Goal: Task Accomplishment & Management: Use online tool/utility

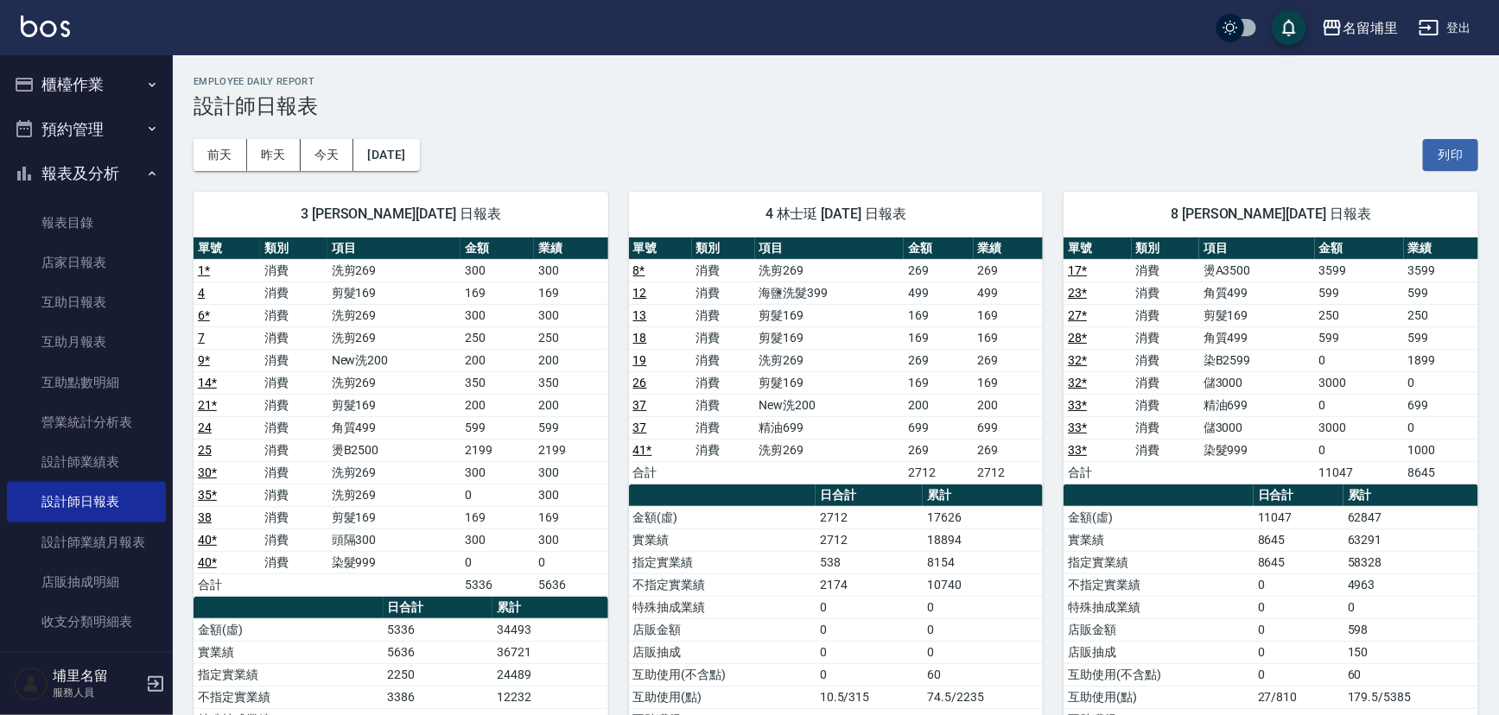
click at [69, 87] on button "櫃檯作業" at bounding box center [86, 84] width 159 height 45
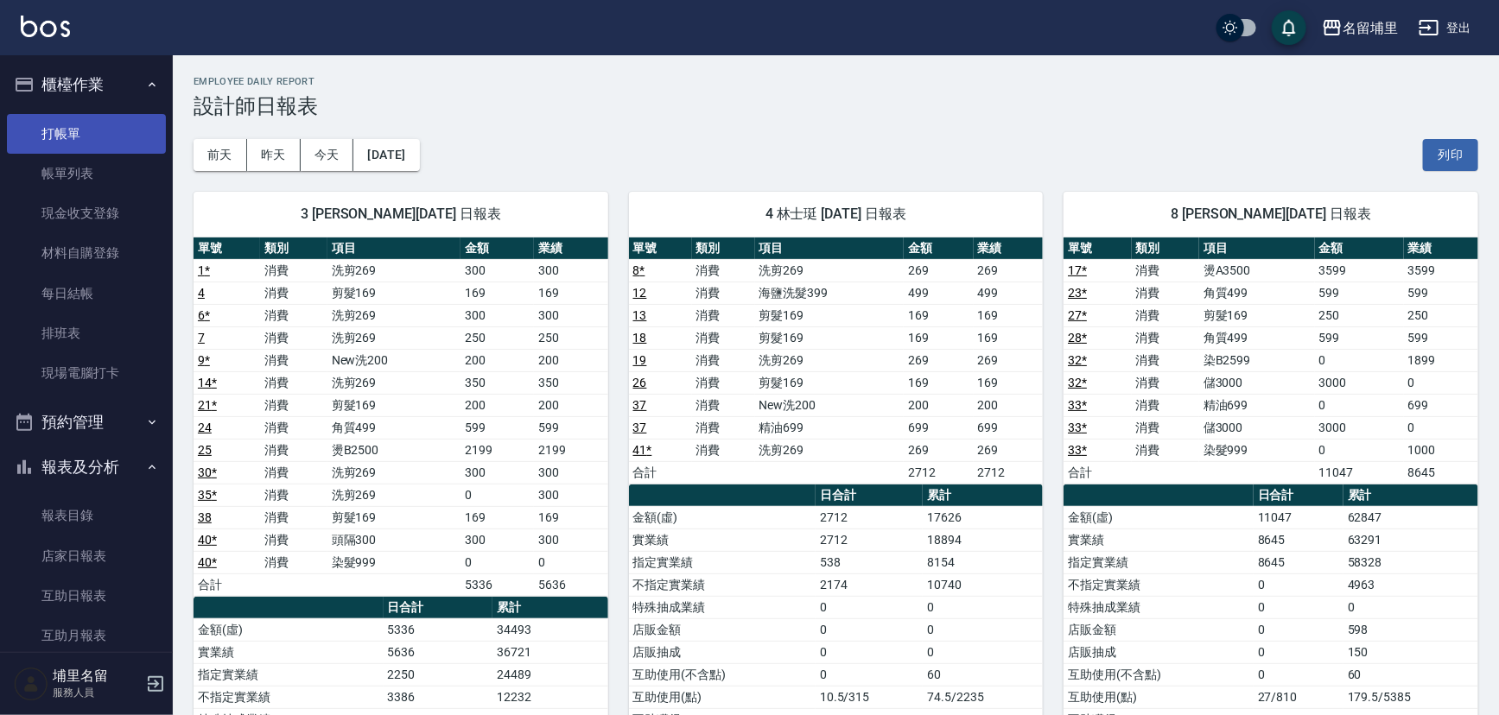
click at [89, 145] on link "打帳單" at bounding box center [86, 134] width 159 height 40
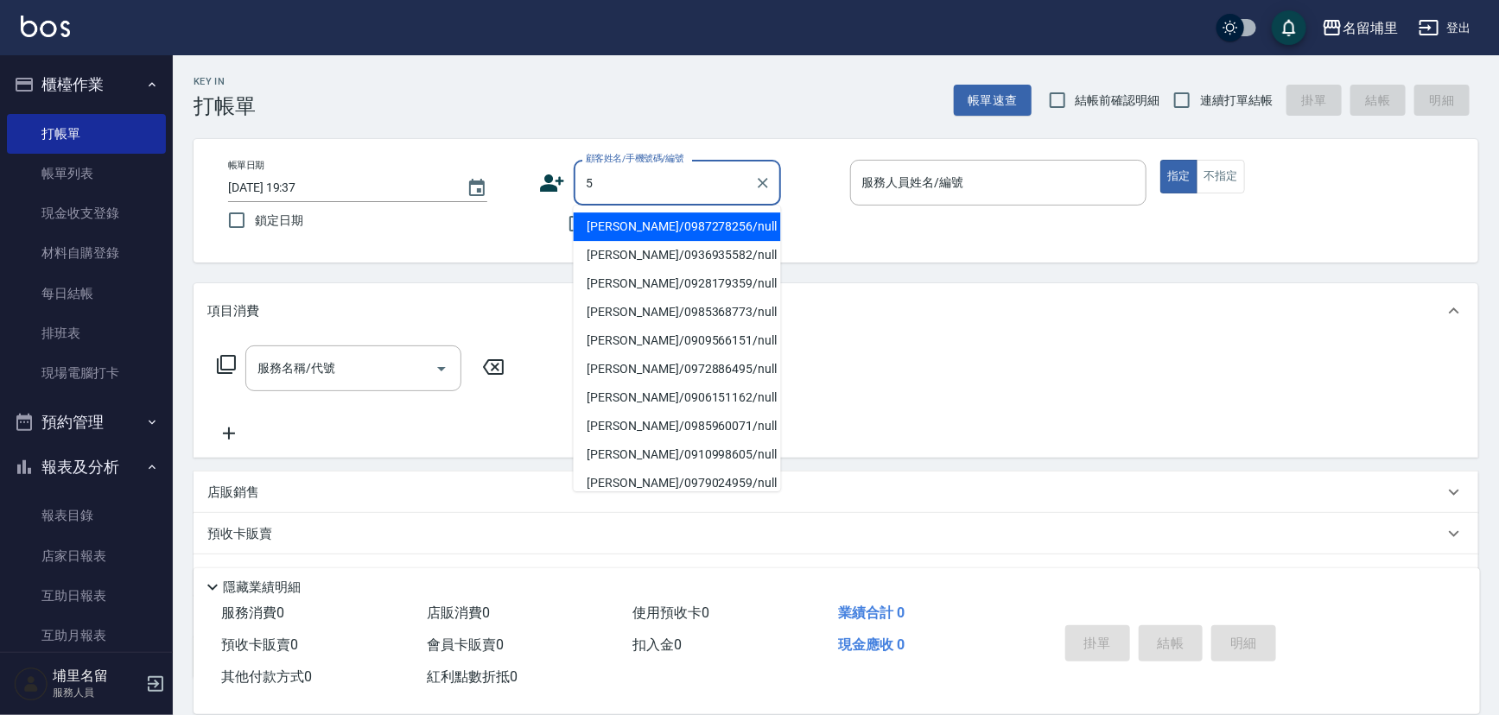
type input "[PERSON_NAME]/0987278256/null"
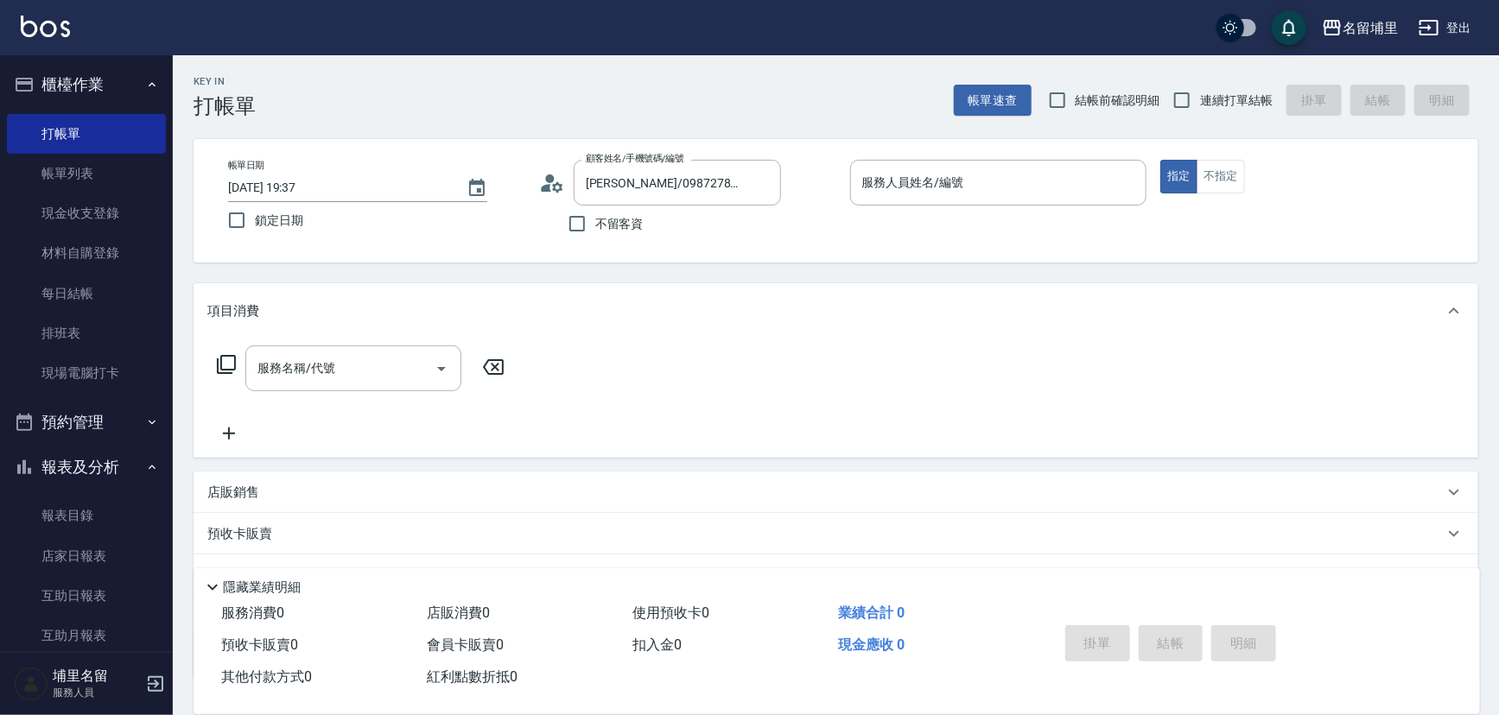
click at [597, 231] on span "不留客資" at bounding box center [619, 224] width 48 height 18
click at [595, 231] on input "不留客資" at bounding box center [577, 224] width 36 height 36
checkbox input "true"
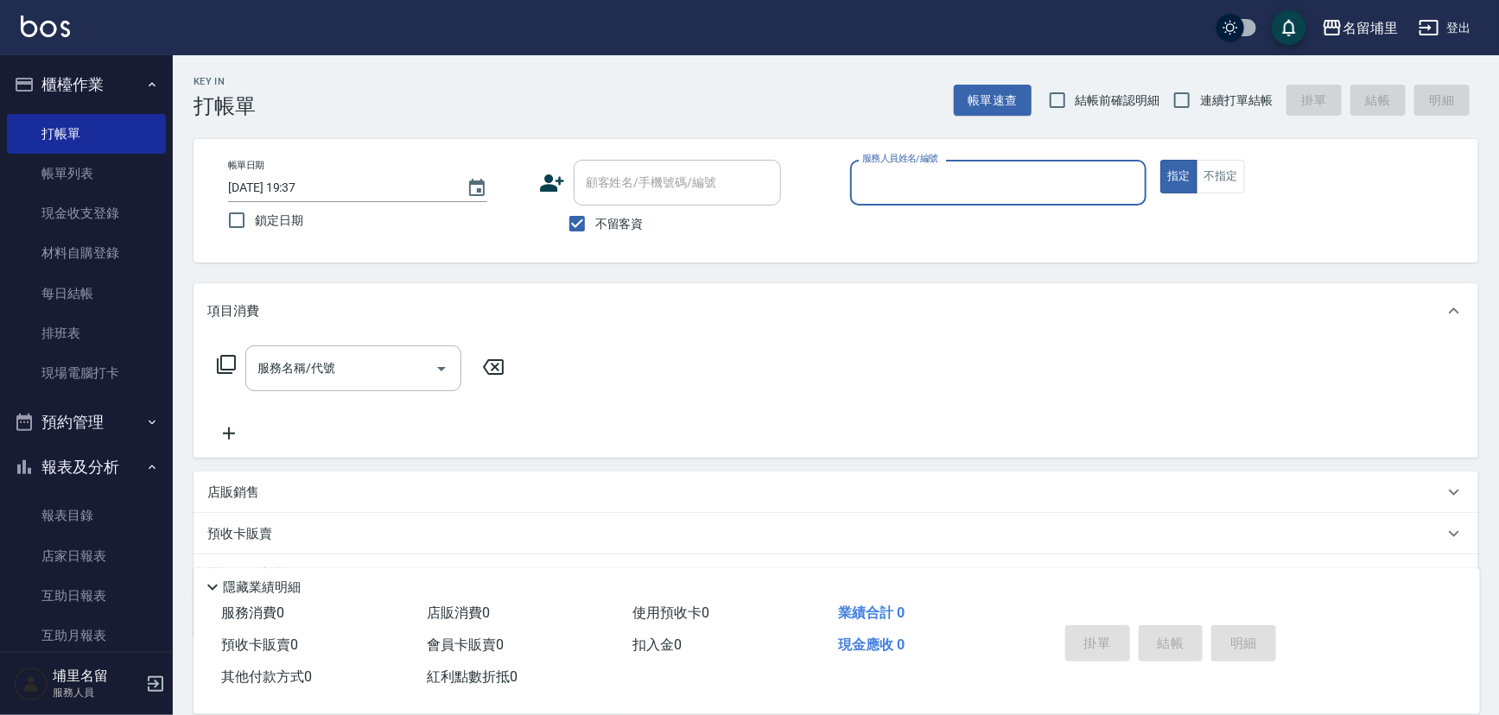
click at [1213, 95] on span "連續打單結帳" at bounding box center [1236, 101] width 73 height 18
click at [1200, 95] on input "連續打單結帳" at bounding box center [1182, 100] width 36 height 36
checkbox input "true"
click at [1062, 181] on input "服務人員姓名/編號" at bounding box center [999, 183] width 282 height 30
type input "[PERSON_NAME]-5"
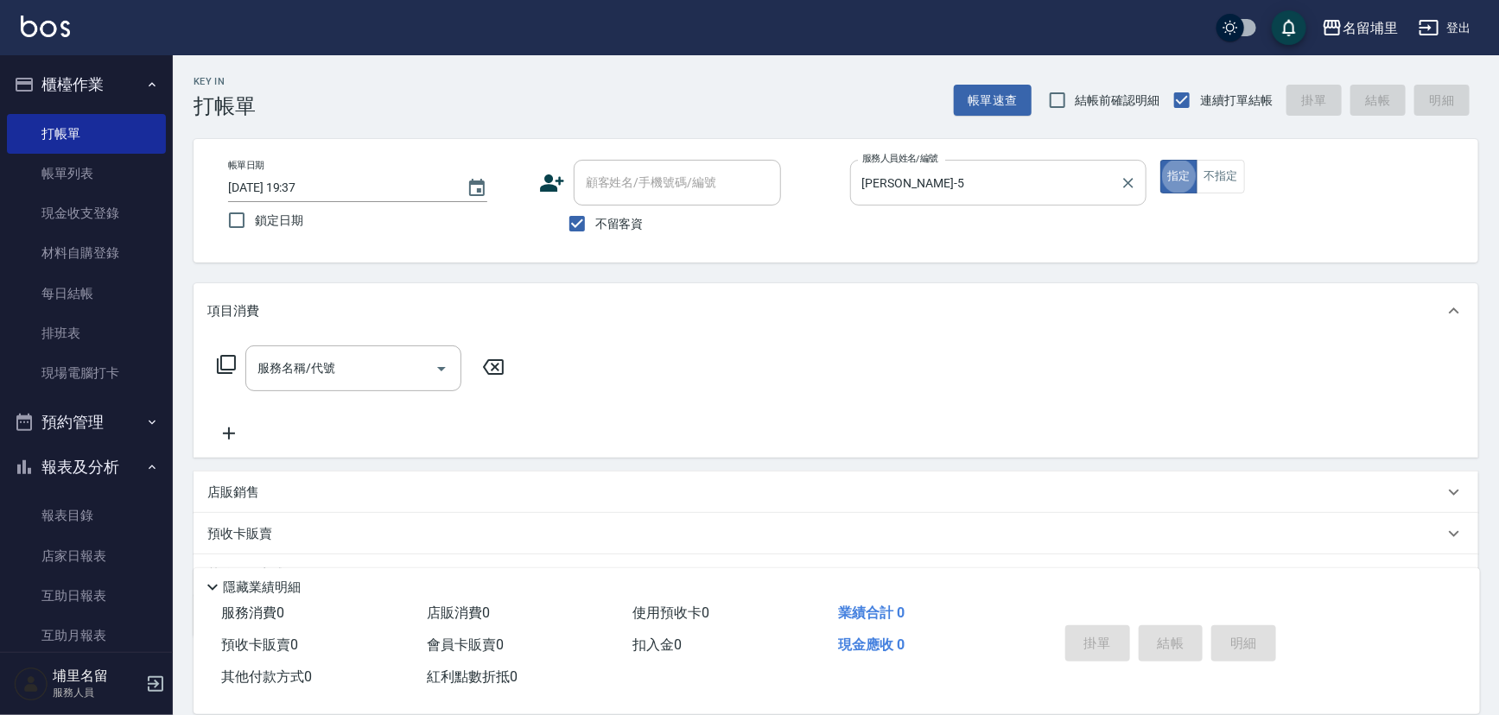
type button "true"
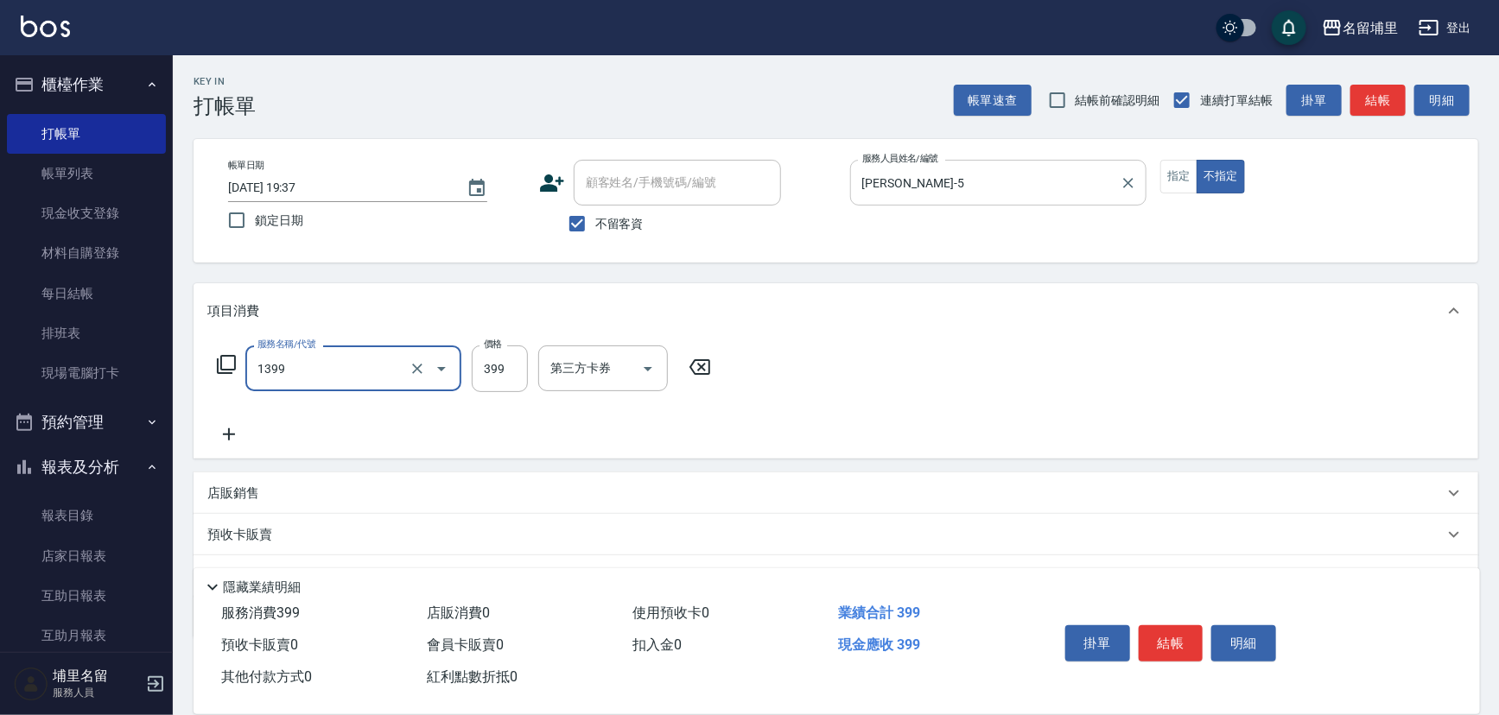
type input "海鹽洗髮399(1399)"
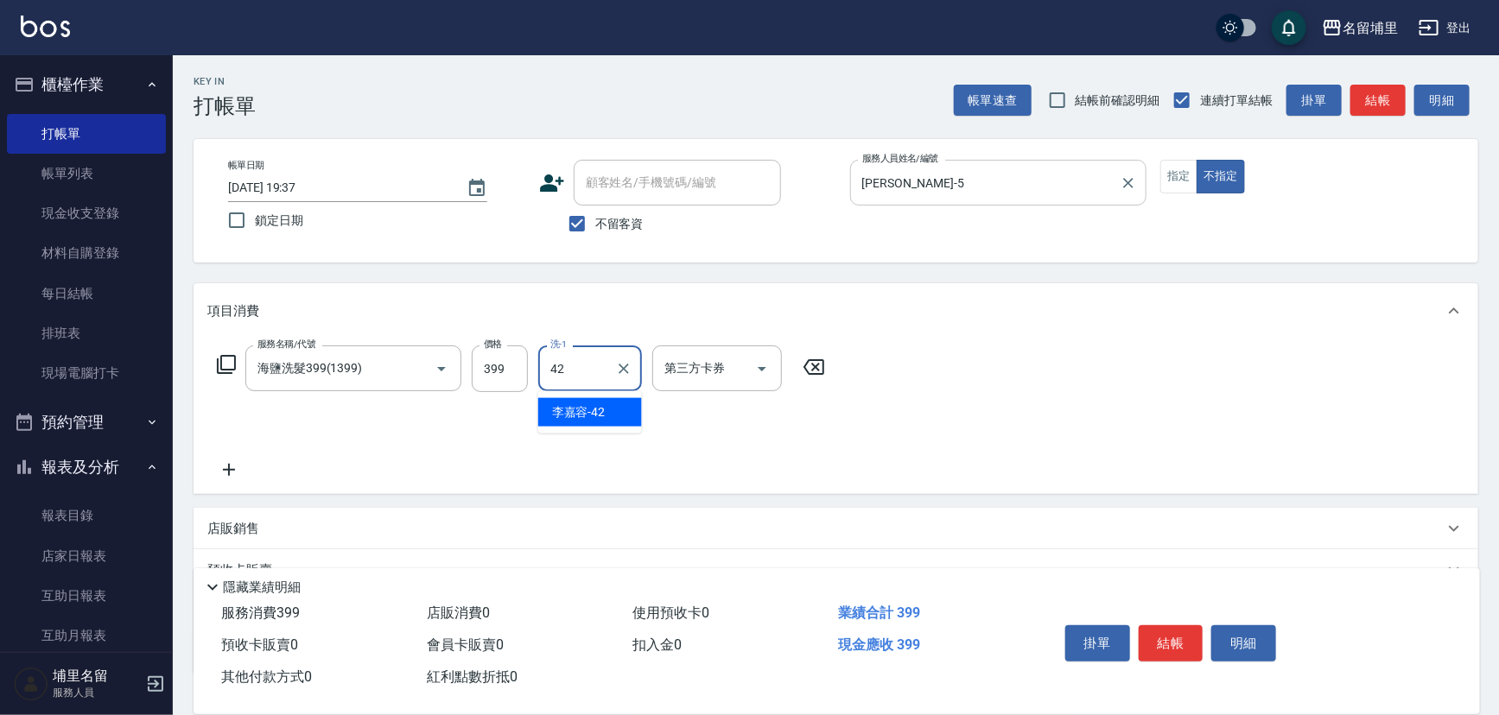
type input "[PERSON_NAME]-42"
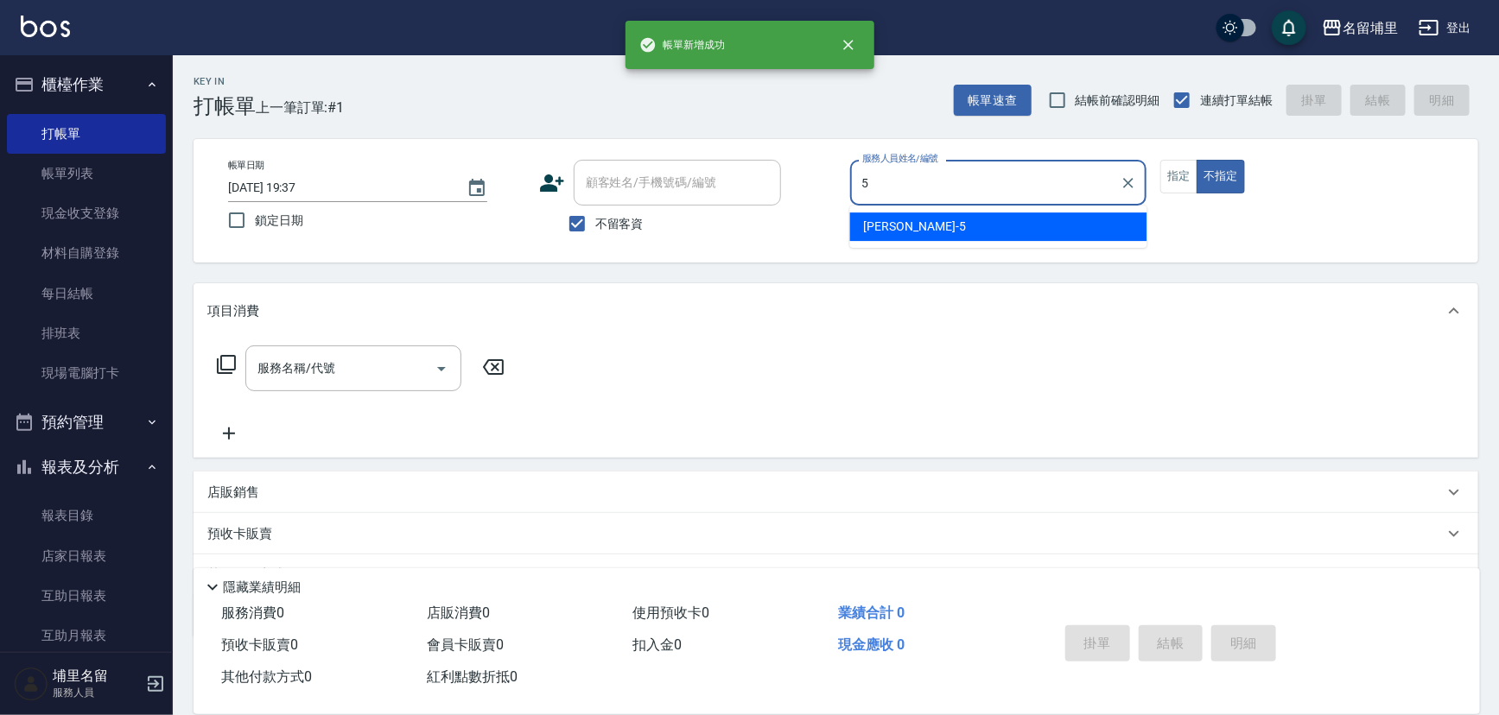
type input "[PERSON_NAME]-5"
type button "false"
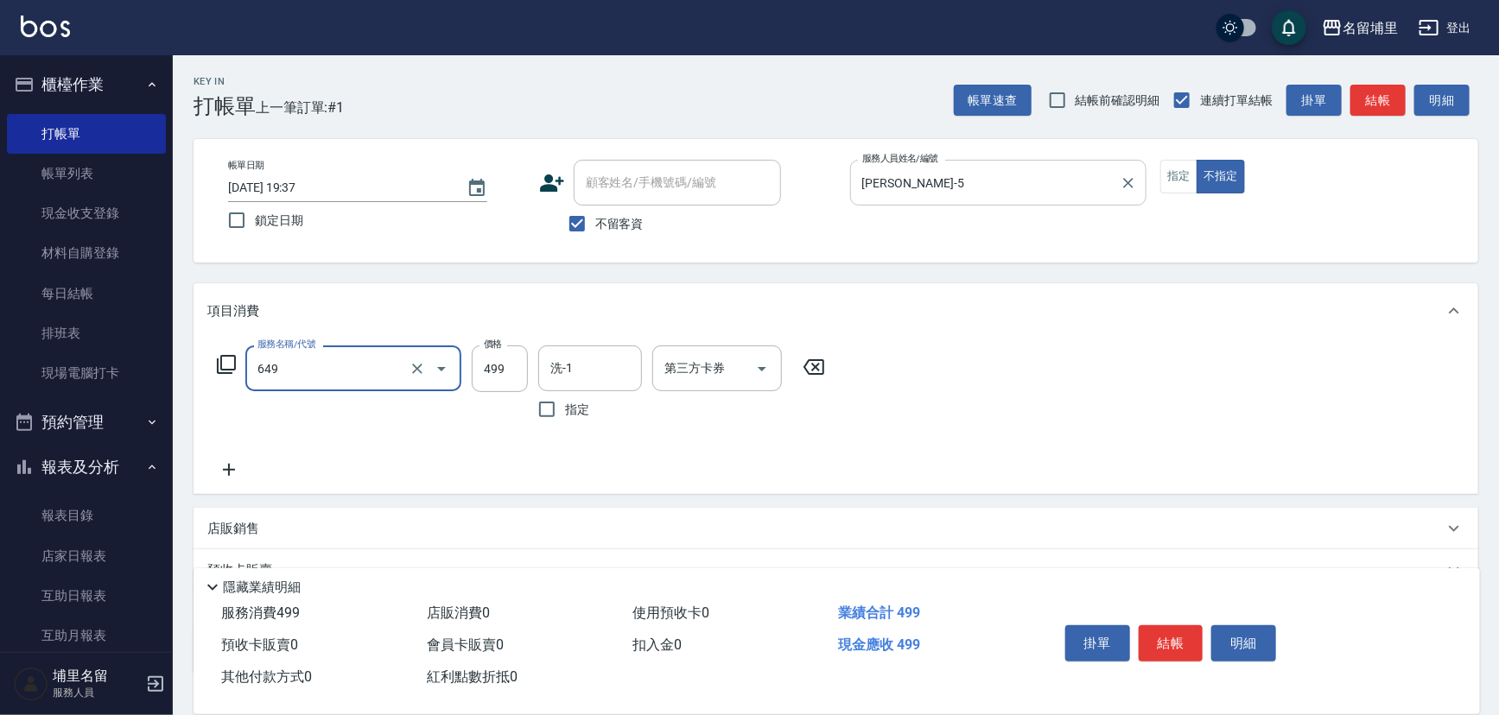
type input "角質499(649)"
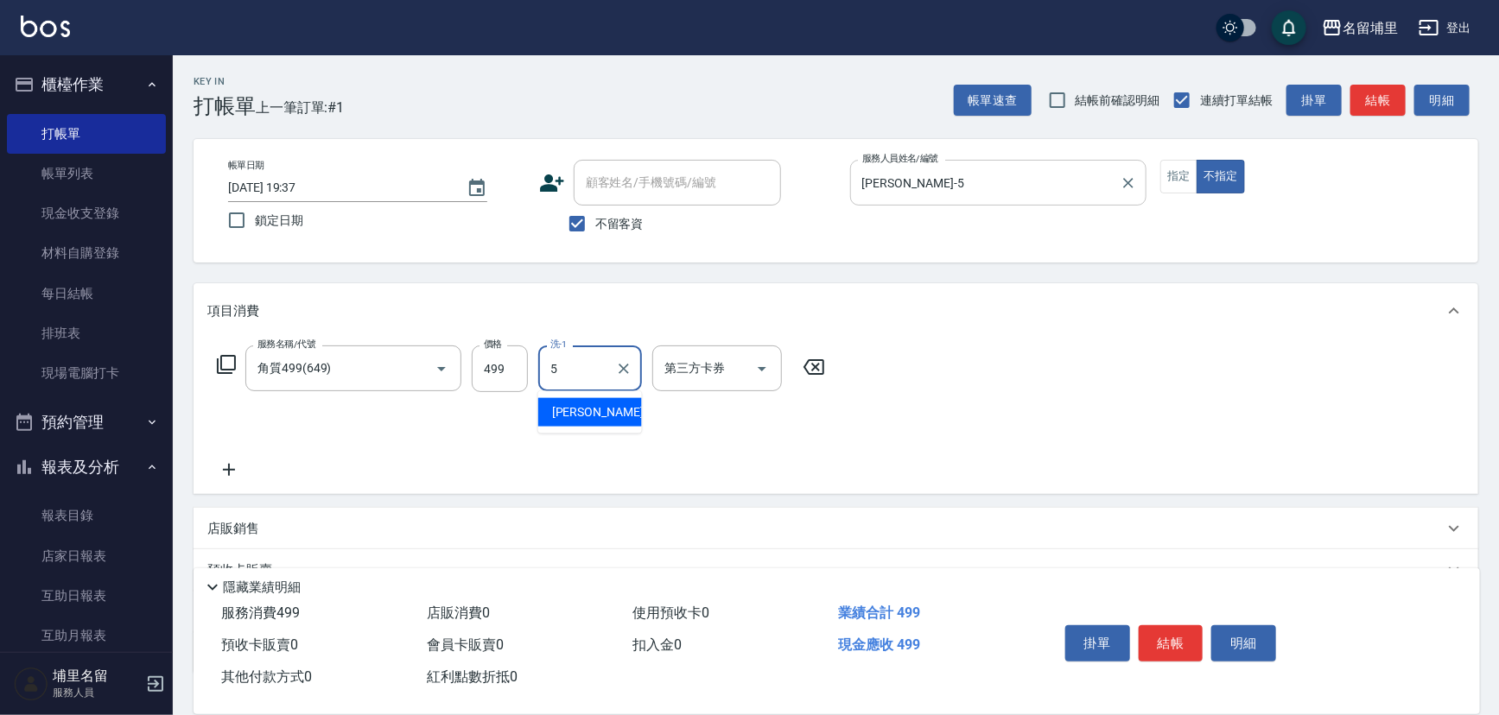
type input "[PERSON_NAME]-5"
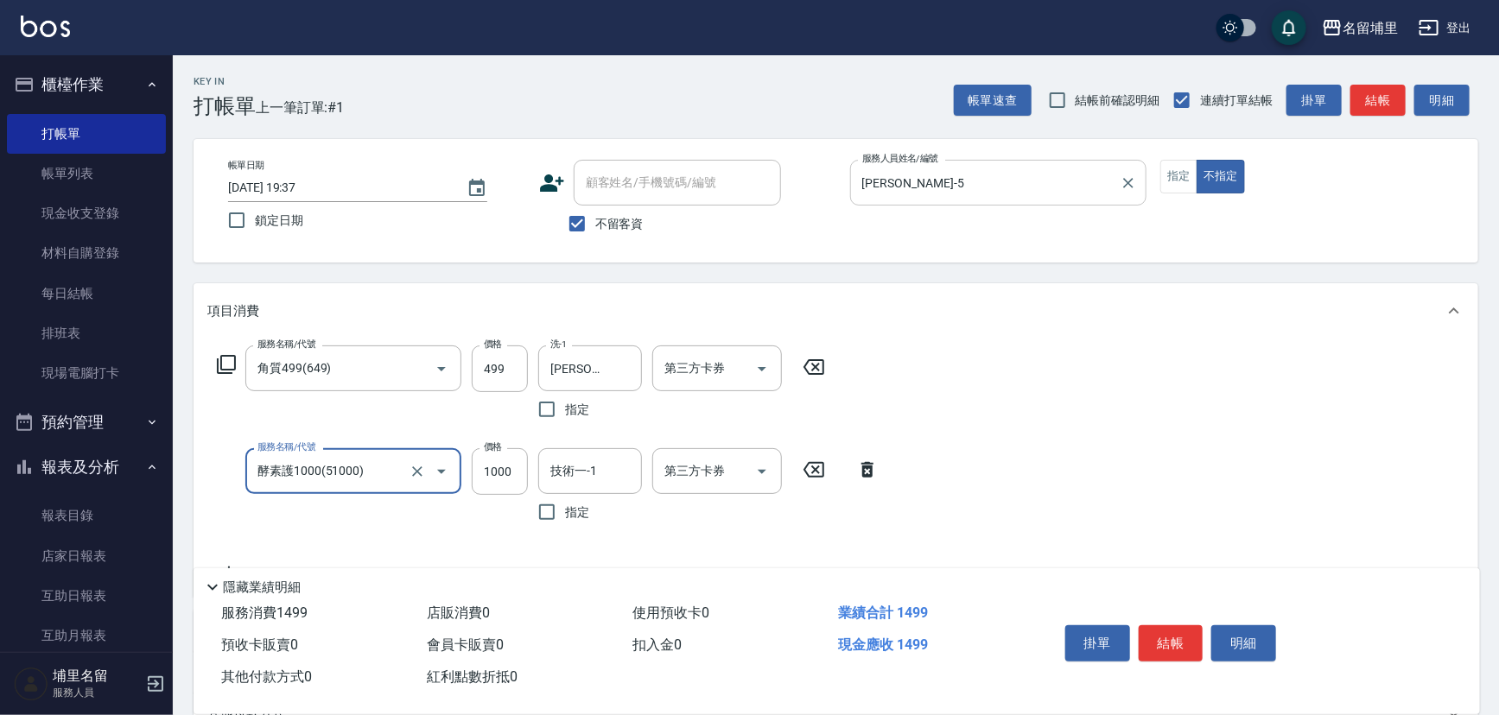
type input "酵素護1000(51000)"
click at [582, 470] on input "[PERSON_NAME]-5" at bounding box center [577, 471] width 62 height 30
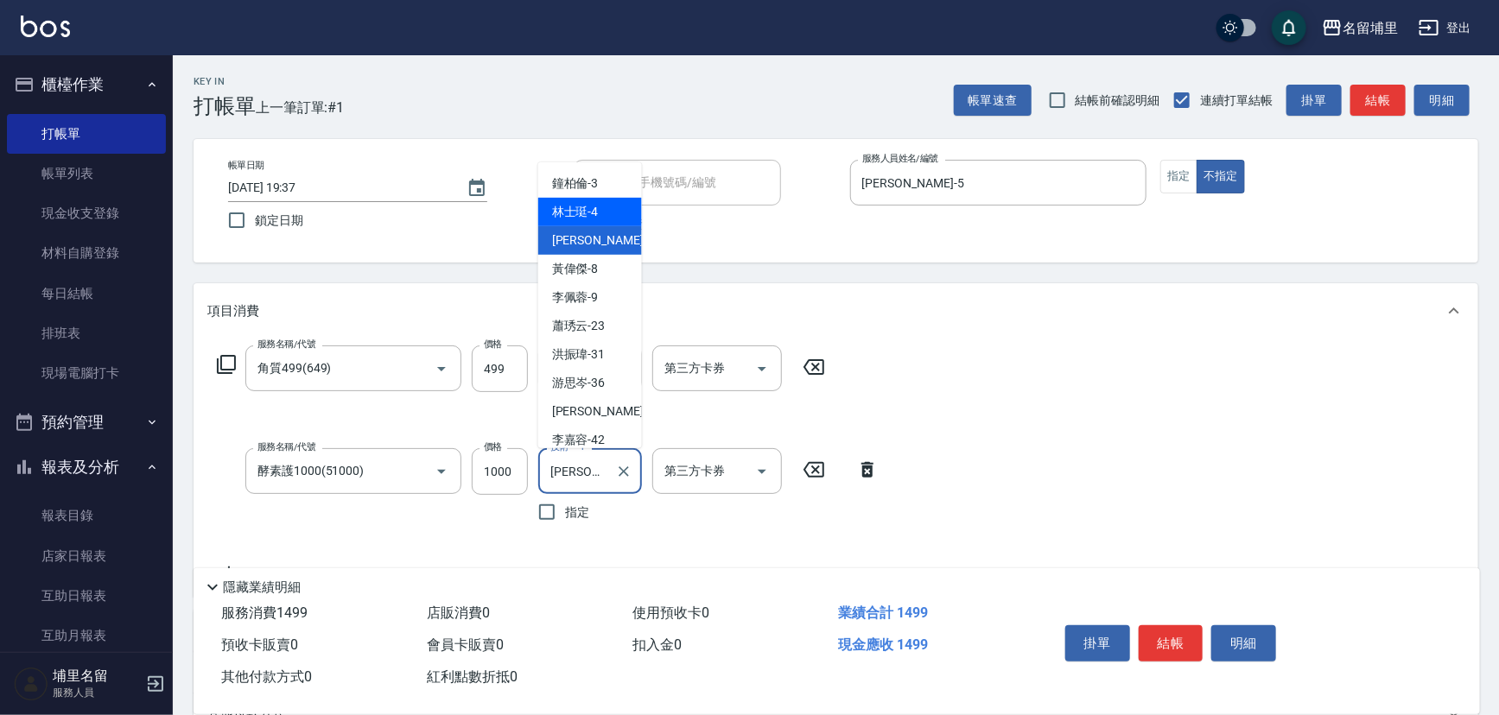
click at [596, 206] on span "林士珽 -4" at bounding box center [575, 212] width 47 height 18
type input "林士珽-4"
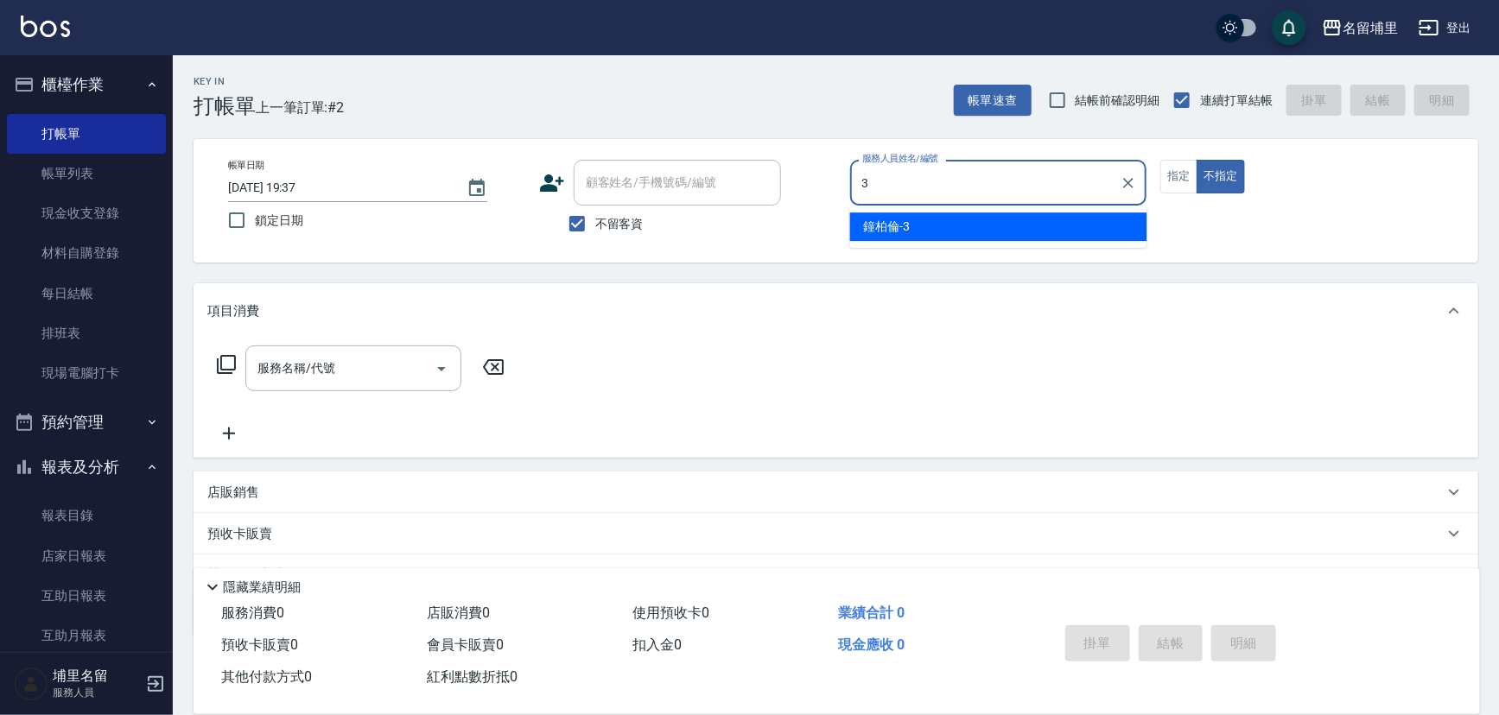
type input "[PERSON_NAME]-3"
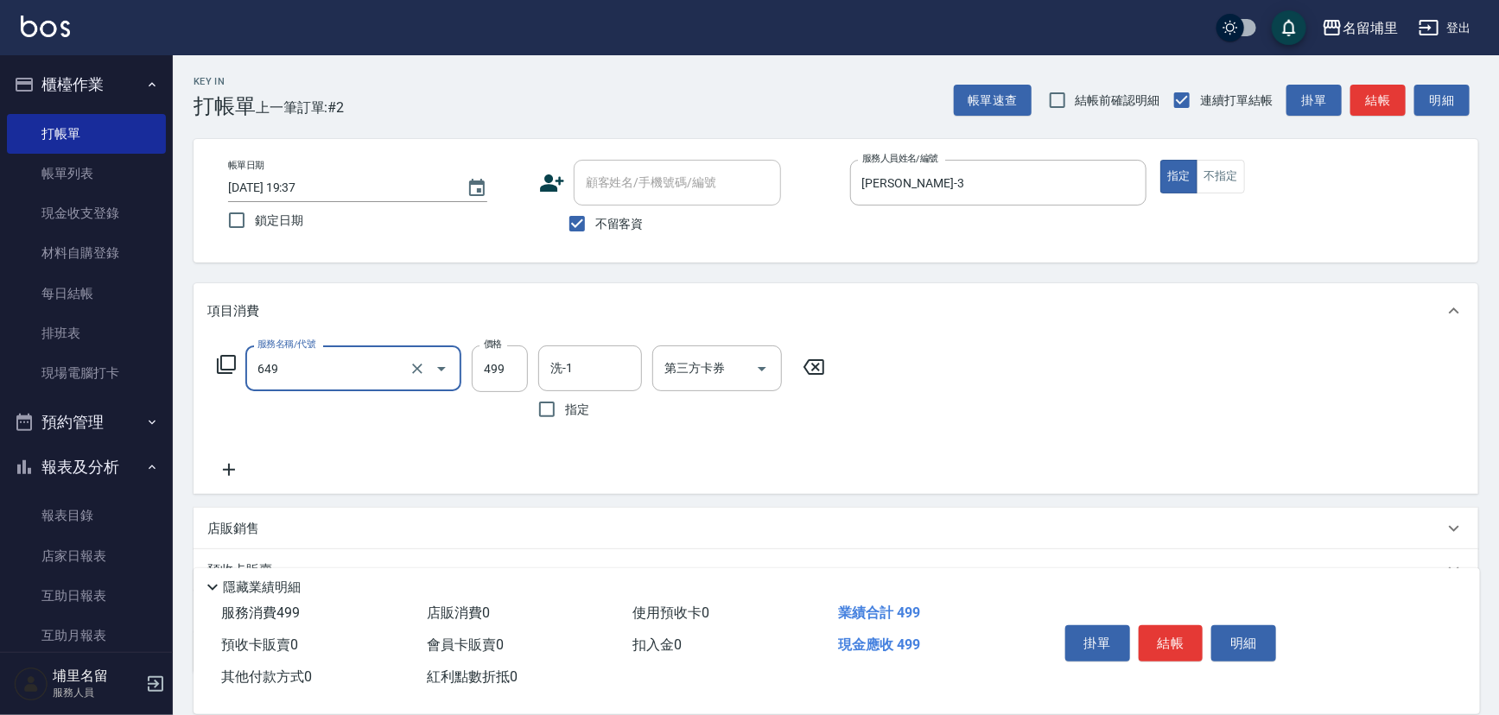
type input "角質499(649)"
type input "599"
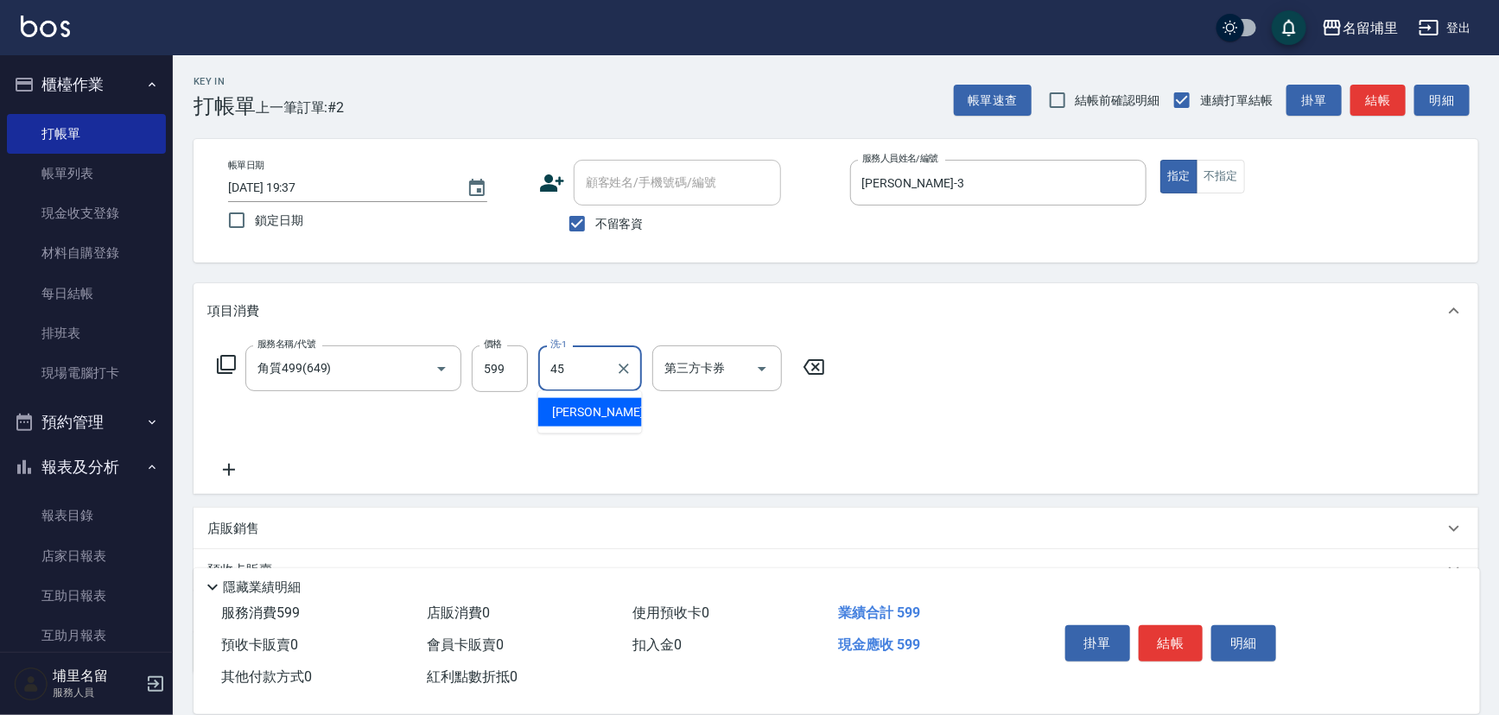
type input "[PERSON_NAME]-45"
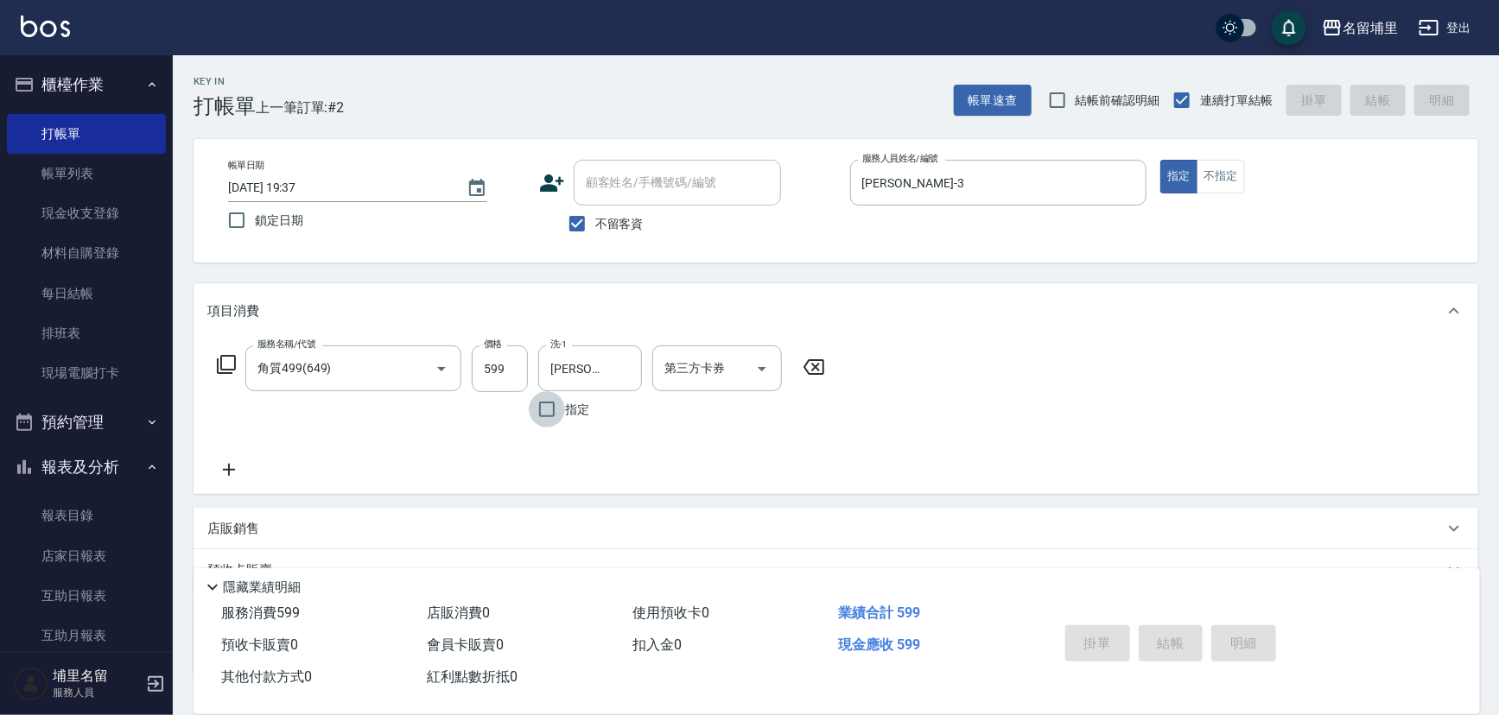
type input "[DATE] 19:38"
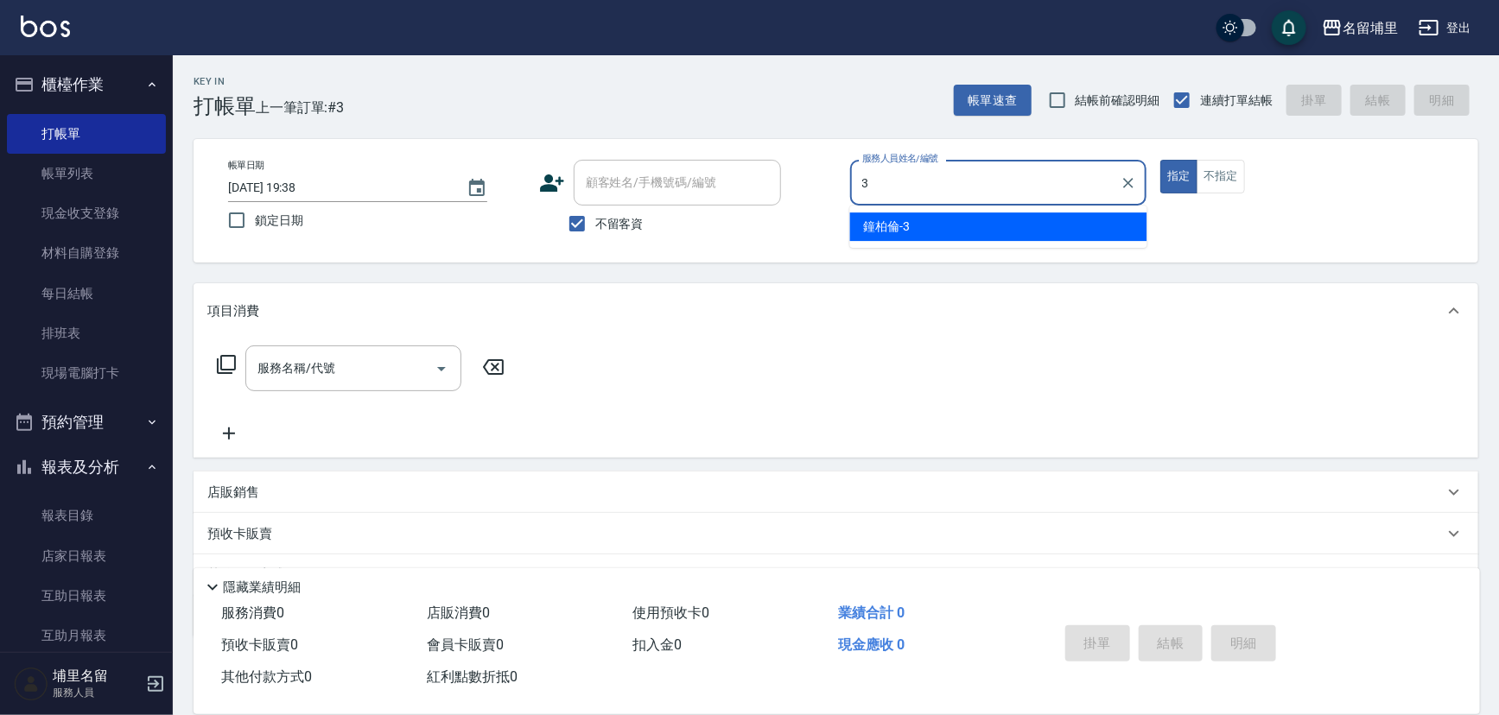
type input "[PERSON_NAME]-3"
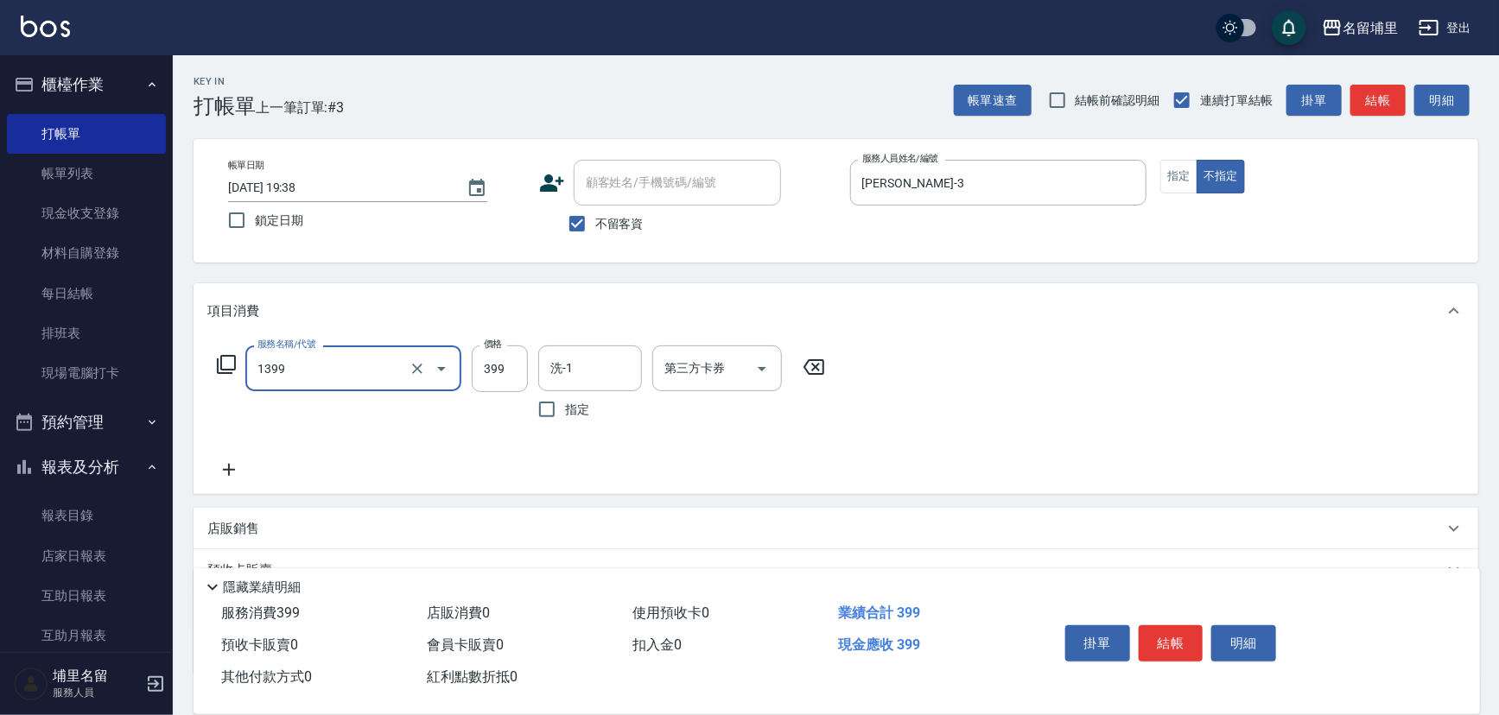
type input "海鹽洗髮399(1399)"
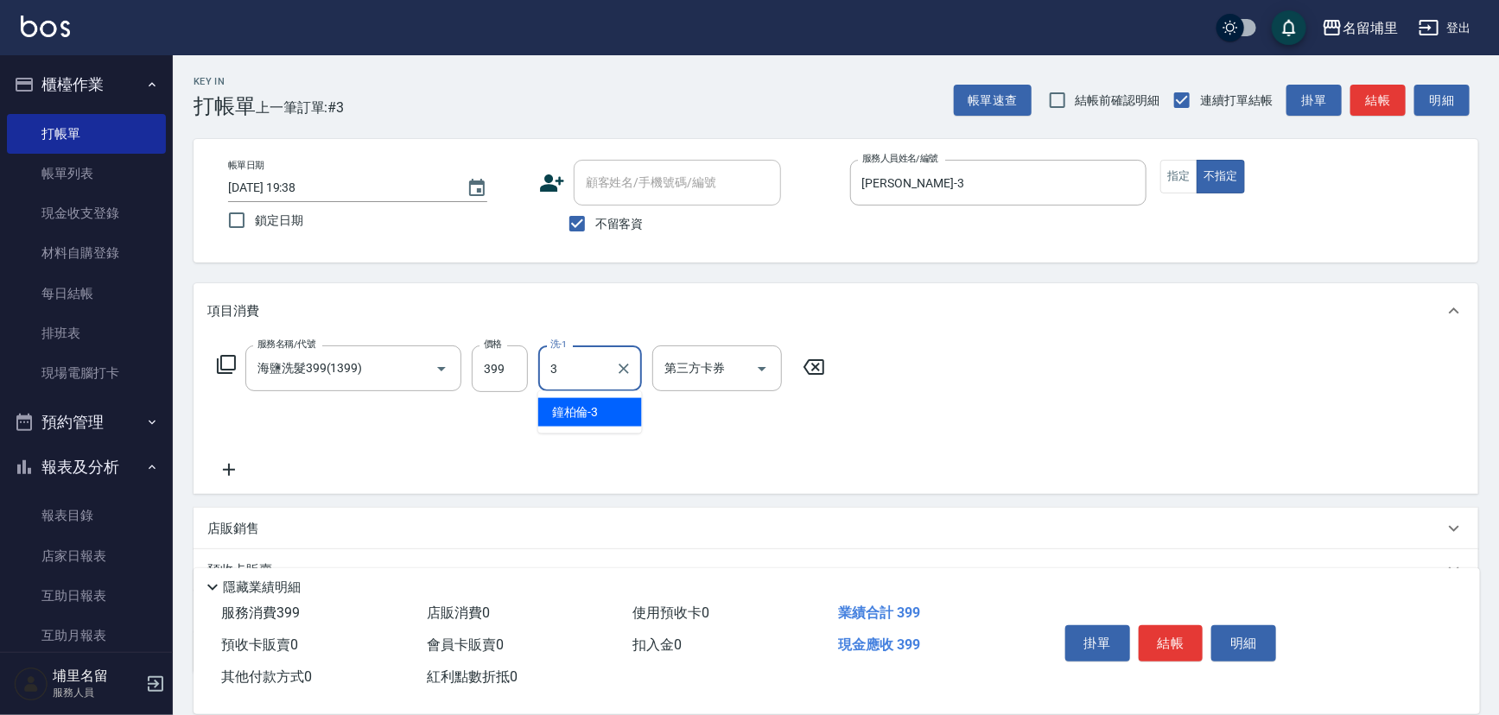
type input "[PERSON_NAME]-3"
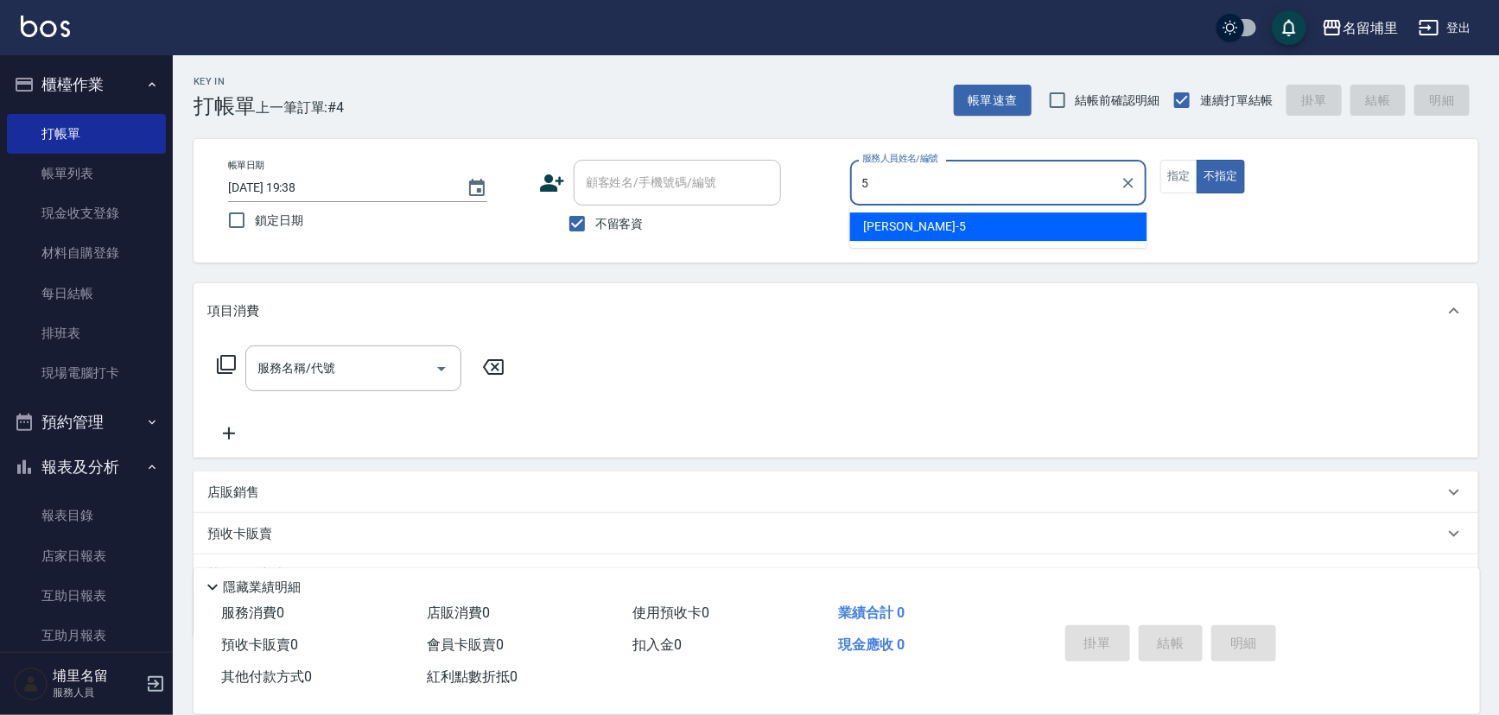
type input "[PERSON_NAME]-5"
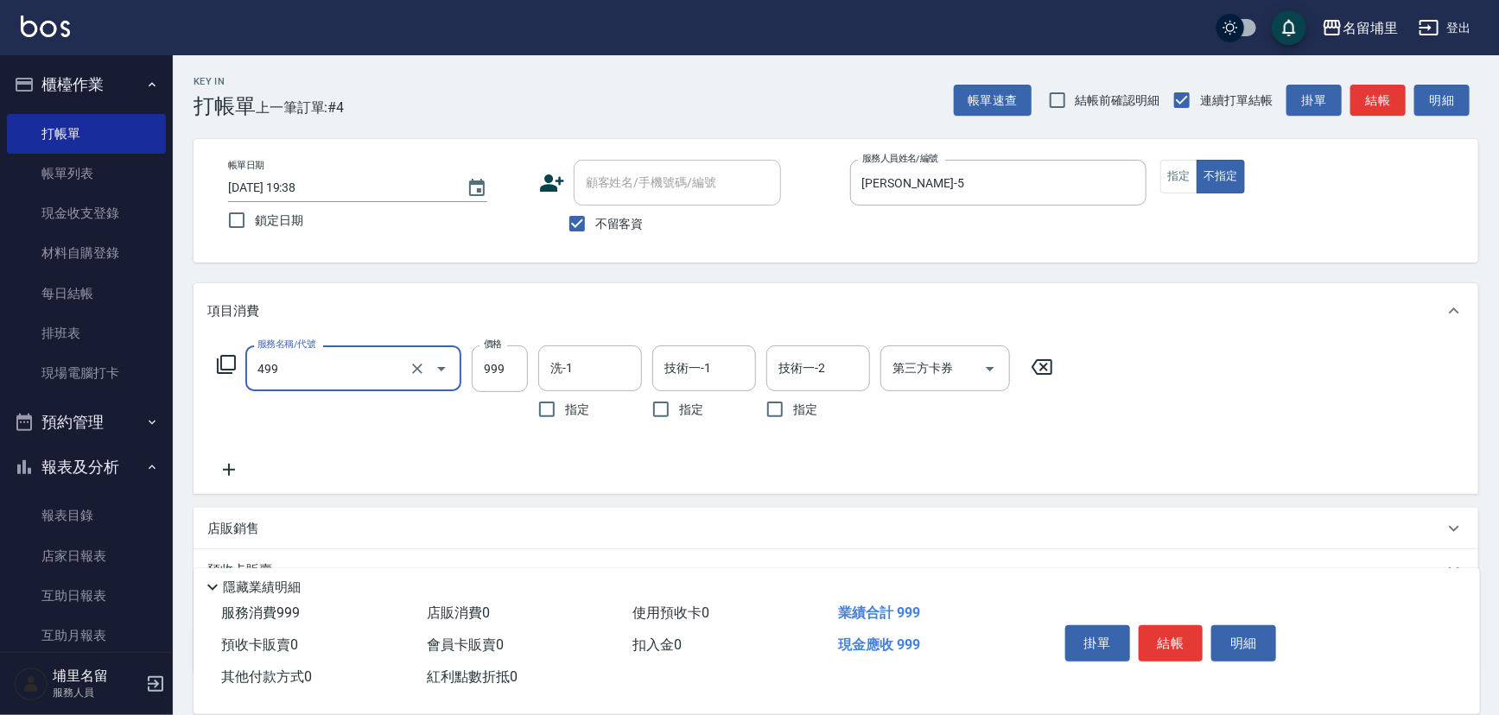
type input "染髮999(499)"
type input "1000"
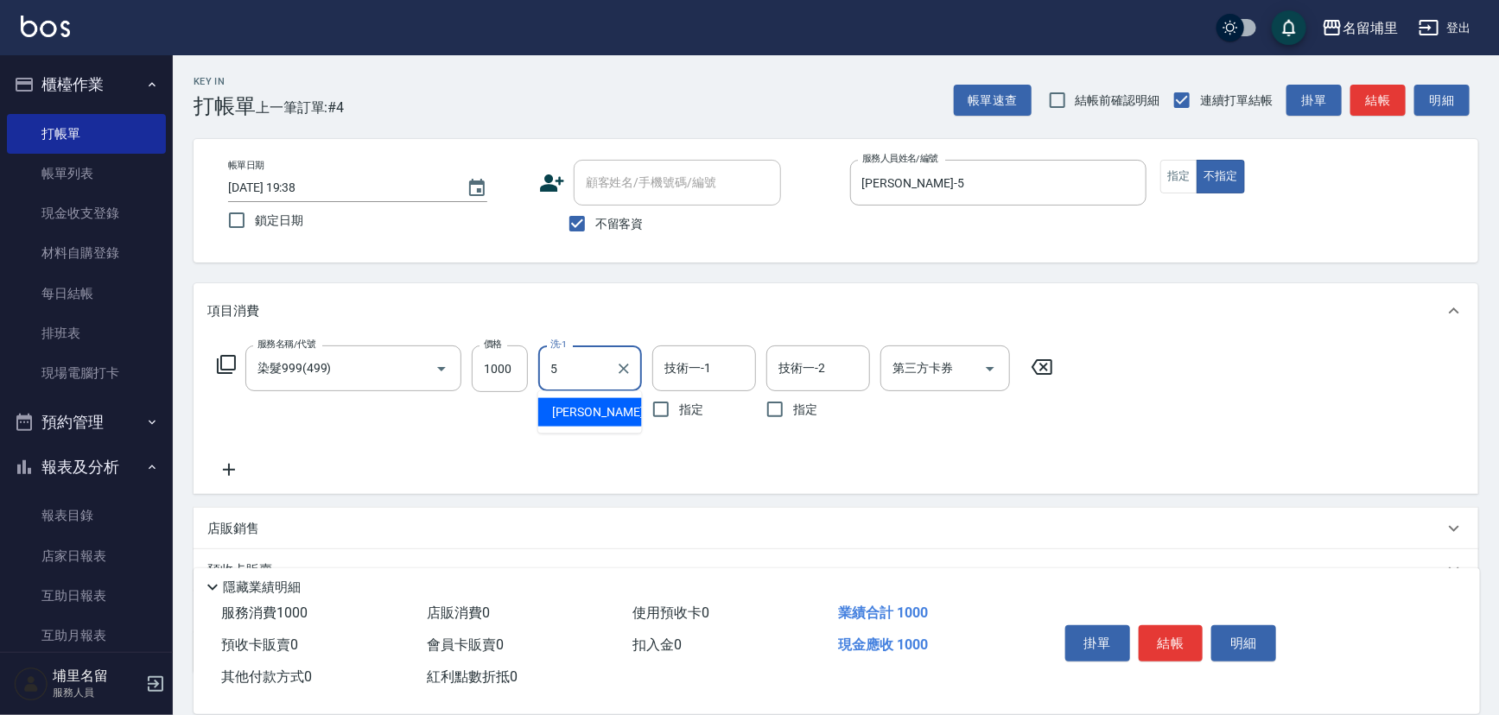
type input "[PERSON_NAME]-5"
type input "4"
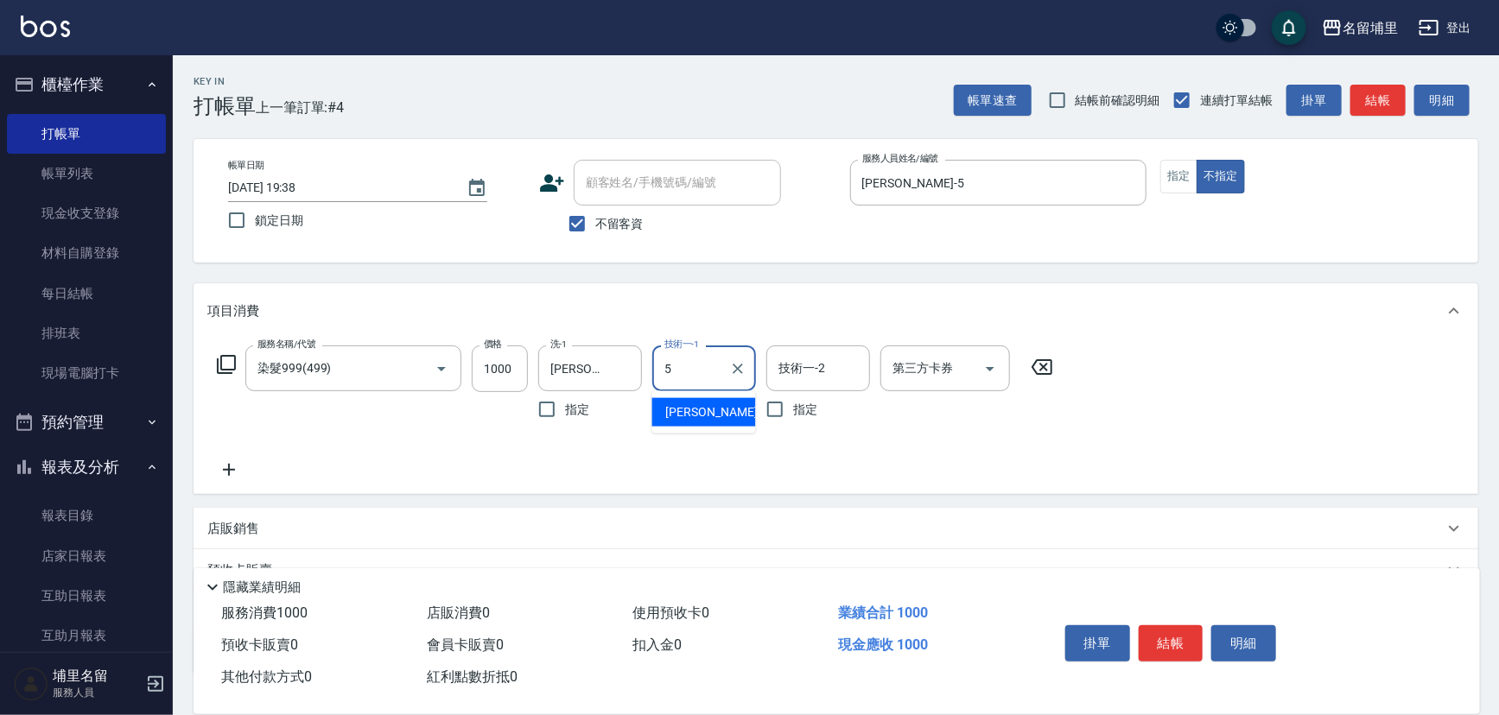
type input "[PERSON_NAME]-5"
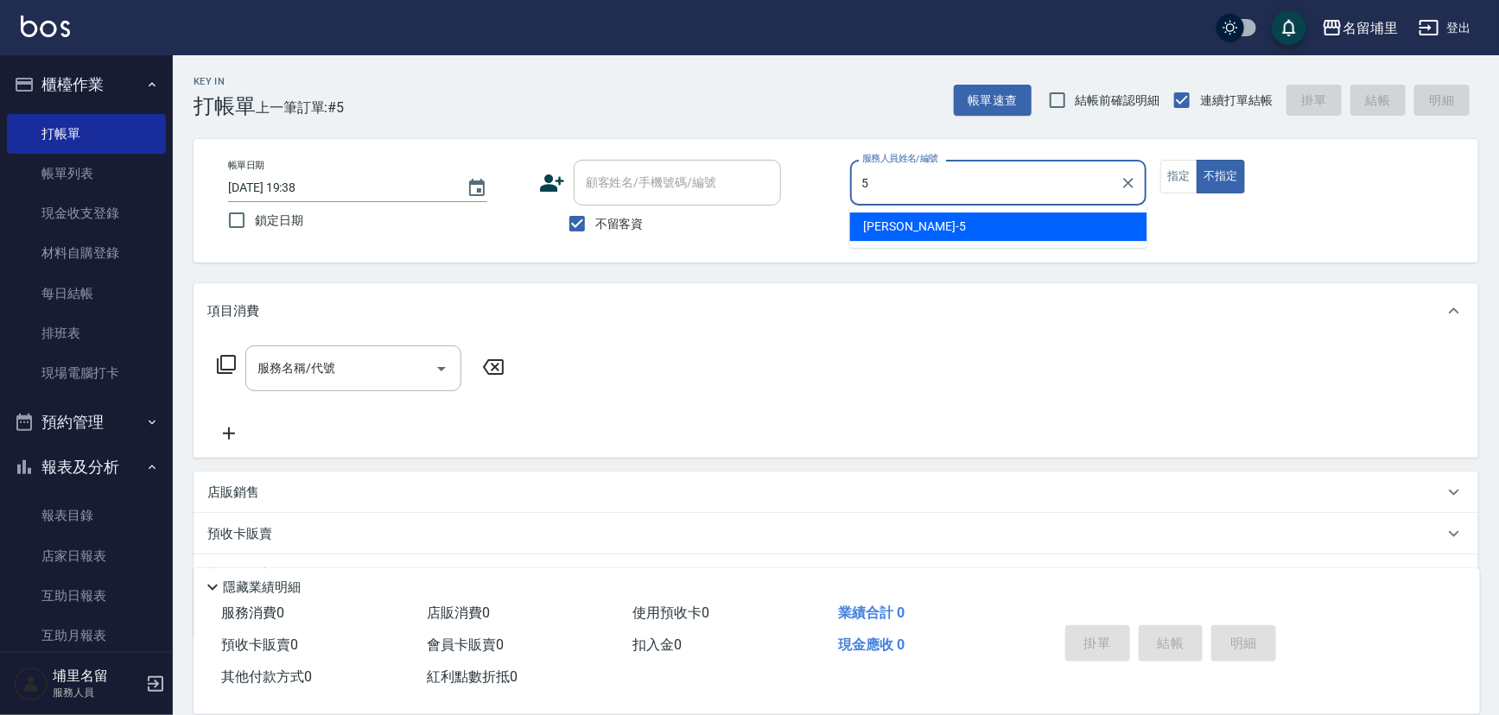
type input "[PERSON_NAME]-5"
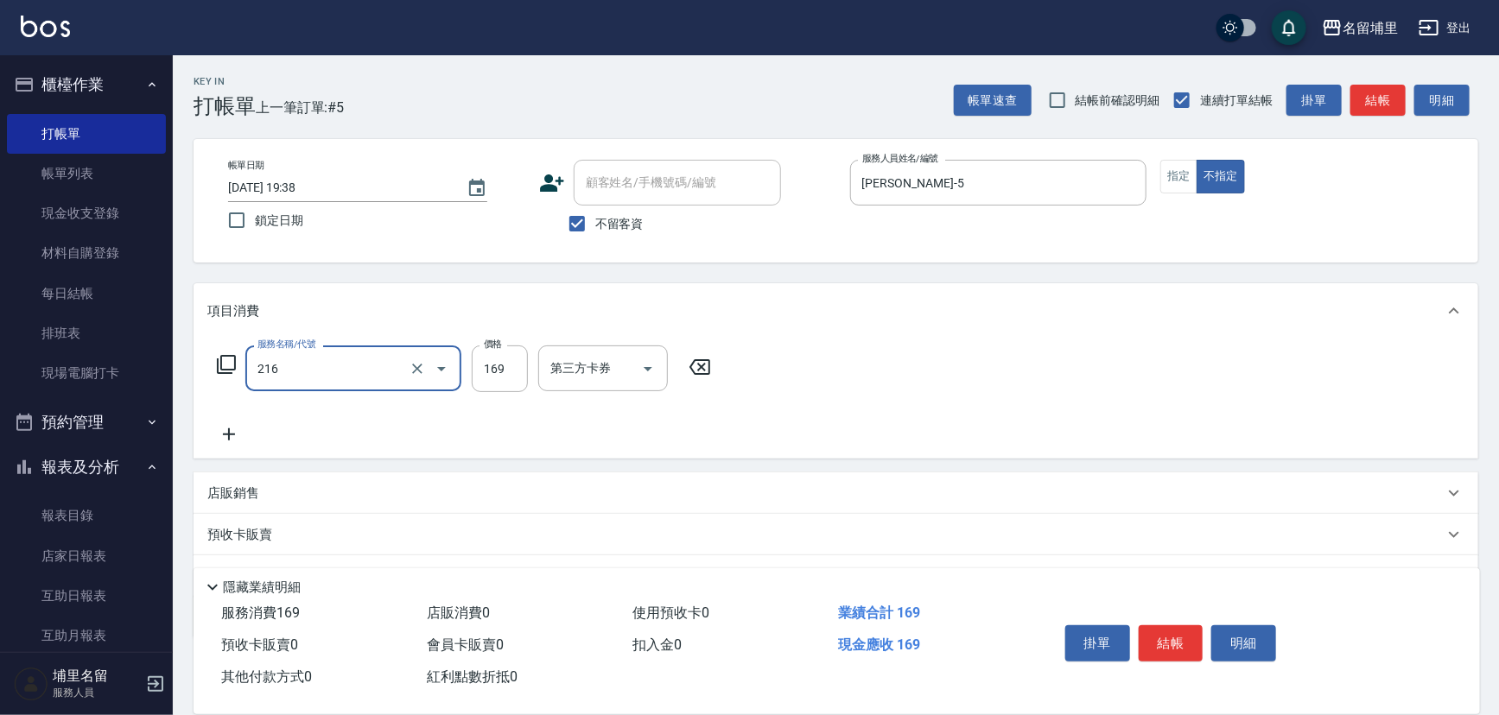
type input "剪髮169(216)"
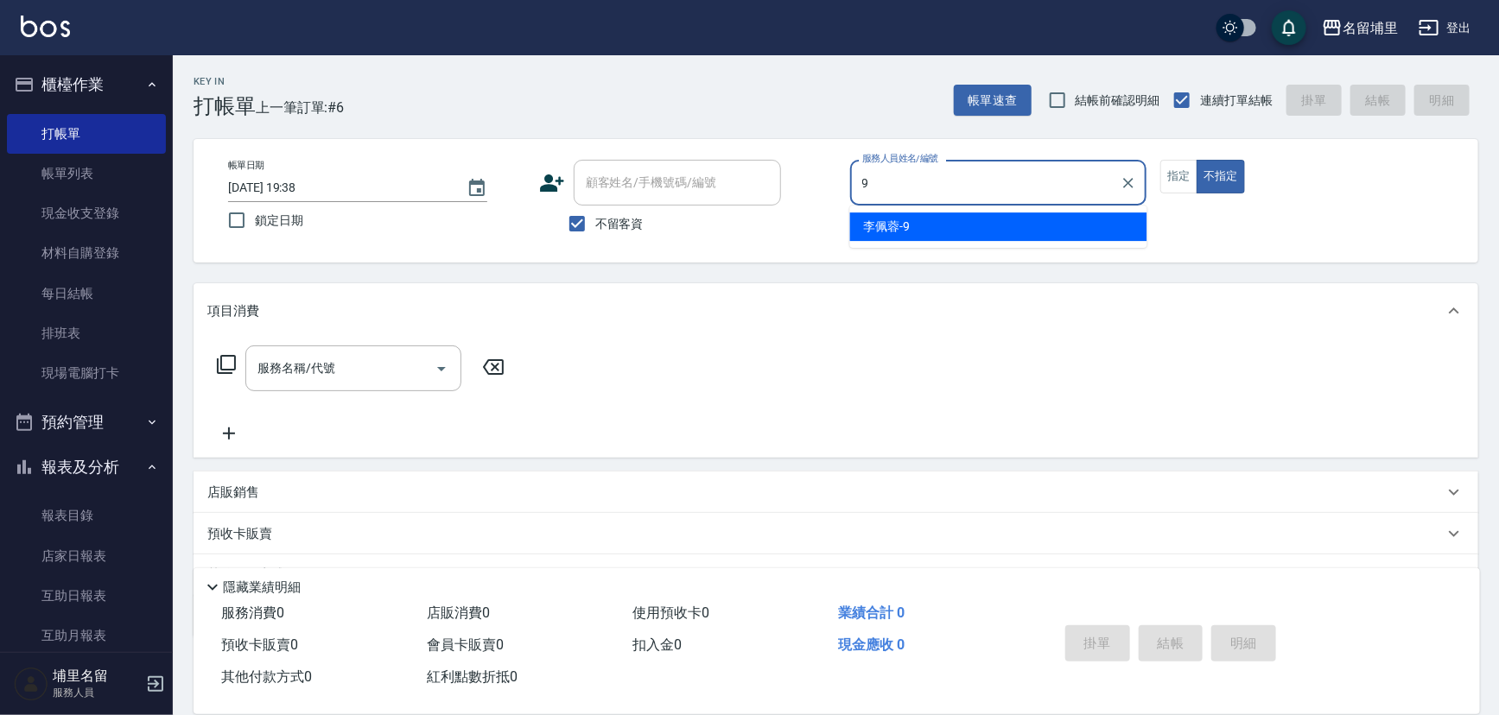
type input "[PERSON_NAME]-9"
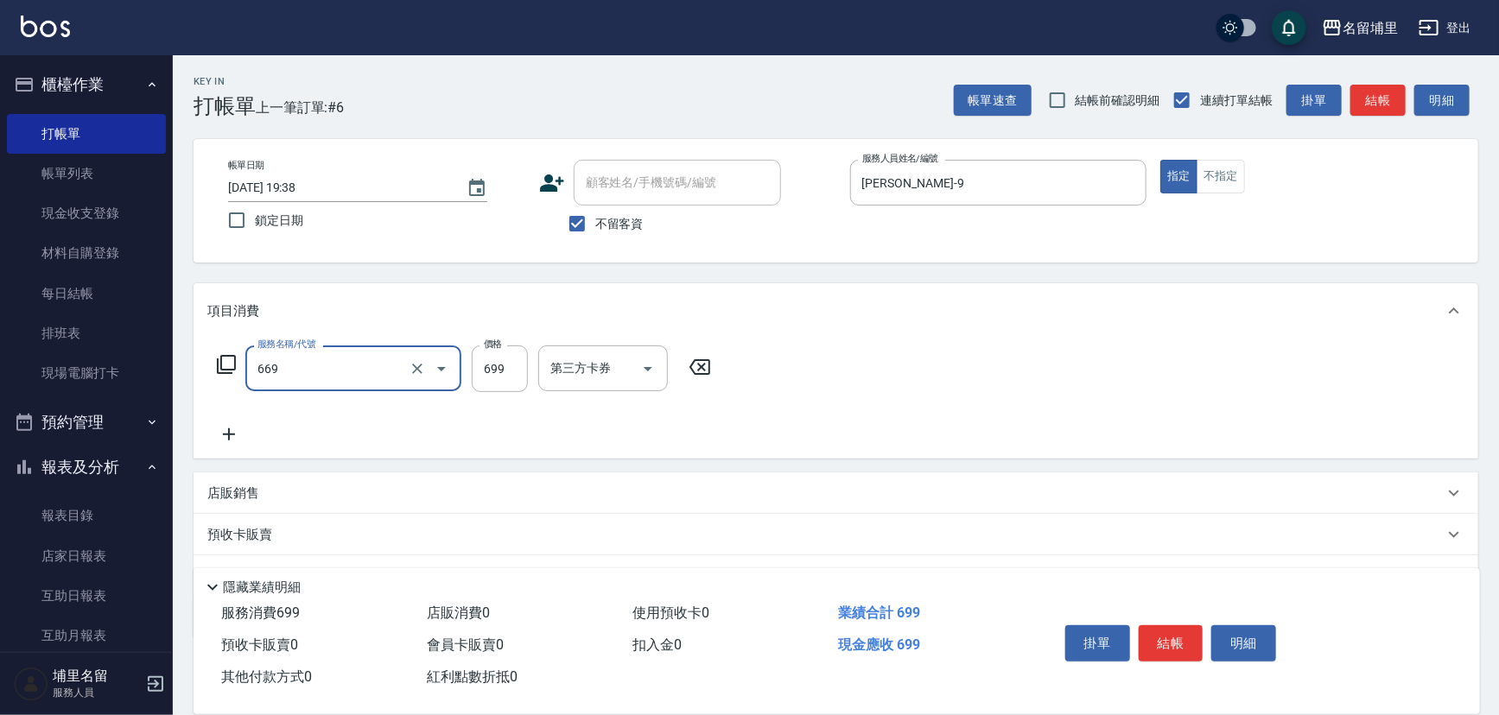
type input "精油699(669)"
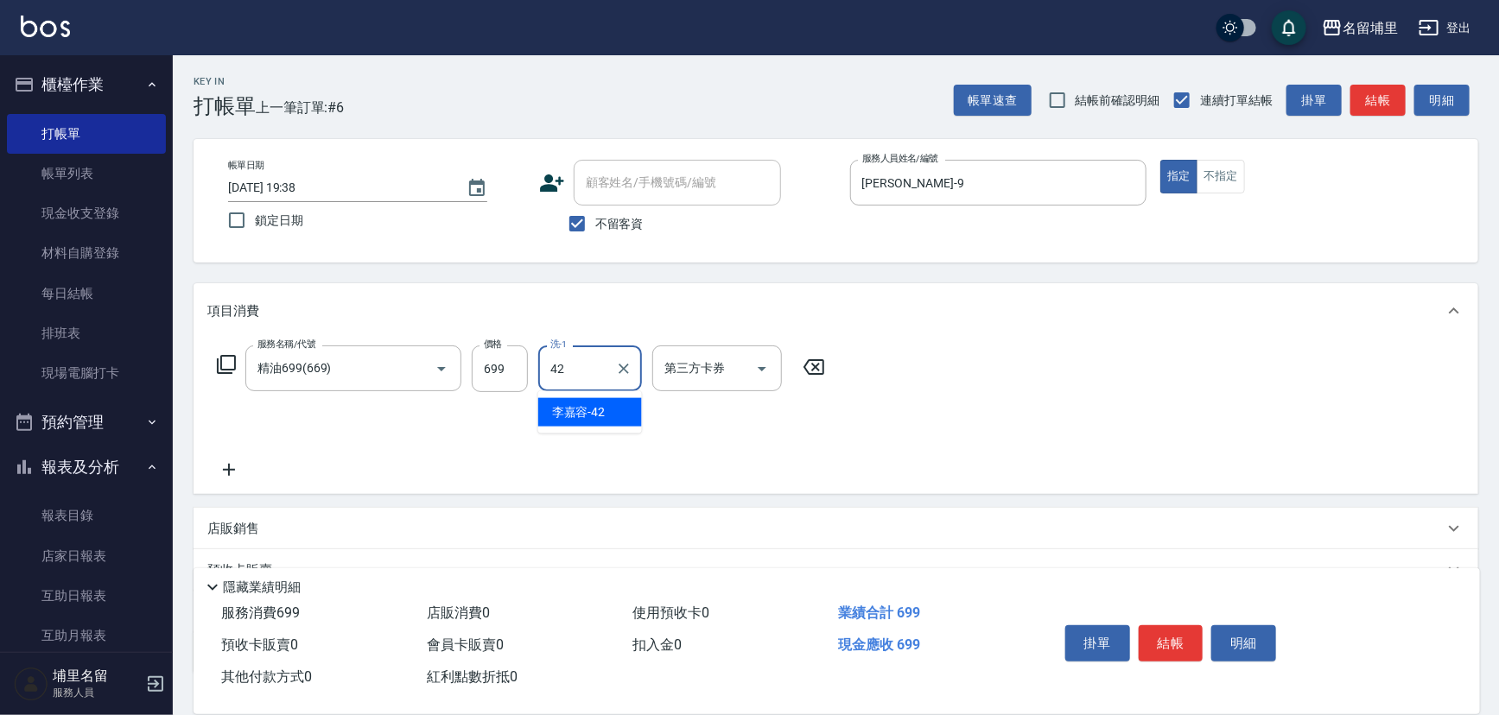
type input "[PERSON_NAME]-42"
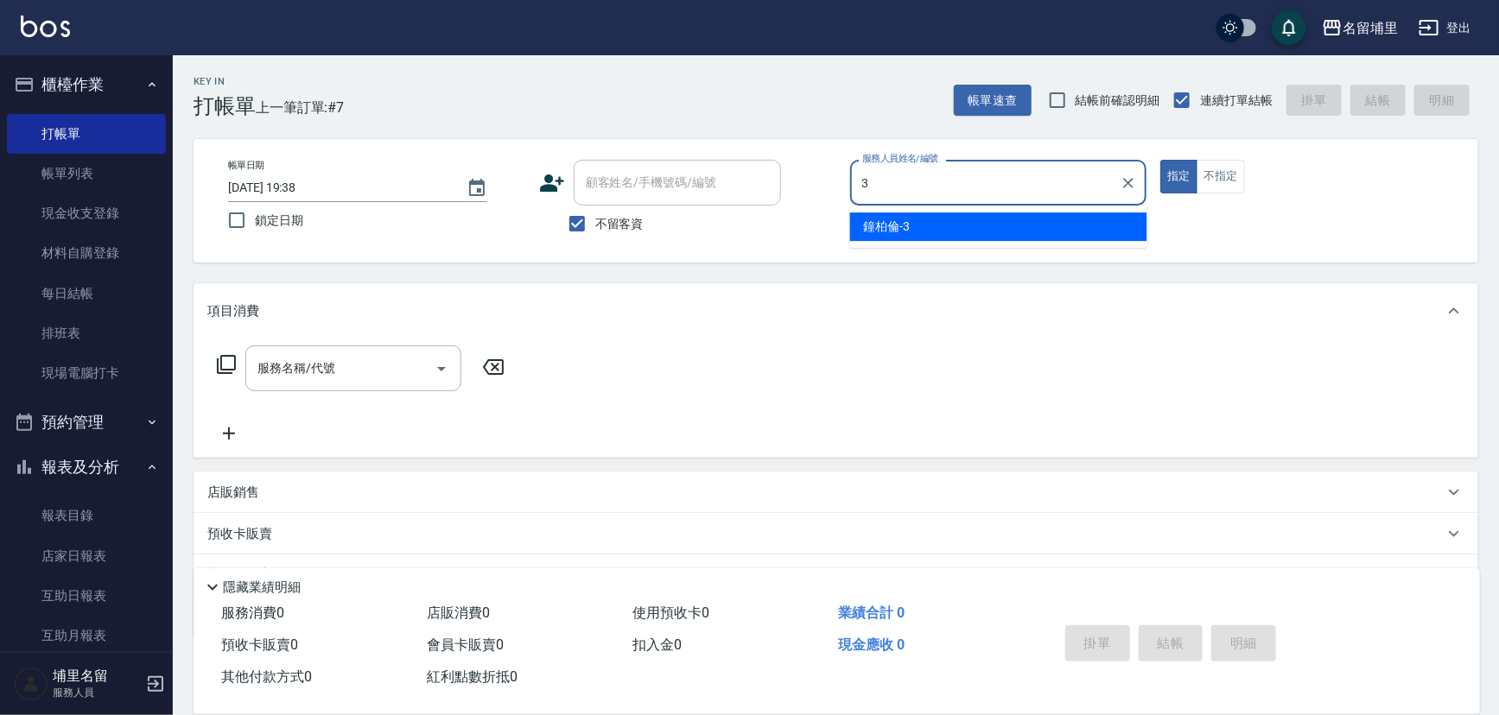
type input "[PERSON_NAME]-3"
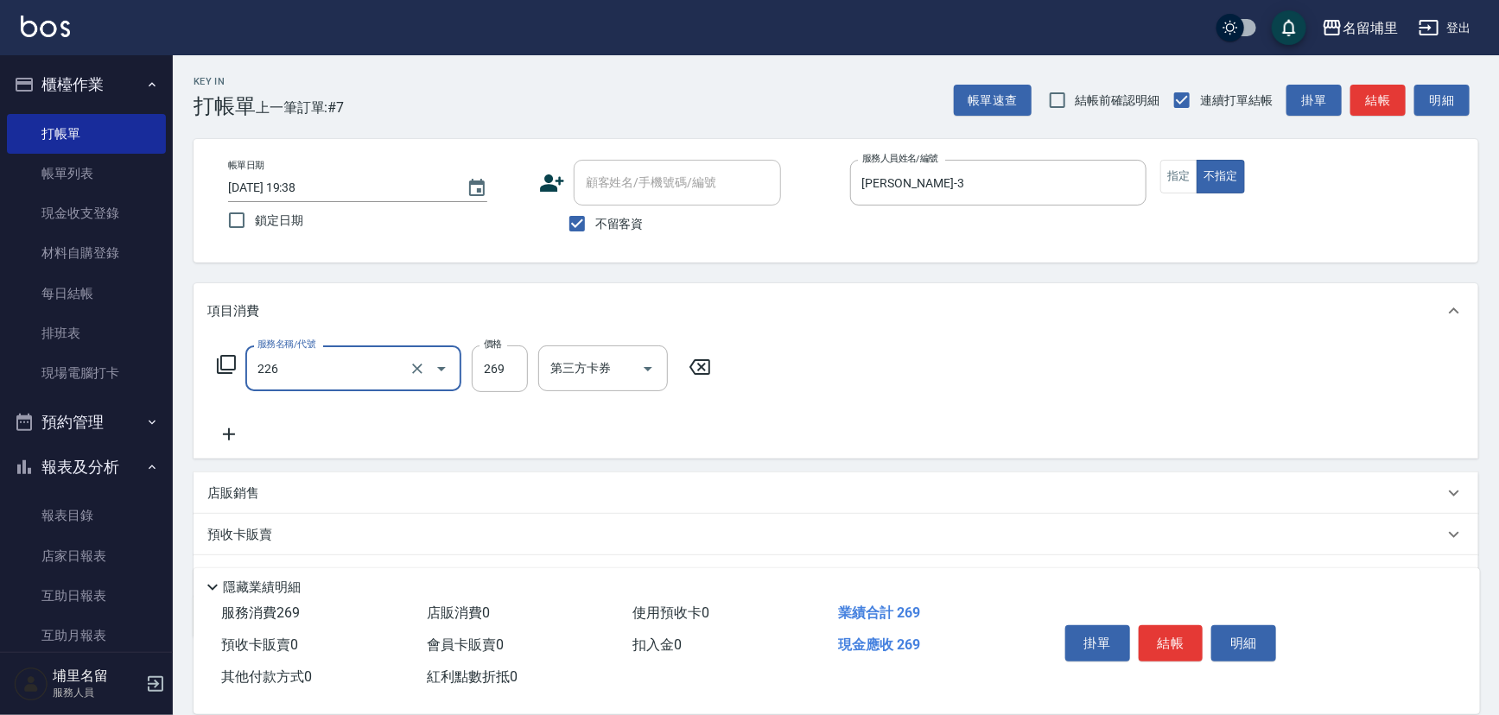
type input "洗剪269(226)"
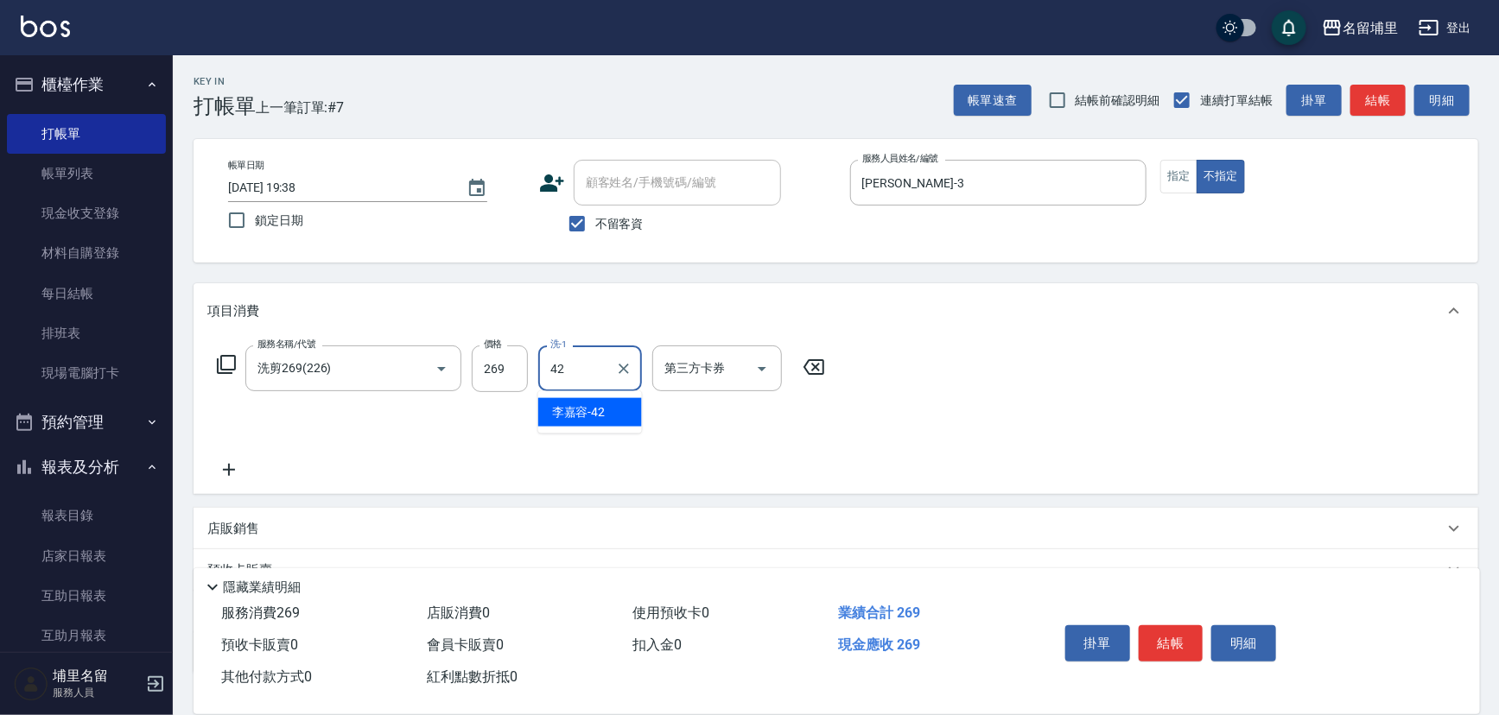
type input "[PERSON_NAME]-42"
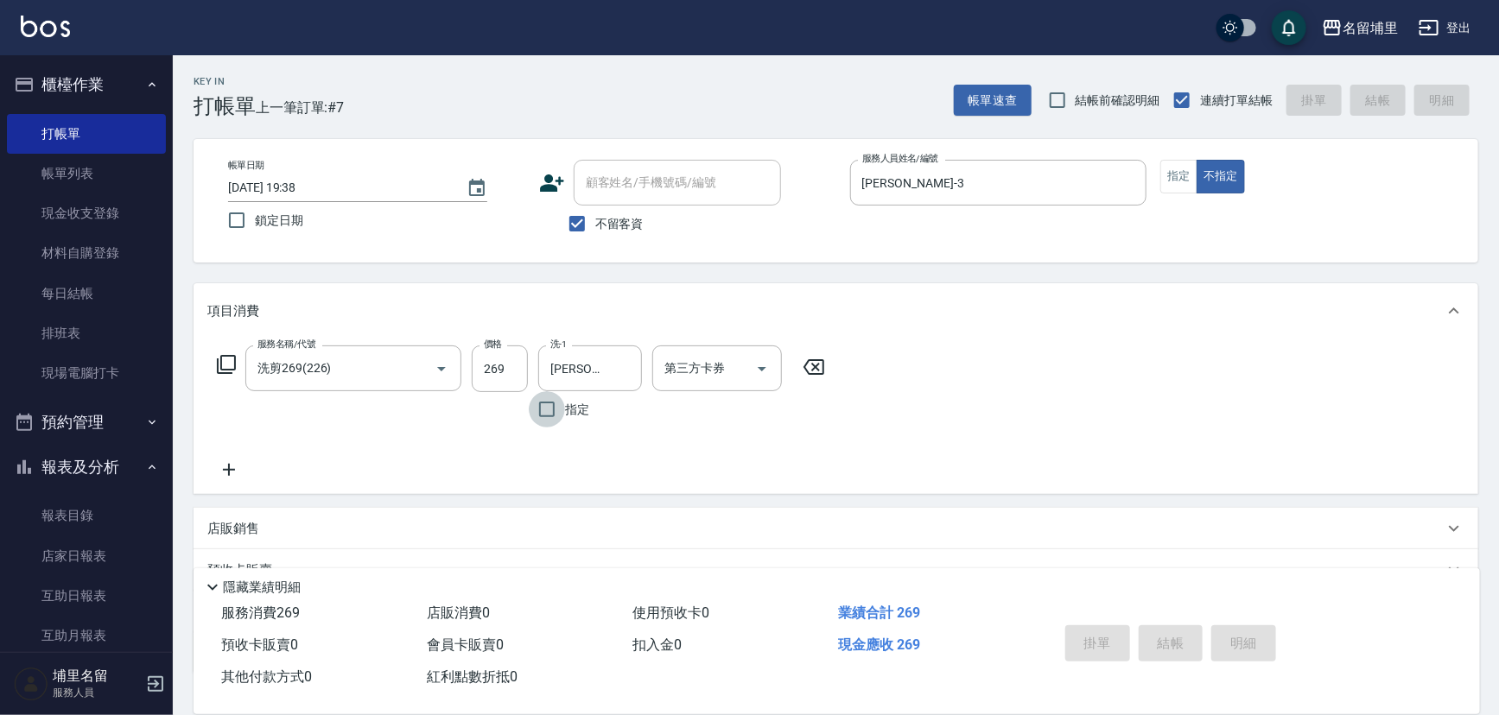
type input "[DATE] 19:39"
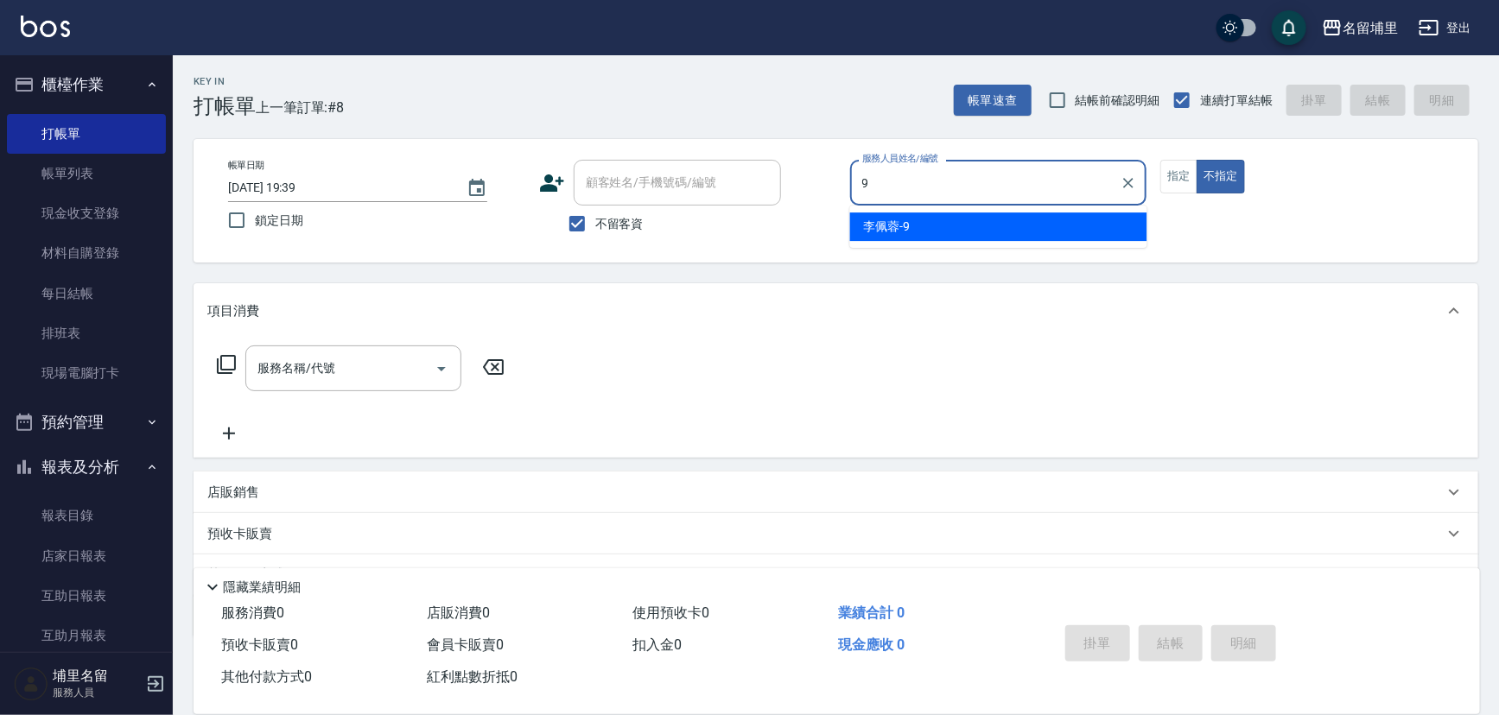
type input "[PERSON_NAME]-9"
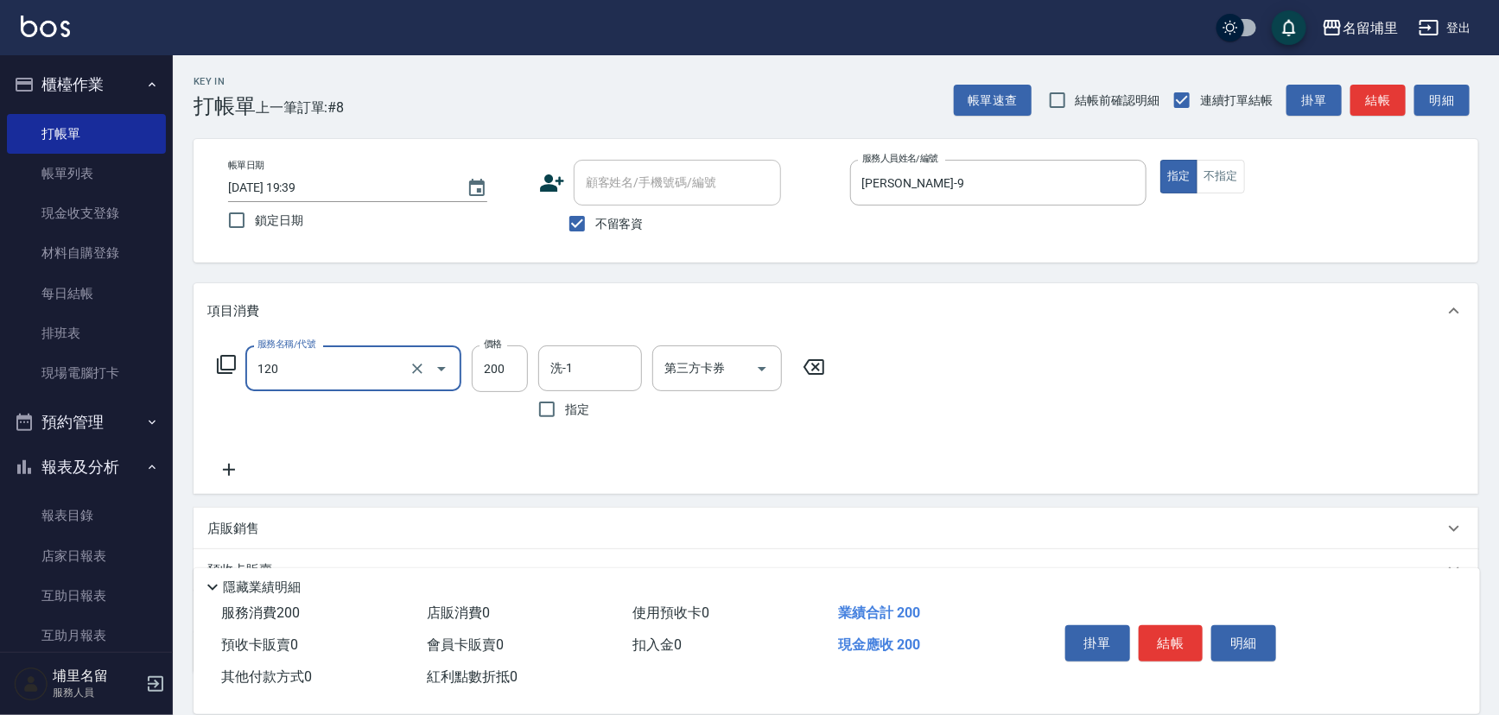
type input "New洗200(120)"
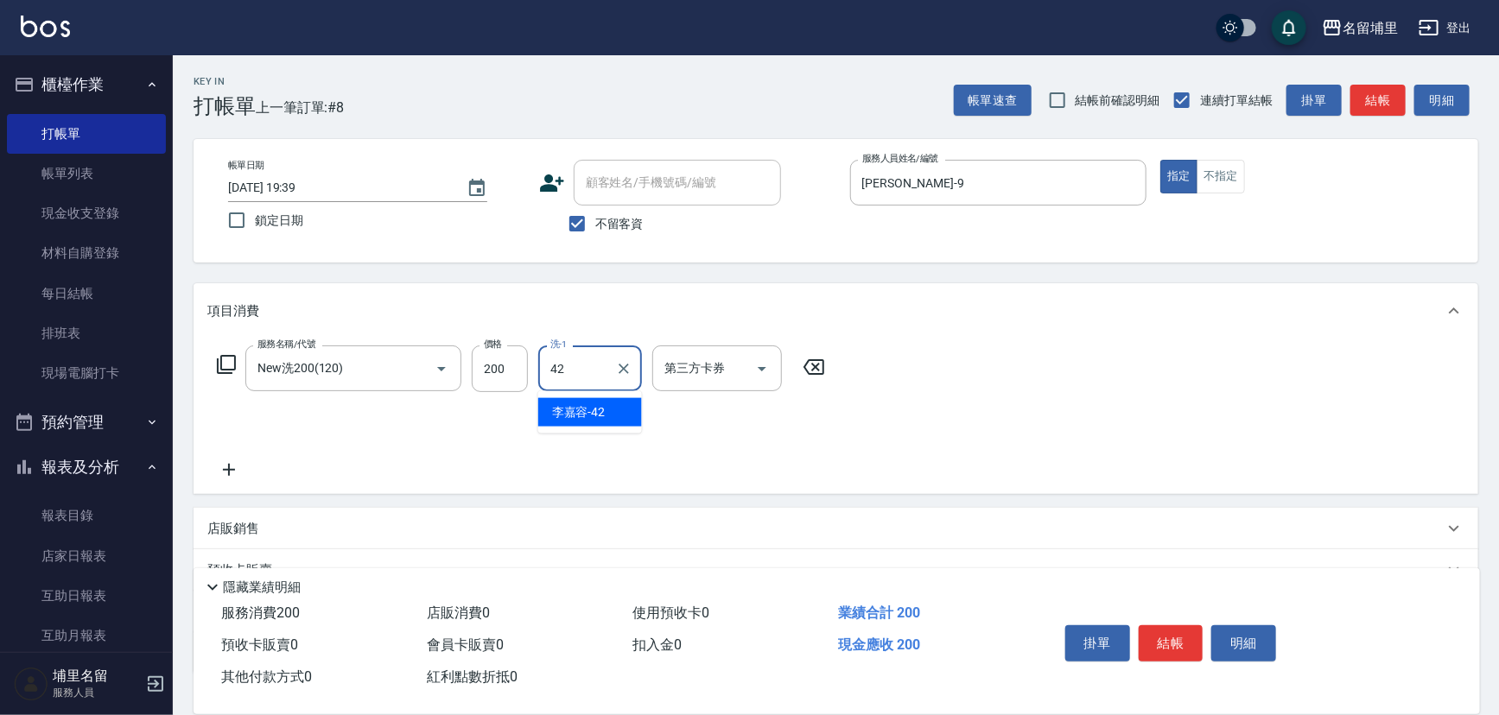
type input "[PERSON_NAME]-42"
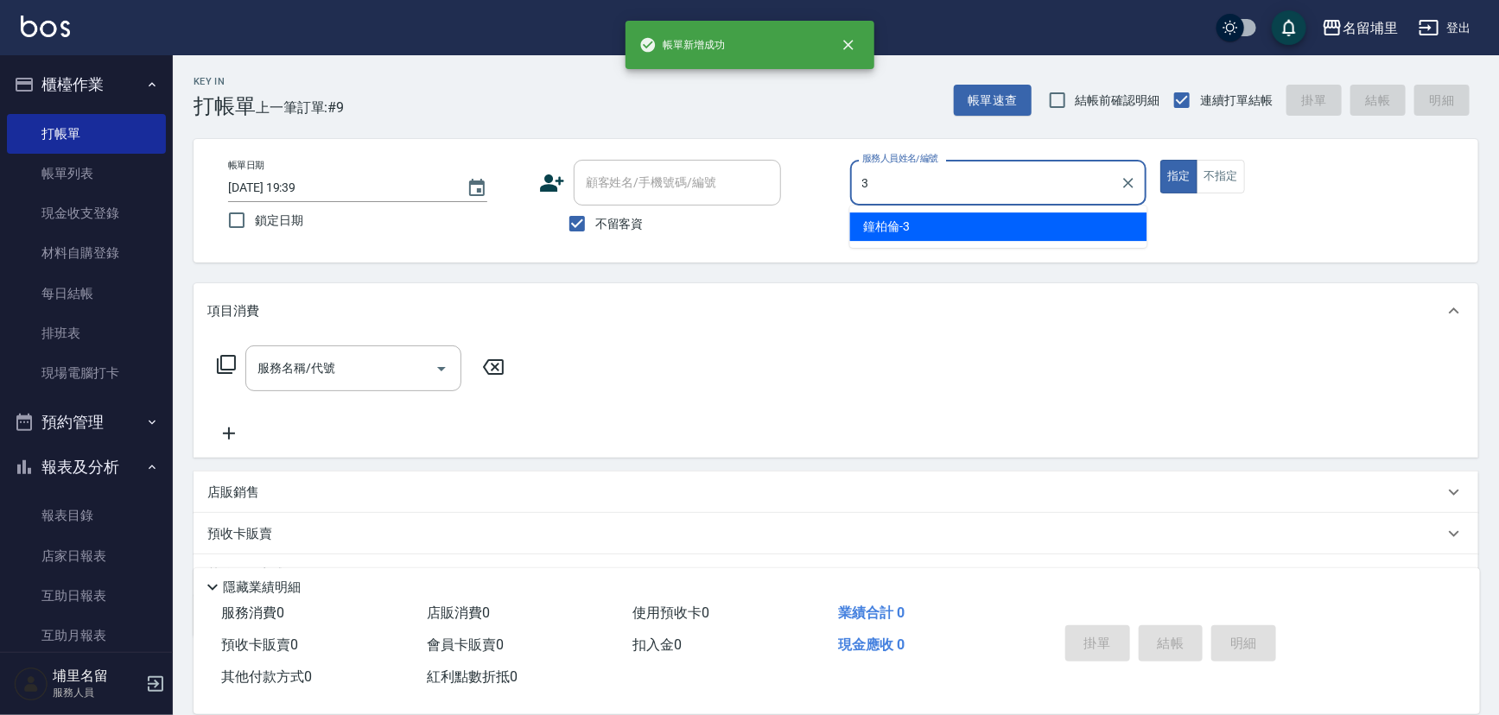
type input "[PERSON_NAME]-3"
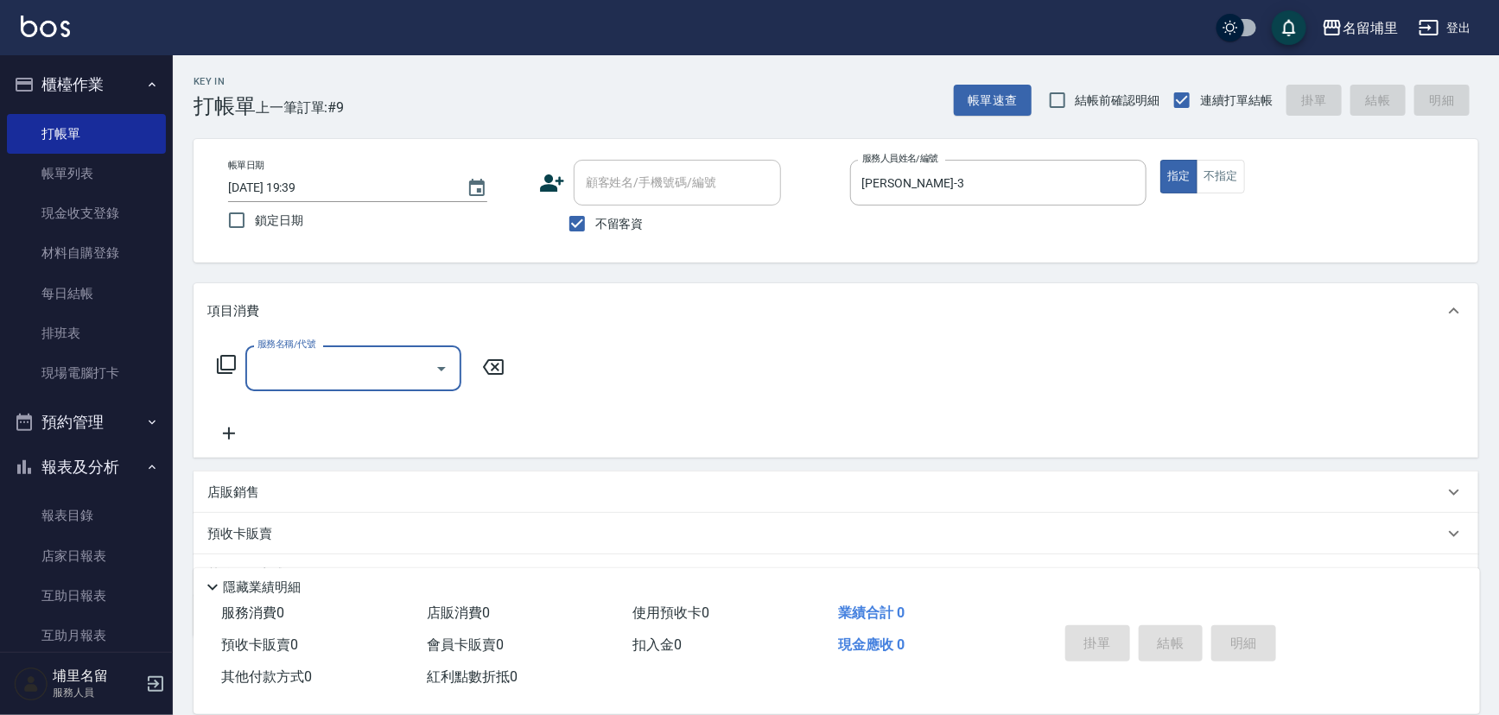
type input "1"
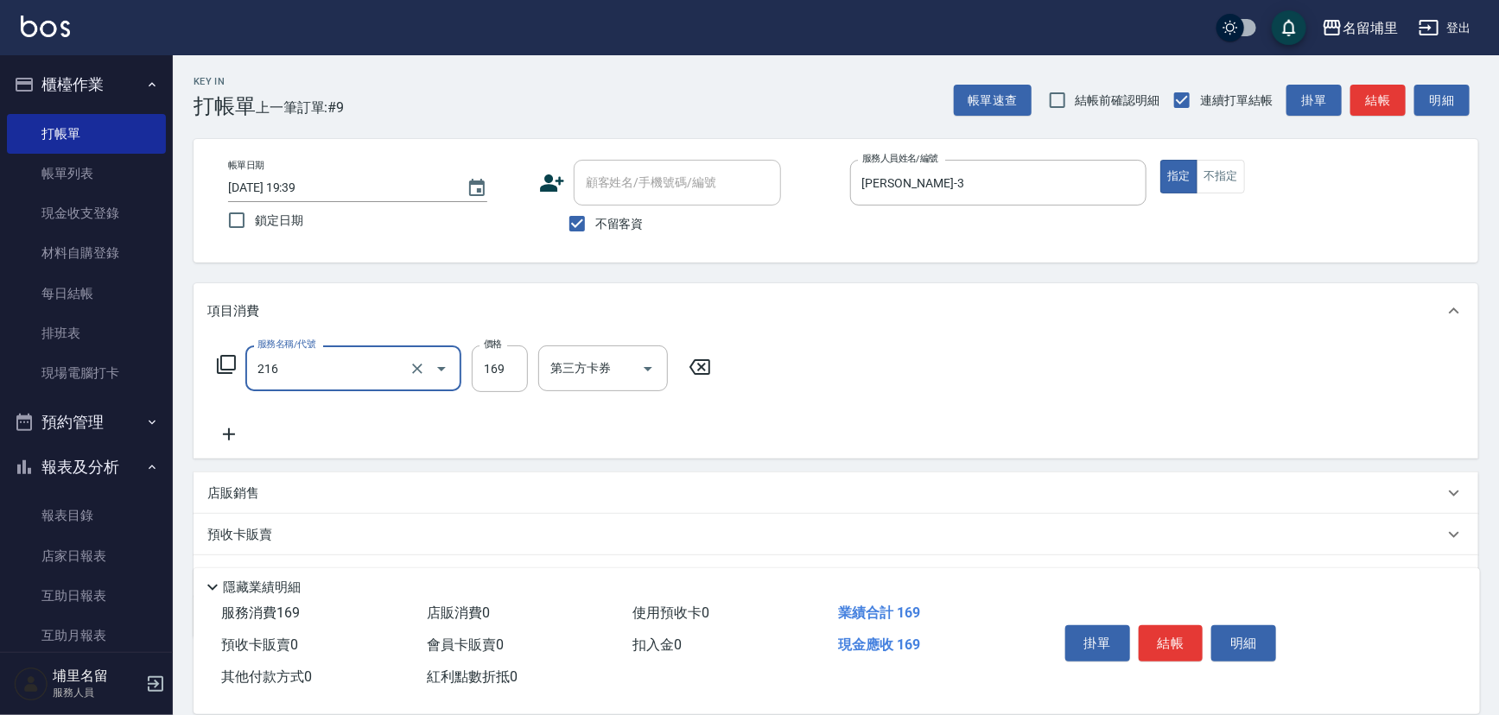
type input "剪髮169(216)"
type input "200"
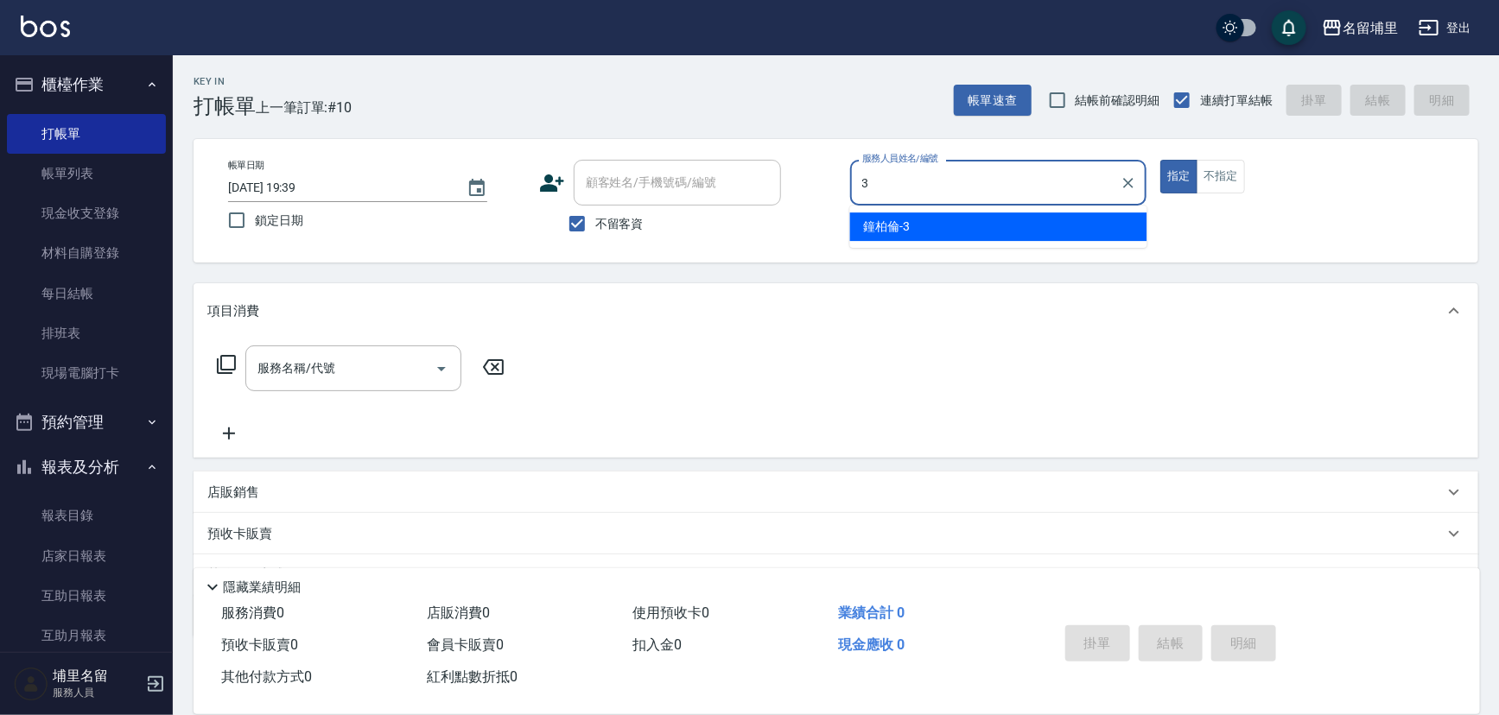
type input "[PERSON_NAME]-3"
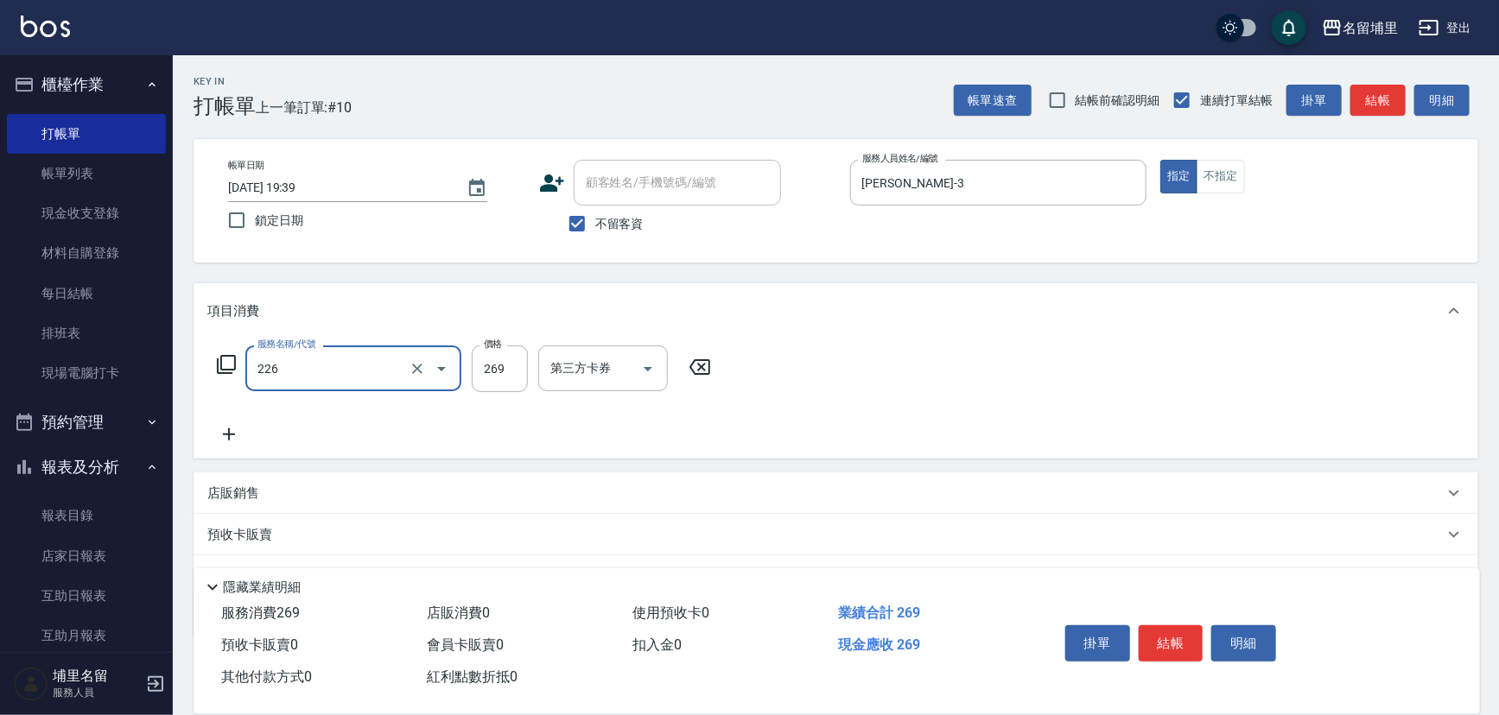
type input "洗剪269(226)"
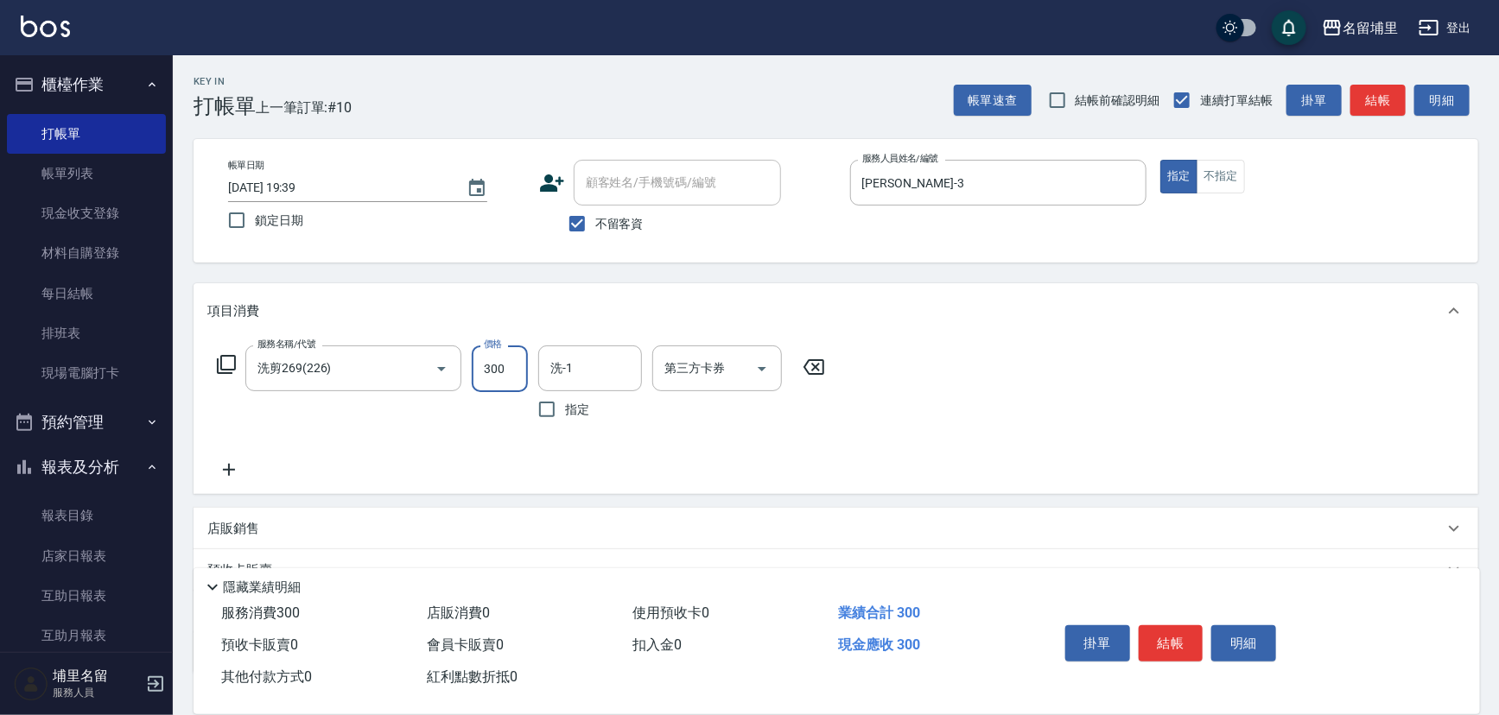
type input "300"
type input "[PERSON_NAME]-42"
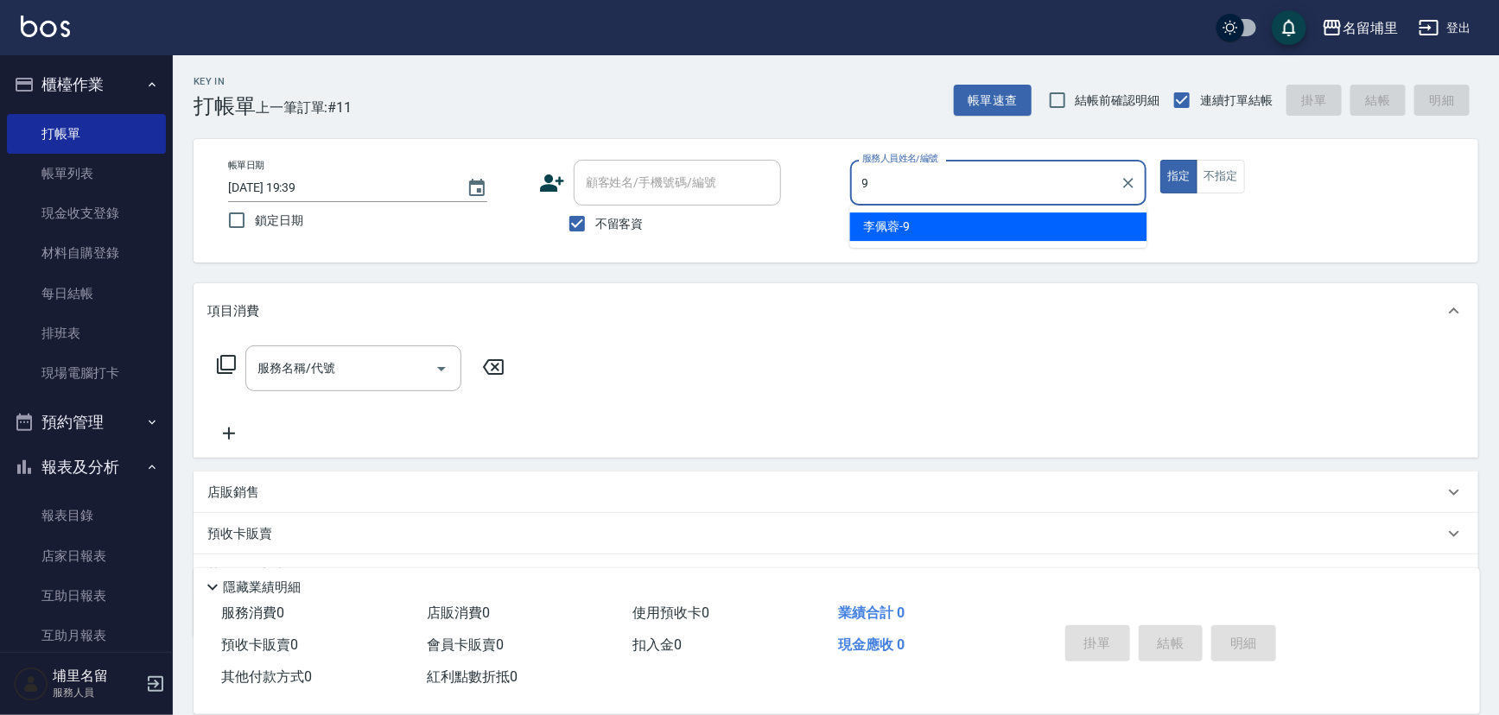
type input "[PERSON_NAME]-9"
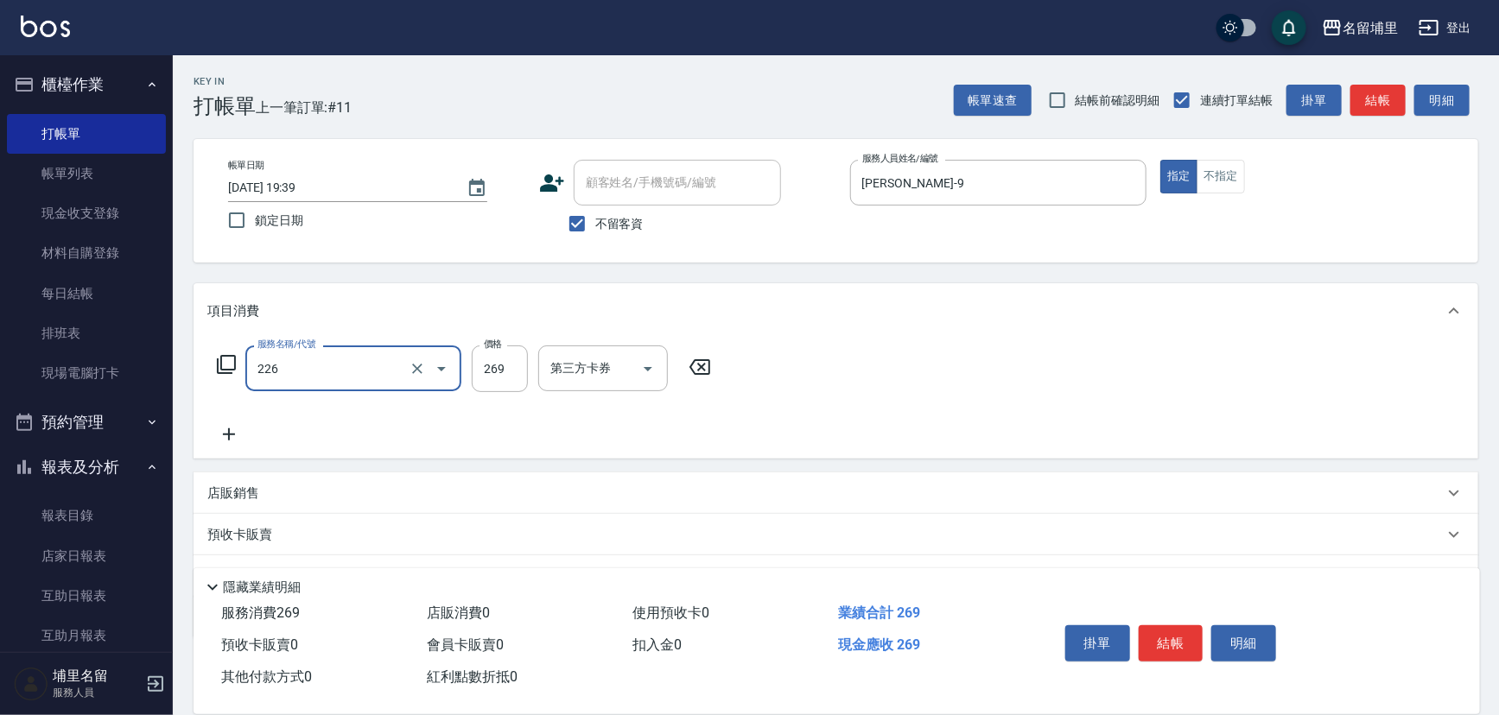
type input "洗剪269(226)"
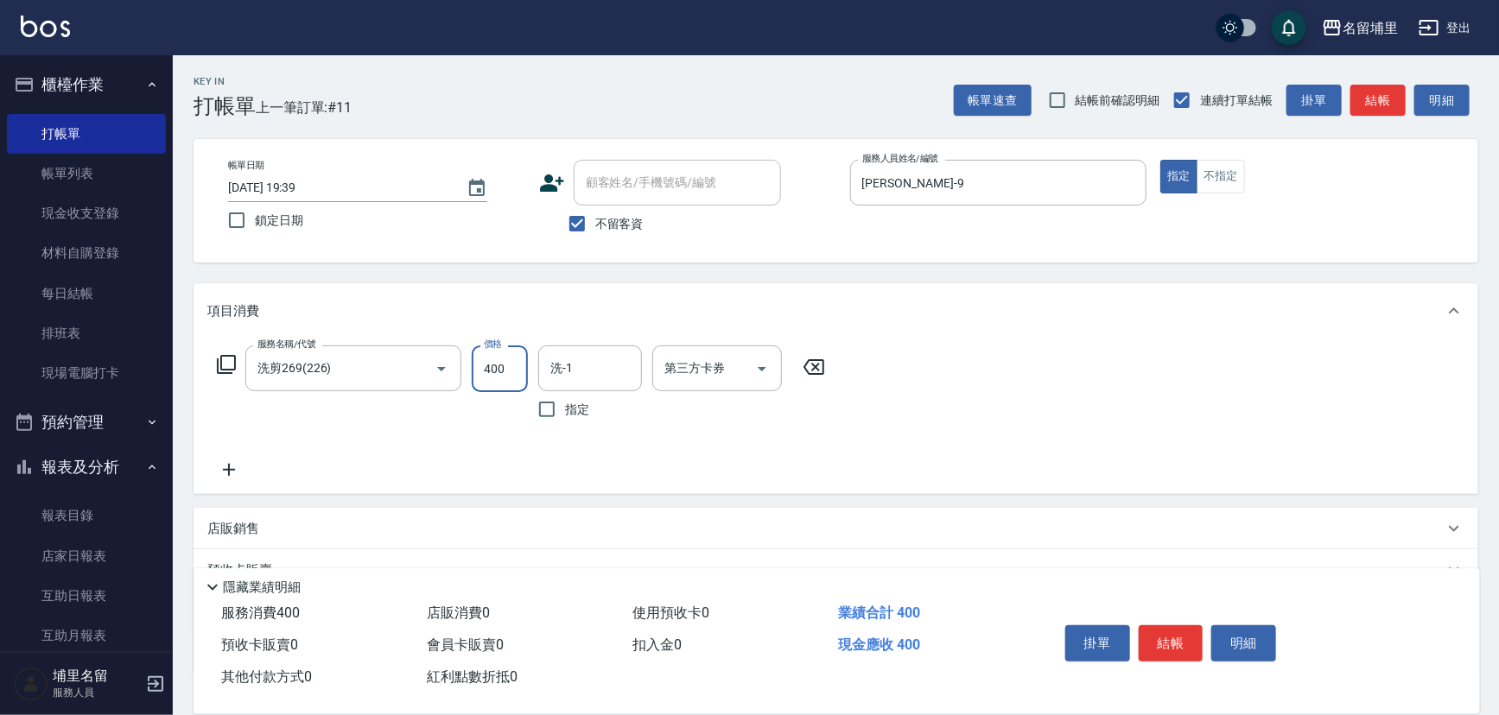
type input "400"
type input "[PERSON_NAME]-42"
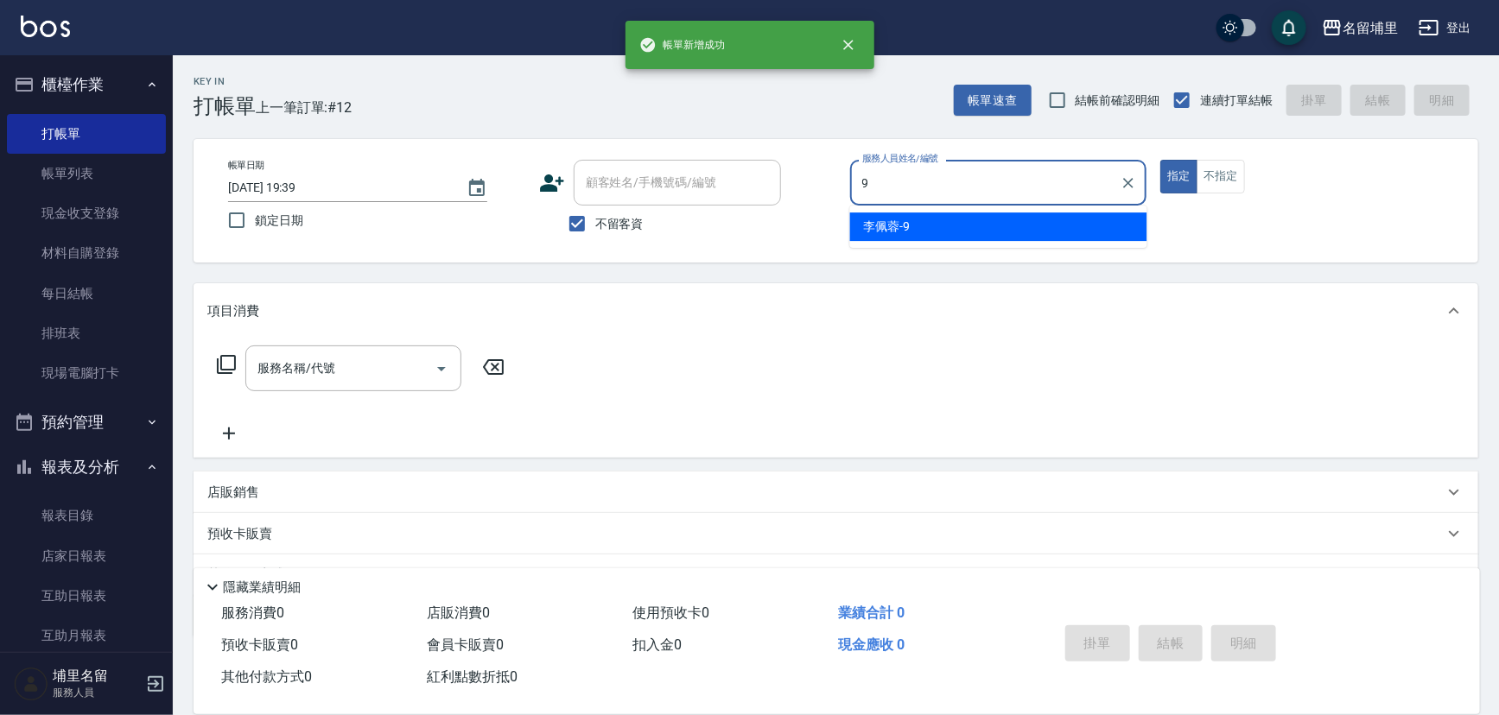
type input "[PERSON_NAME]-9"
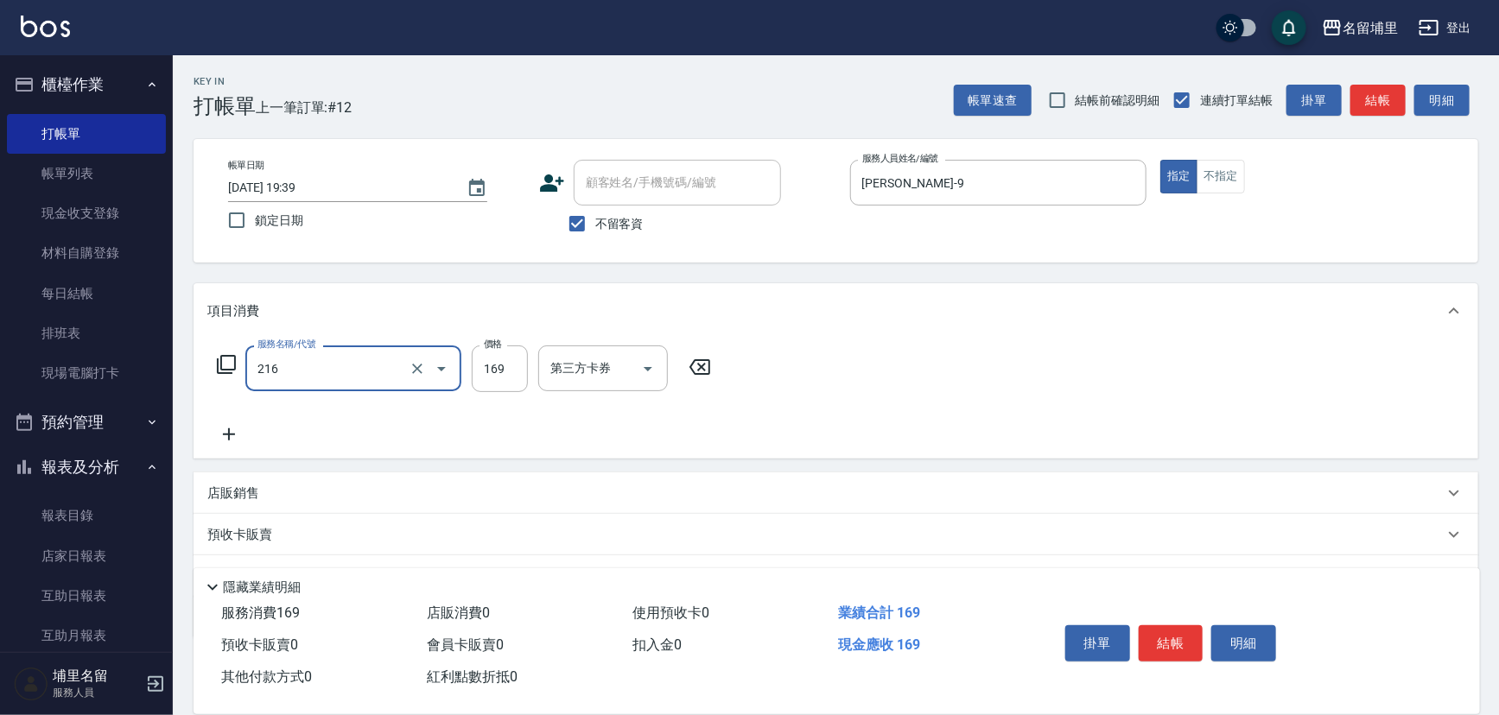
type input "剪髮169(216)"
type input "250"
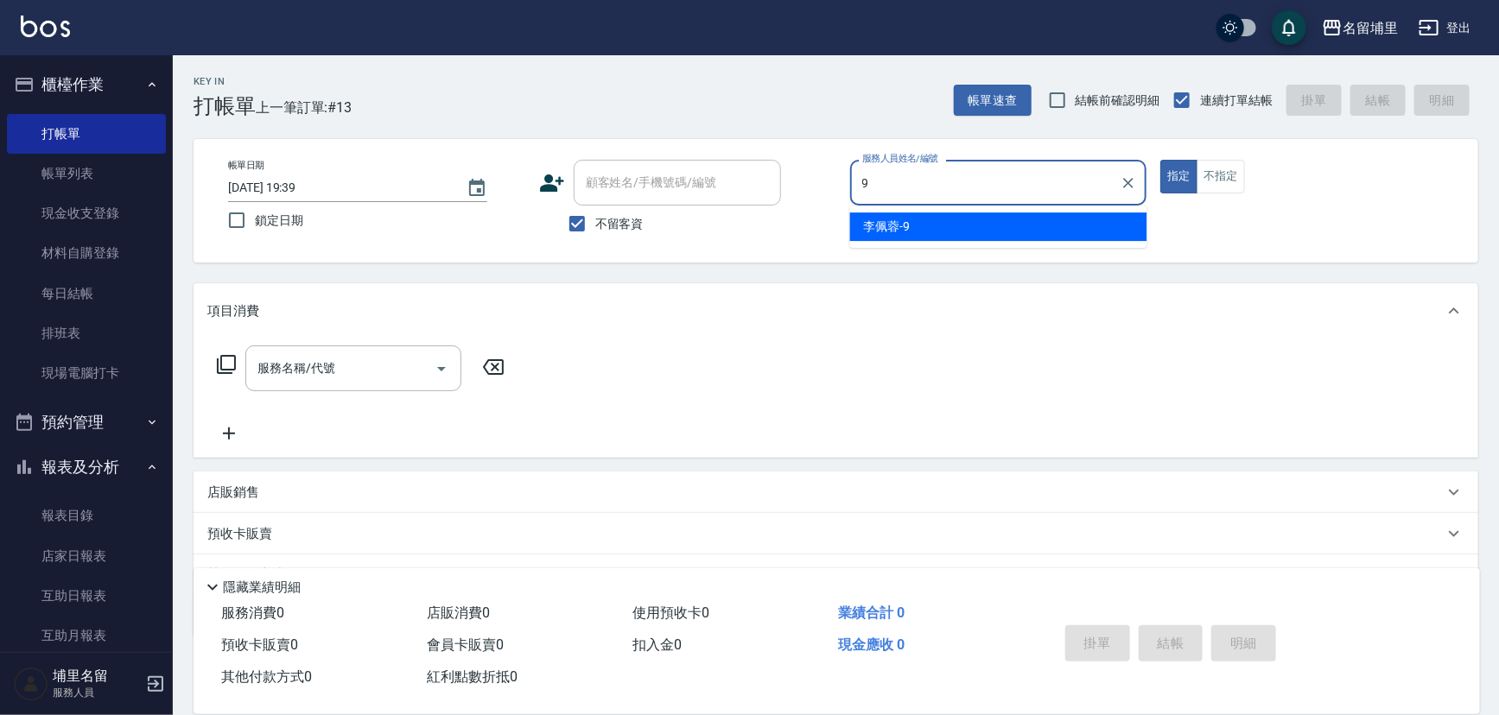
type input "[PERSON_NAME]-9"
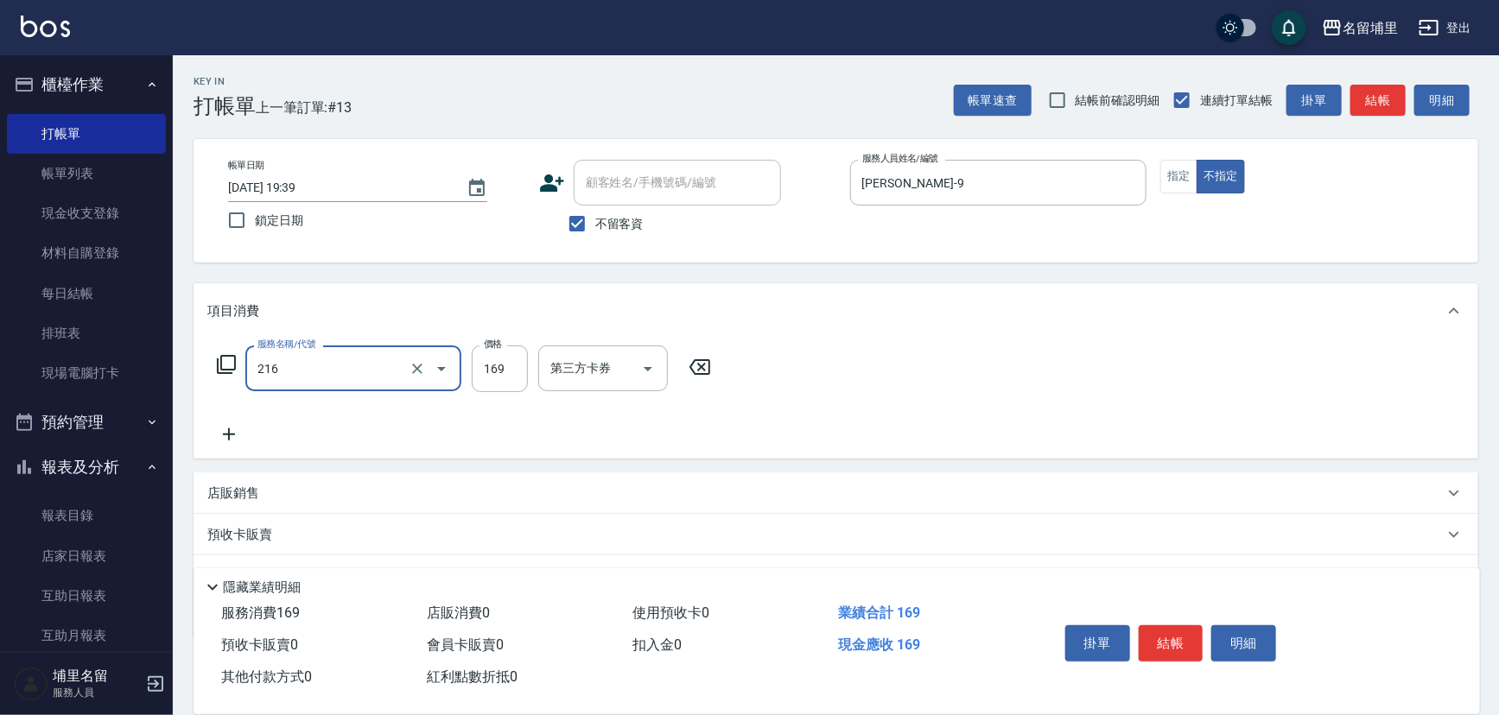
type input "剪髮169(216)"
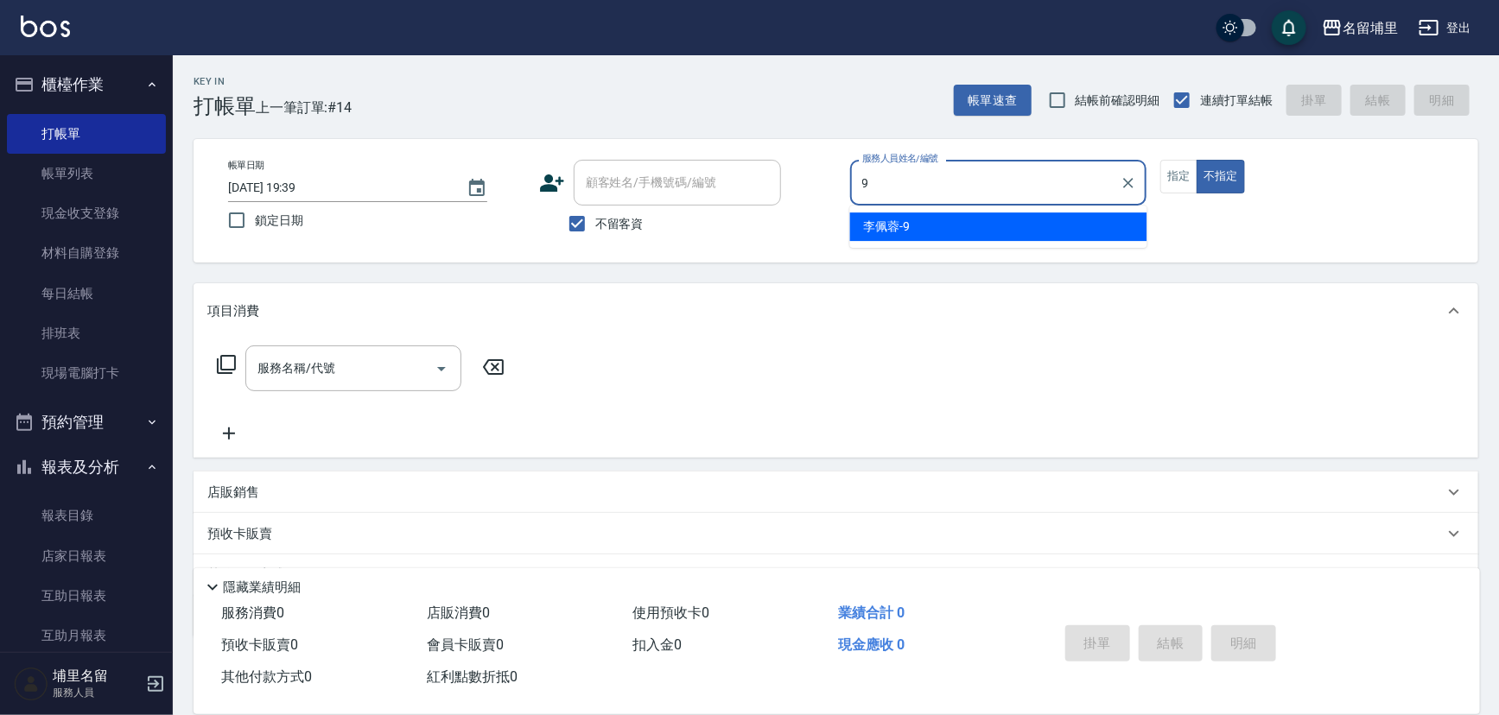
type input "[PERSON_NAME]-9"
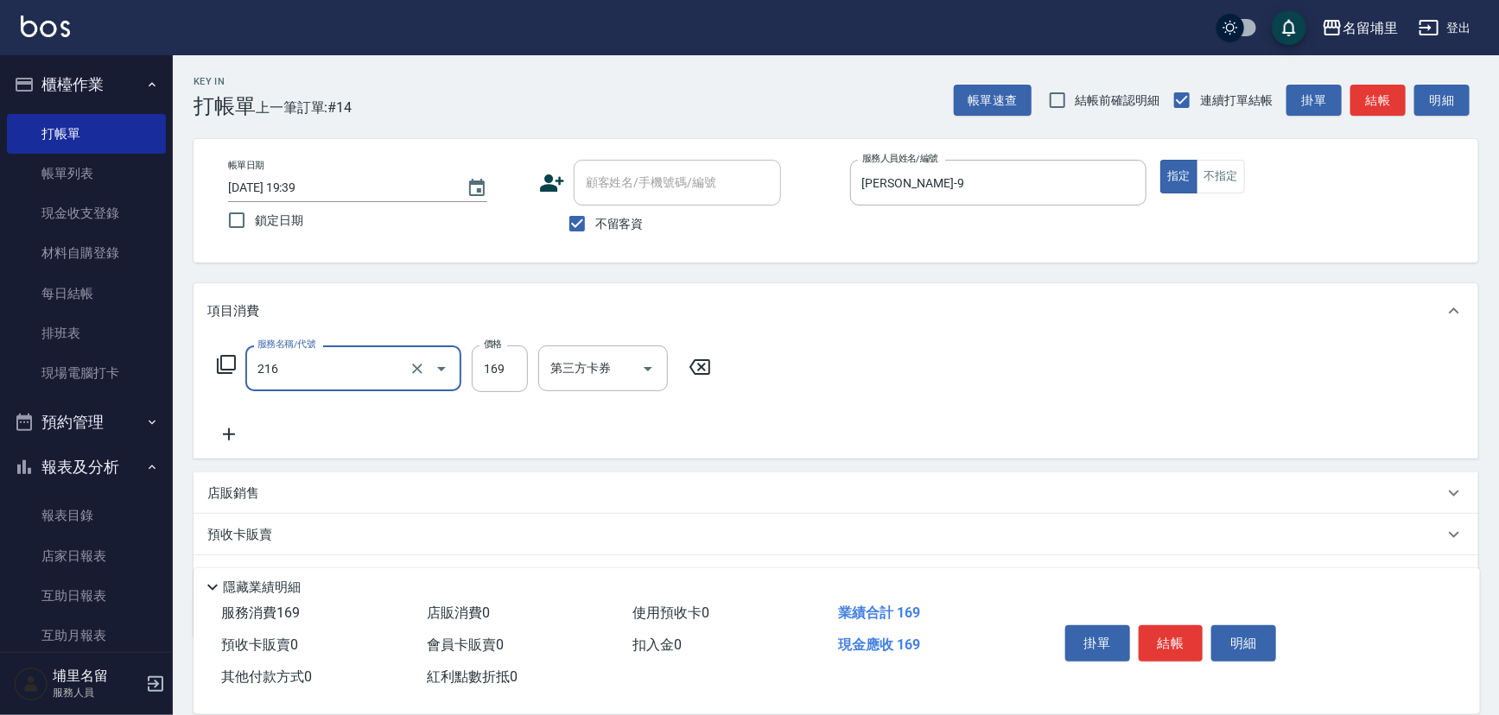
type input "剪髮169(216)"
type input "50"
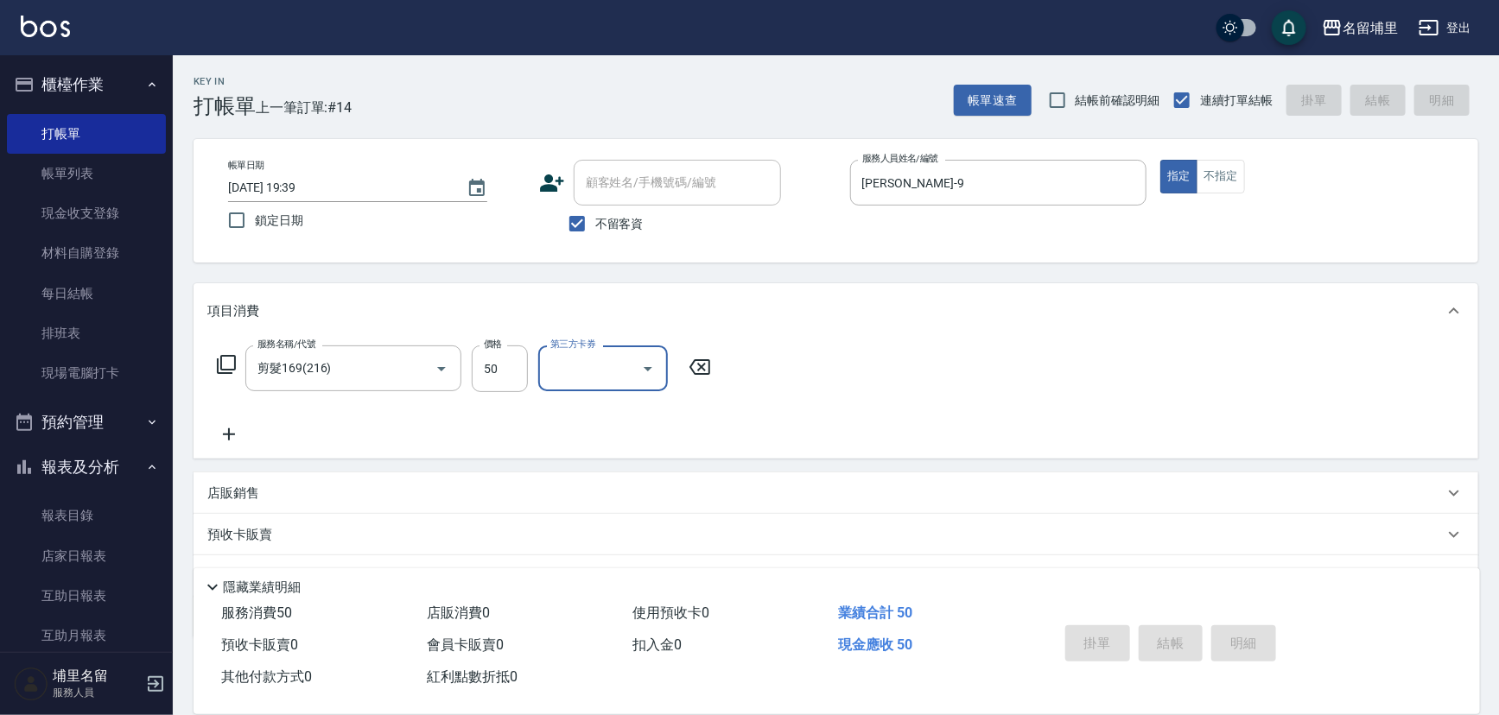
type input "[DATE] 19:40"
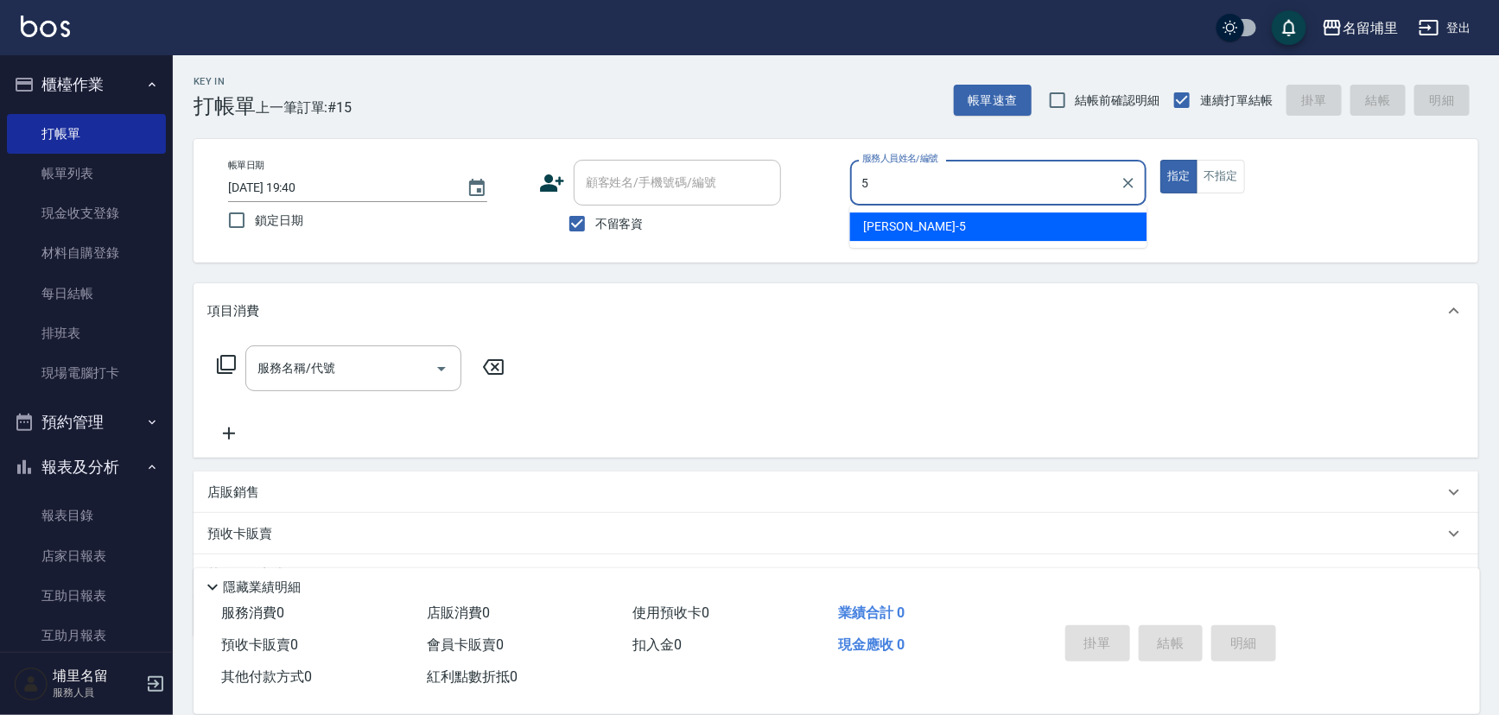
type input "[PERSON_NAME]-5"
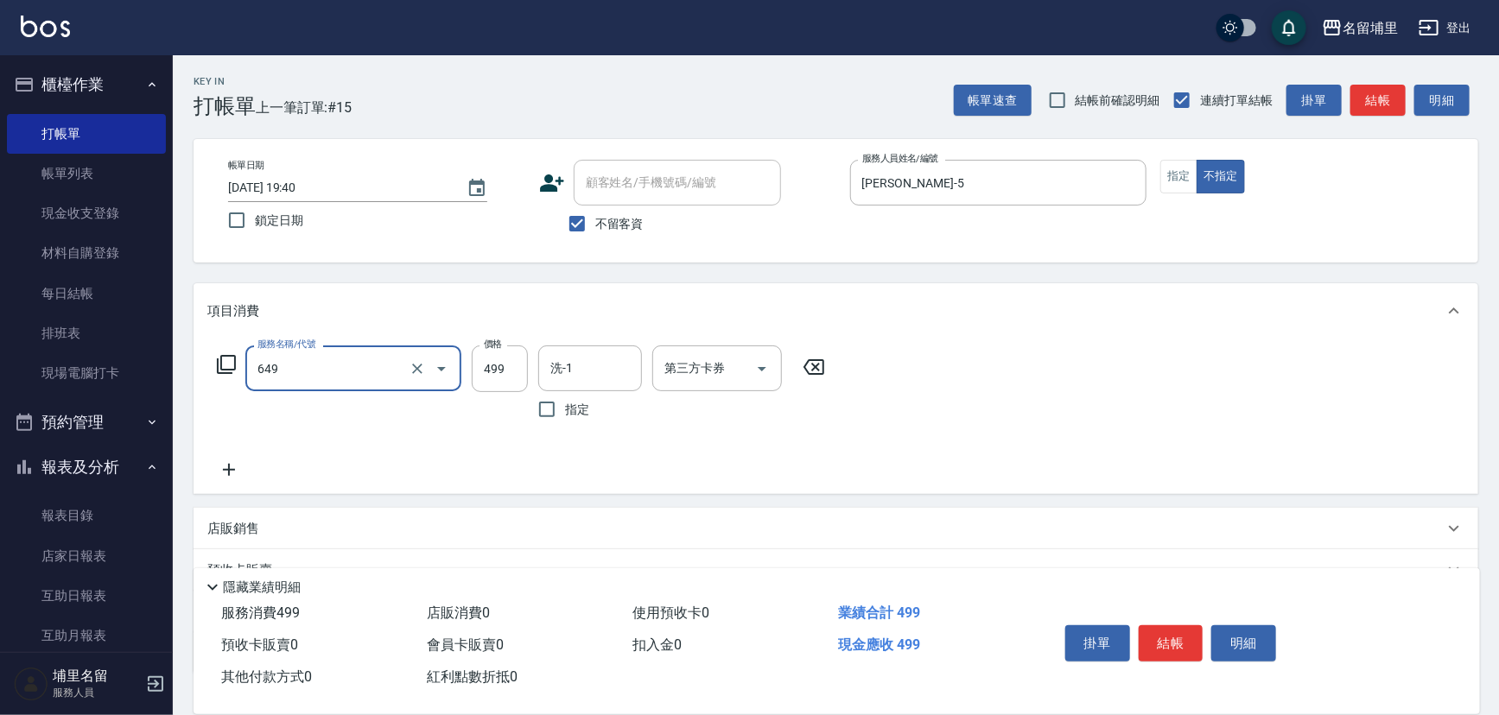
type input "角質499(649)"
type input "549"
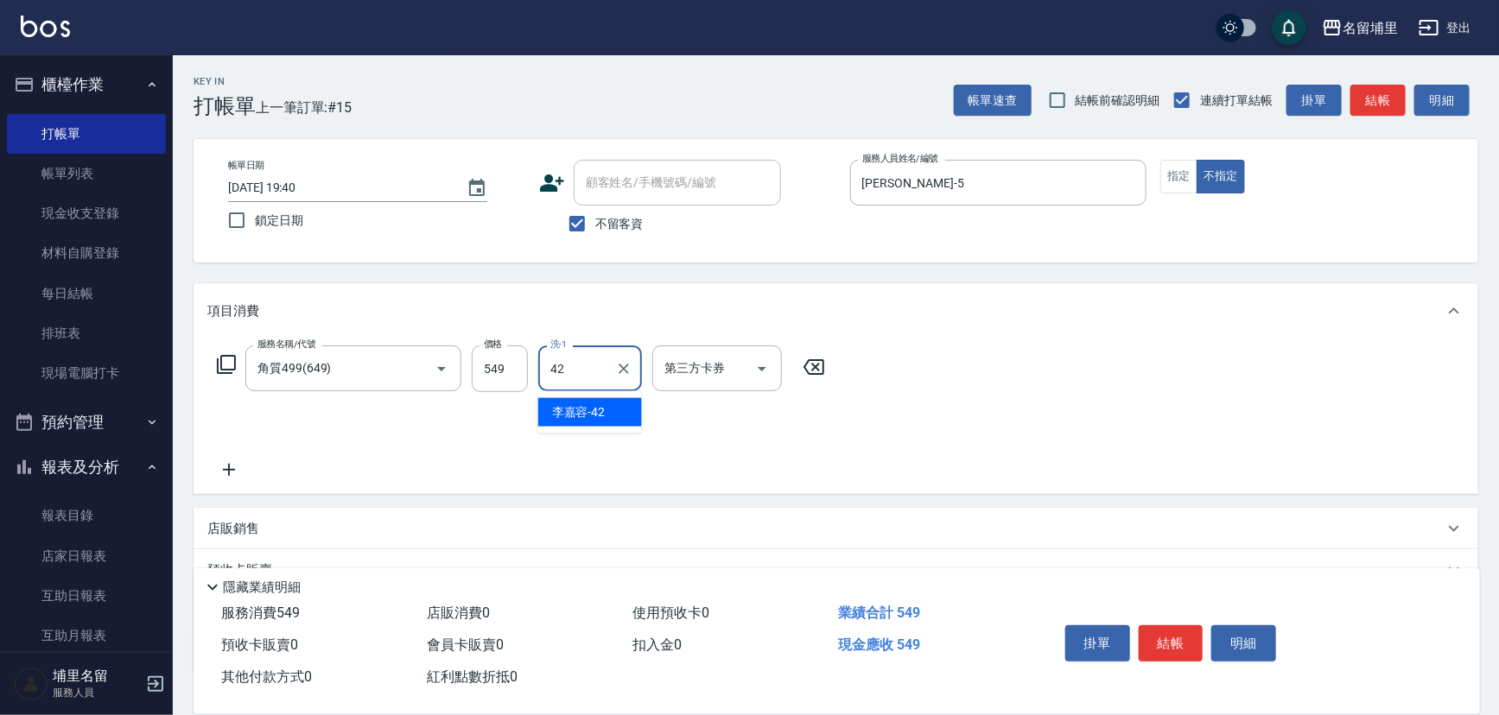
type input "[PERSON_NAME]-42"
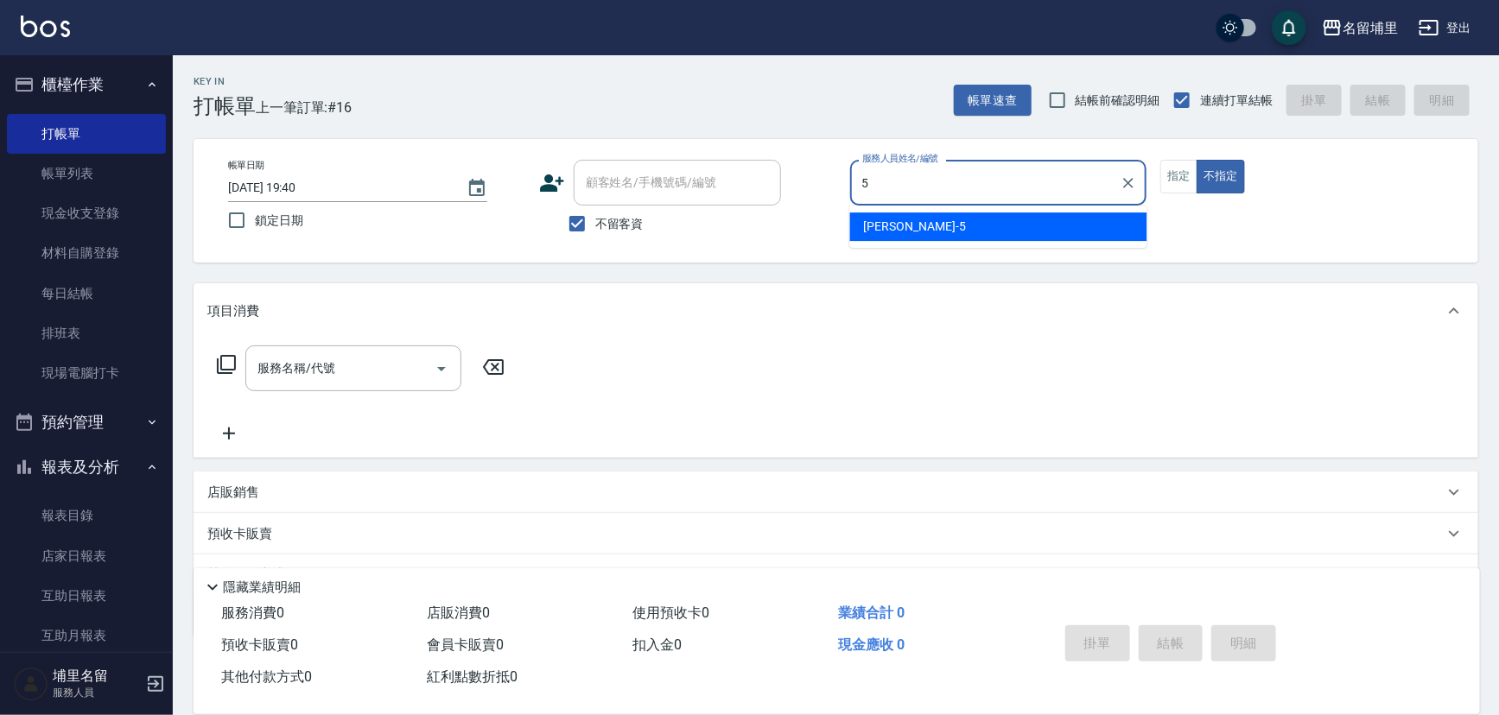
type input "[PERSON_NAME]-5"
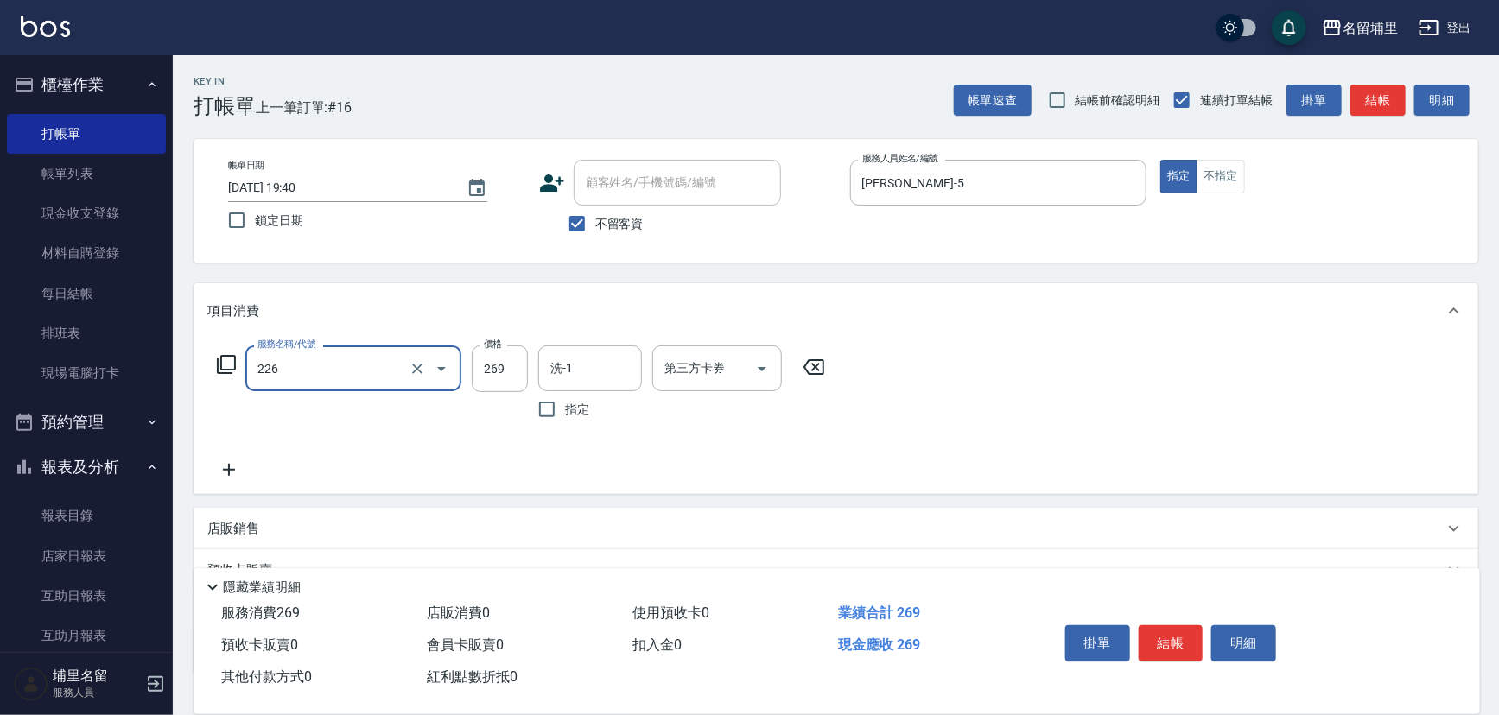
type input "洗剪269(226)"
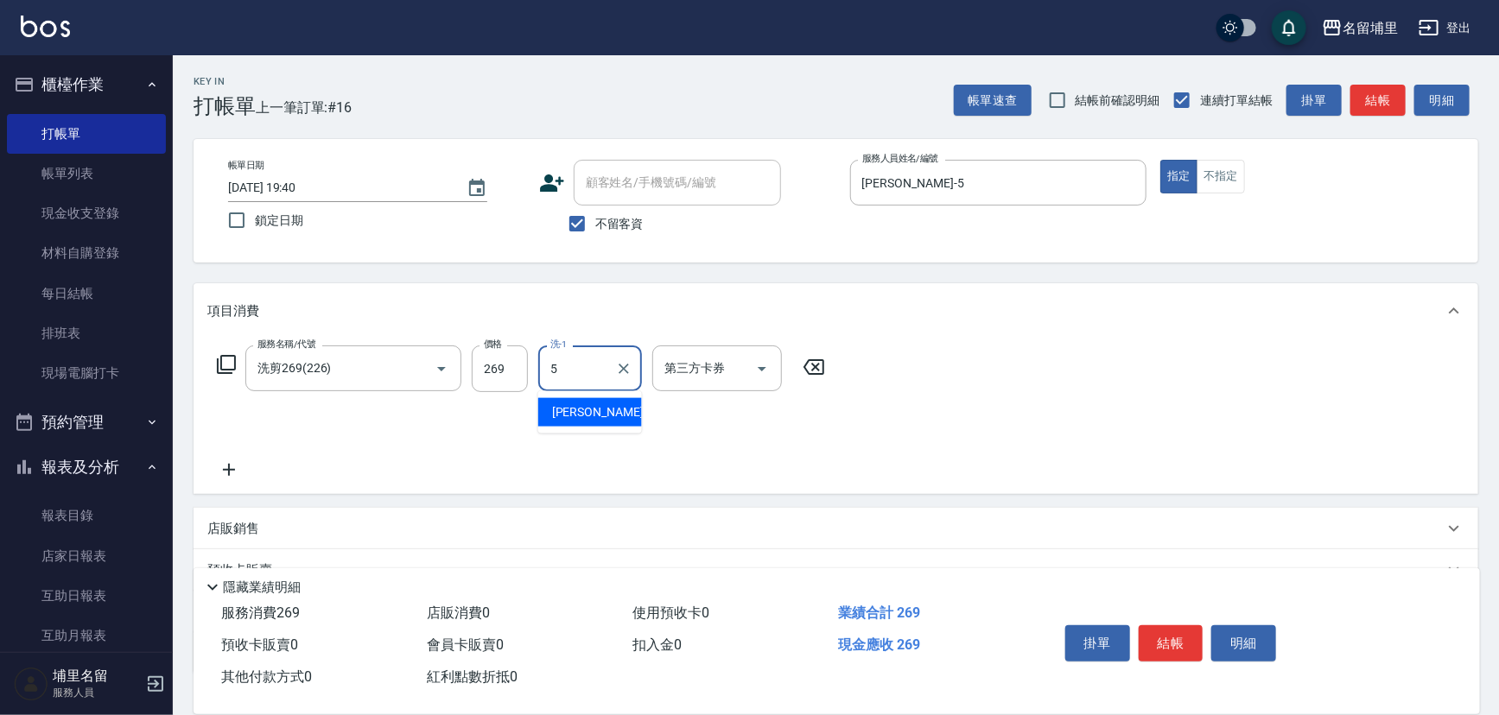
type input "[PERSON_NAME]-5"
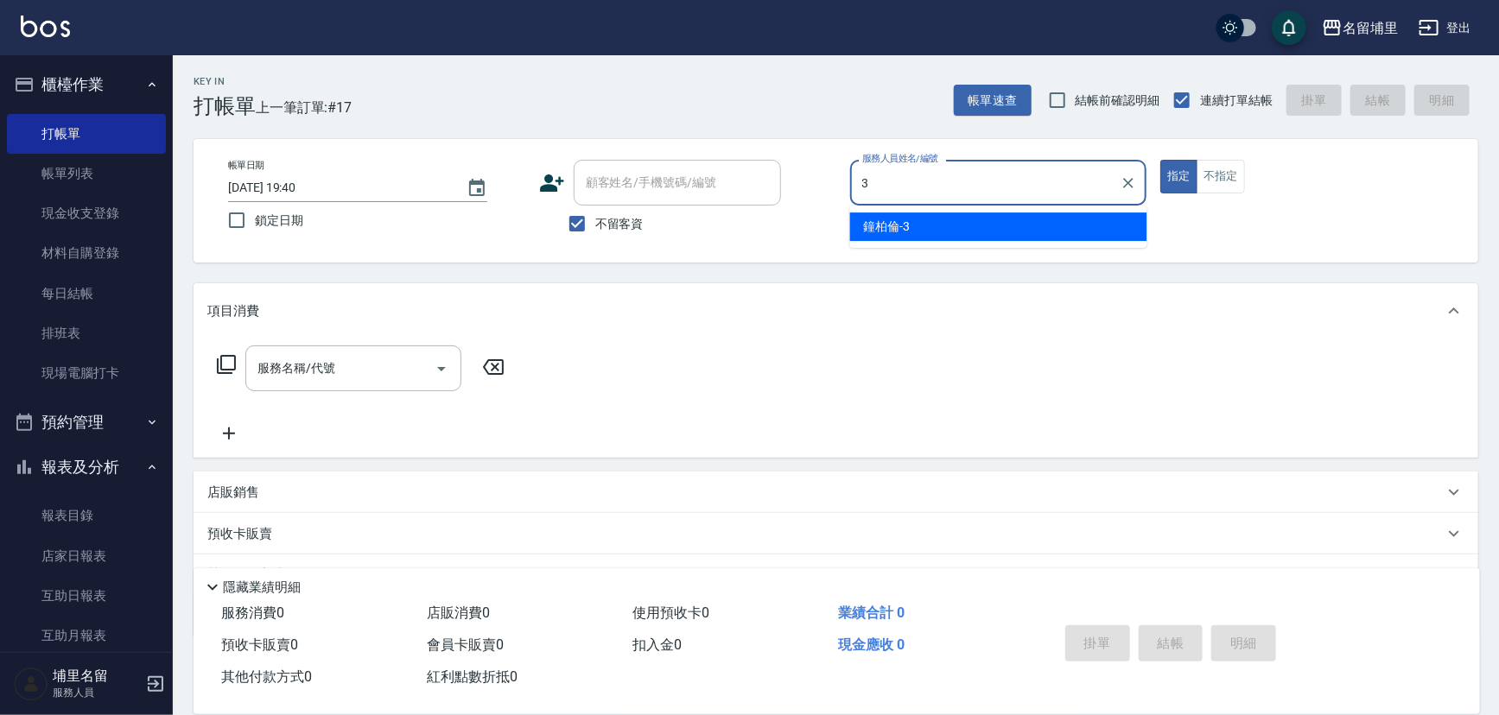
type input "[PERSON_NAME]-3"
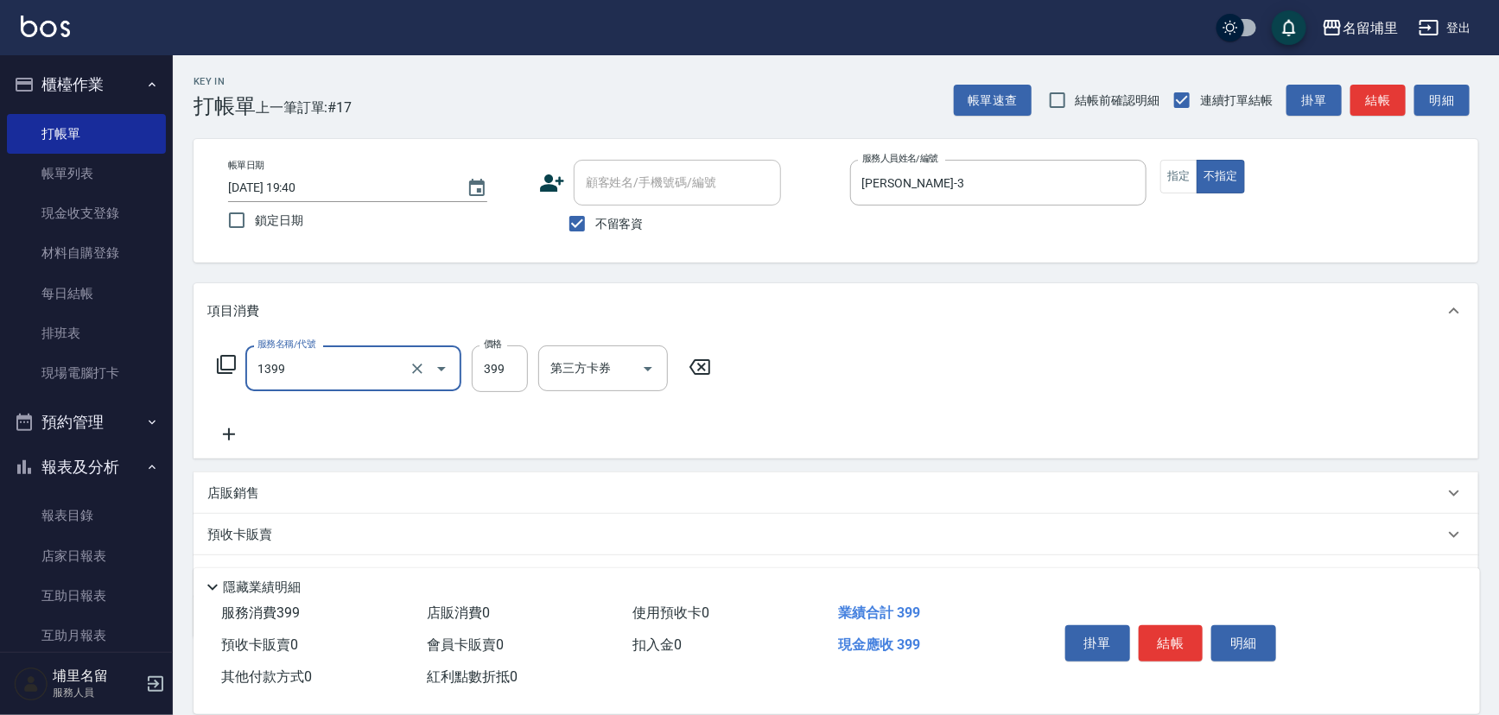
type input "海鹽洗髮399(1399)"
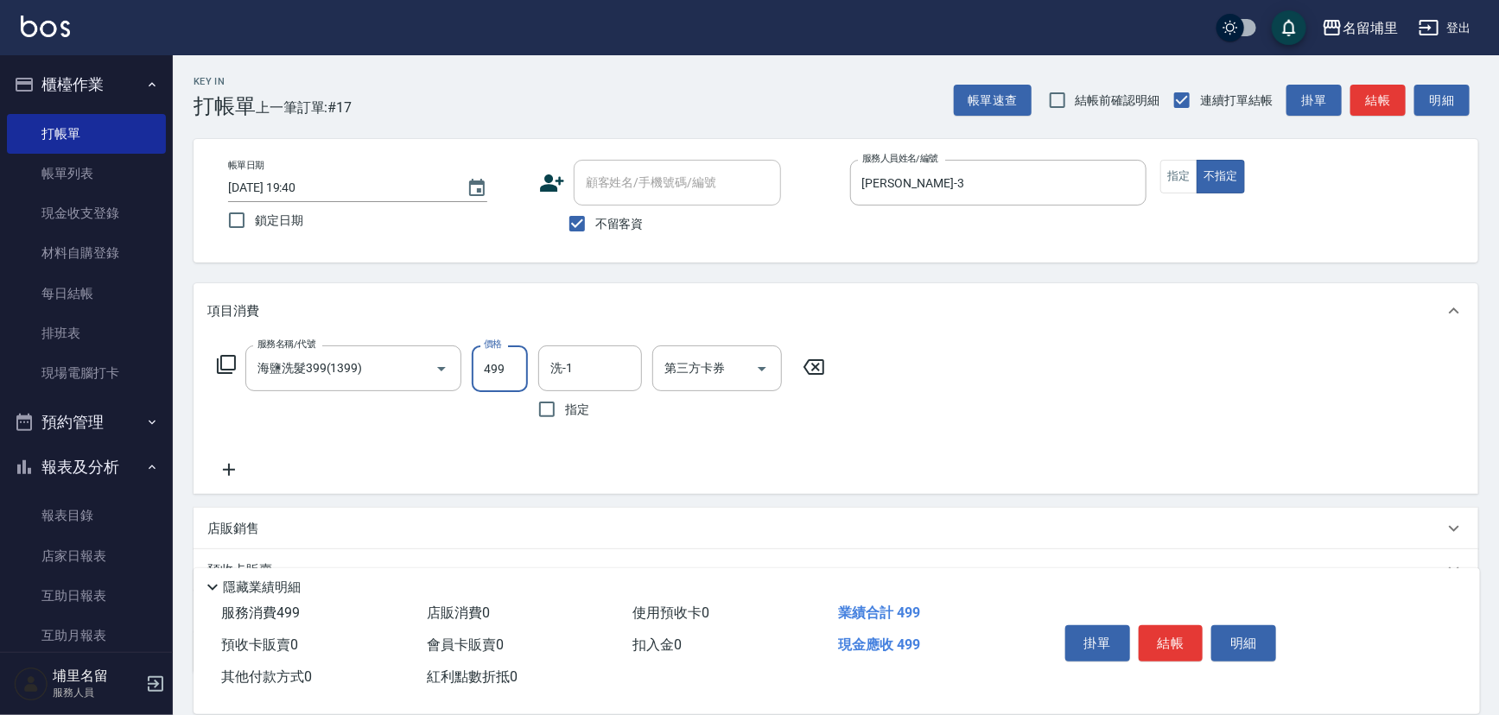
type input "499"
type input "[PERSON_NAME]-42"
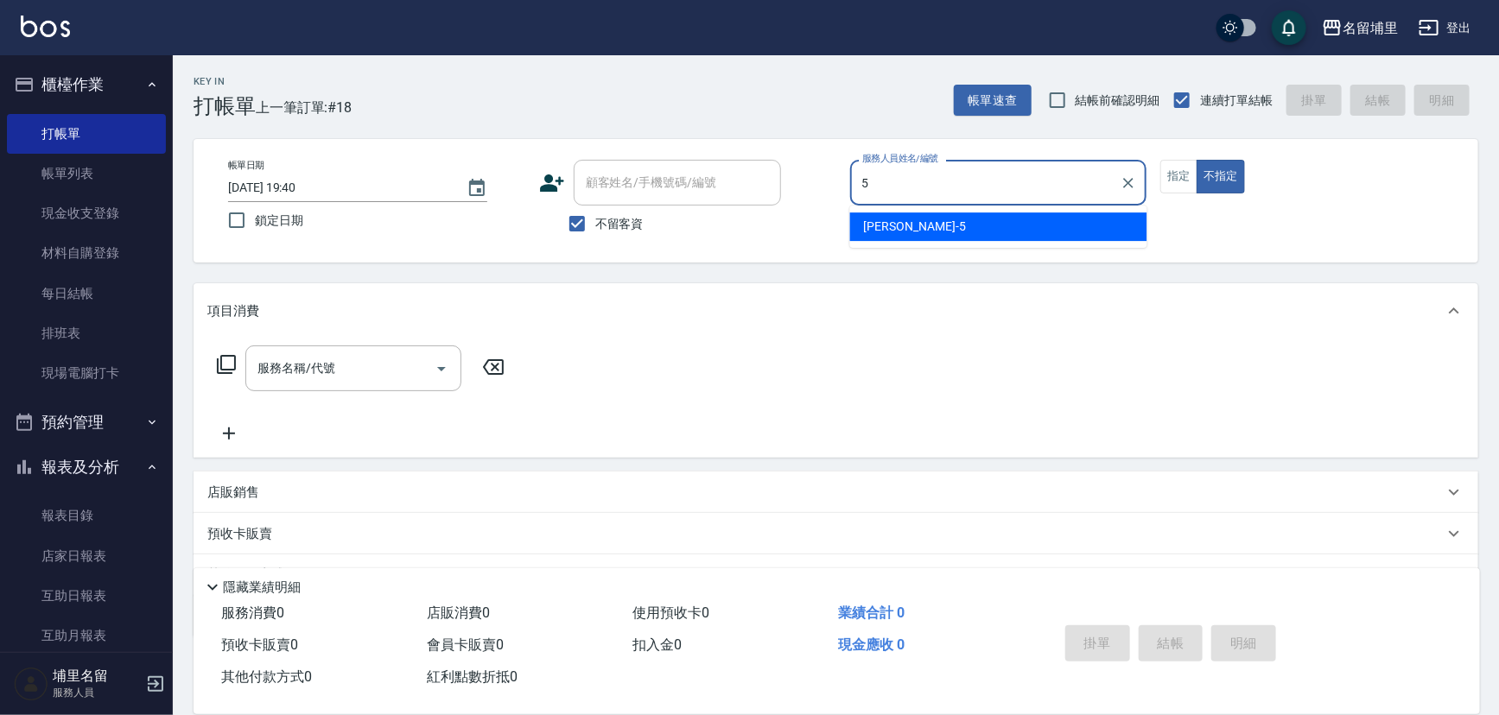
type input "[PERSON_NAME]-5"
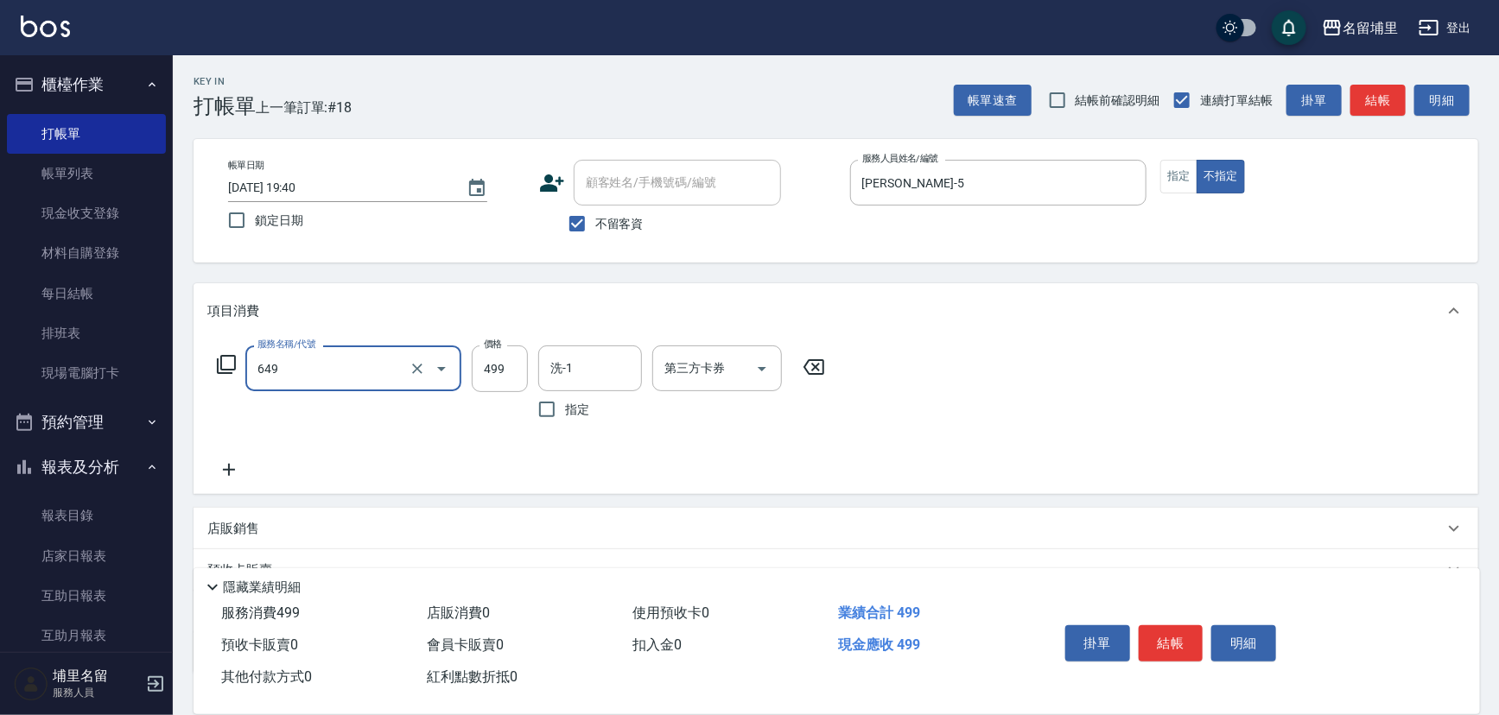
type input "角質499(649)"
type input "[PERSON_NAME]-5"
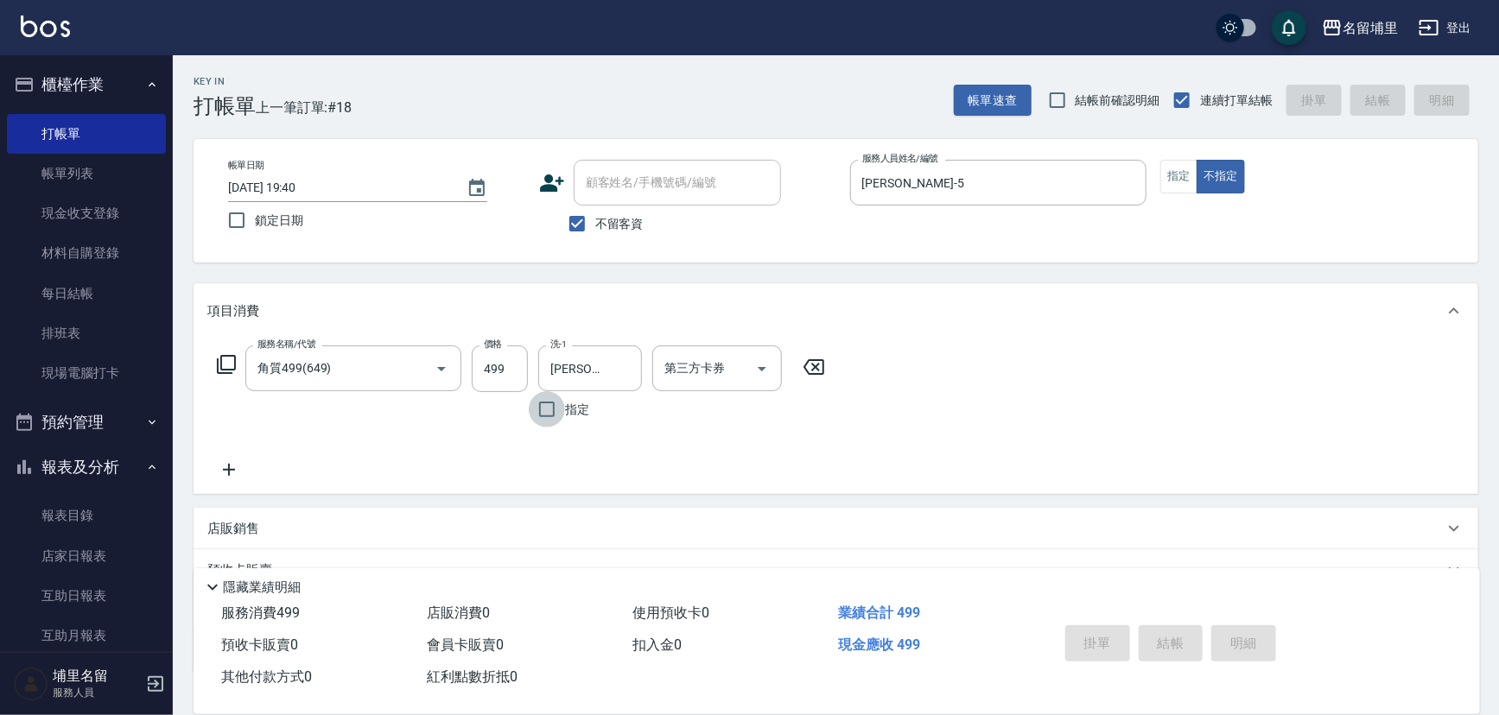
type input "[DATE] 19:47"
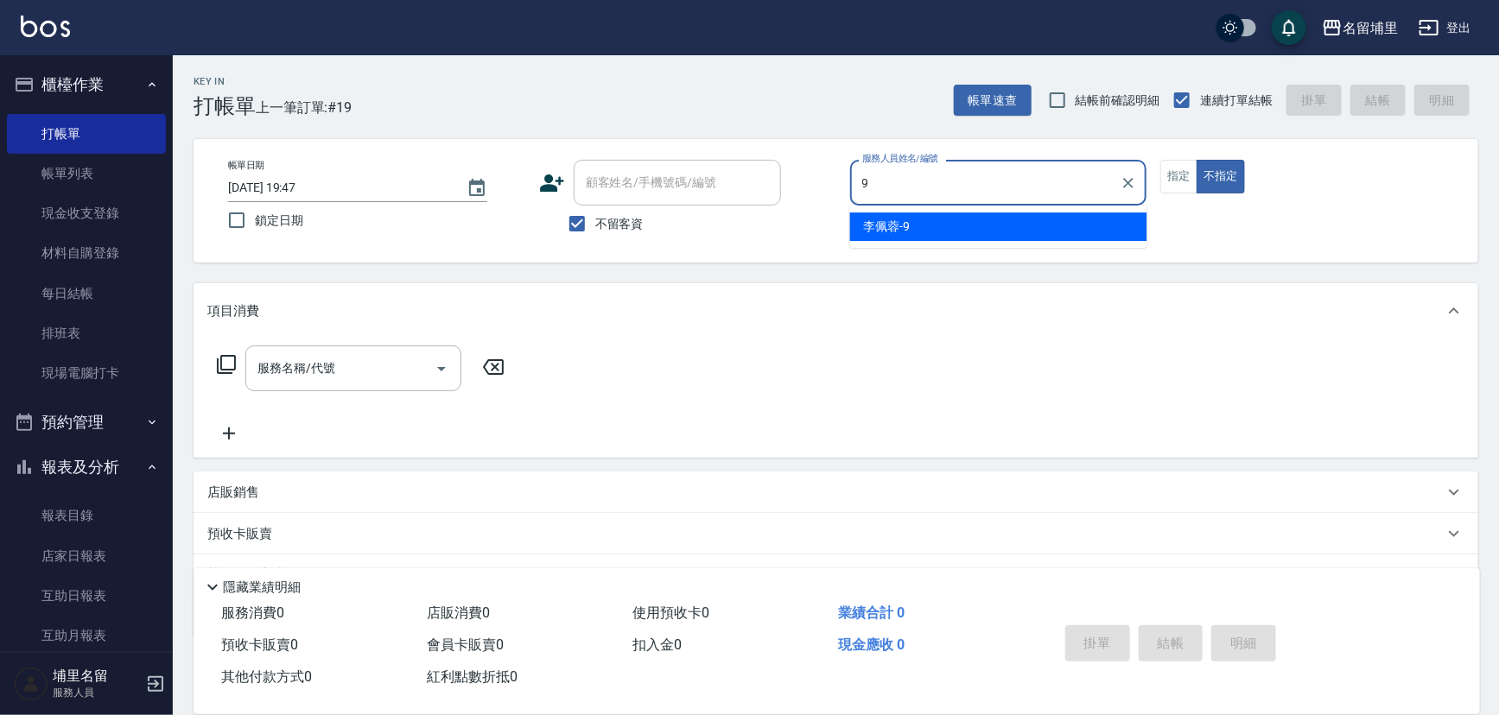
type input "[PERSON_NAME]-9"
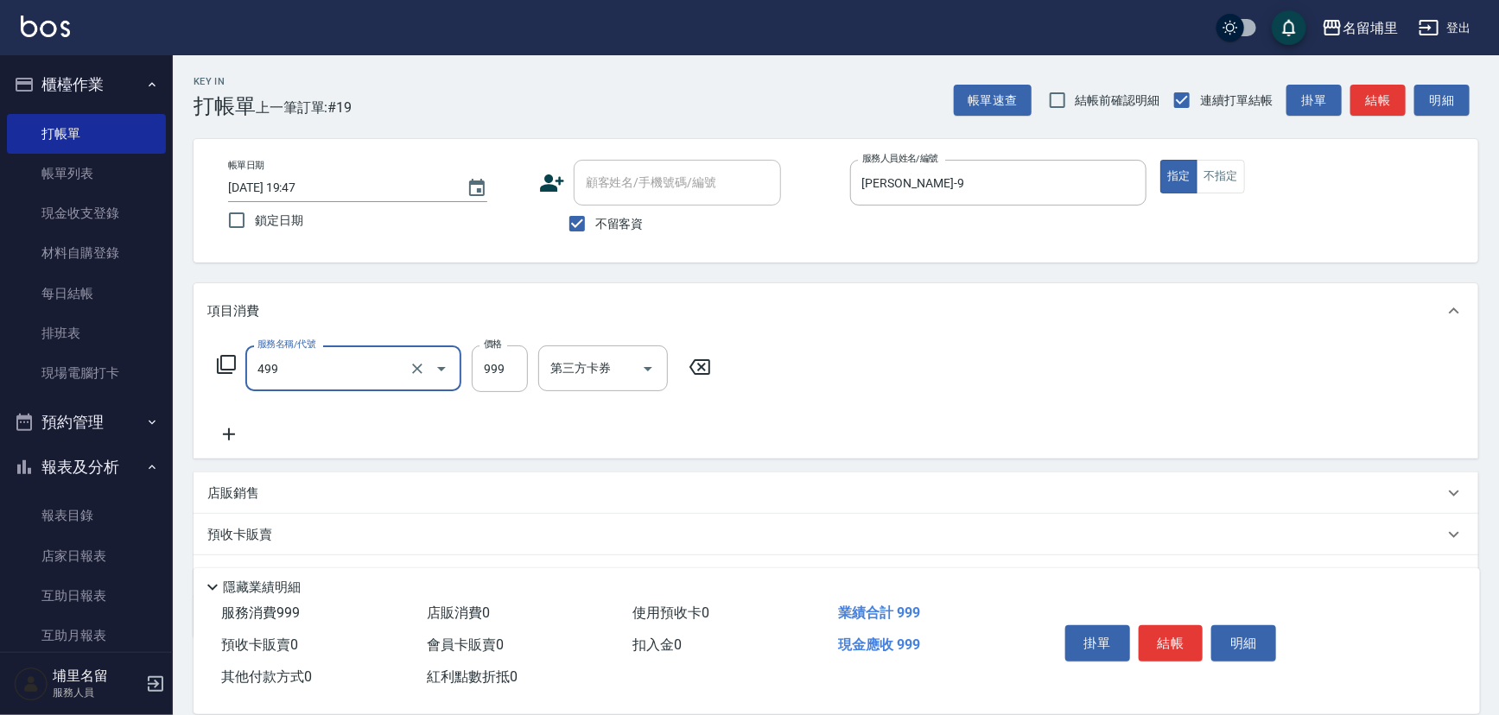
type input "染髮999(499)"
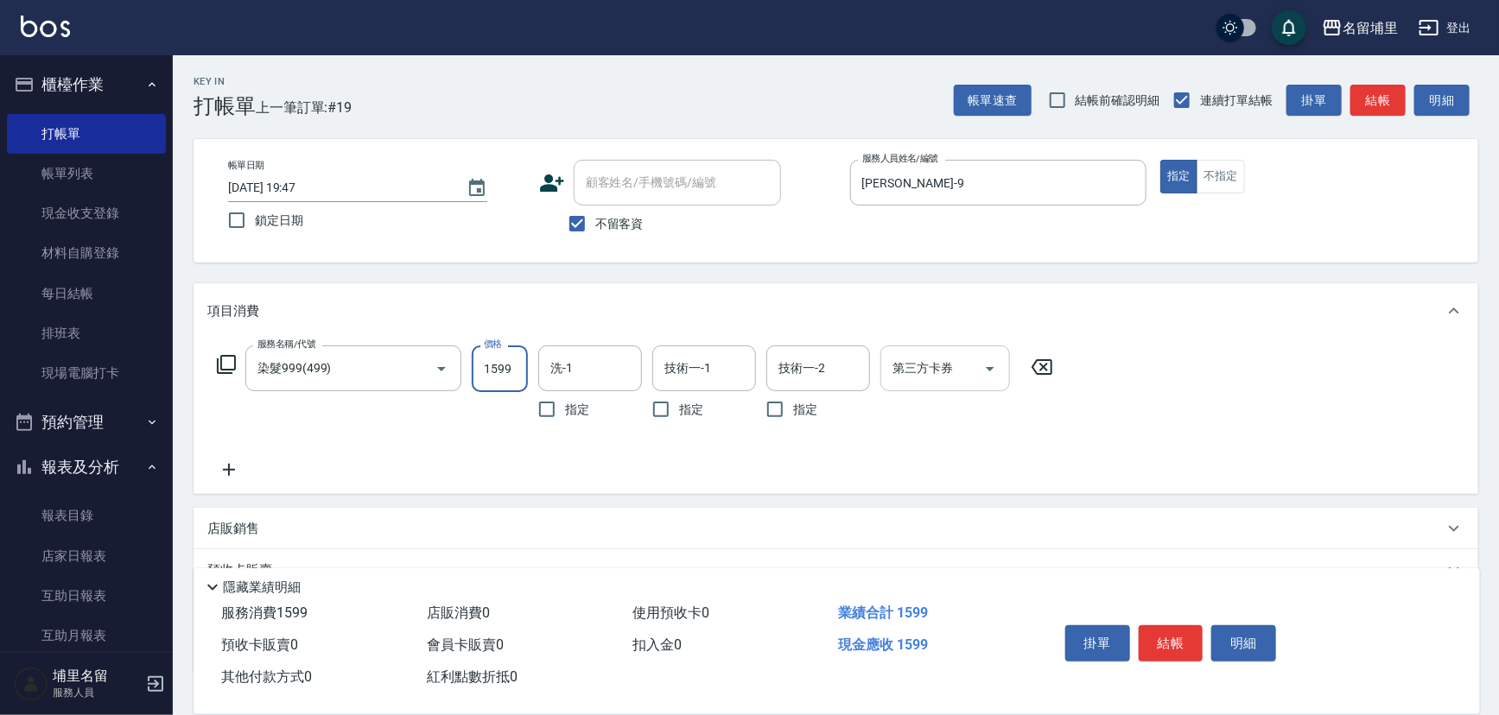
type input "1599"
click at [569, 379] on input "洗-1" at bounding box center [590, 368] width 88 height 30
type input "[PERSON_NAME]-42"
click at [1120, 369] on div "服務名稱/代號 染髮999(499) 服務名稱/代號 價格 1599 價格 洗-1 [PERSON_NAME]-42 洗-1 指定 技術一-1 [PERSON…" at bounding box center [835, 416] width 1284 height 155
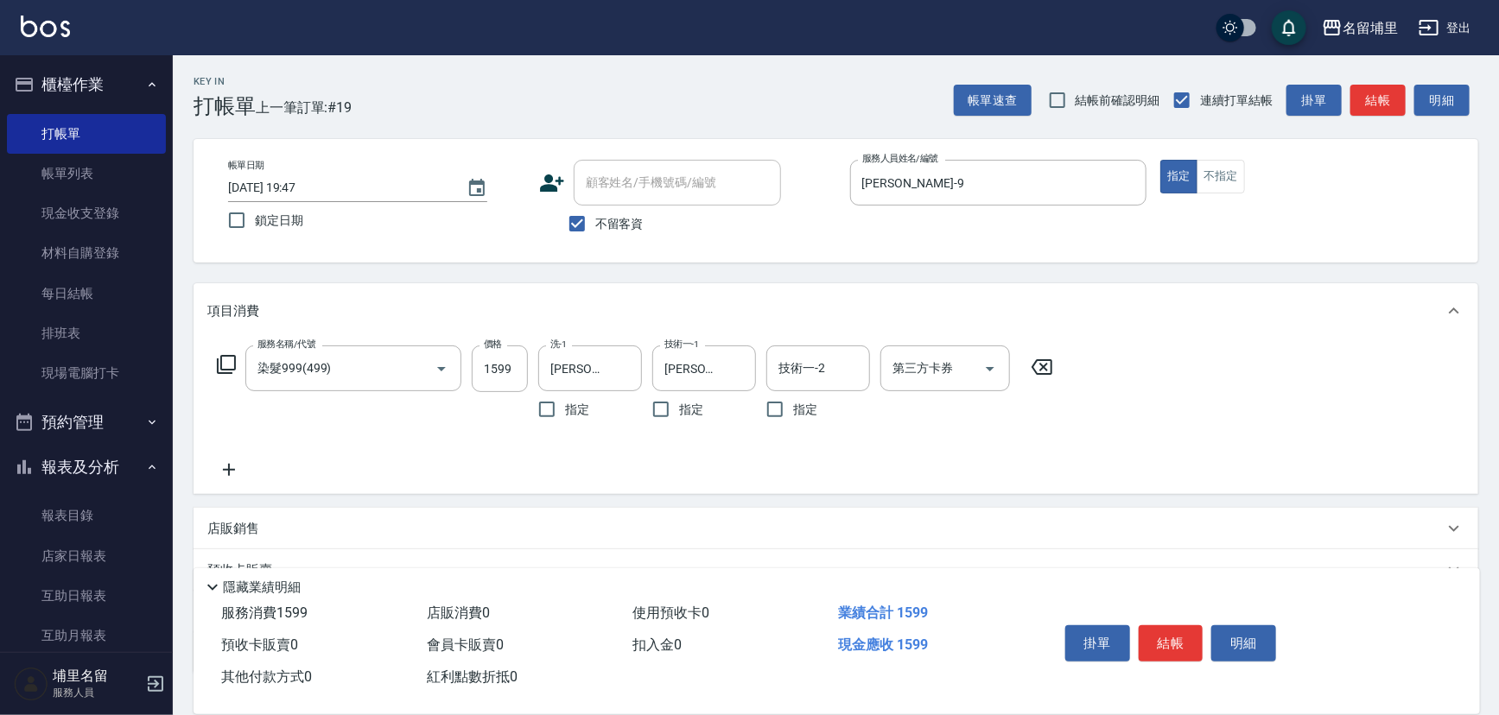
click at [233, 469] on icon at bounding box center [229, 470] width 12 height 12
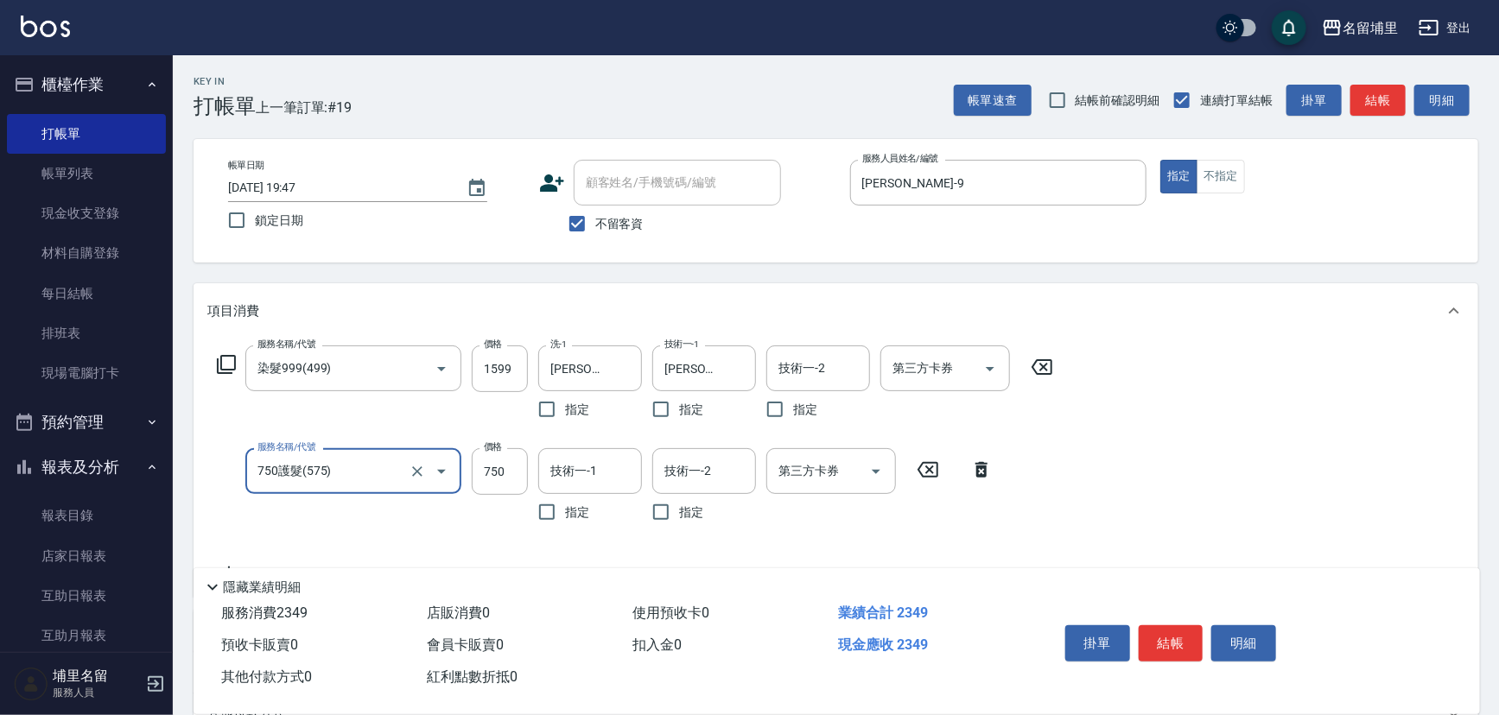
type input "750護髮(575)"
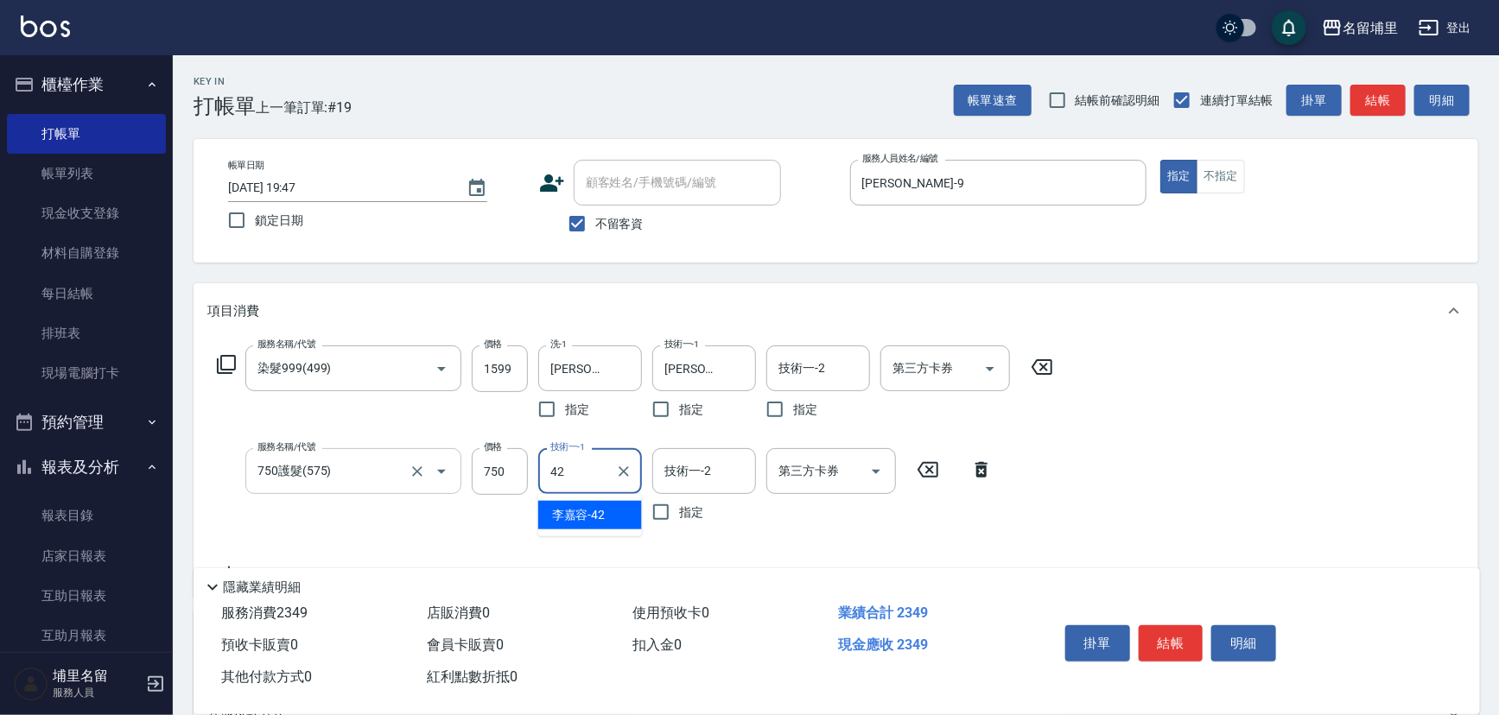
type input "[PERSON_NAME]-42"
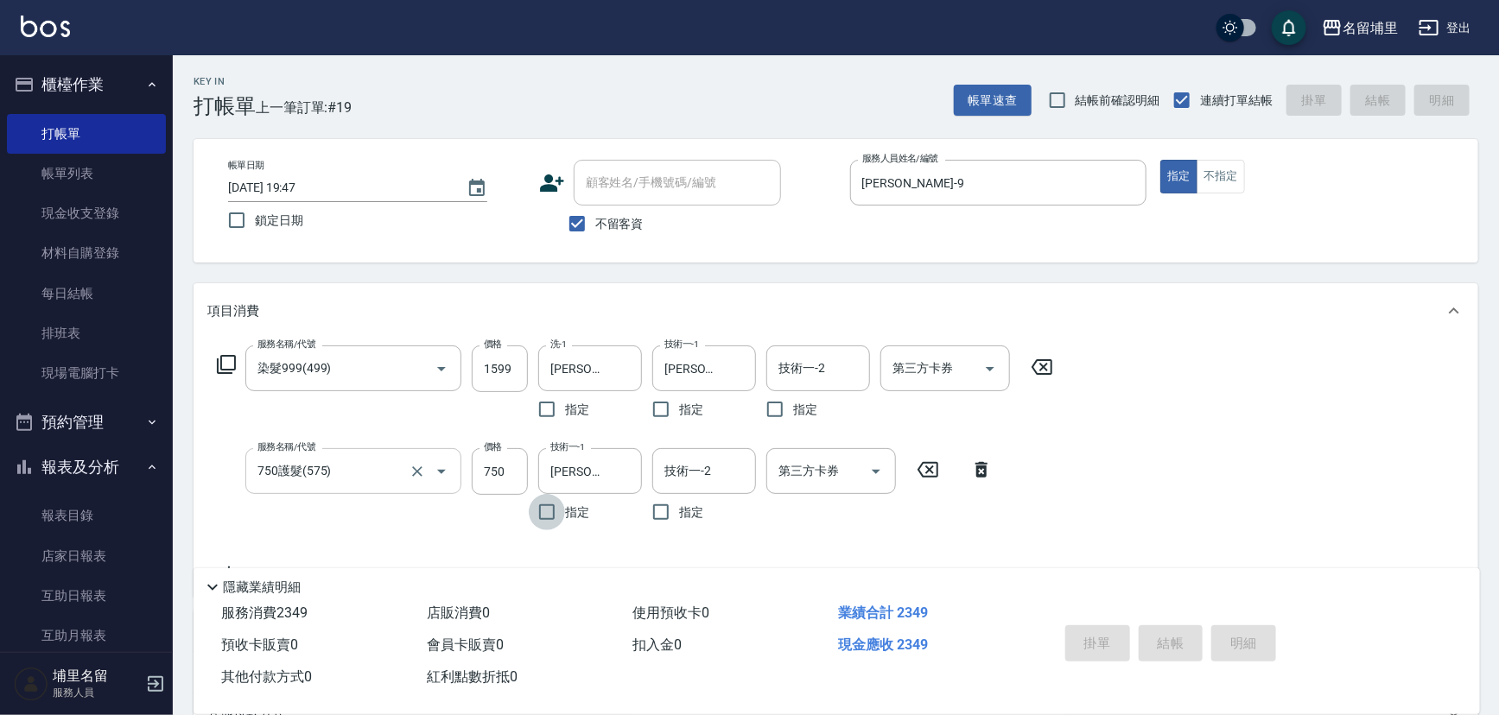
type input "[DATE] 19:48"
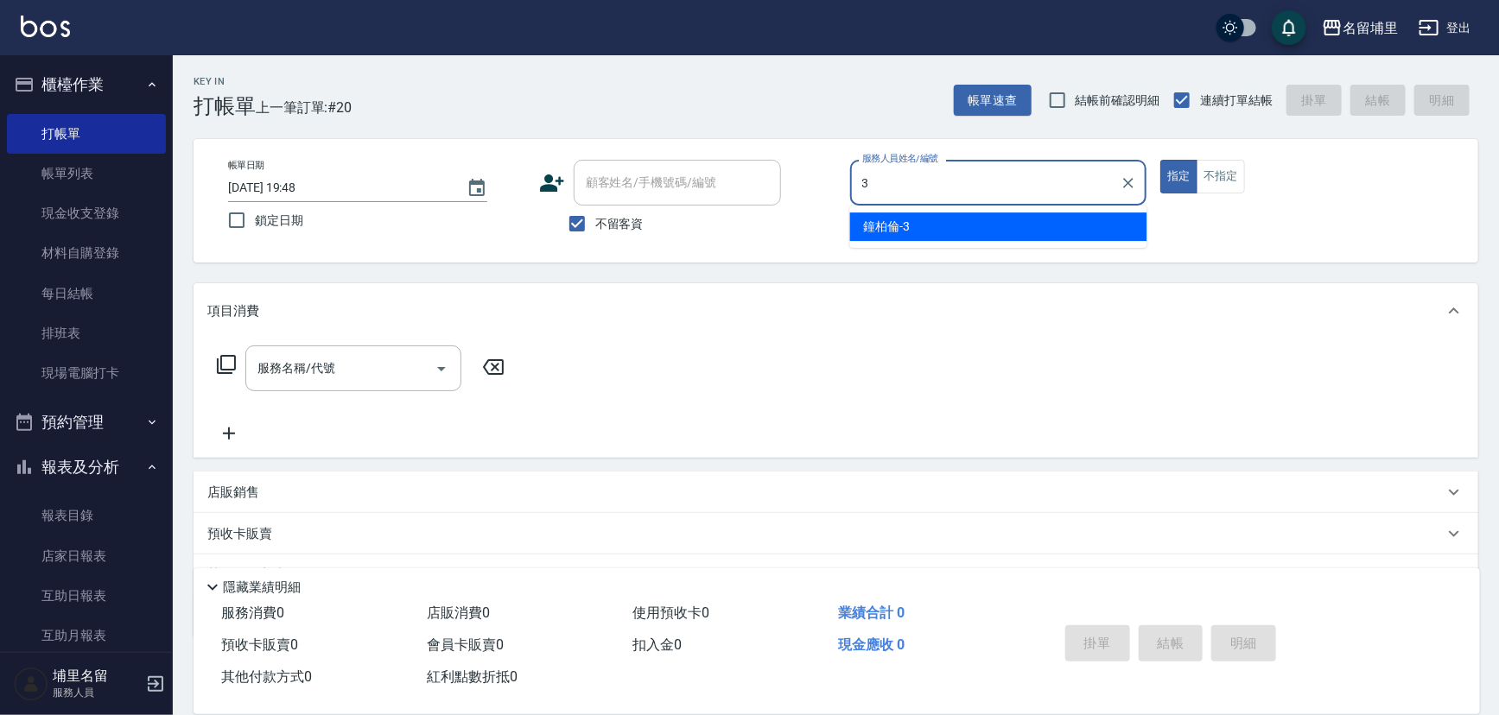
type input "[PERSON_NAME]-3"
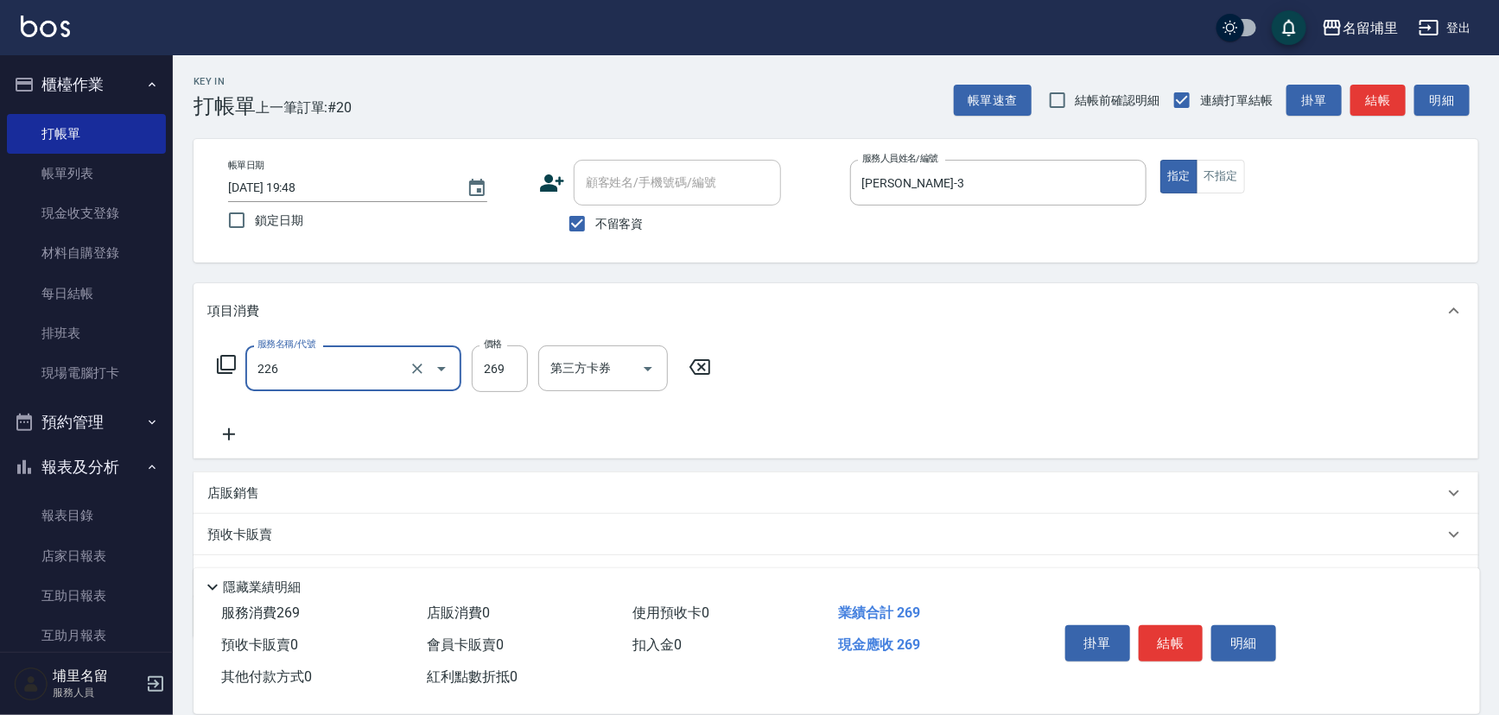
type input "洗剪269(226)"
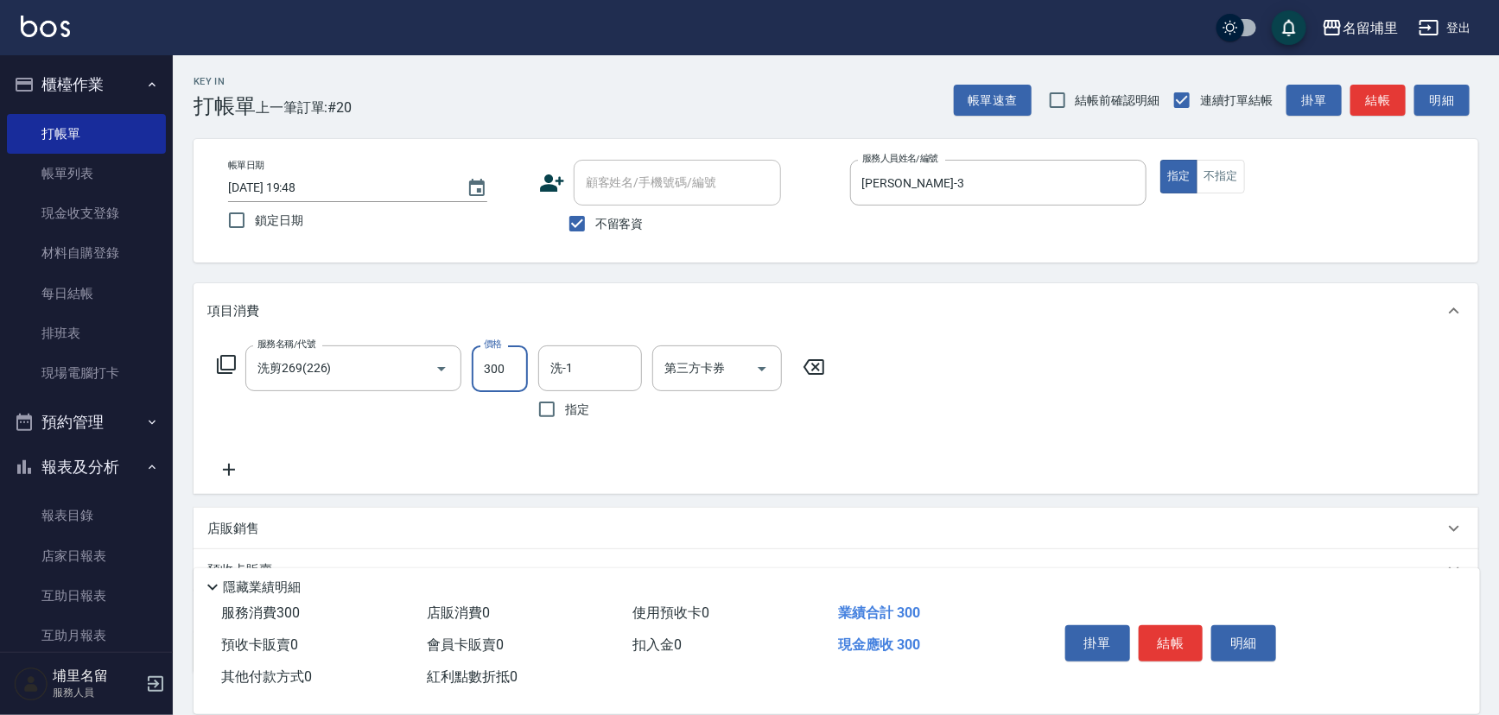
type input "300"
type input "[PERSON_NAME]-42"
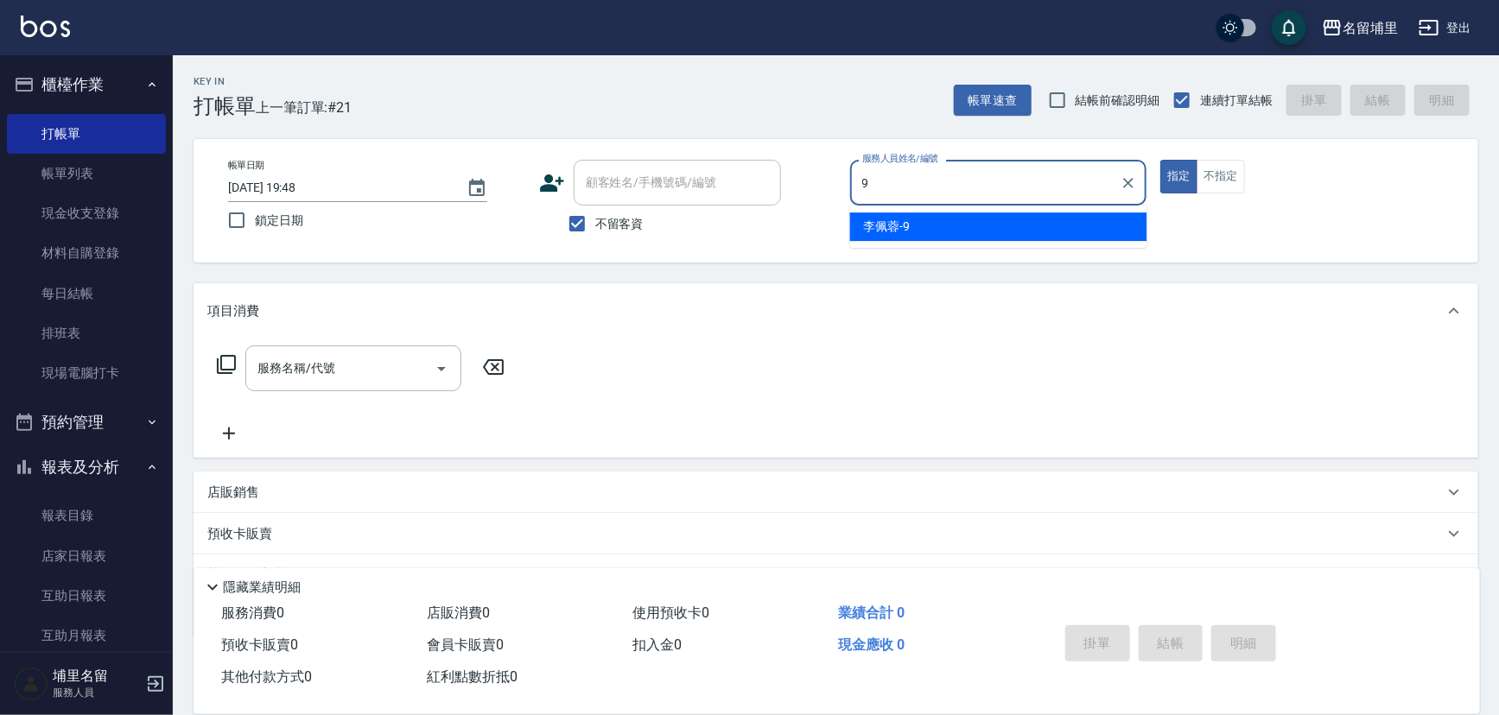
type input "[PERSON_NAME]-9"
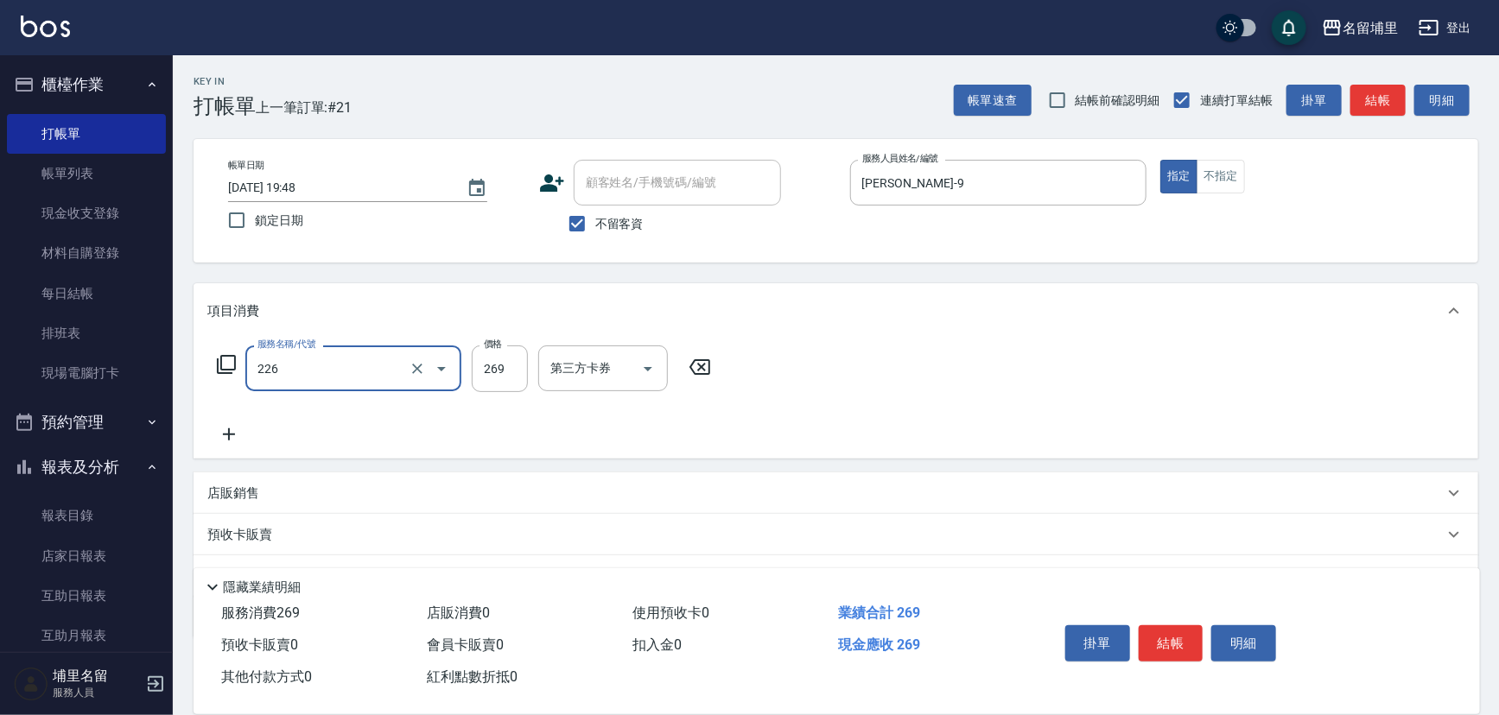
type input "洗剪269(226)"
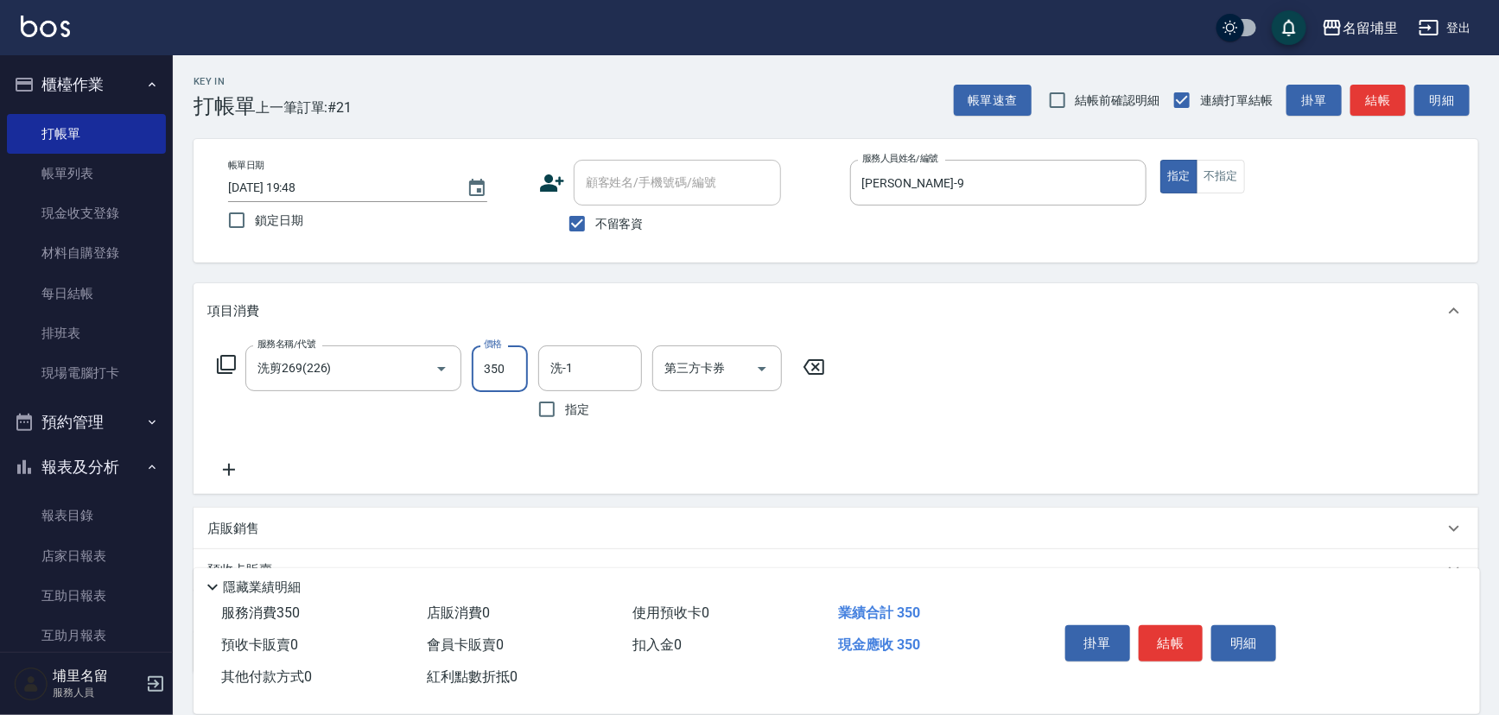
type input "350"
type input "[PERSON_NAME]-42"
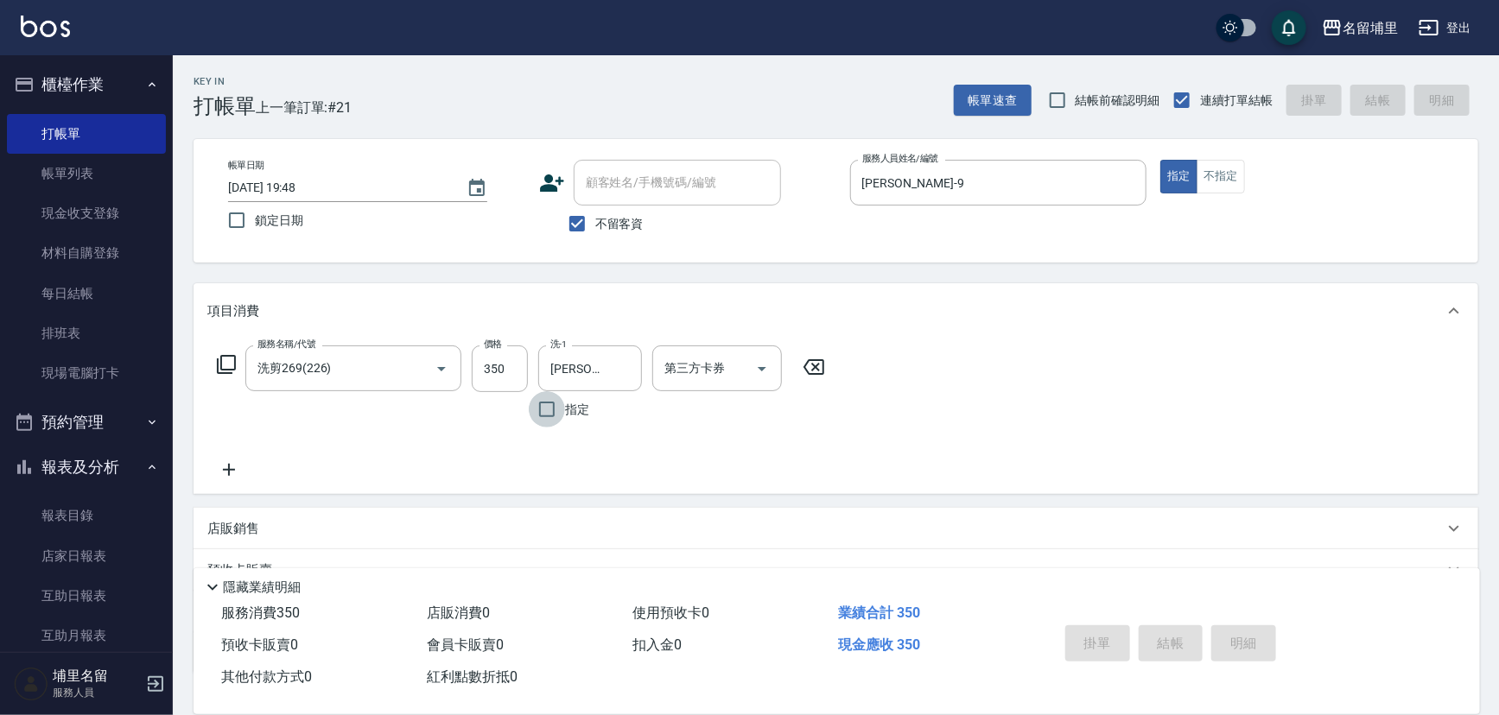
type input "[DATE] 19:49"
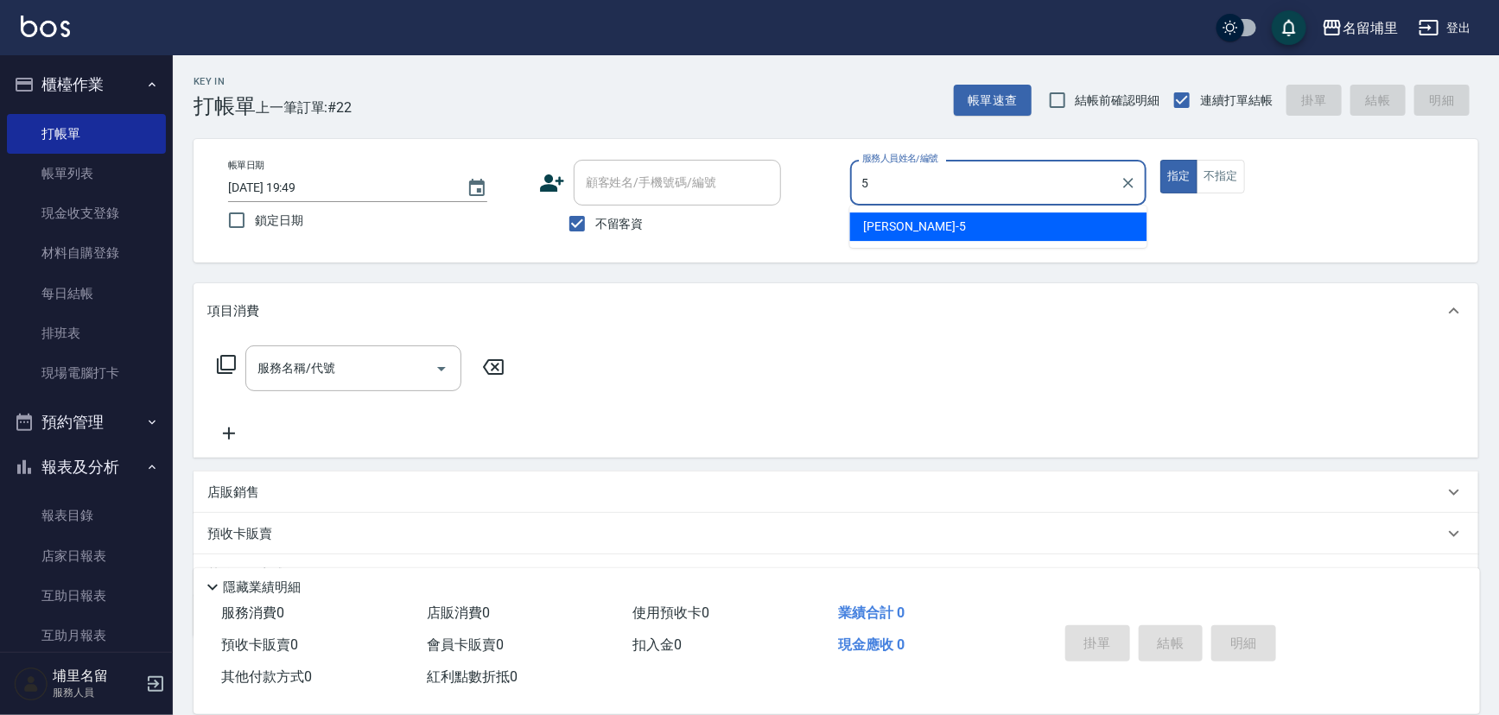
type input "[PERSON_NAME]-5"
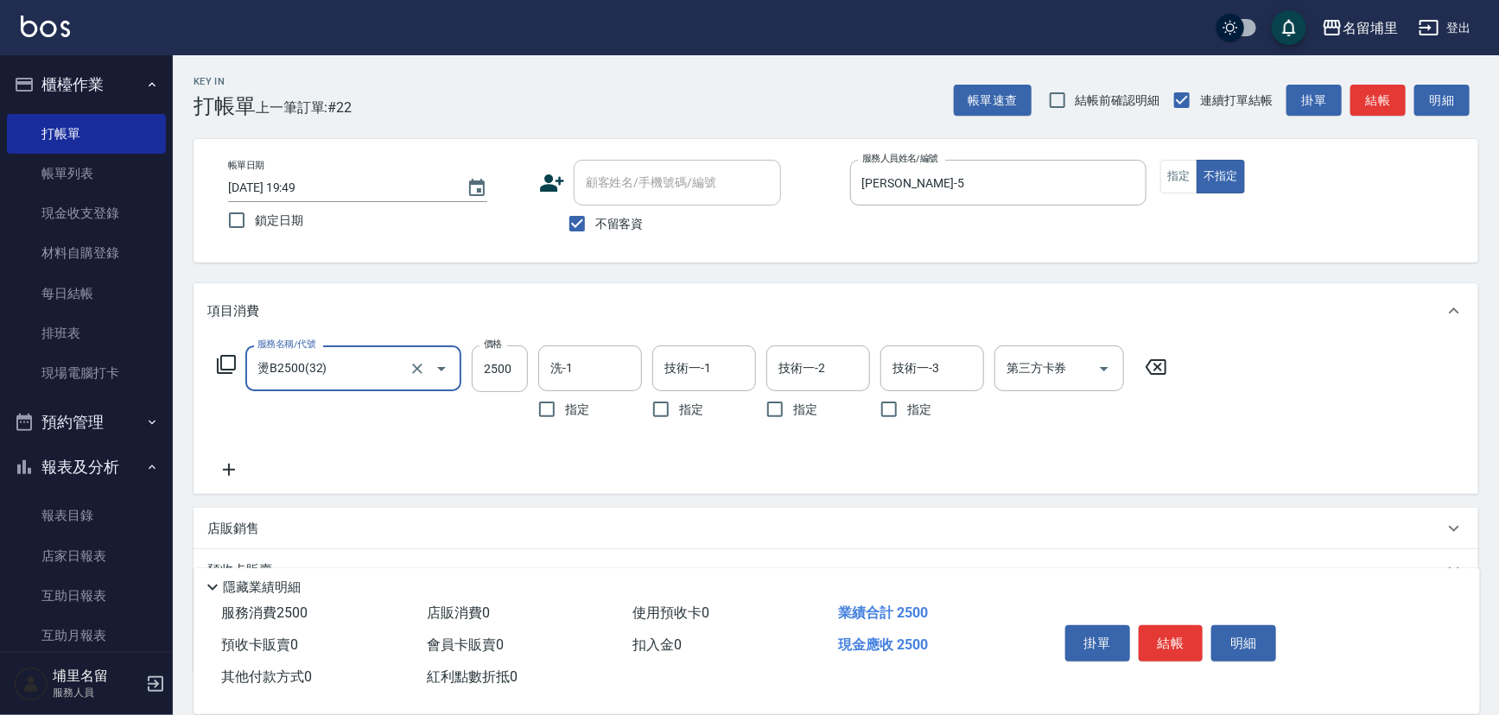
type input "燙B2500(32)"
type input "2199"
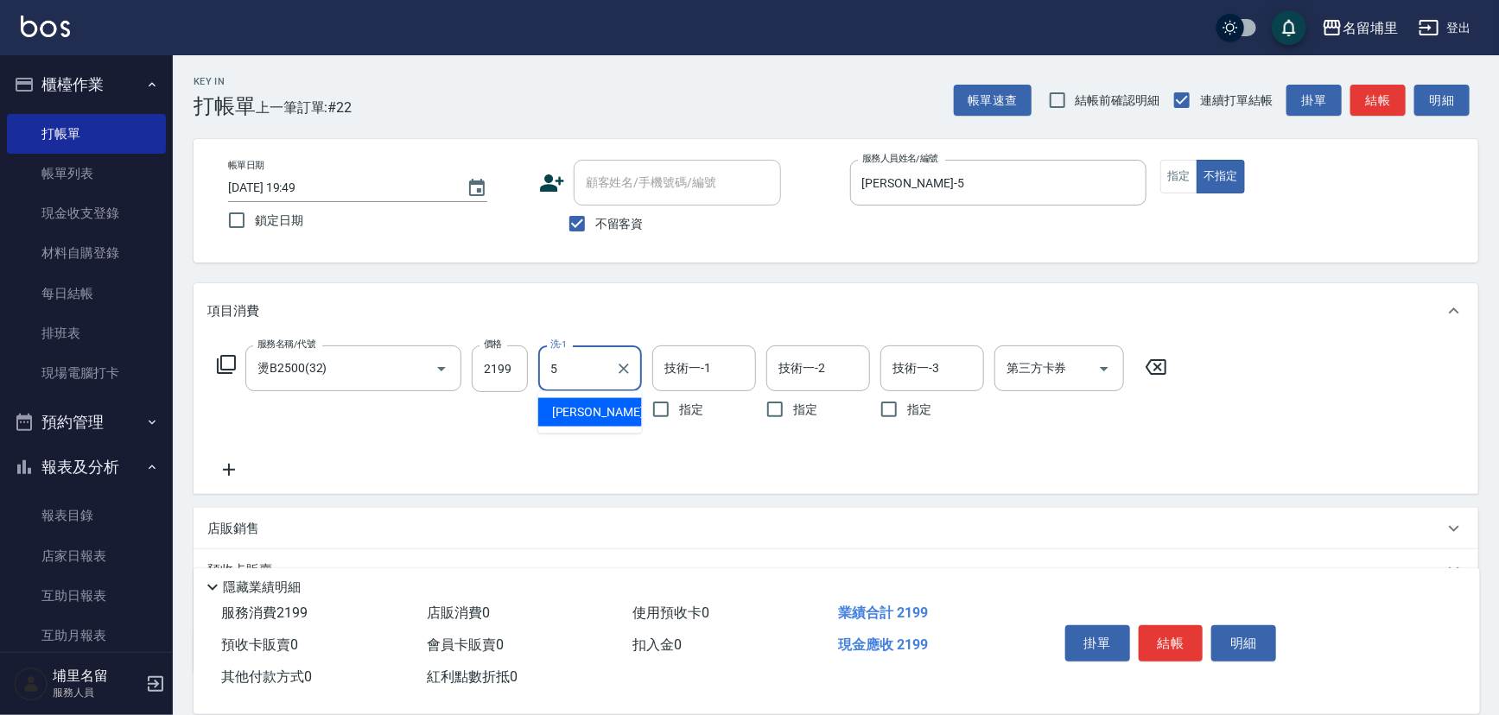
type input "[PERSON_NAME]-5"
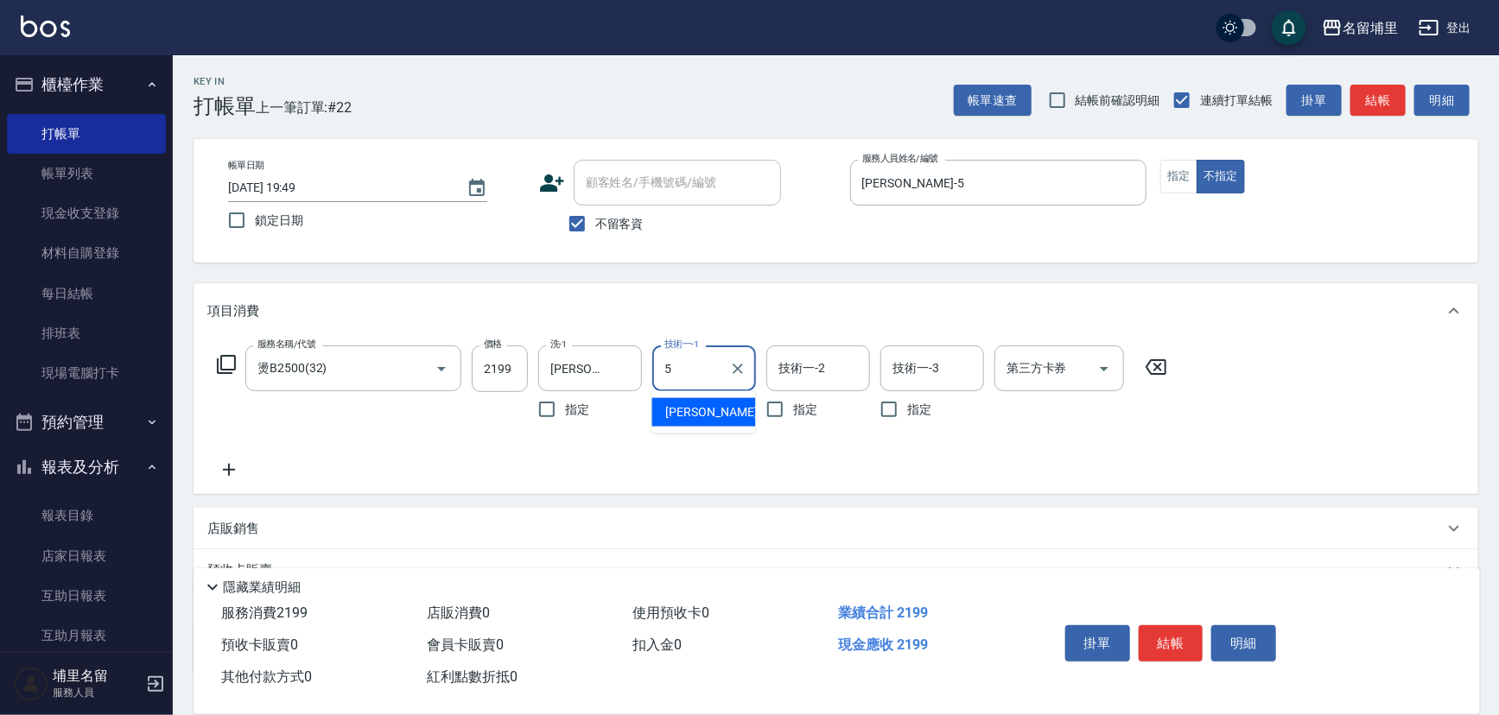
type input "[PERSON_NAME]-5"
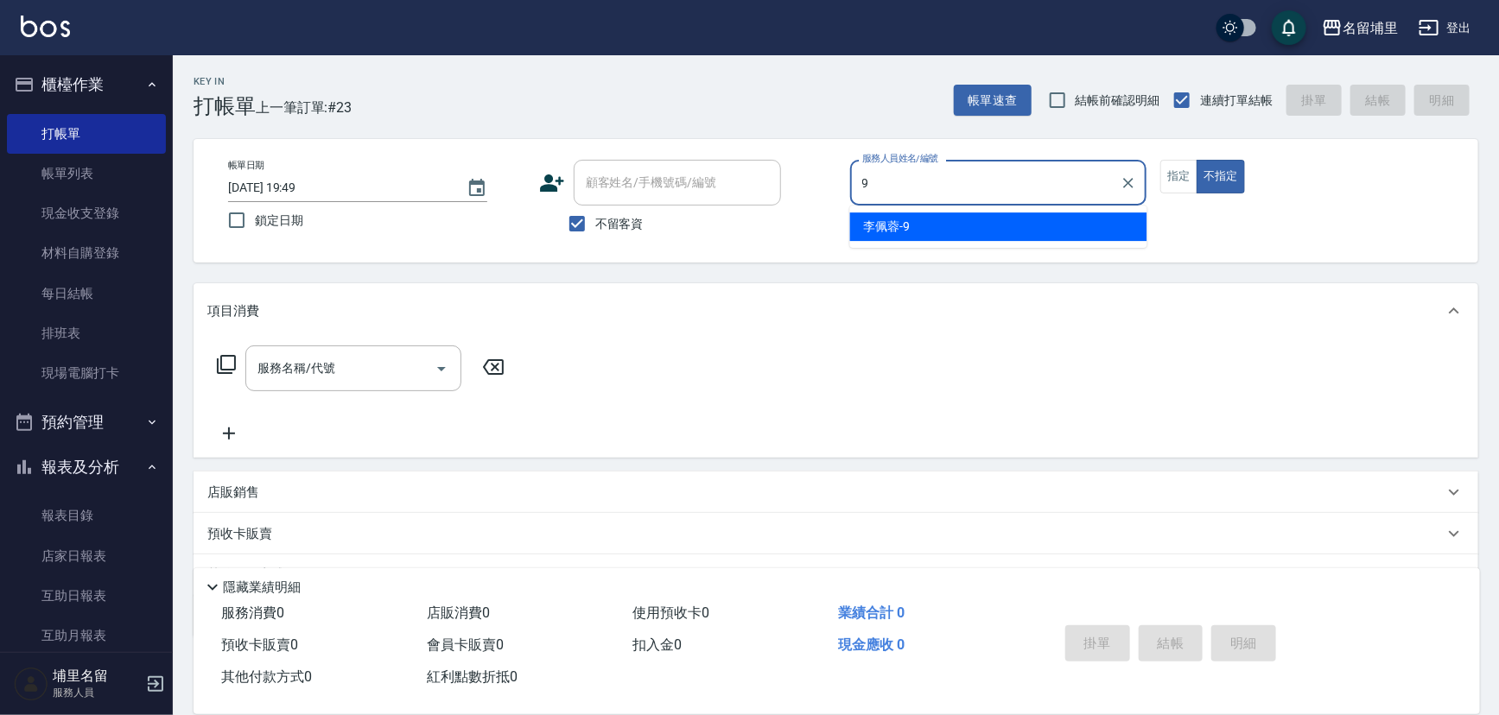
type input "[PERSON_NAME]-9"
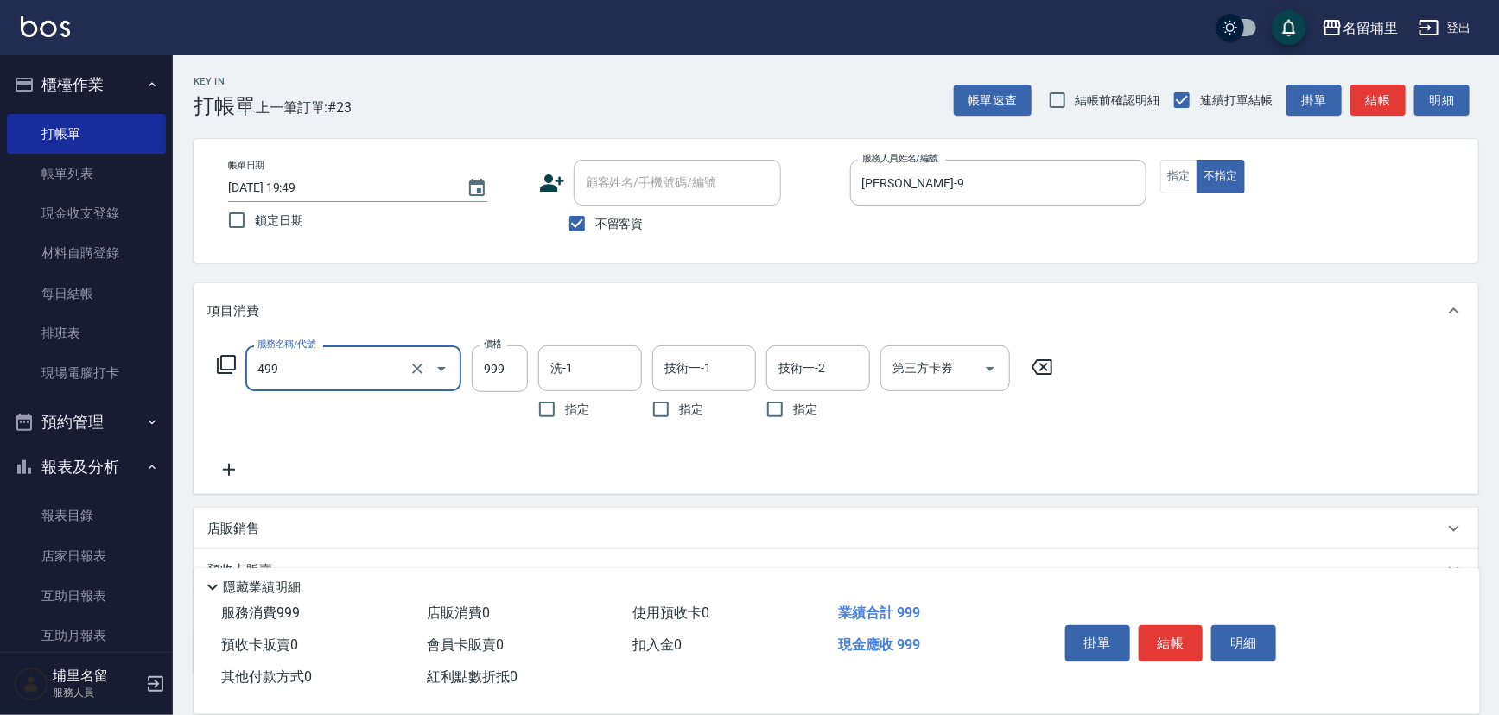
type input "染髮999(499)"
type input "1799"
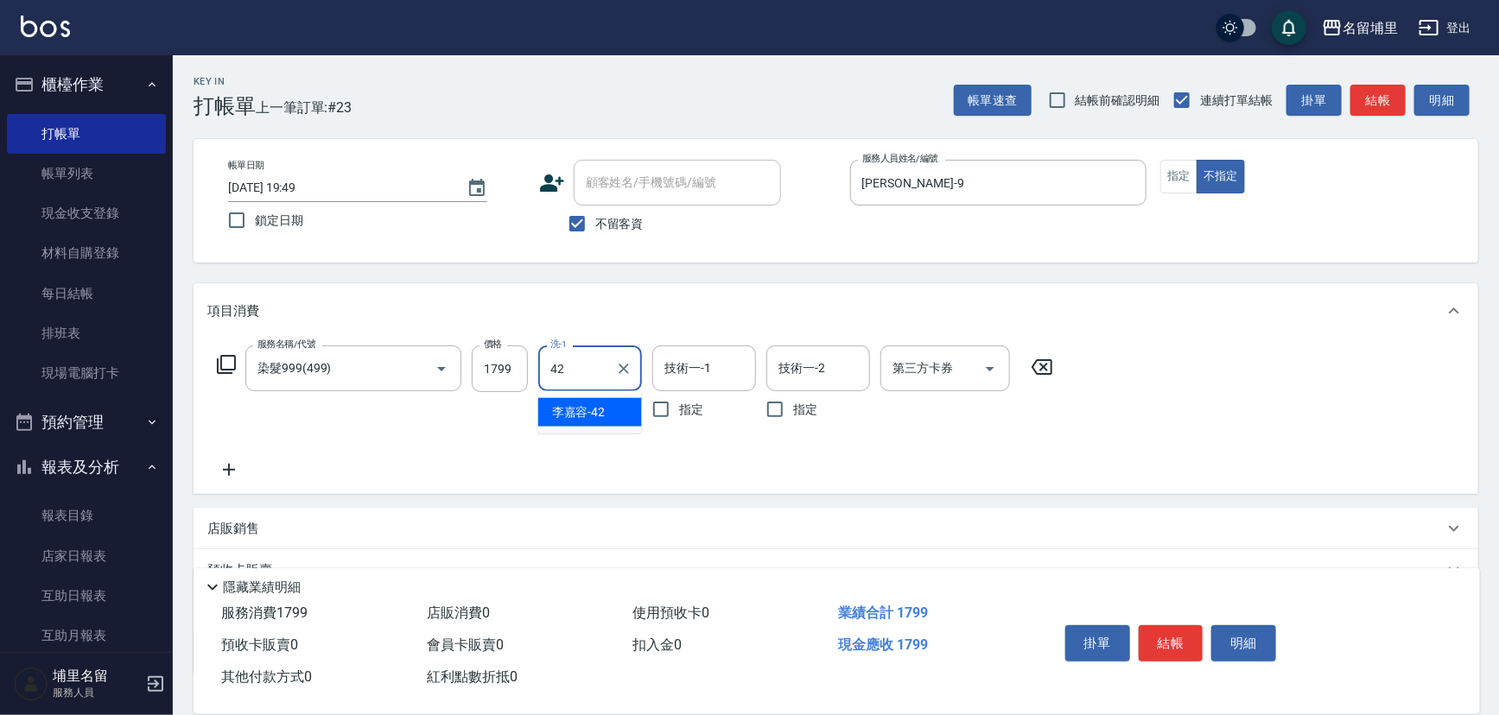
type input "[PERSON_NAME]-42"
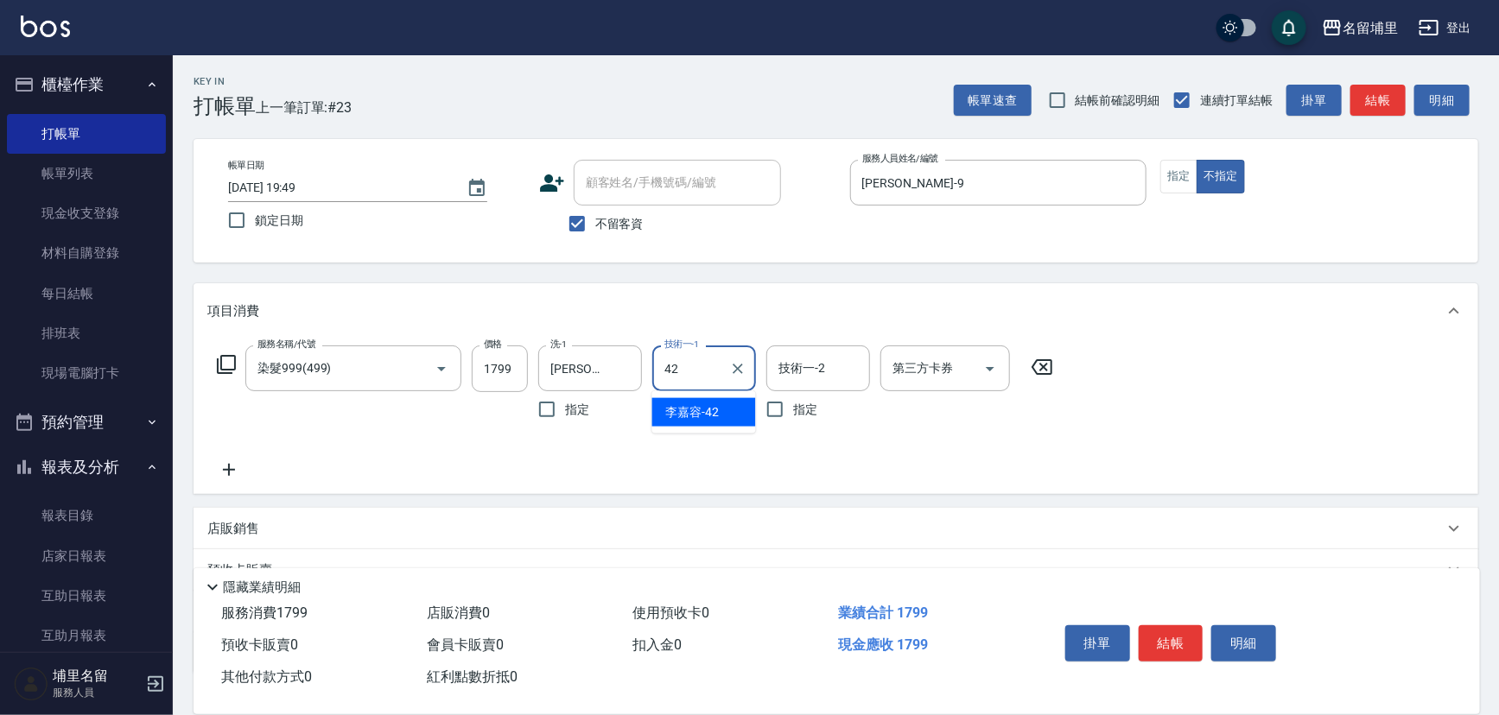
type input "[PERSON_NAME]-42"
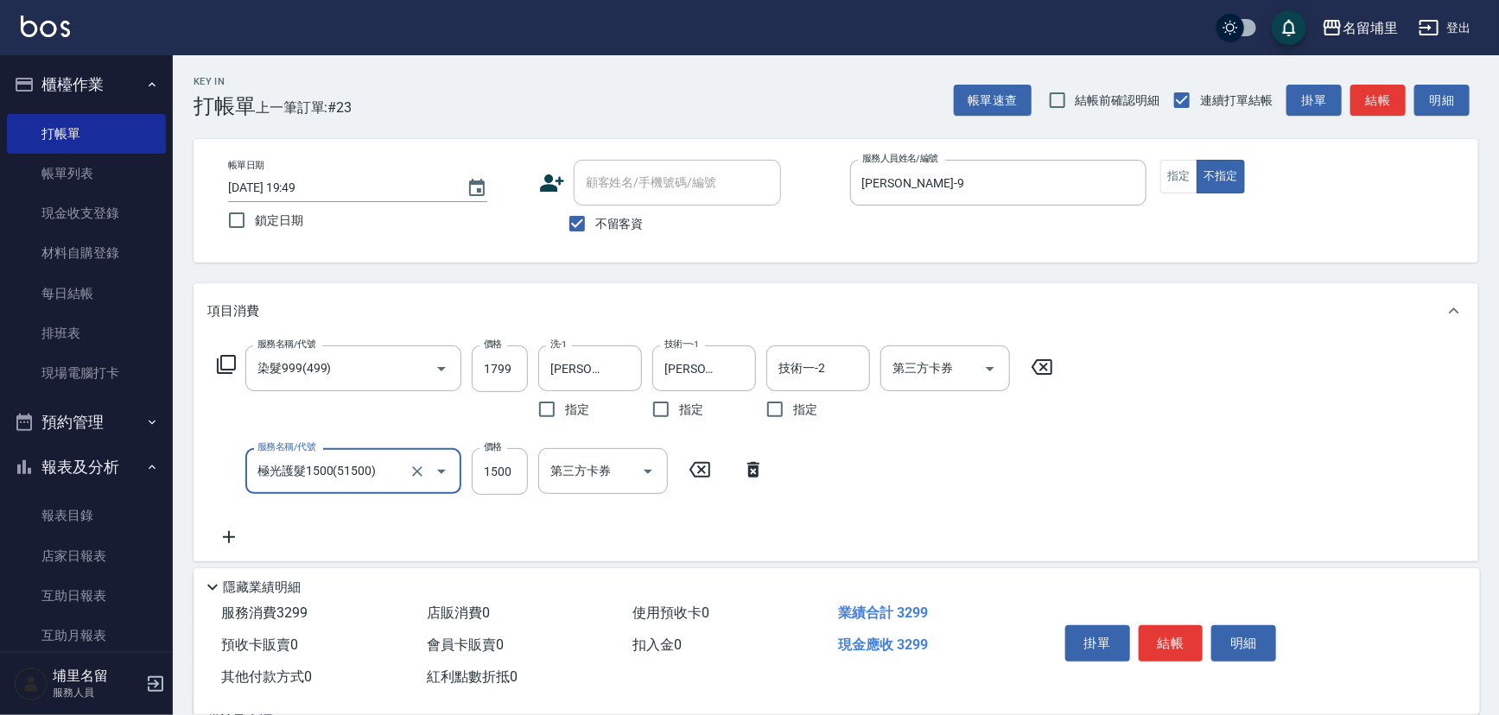
type input "極光護髮1500(51500)"
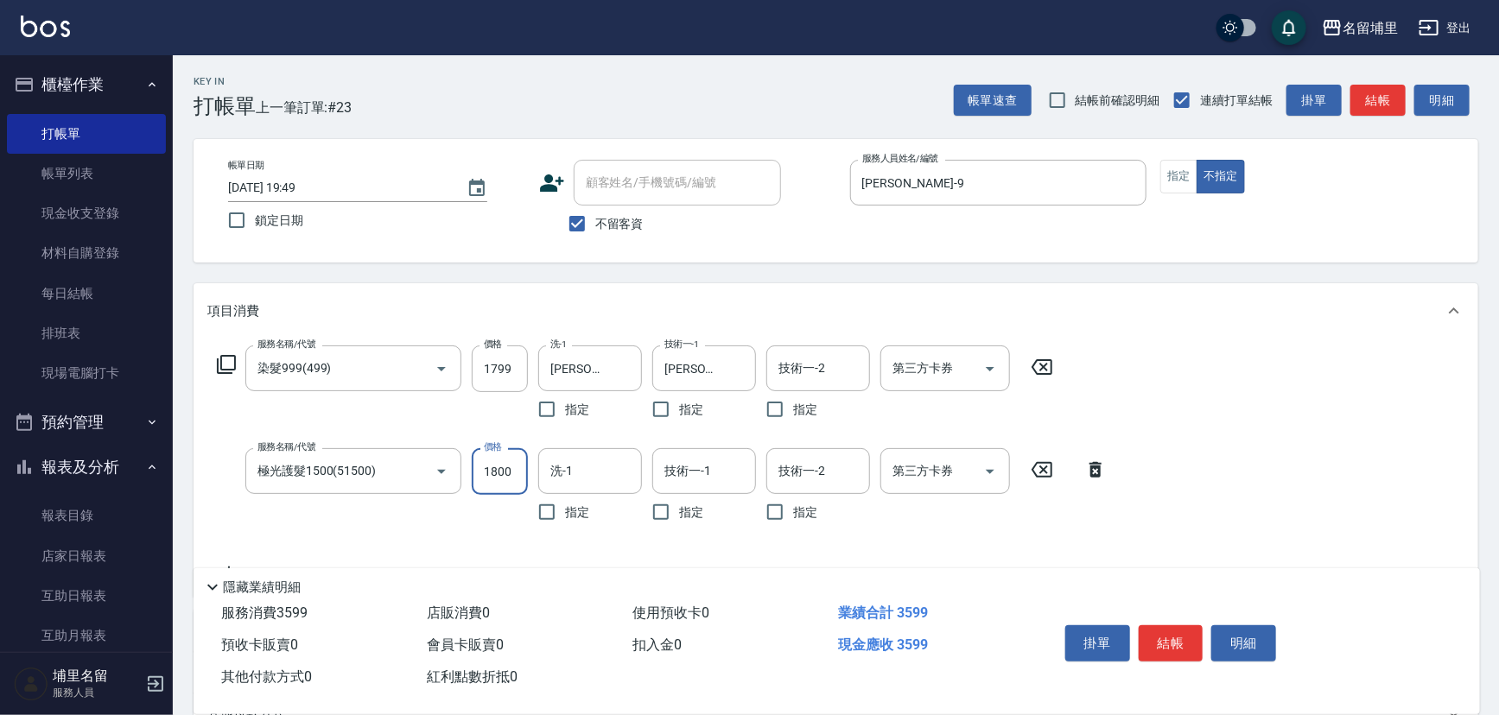
type input "1800"
type input "[PERSON_NAME]-42"
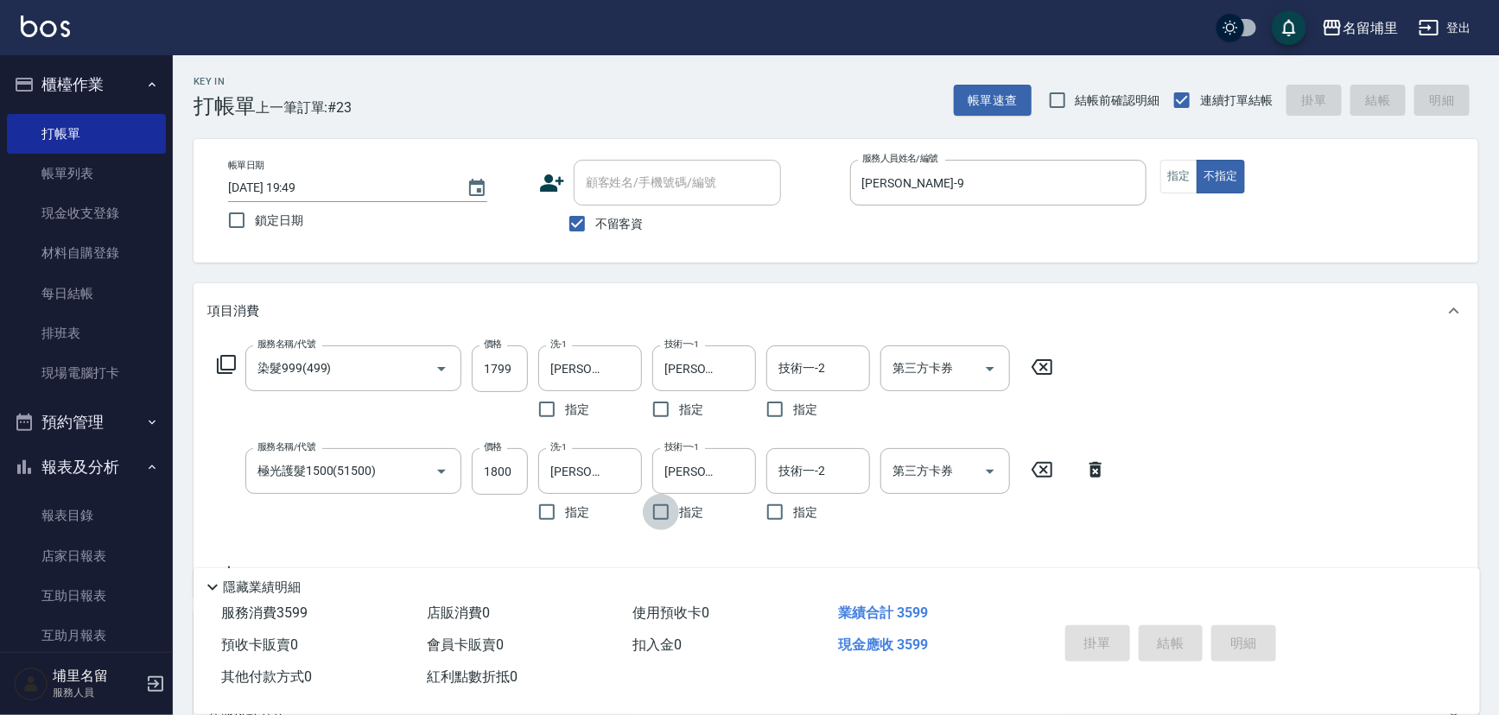
type input "[DATE] 19:50"
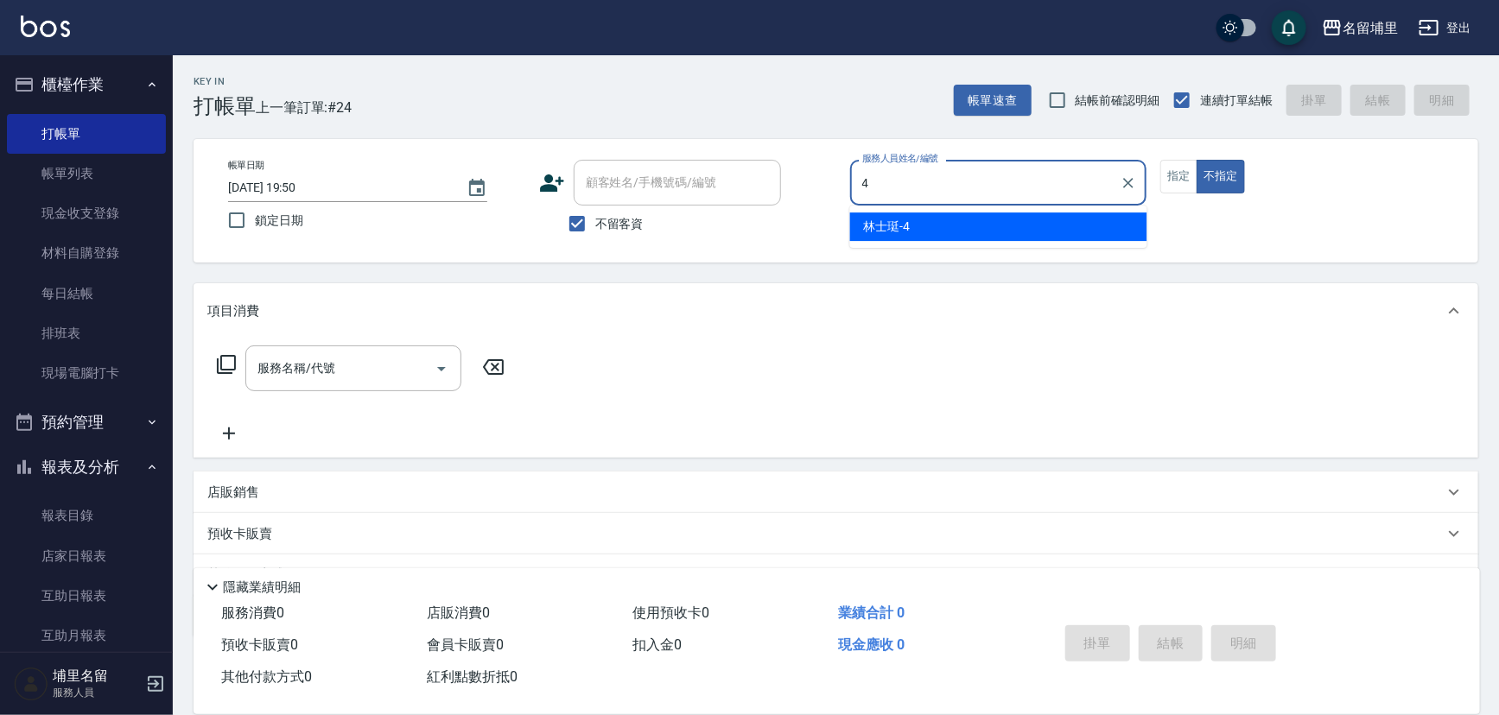
type input "林士珽-4"
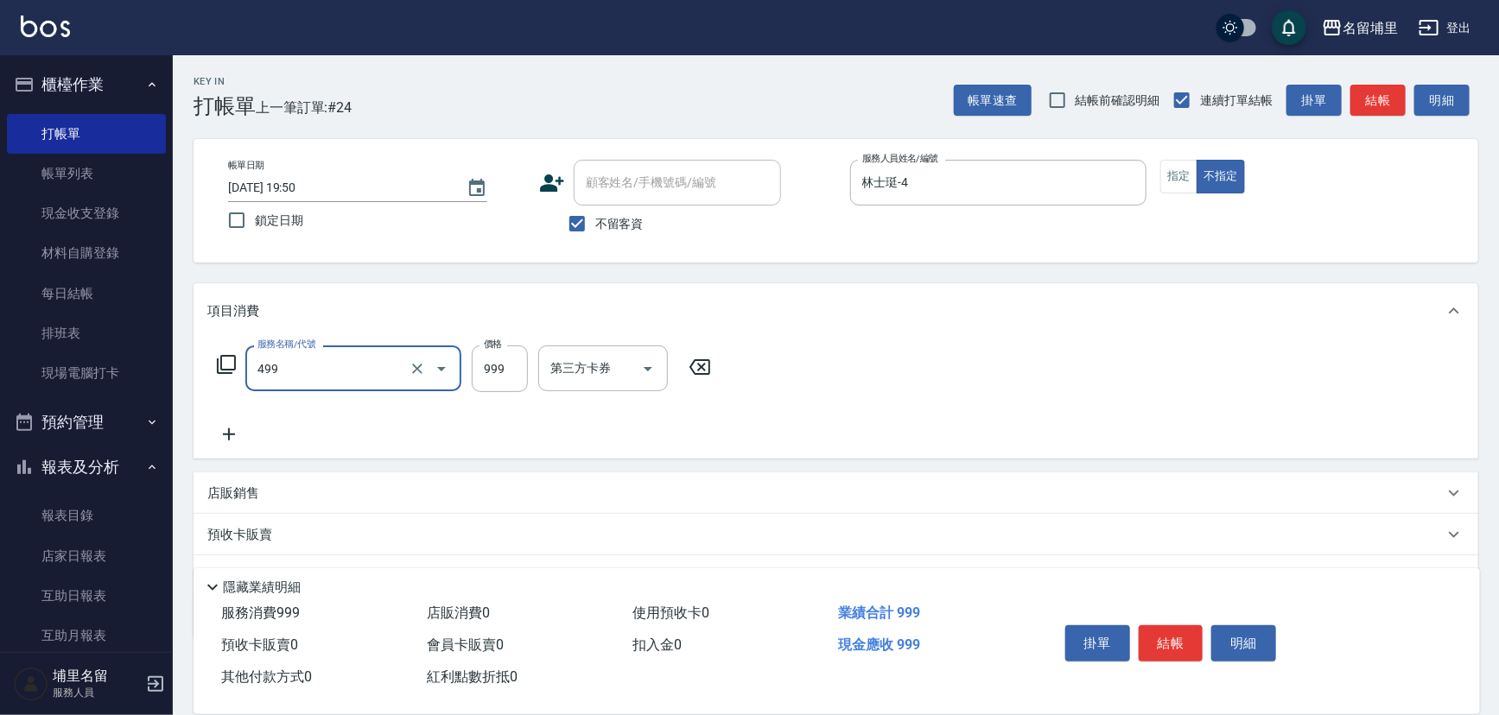
type input "染髮999(499)"
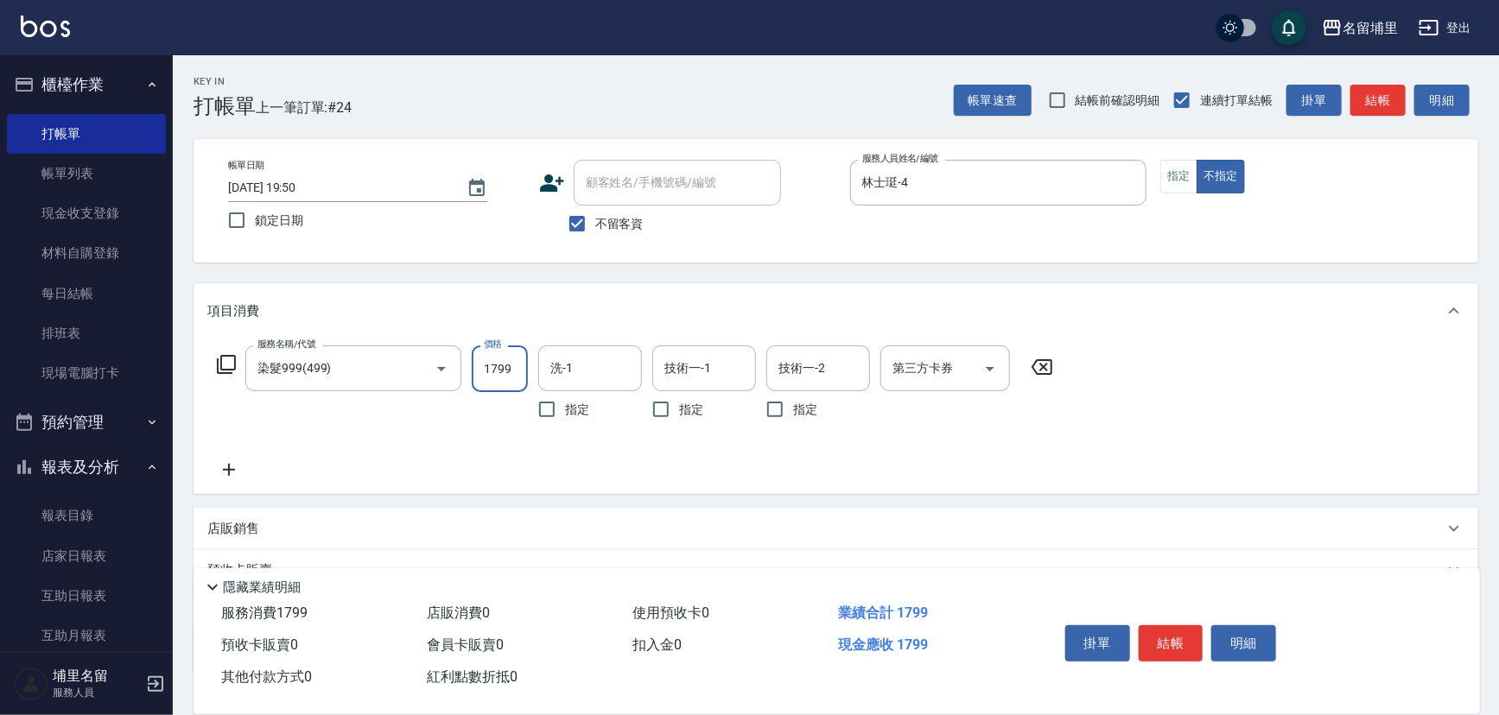
type input "1799"
type input "林士珽-4"
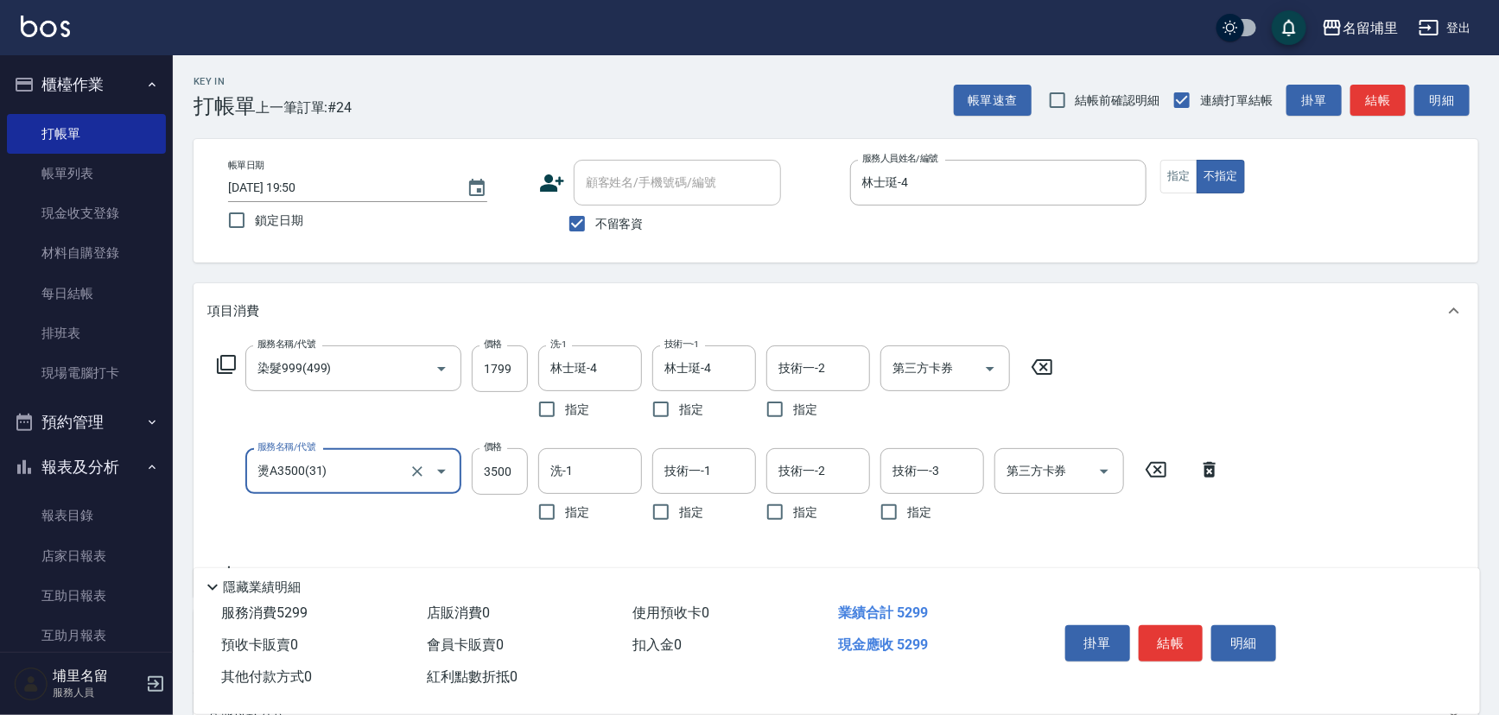
type input "燙A3500(31)"
type input "3299"
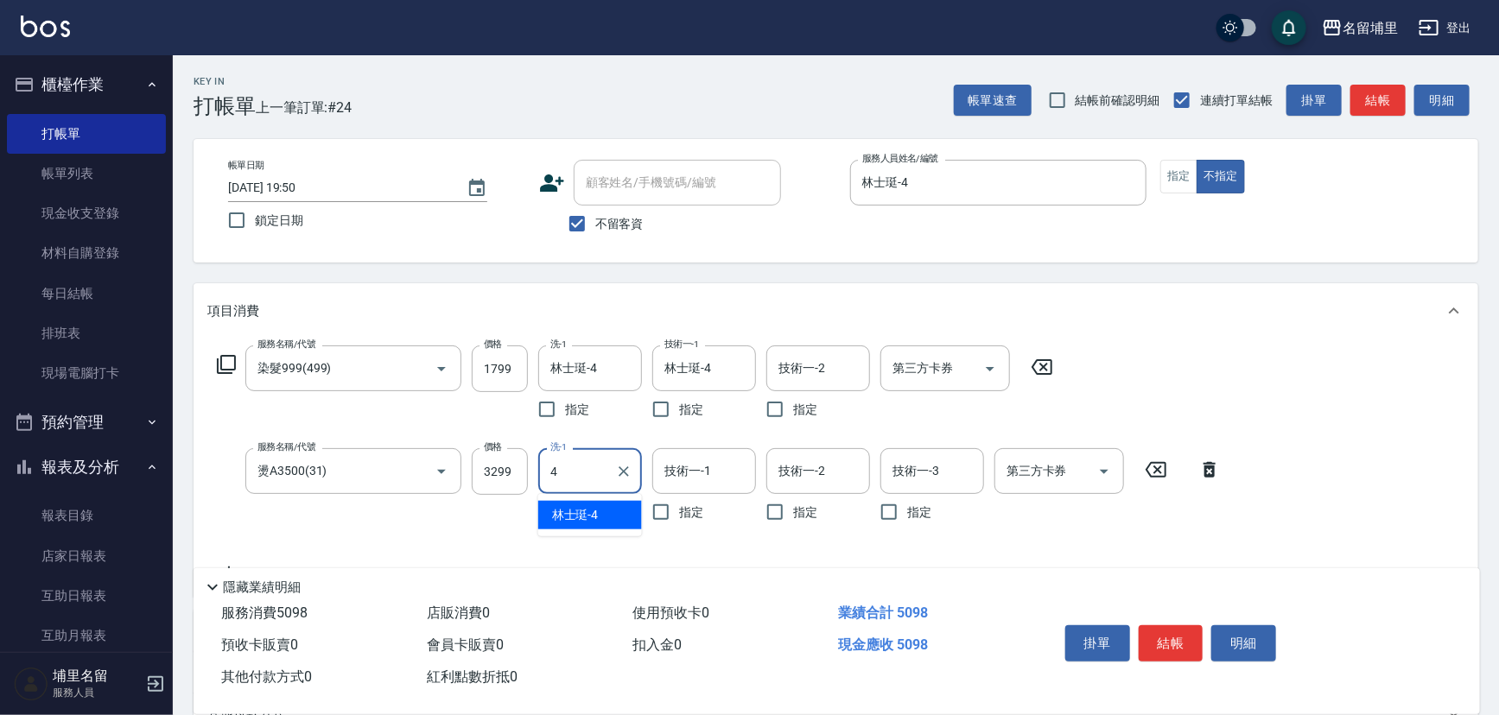
type input "林士珽-4"
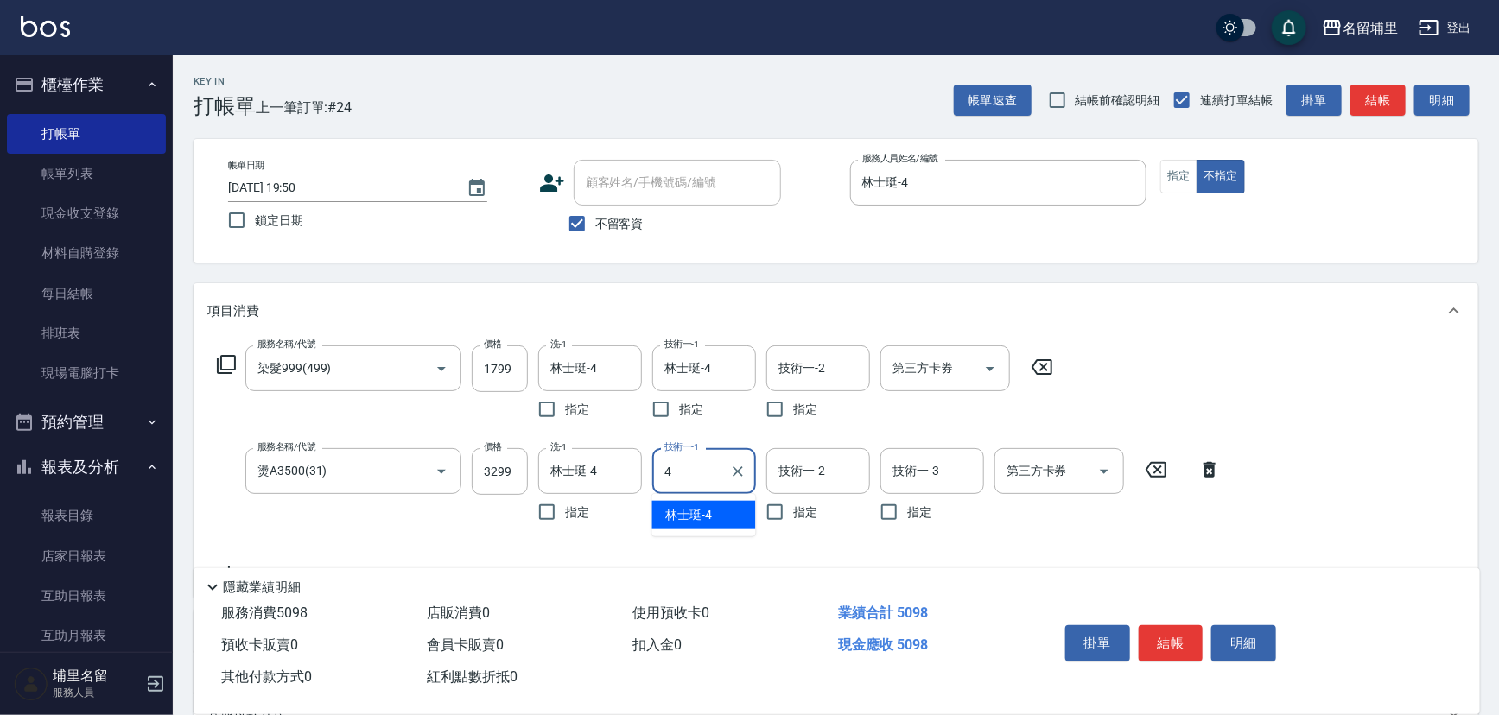
type input "林士珽-4"
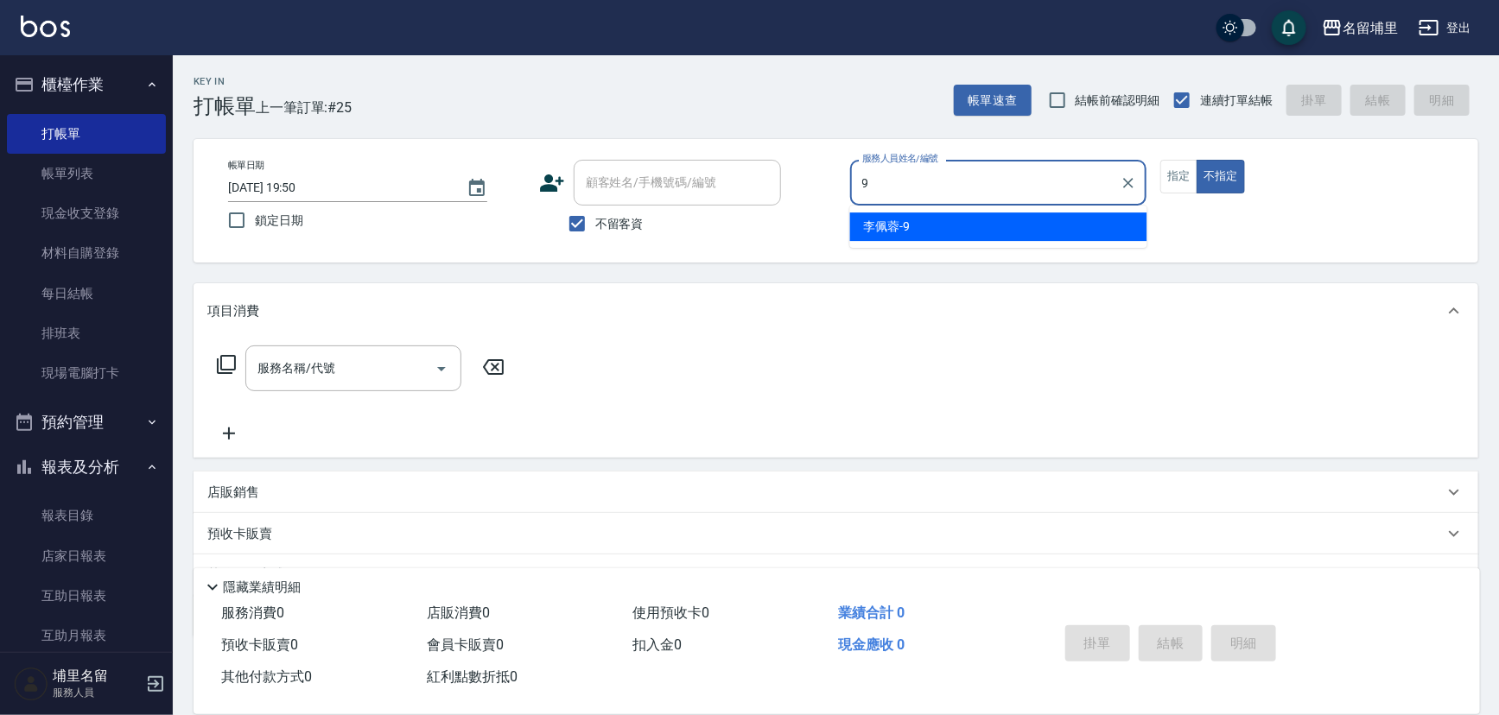
type input "[PERSON_NAME]-9"
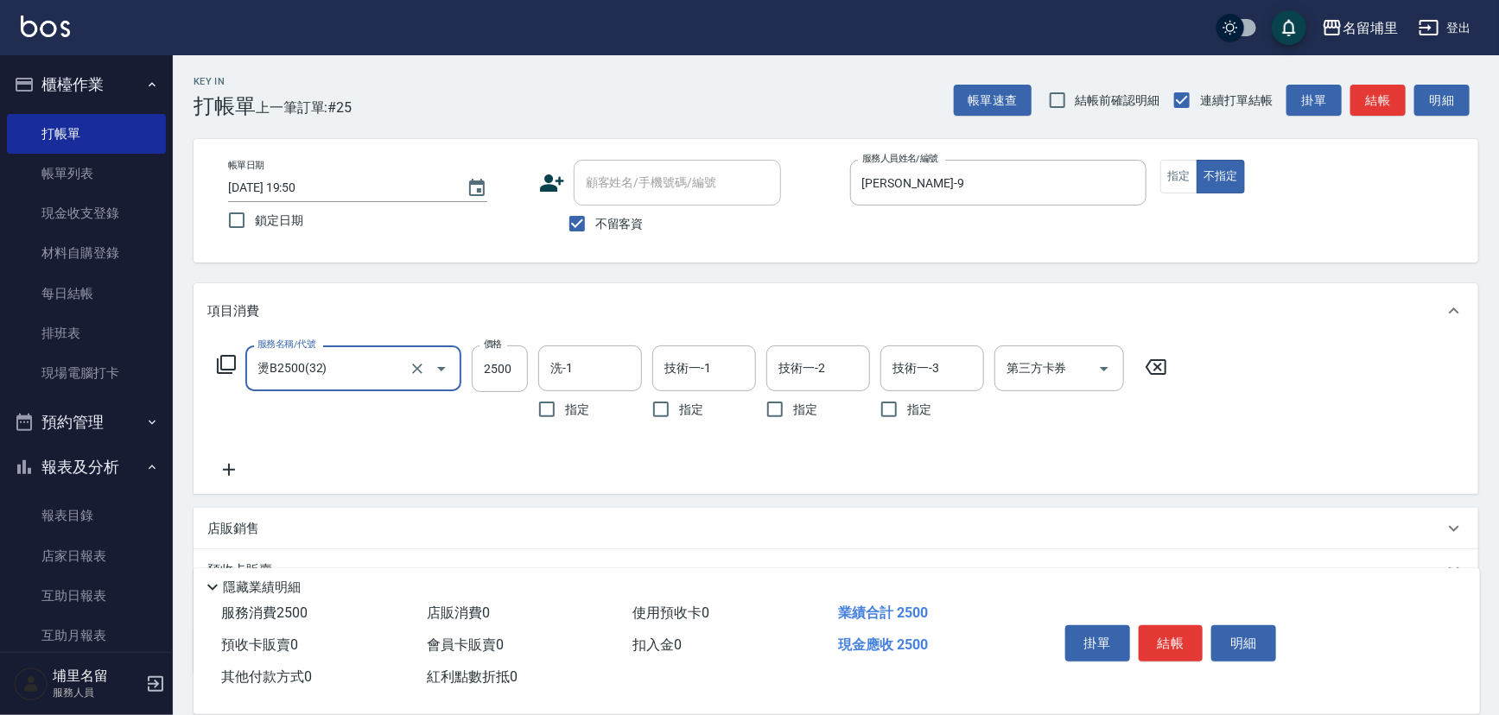
type input "燙B2500(32)"
type input "2199"
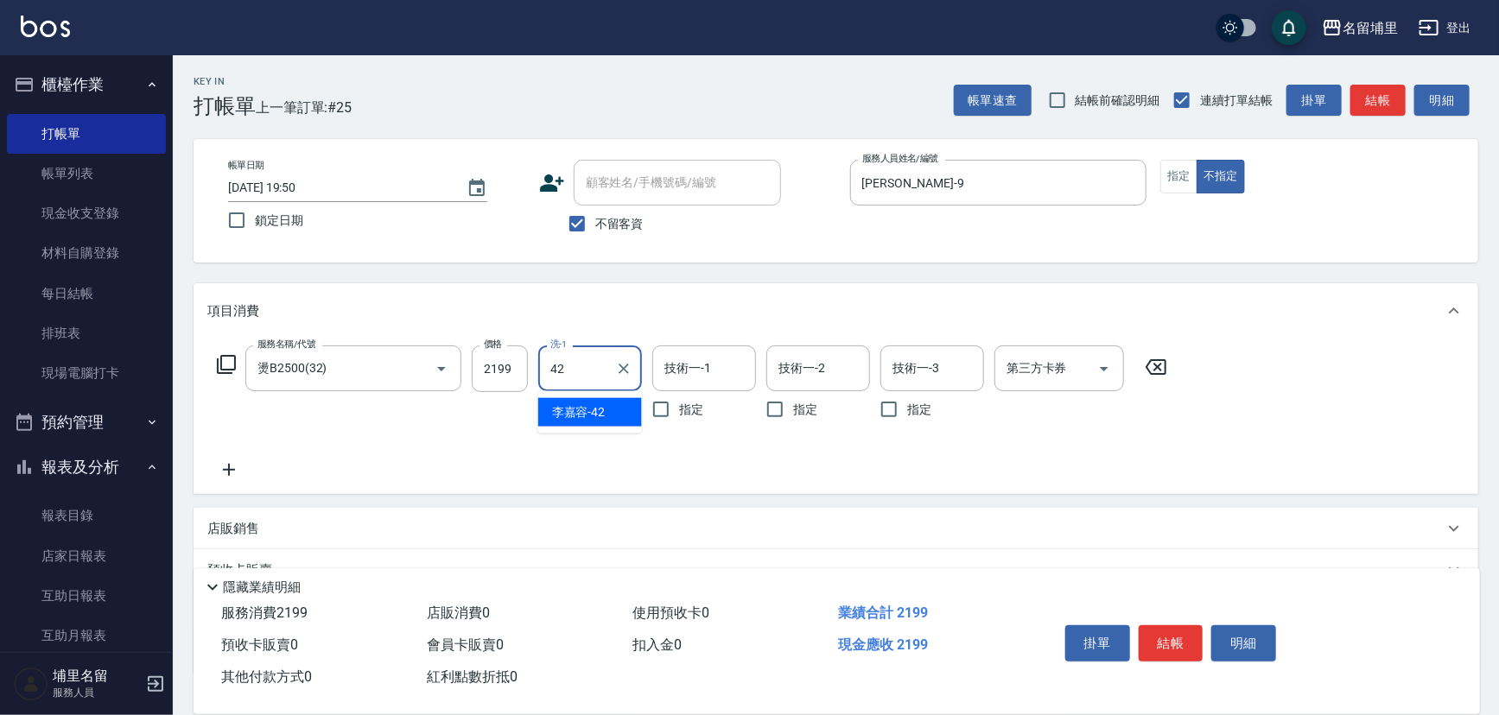
type input "[PERSON_NAME]-42"
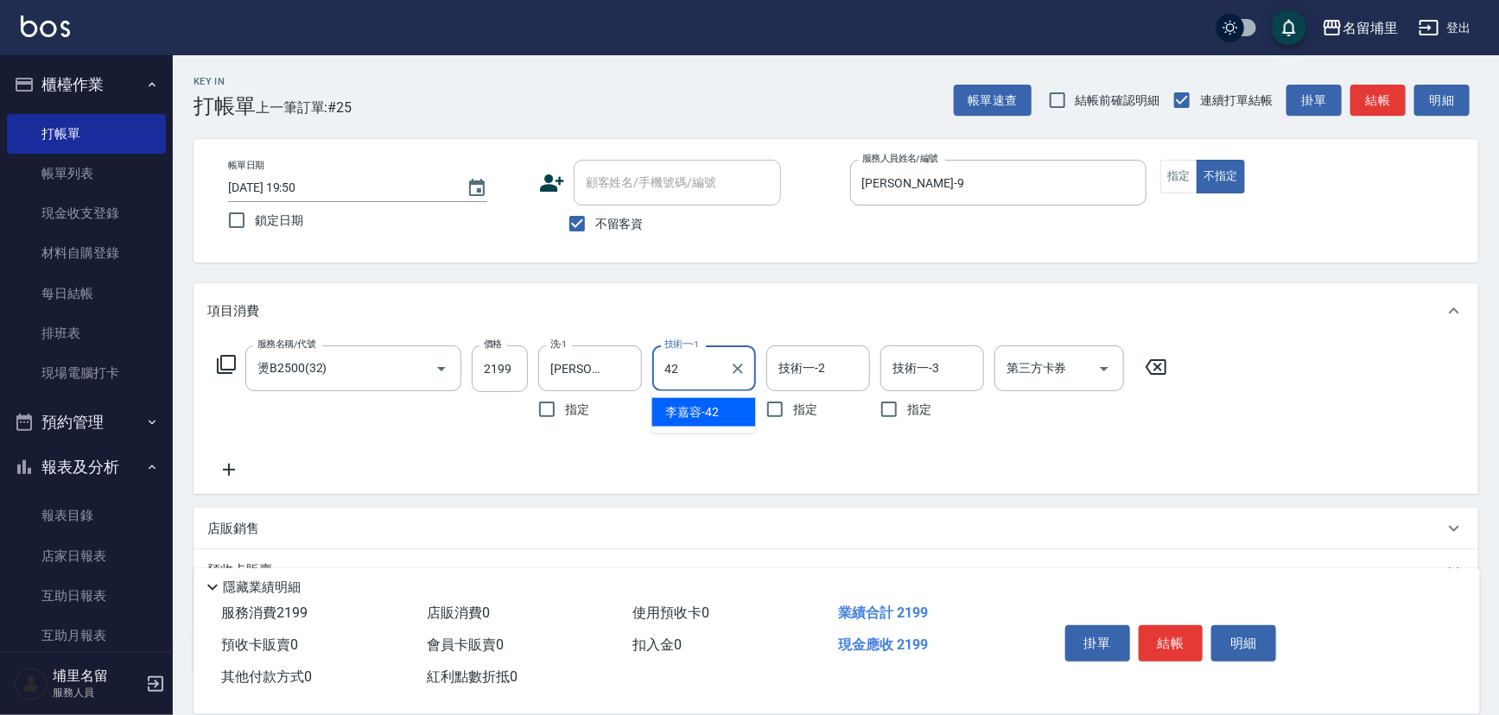
type input "[PERSON_NAME]-42"
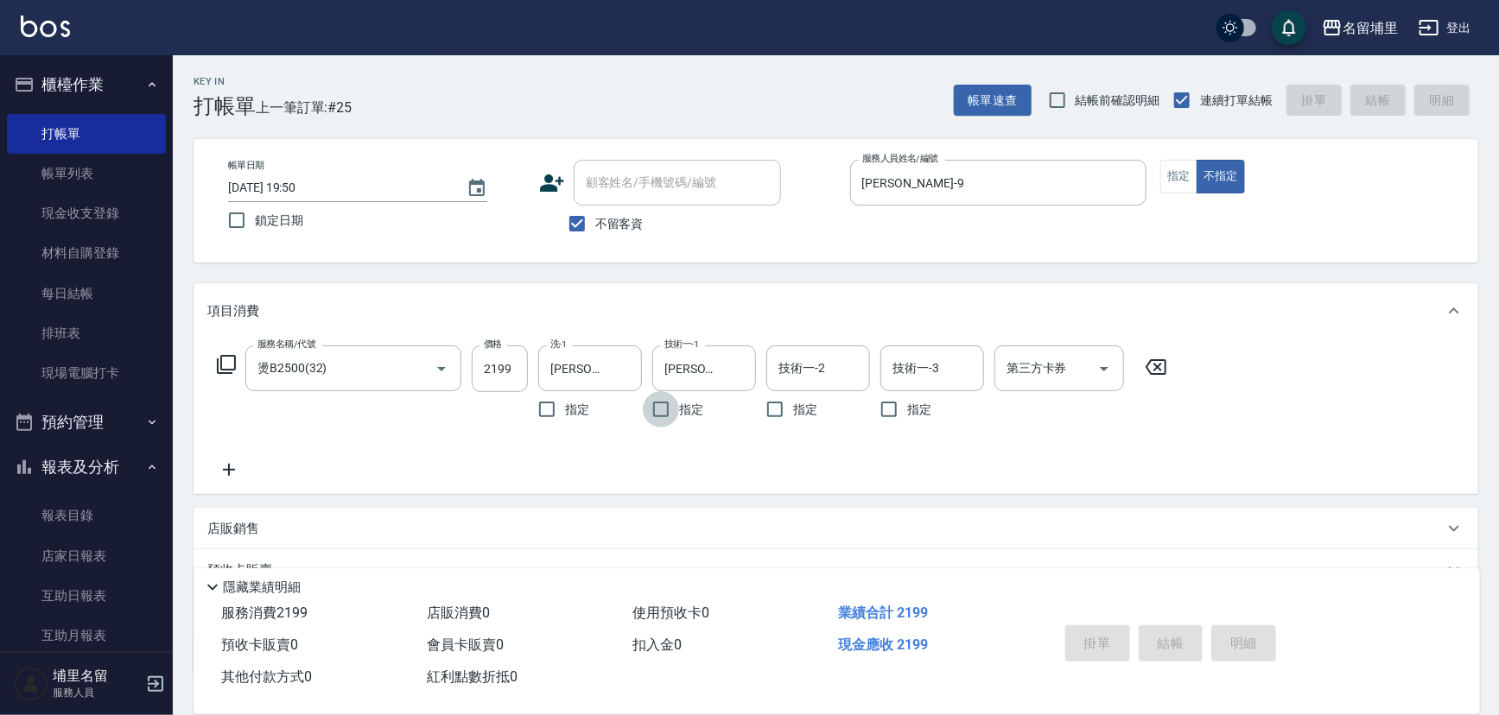
type input "[DATE] 19:51"
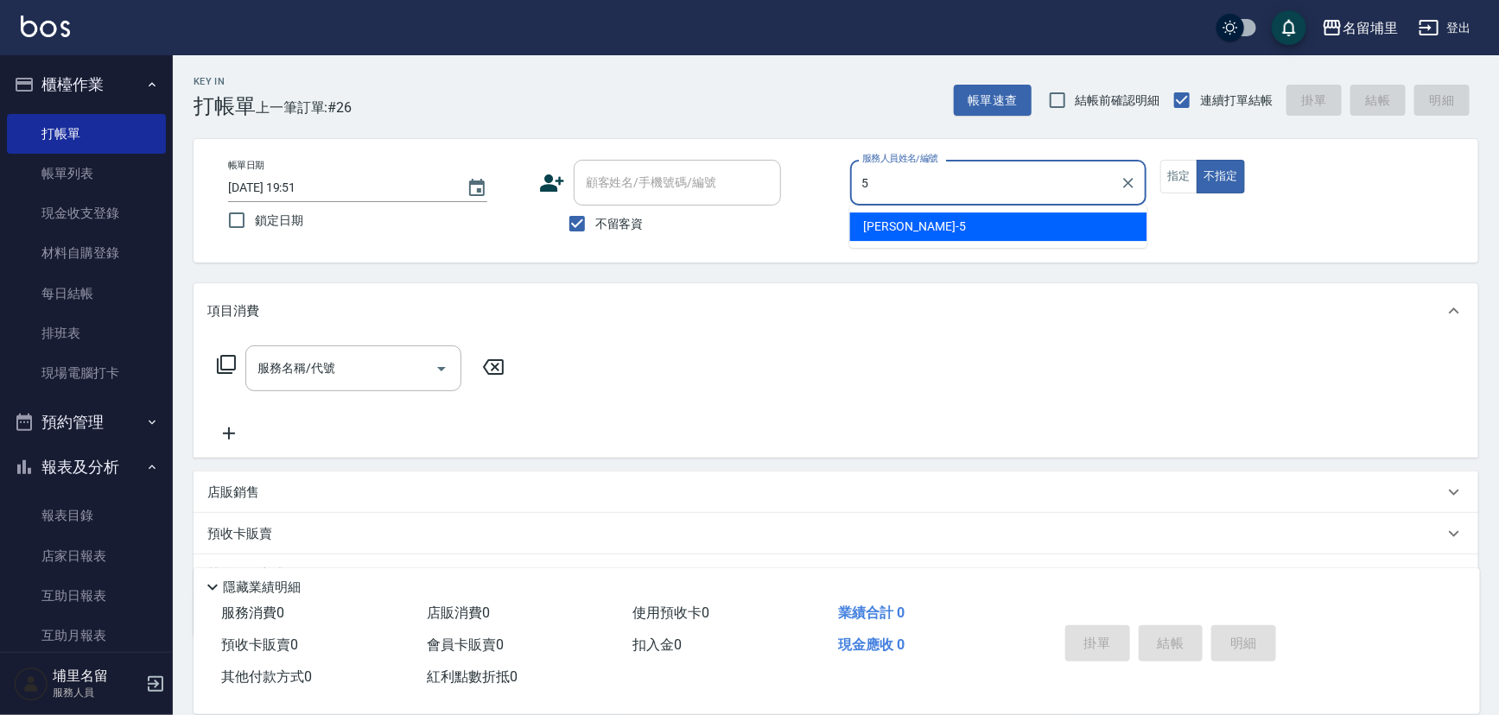
type input "[PERSON_NAME]-5"
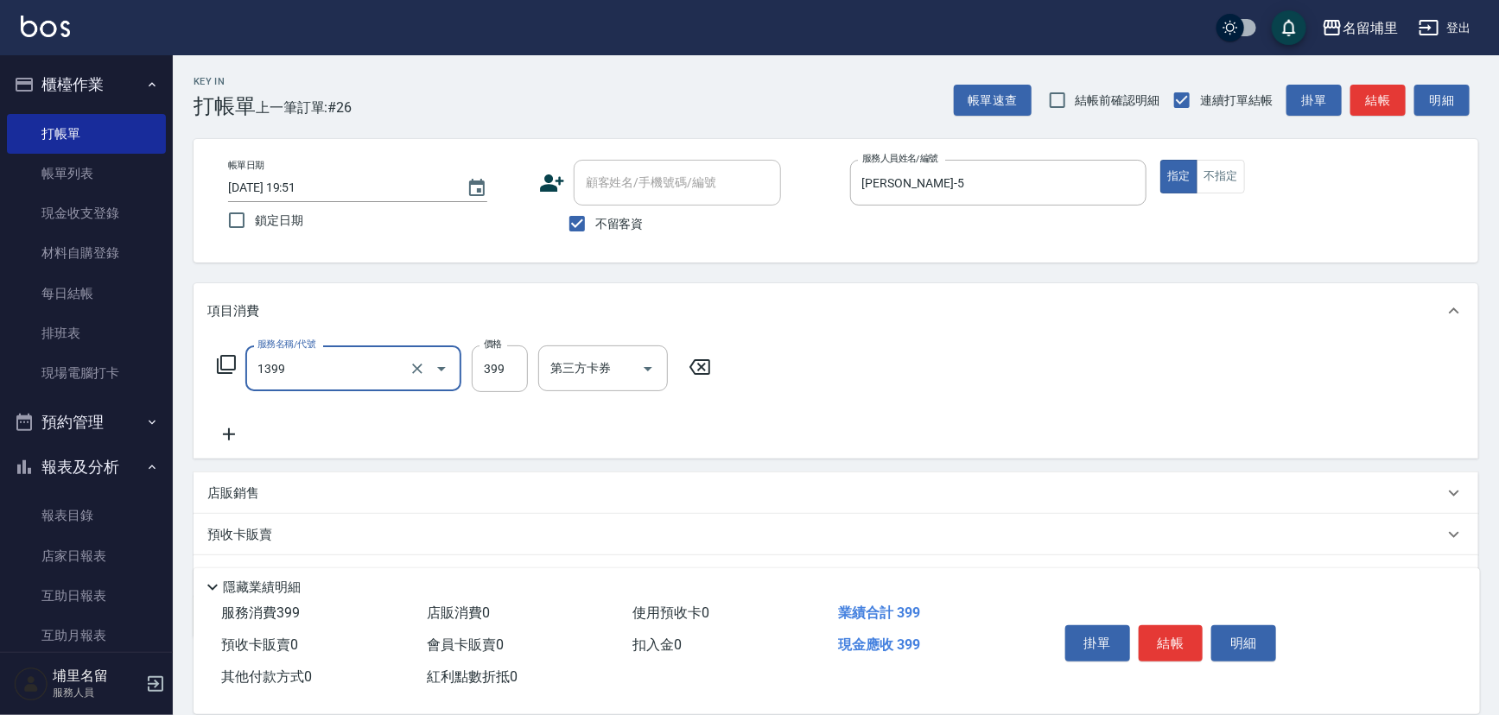
type input "海鹽洗髮399(1399)"
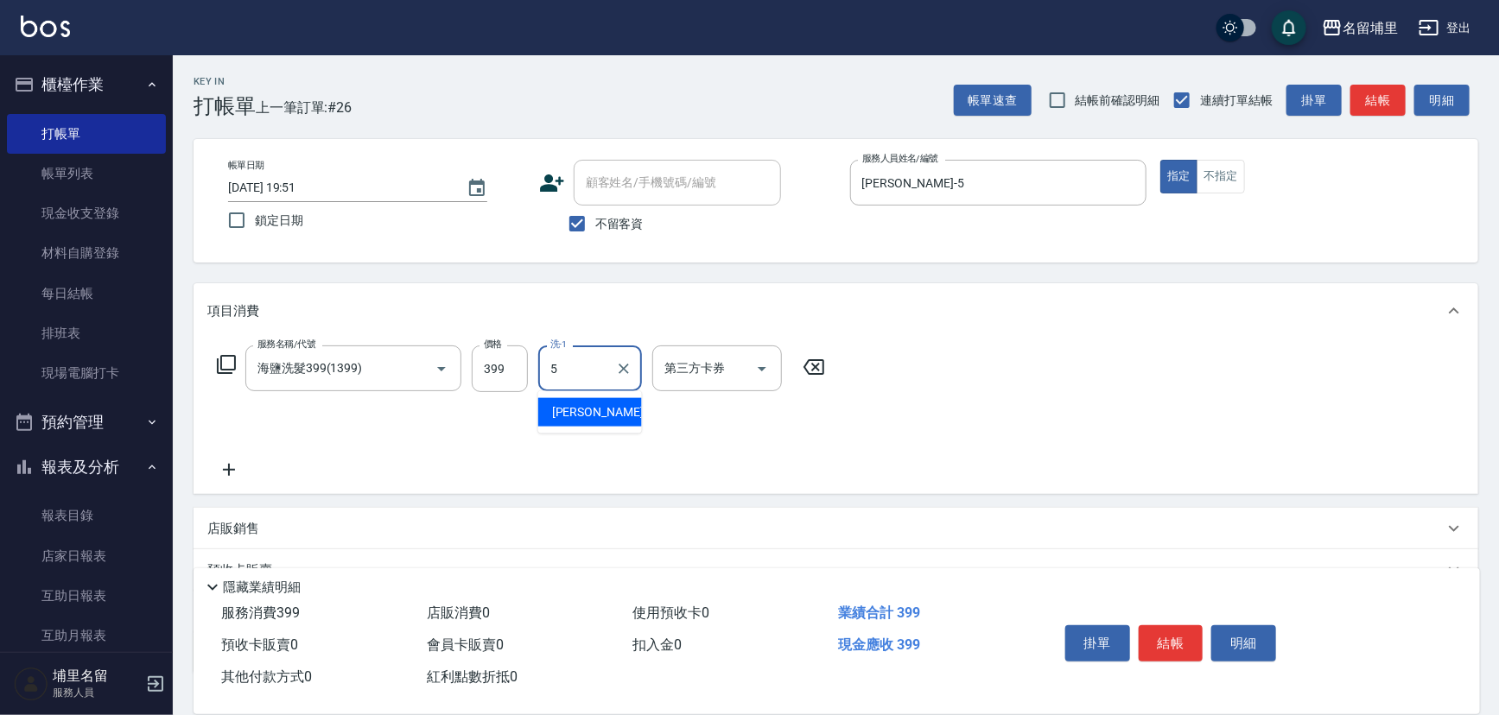
type input "[PERSON_NAME]-5"
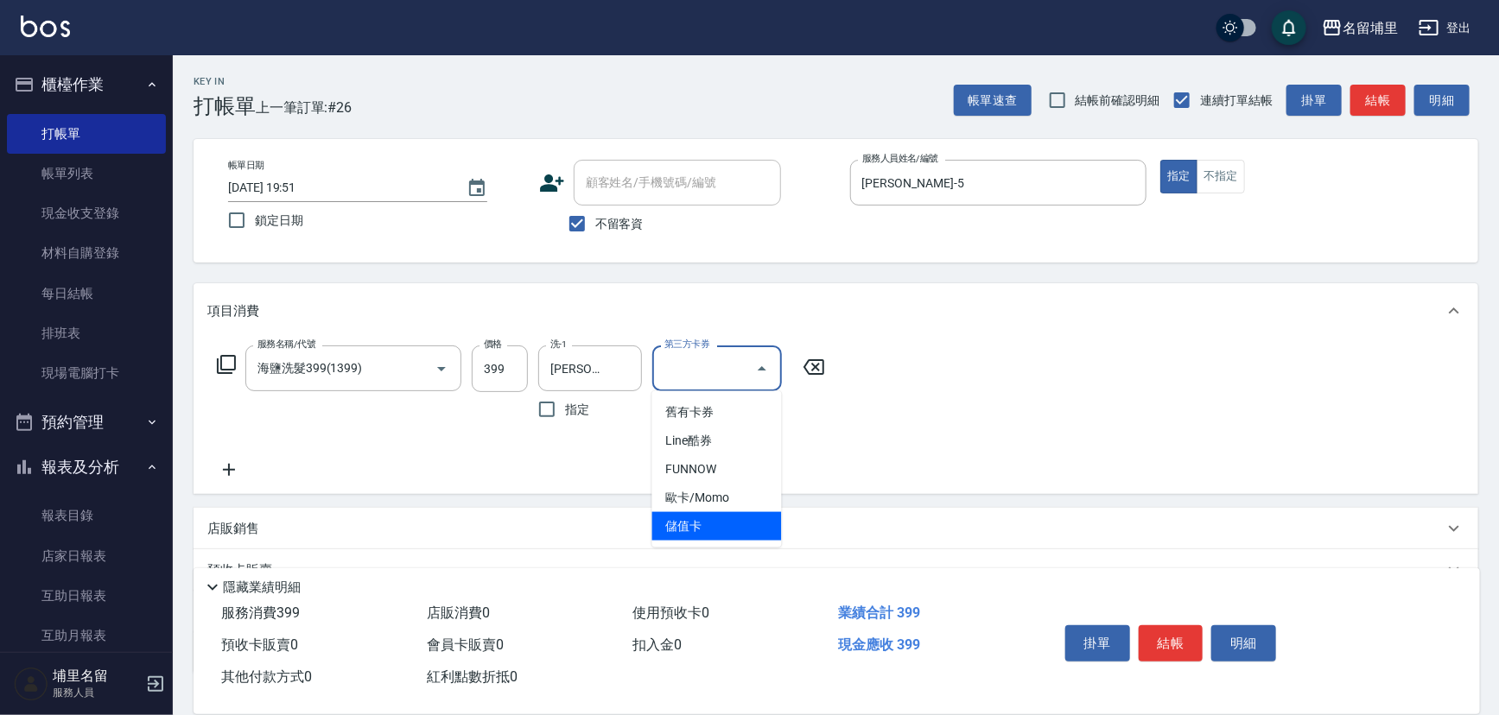
type input "儲值卡"
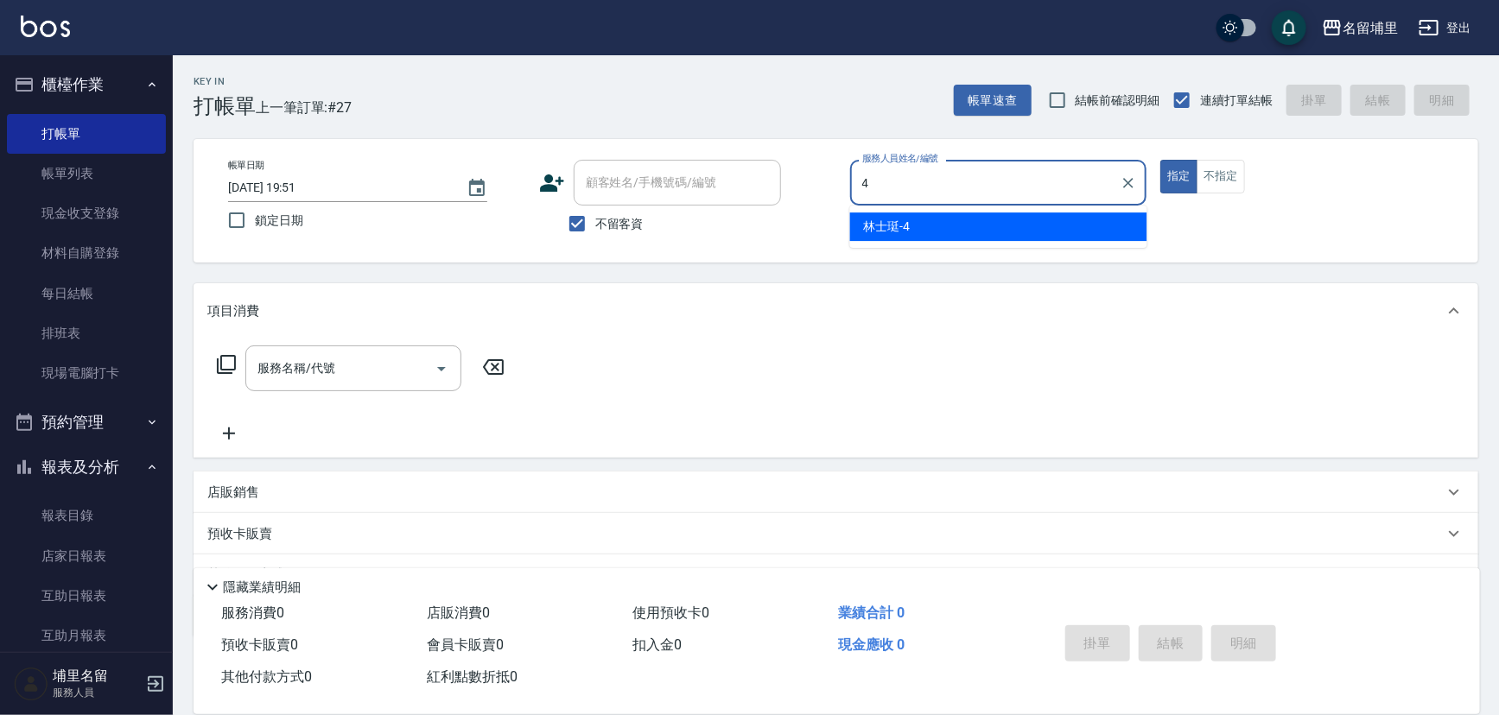
type input "林士珽-4"
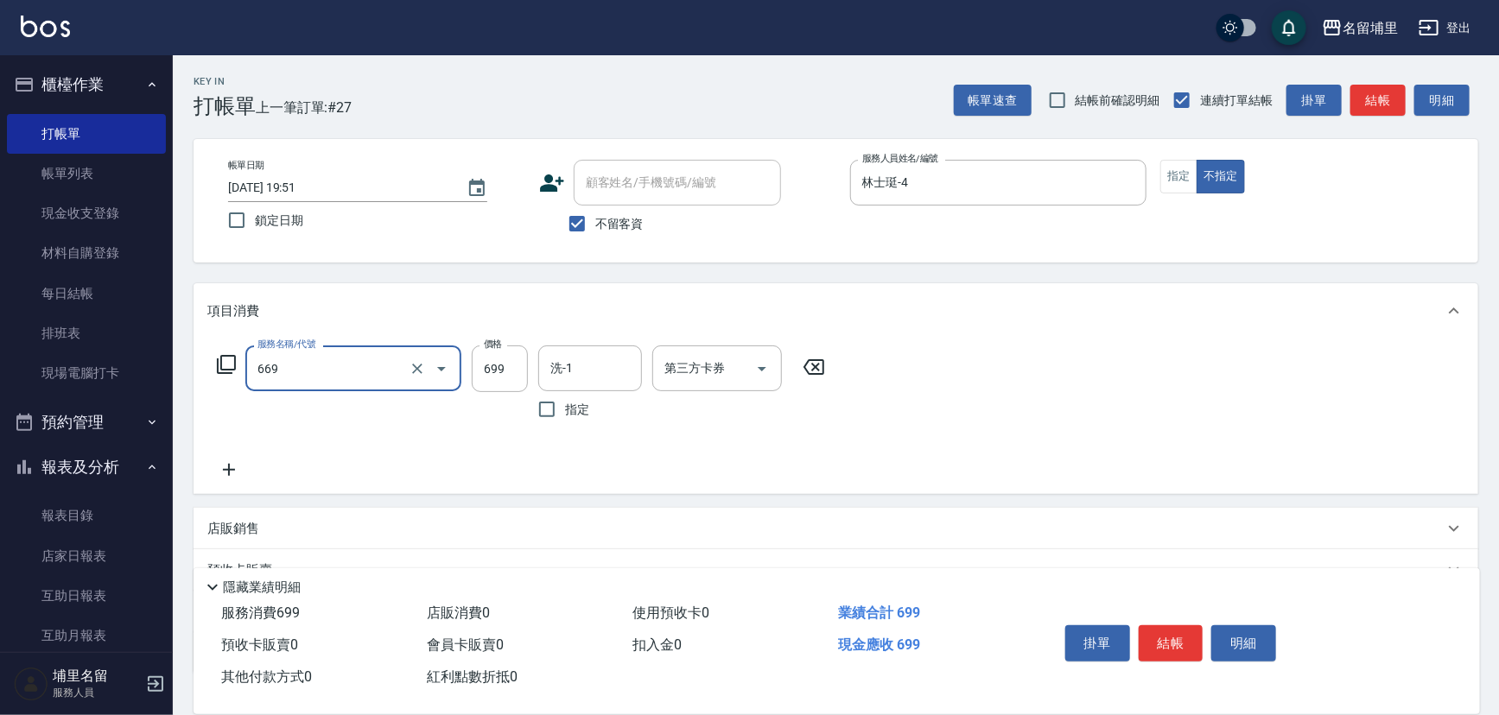
type input "精油699(669)"
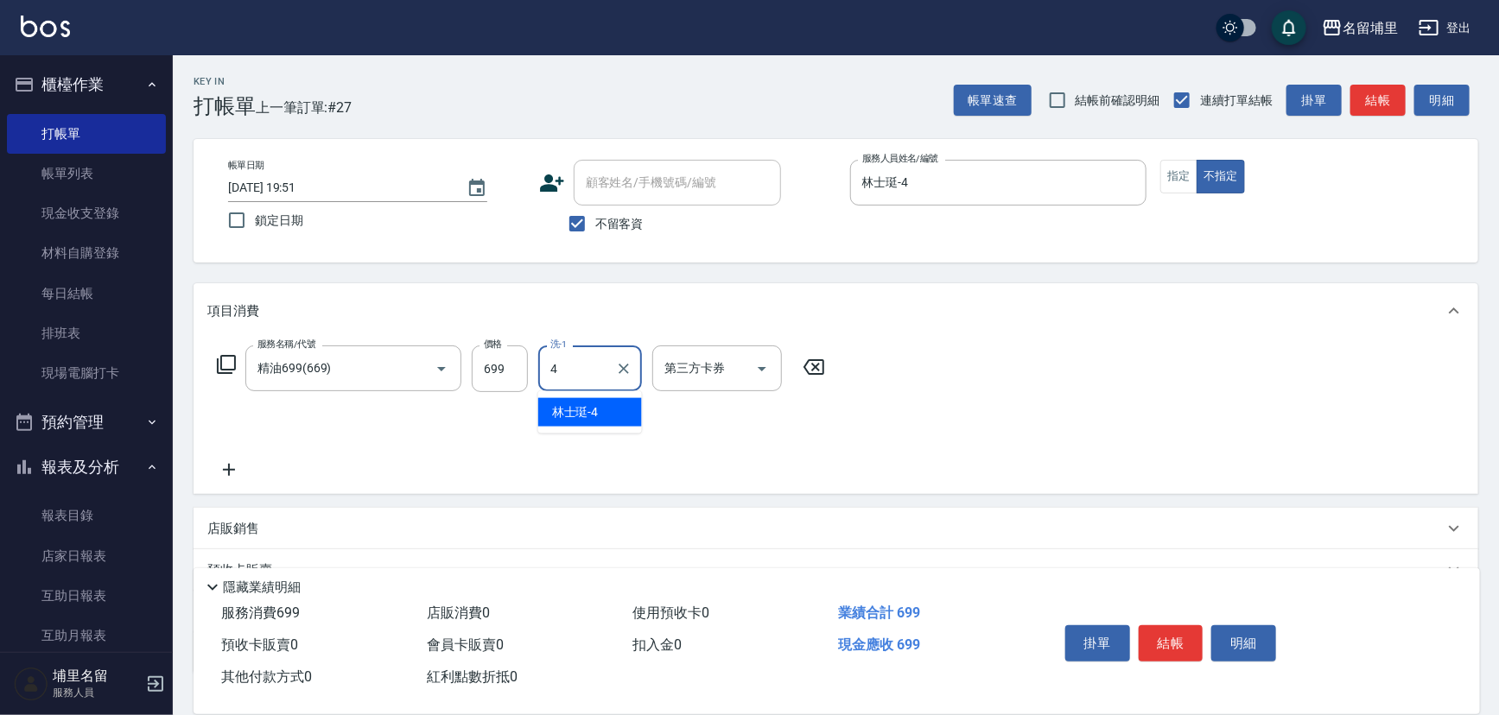
type input "林士珽-4"
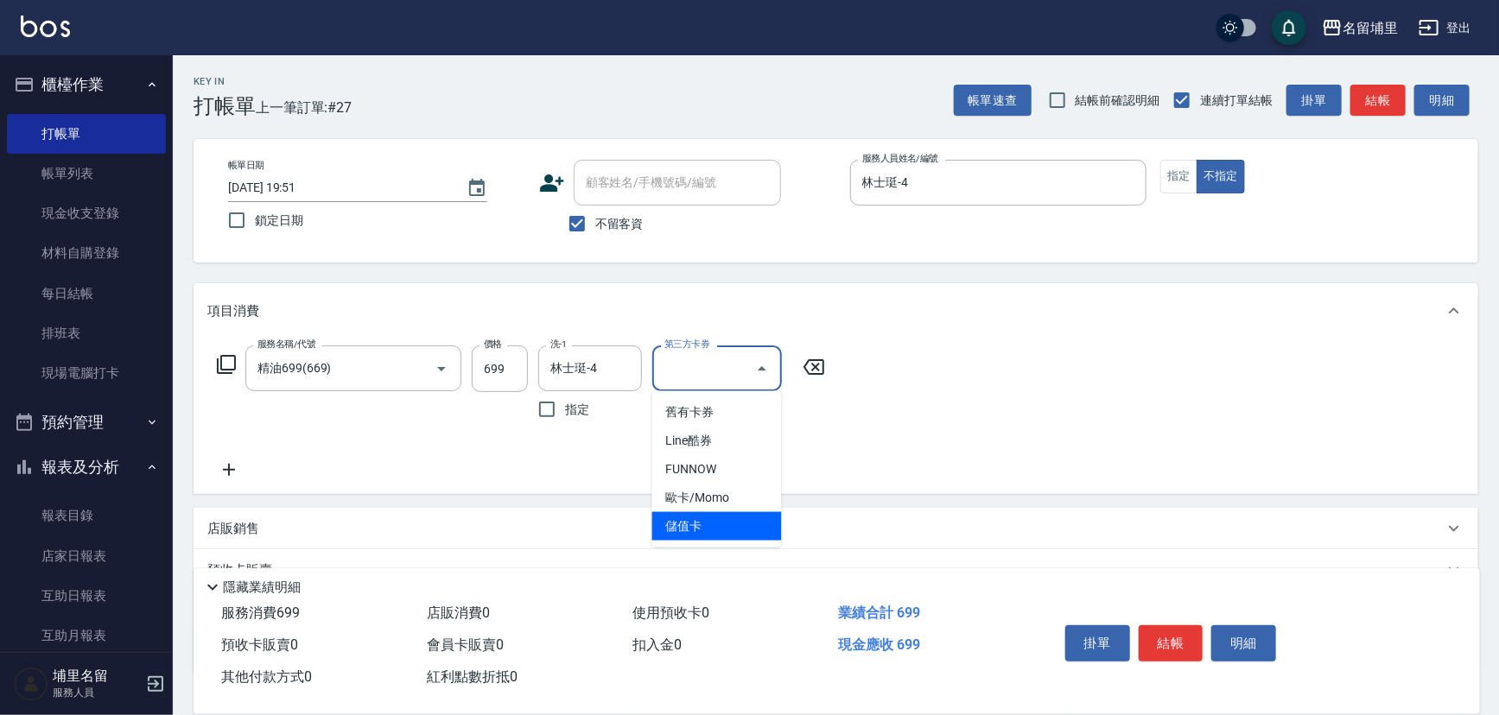
type input "儲值卡"
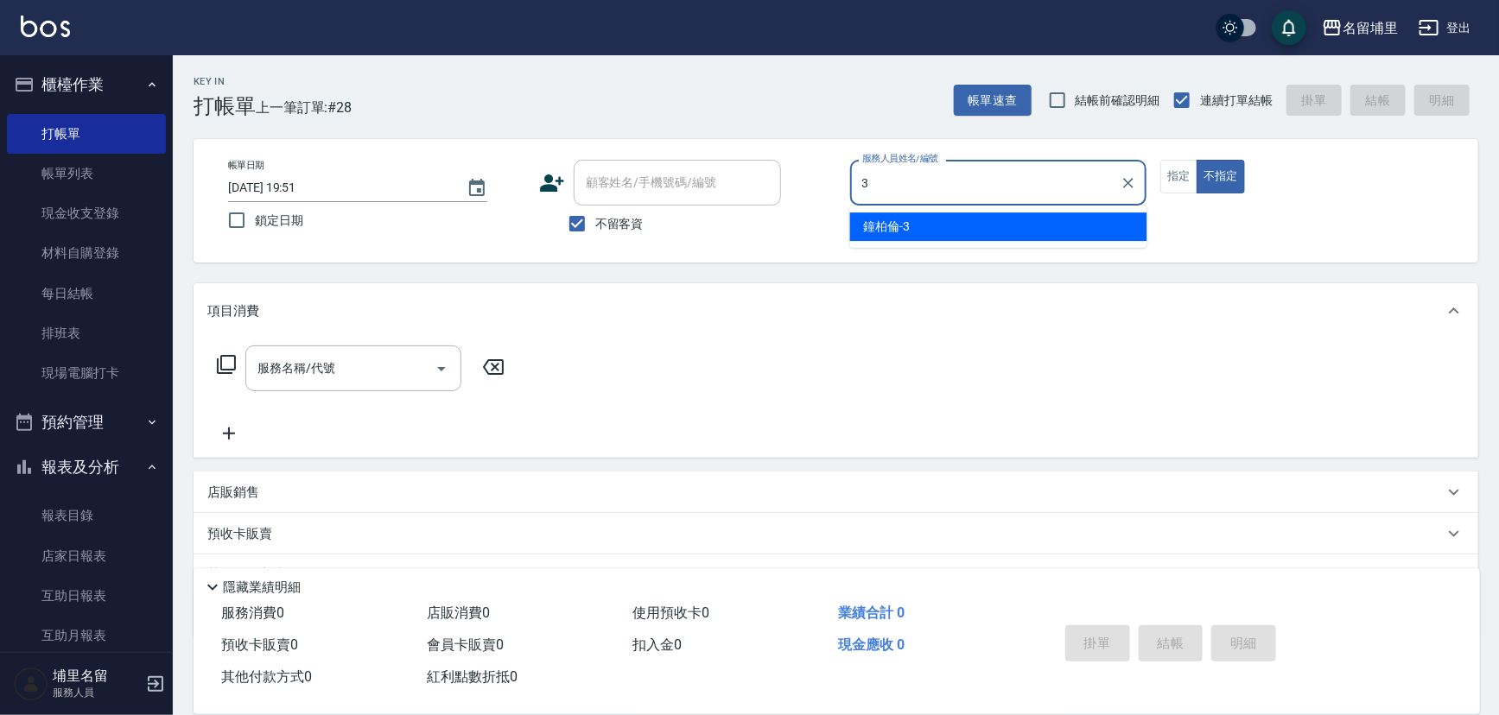
type input "[PERSON_NAME]-3"
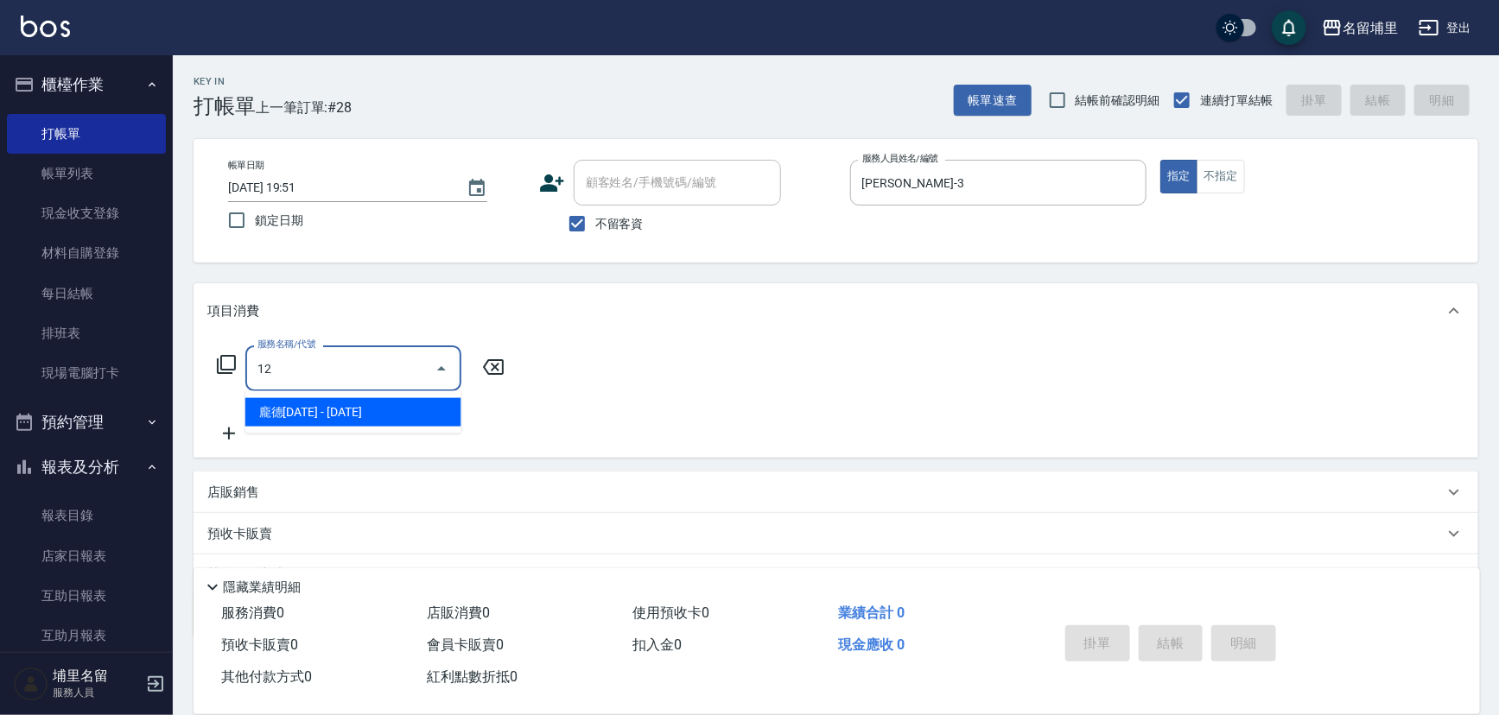
type input "1"
type input "剪髮169(216)"
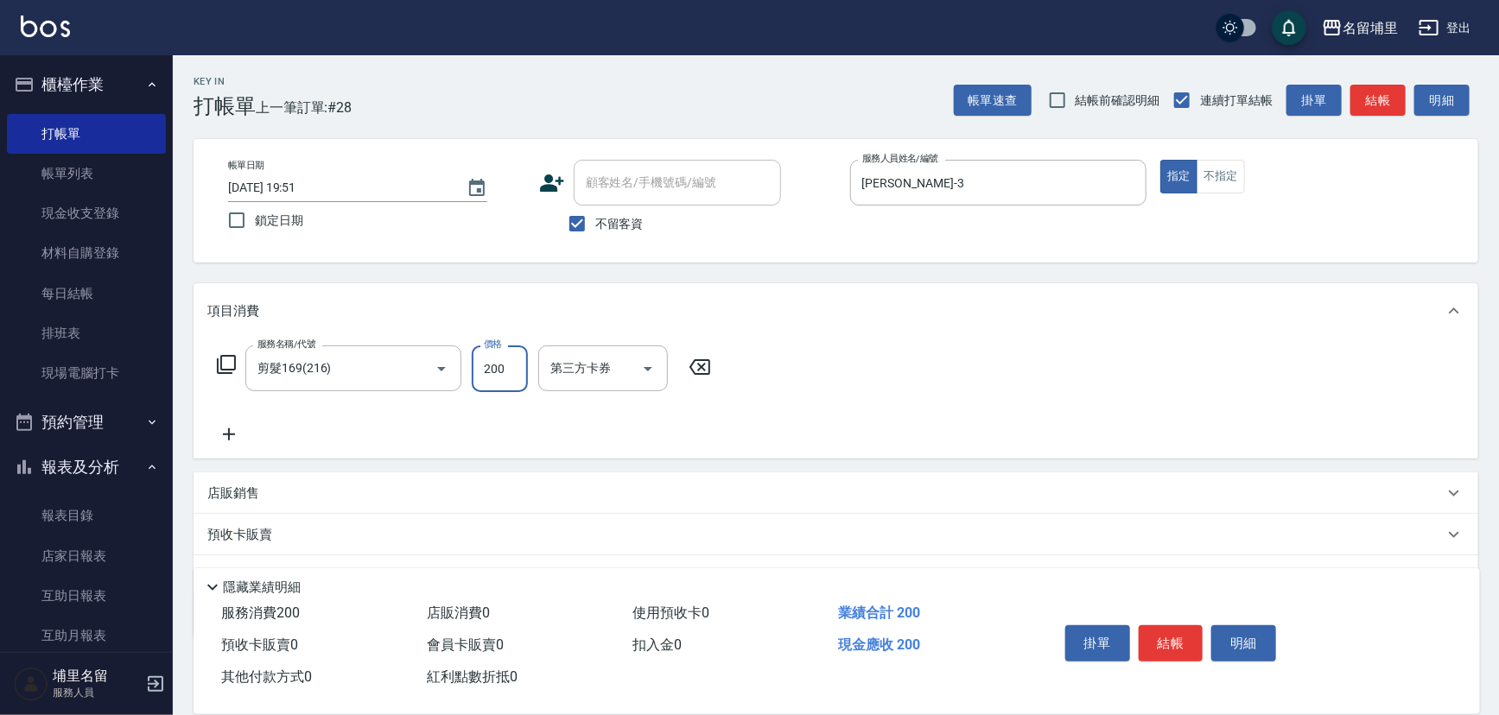
type input "200"
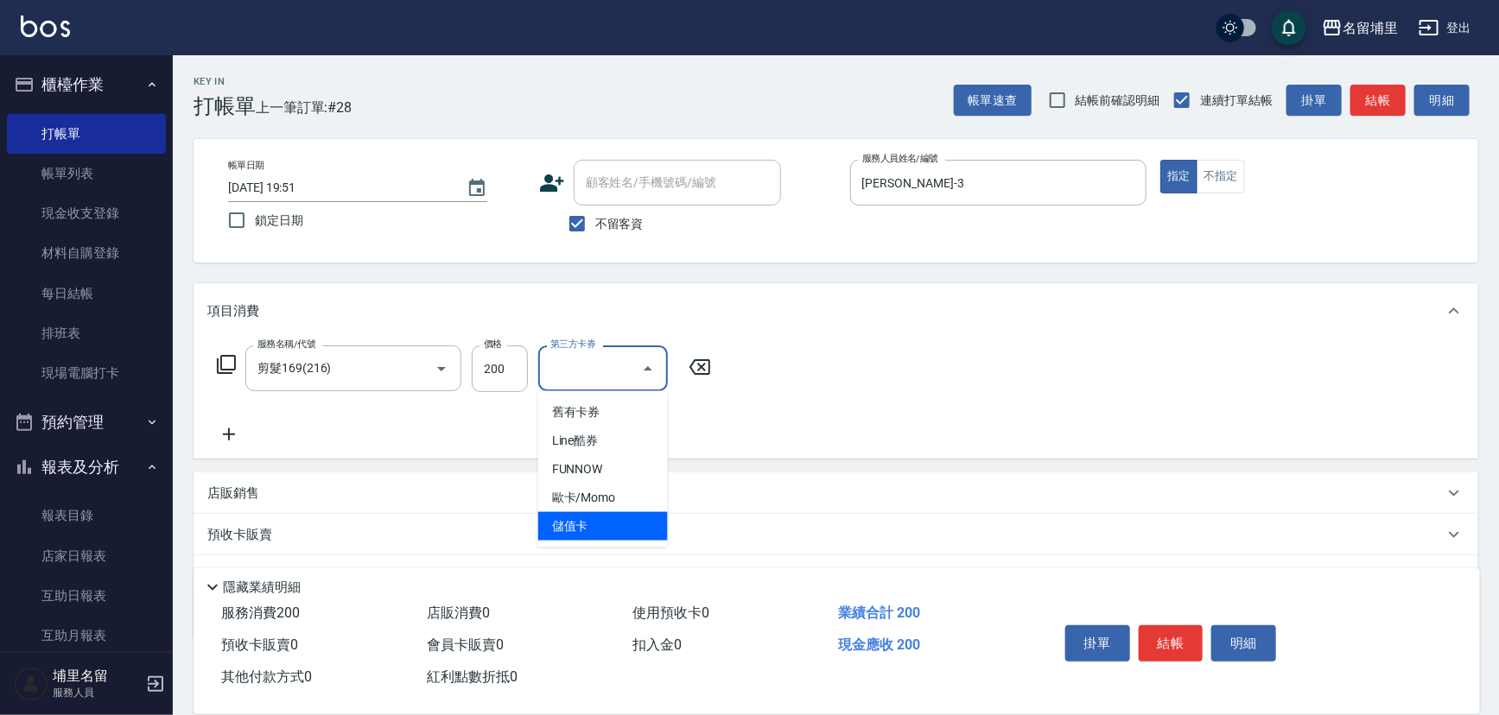
type input "儲值卡"
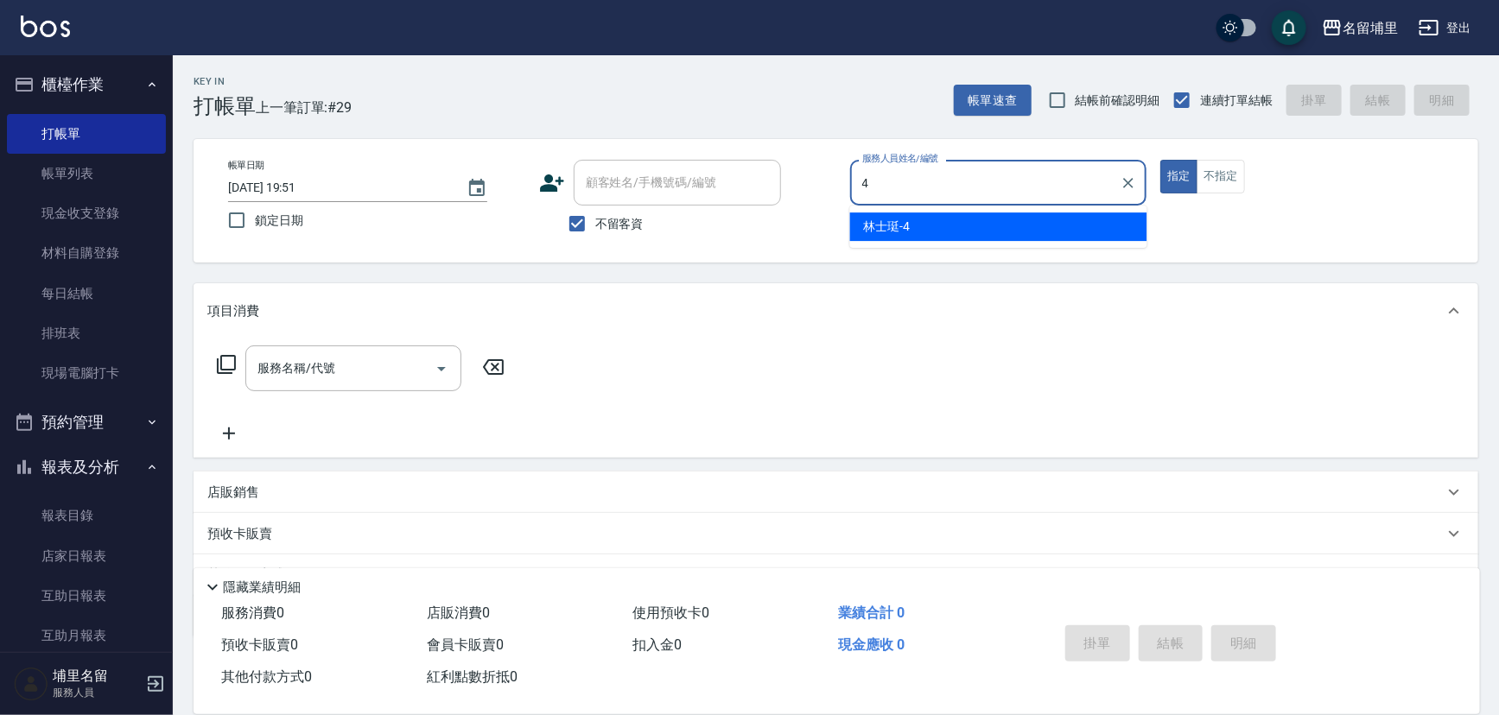
type input "林士珽-4"
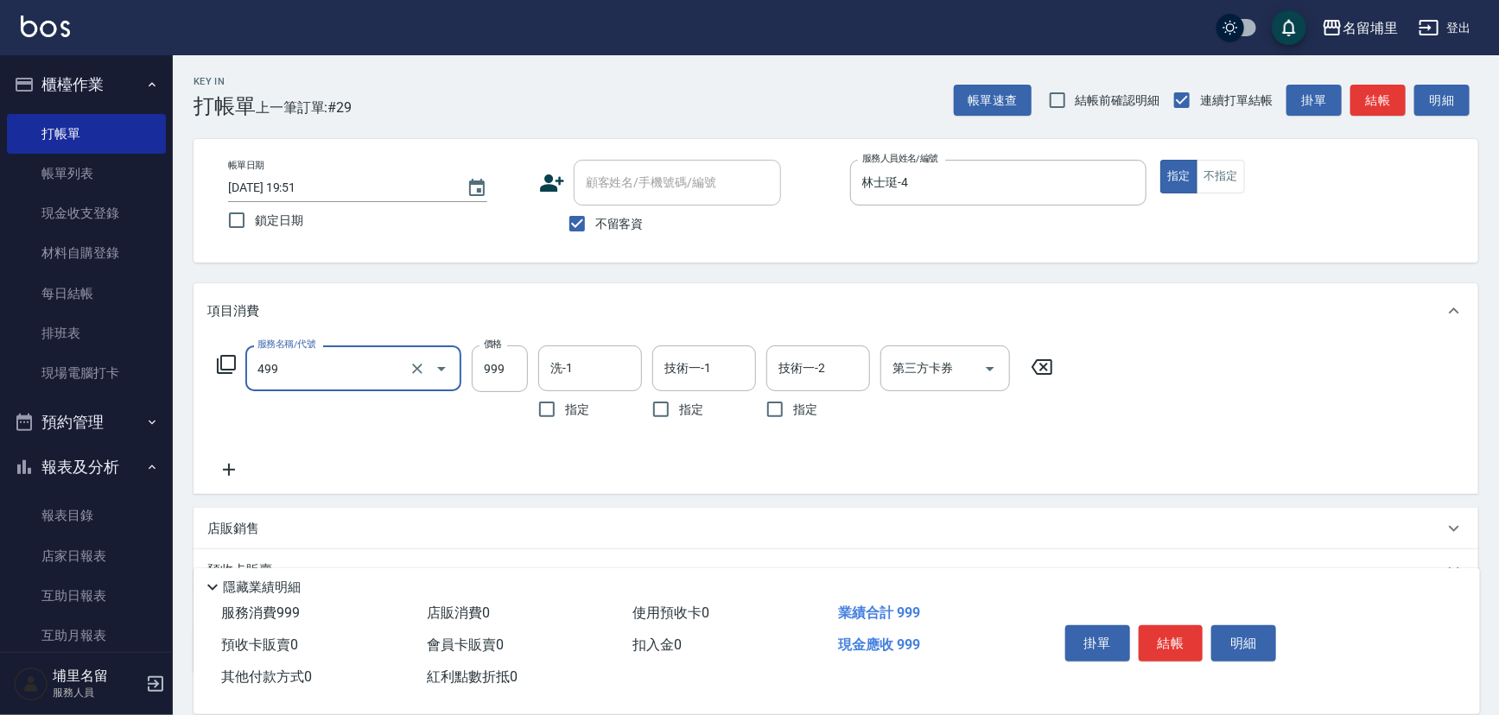
type input "染髮999(499)"
type input "1399"
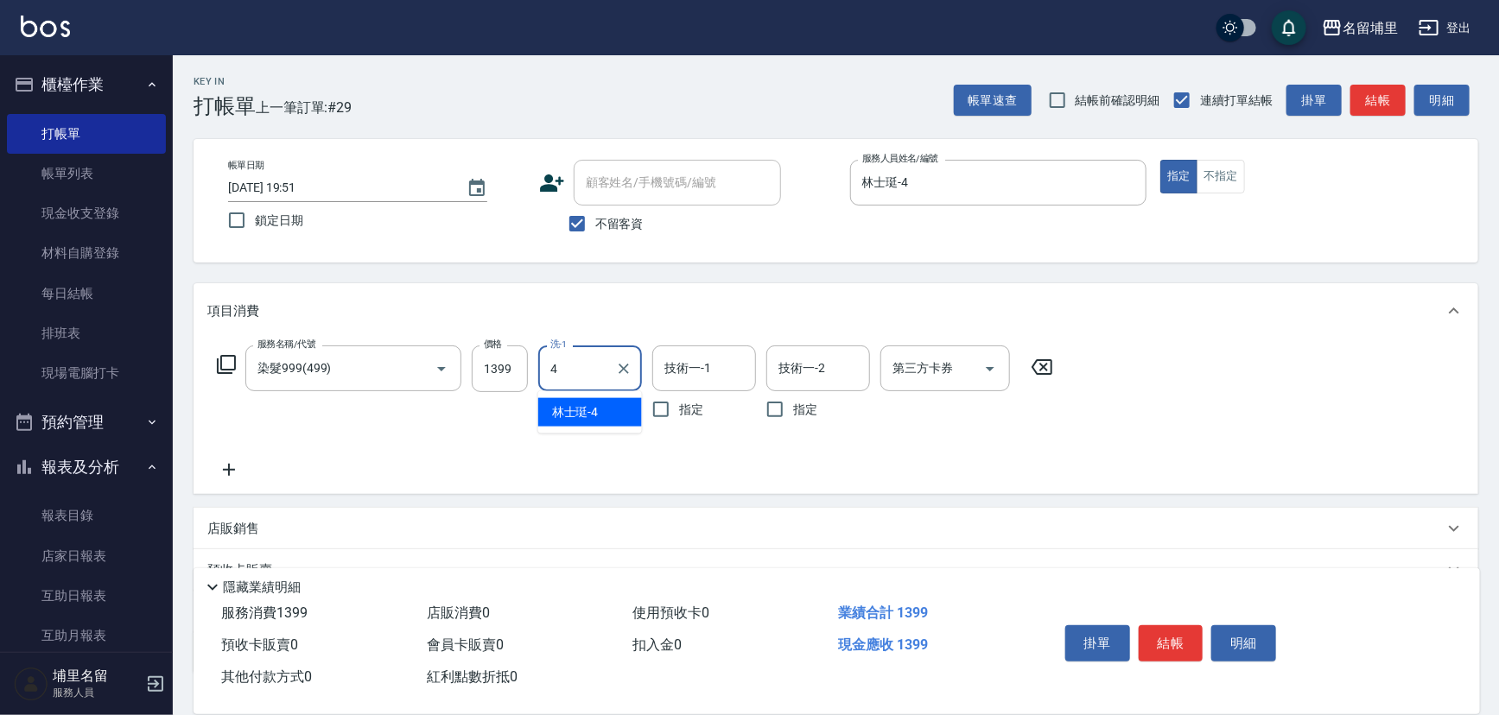
type input "林士珽-4"
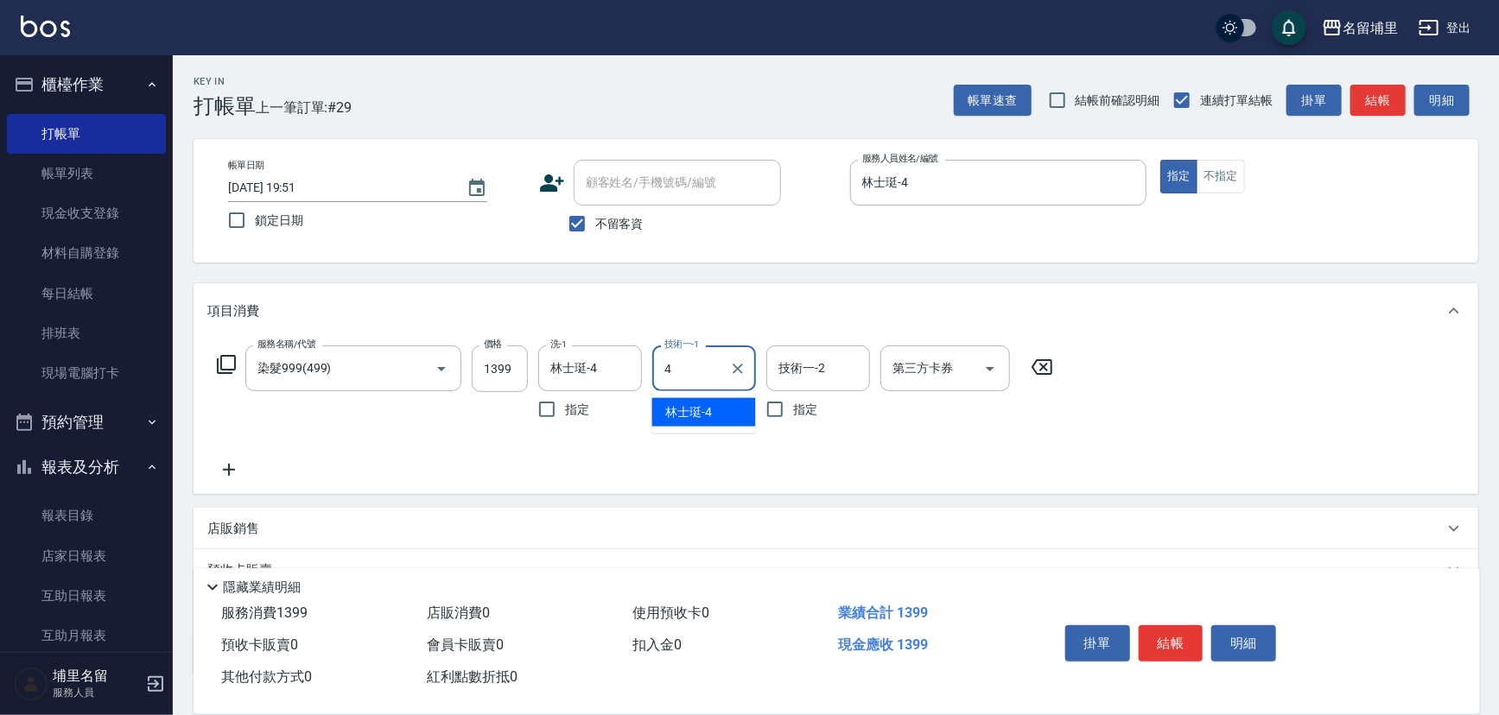
type input "林士珽-4"
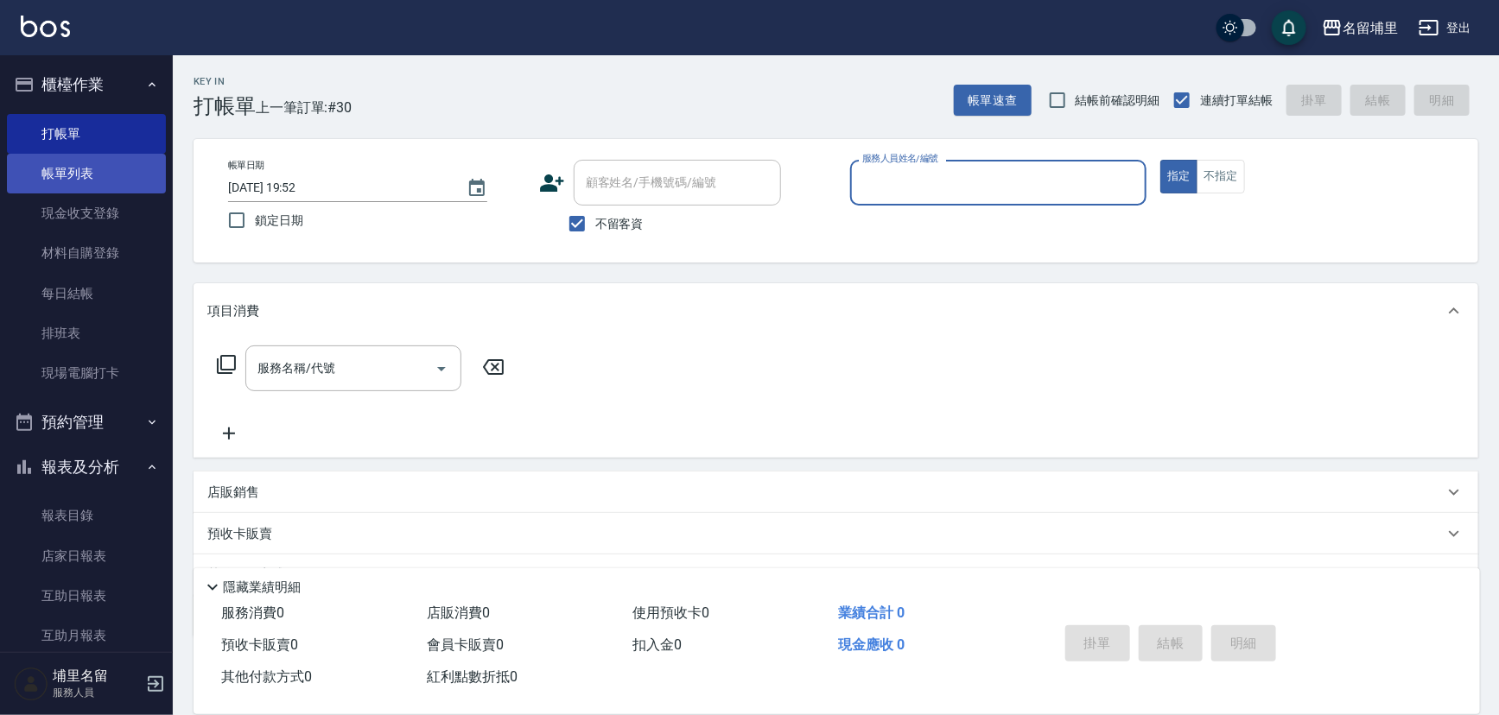
click at [112, 161] on link "帳單列表" at bounding box center [86, 174] width 159 height 40
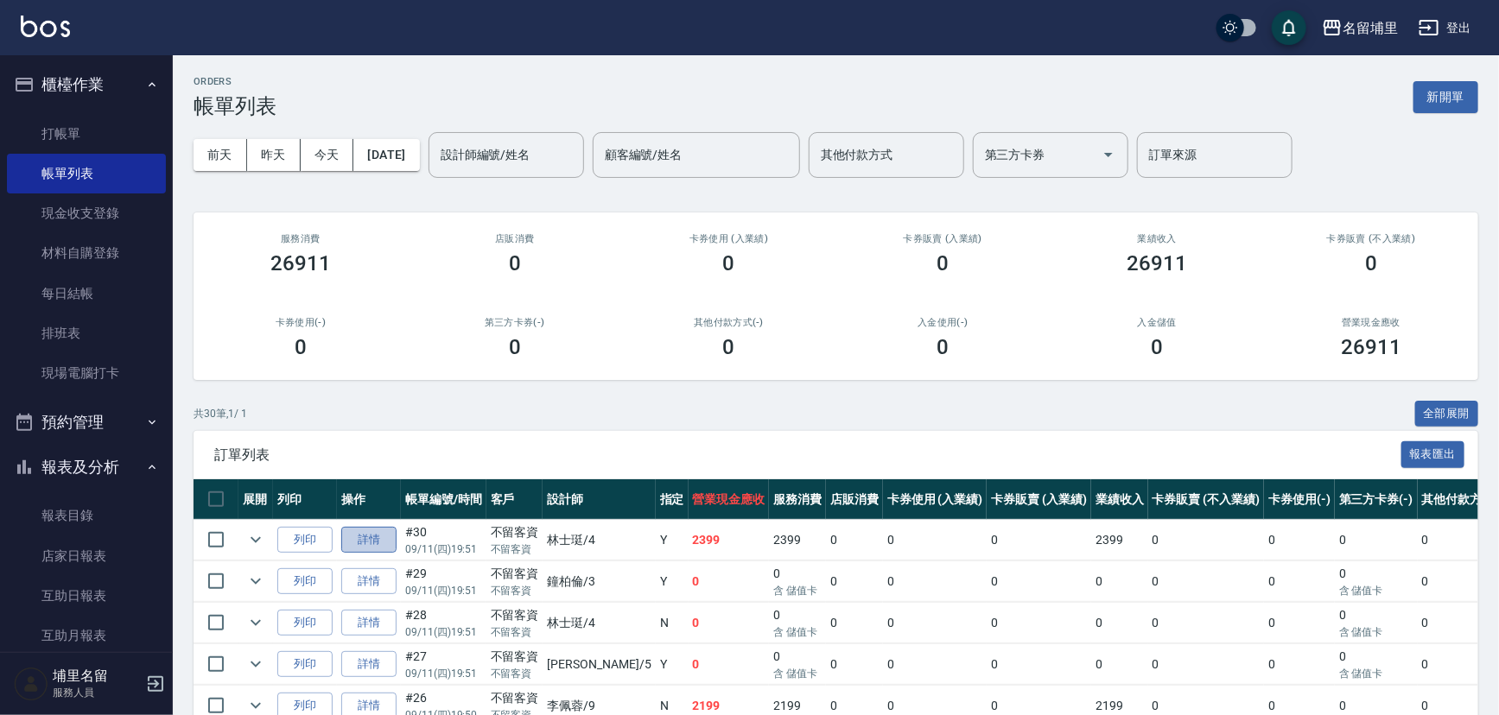
click at [373, 531] on link "詳情" at bounding box center [368, 540] width 55 height 27
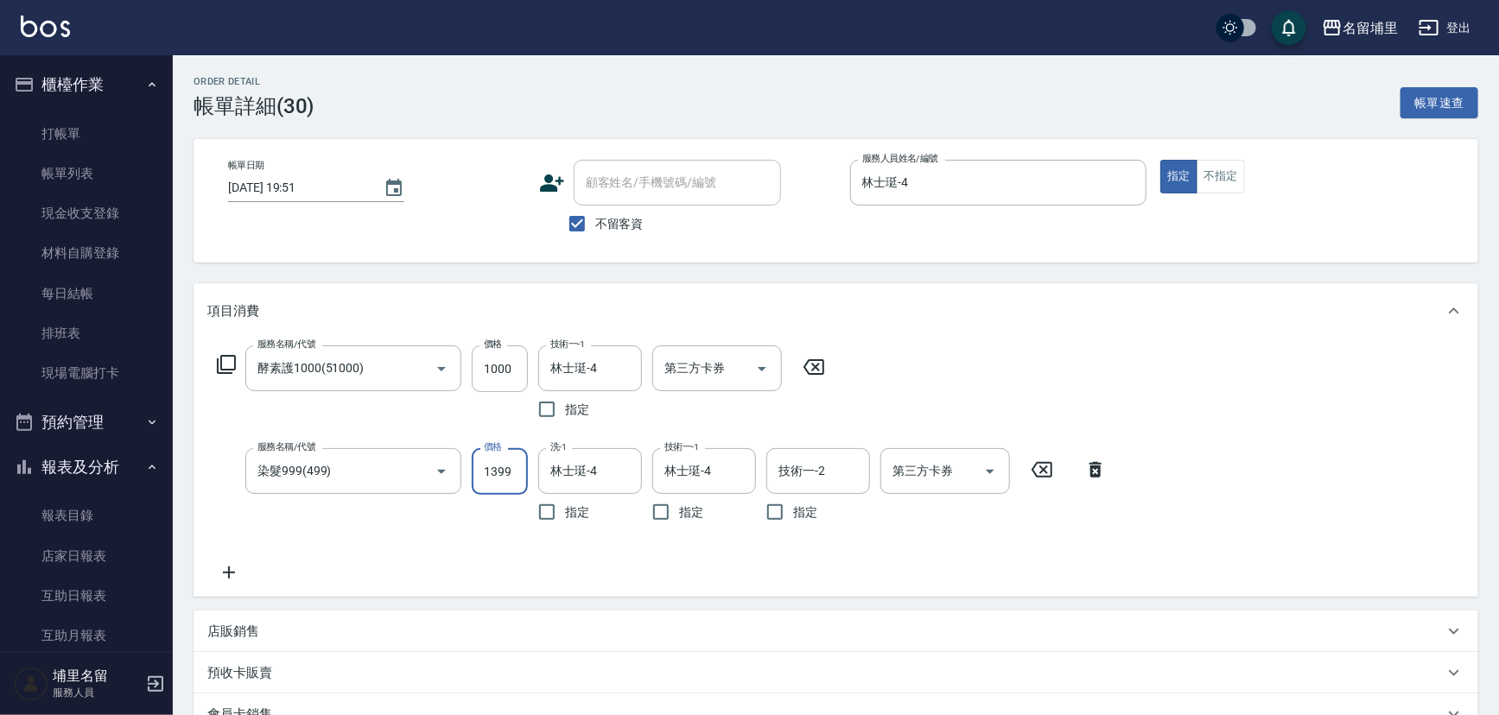
click at [517, 466] on input "1399" at bounding box center [500, 471] width 56 height 47
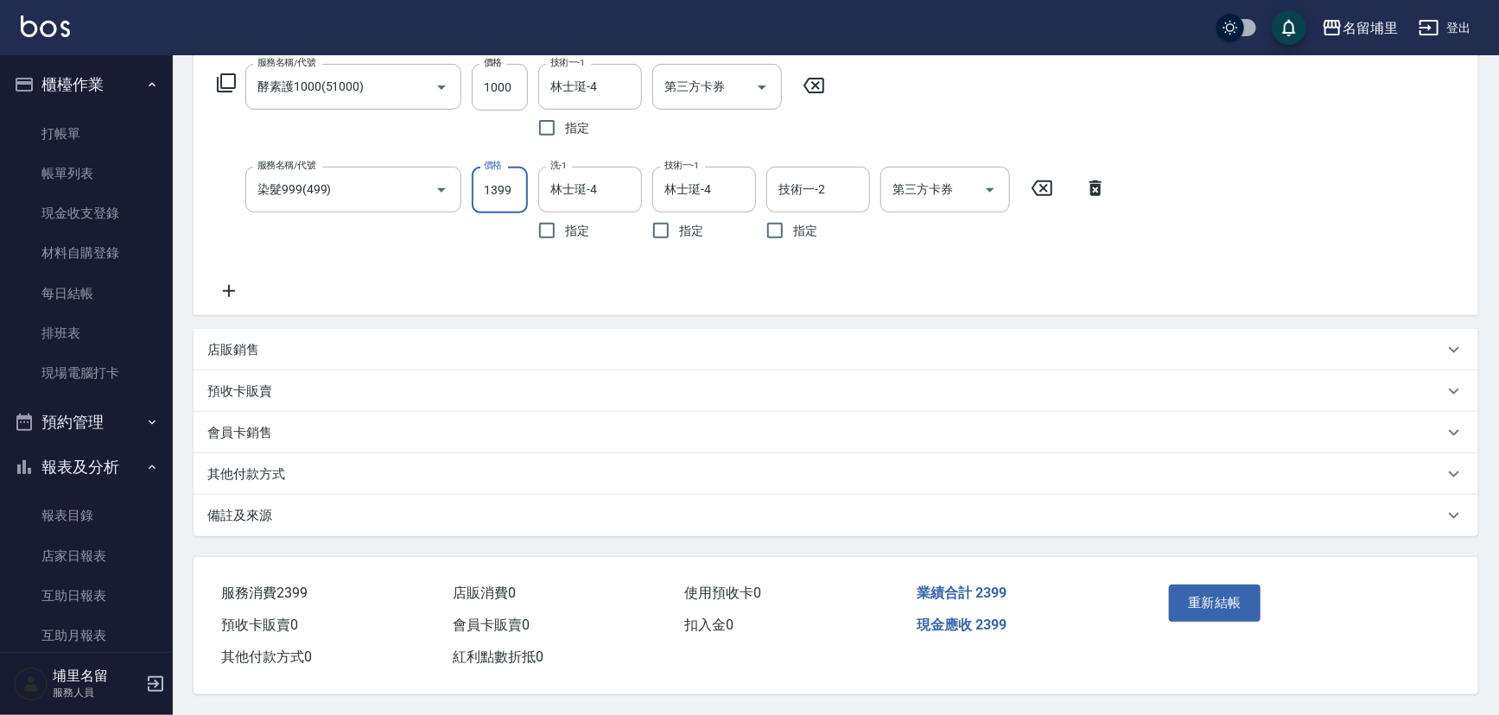
scroll to position [285, 0]
click at [228, 358] on div "店販銷售" at bounding box center [835, 349] width 1284 height 41
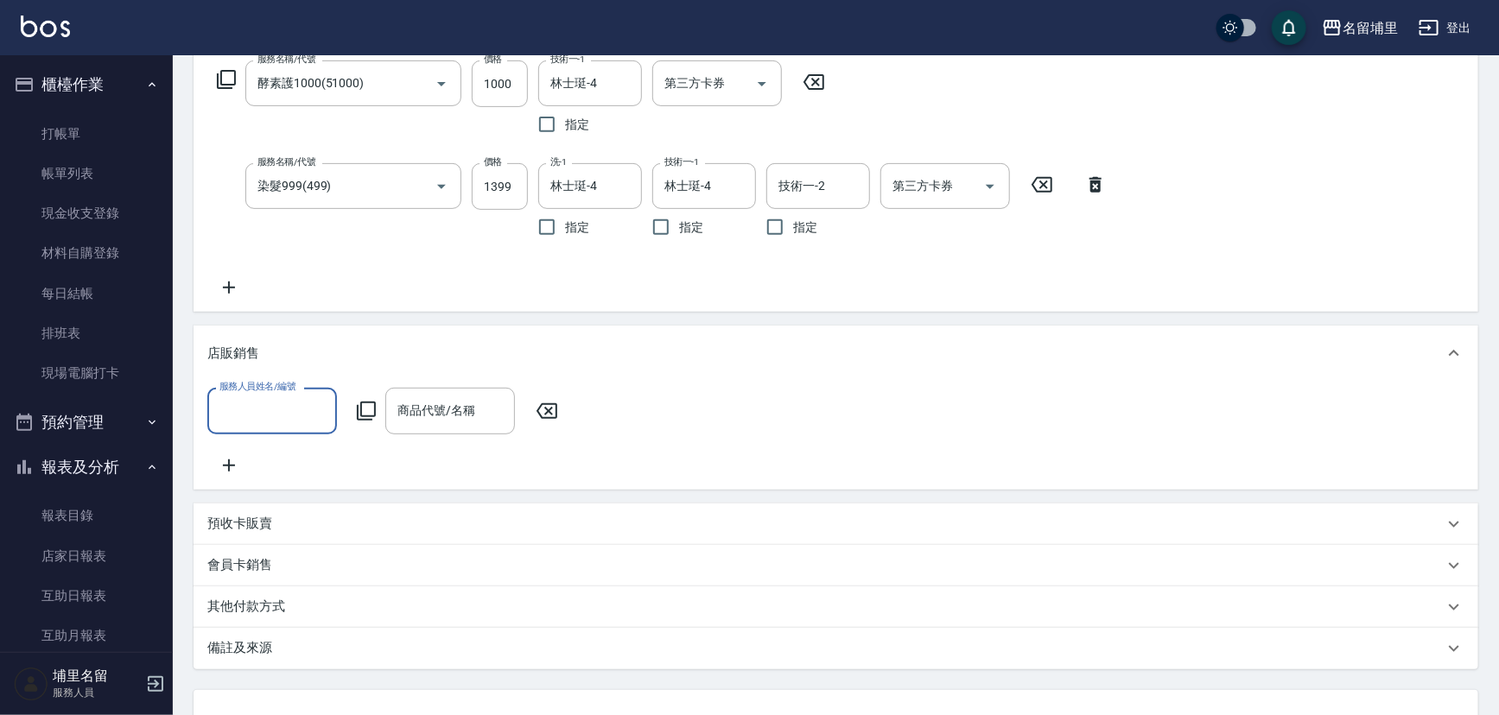
scroll to position [0, 0]
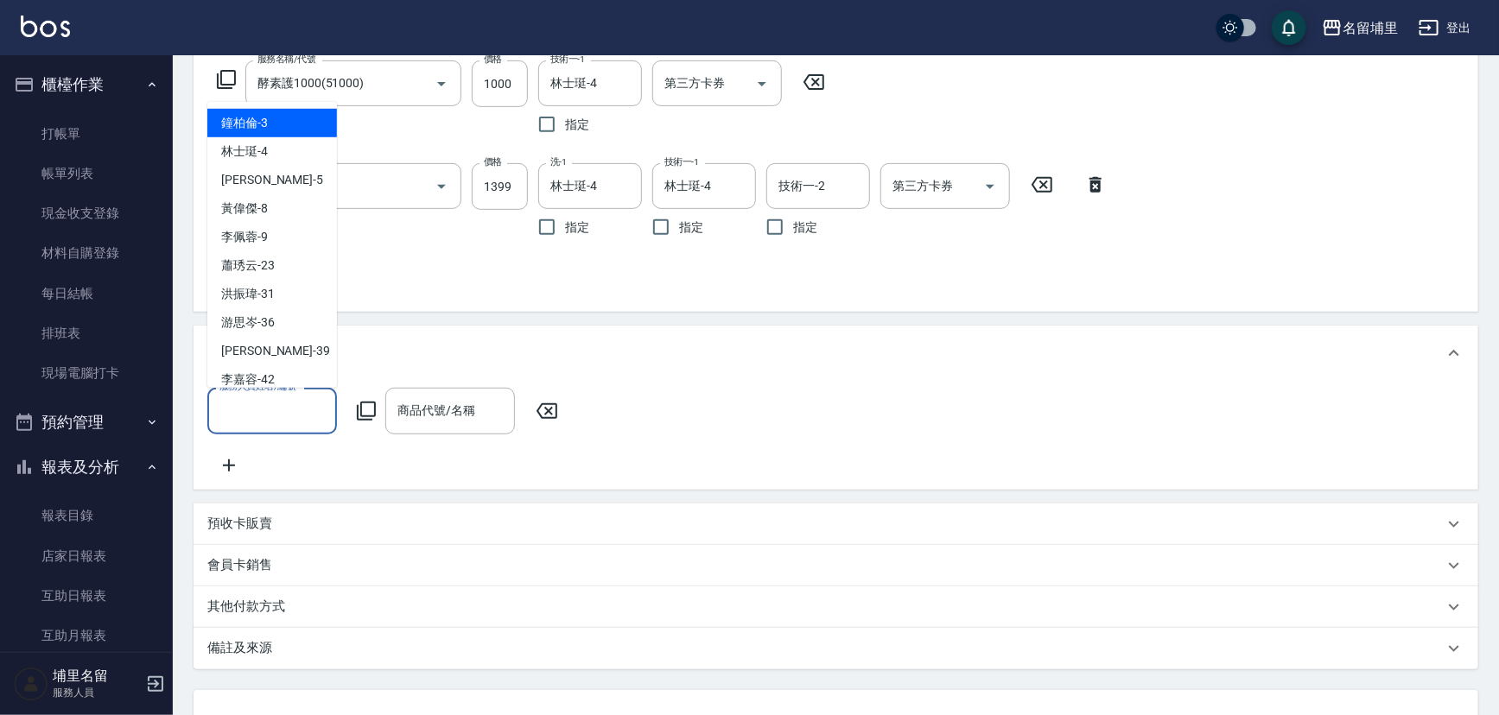
click at [231, 414] on input "服務人員姓名/編號" at bounding box center [272, 411] width 114 height 30
click at [259, 155] on span "林士珽 -4" at bounding box center [244, 152] width 47 height 18
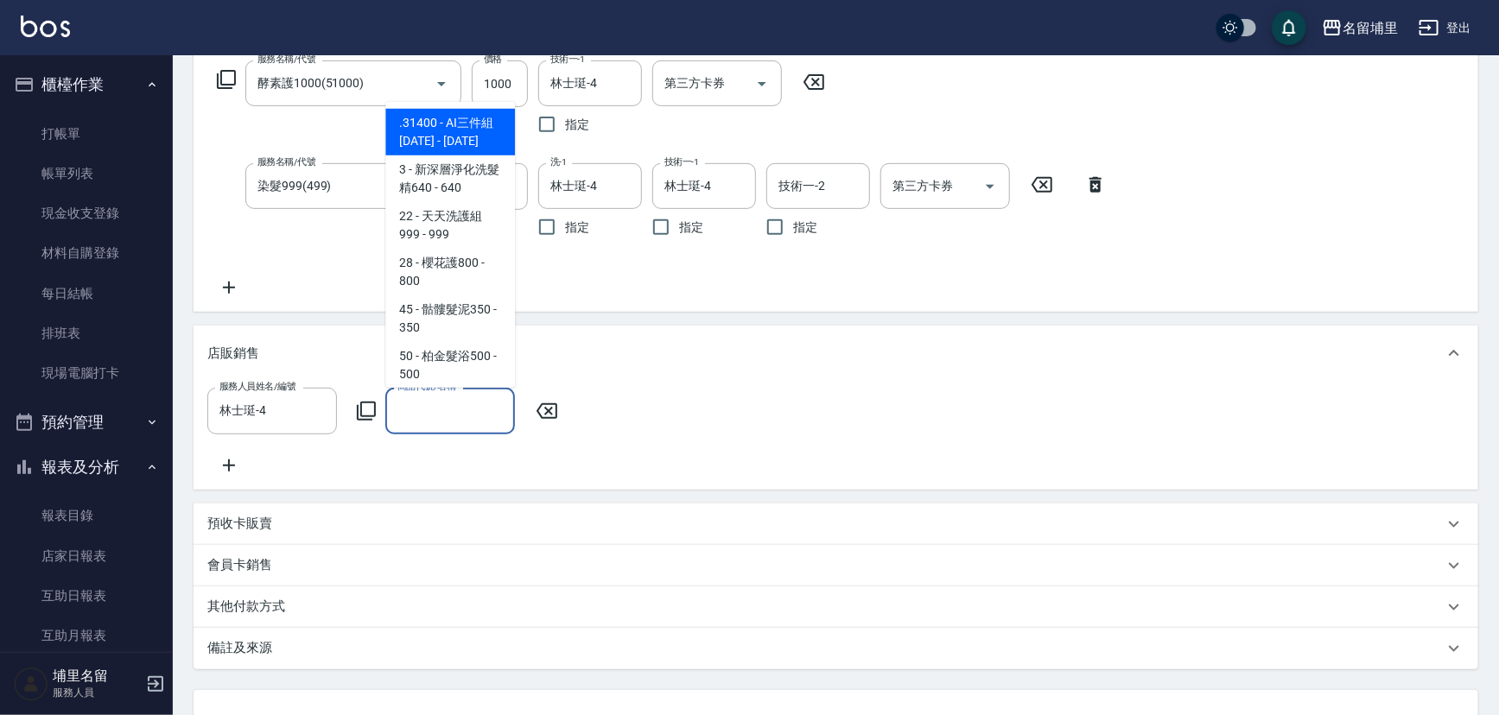
click at [447, 421] on input "商品代號/名稱" at bounding box center [450, 411] width 114 height 30
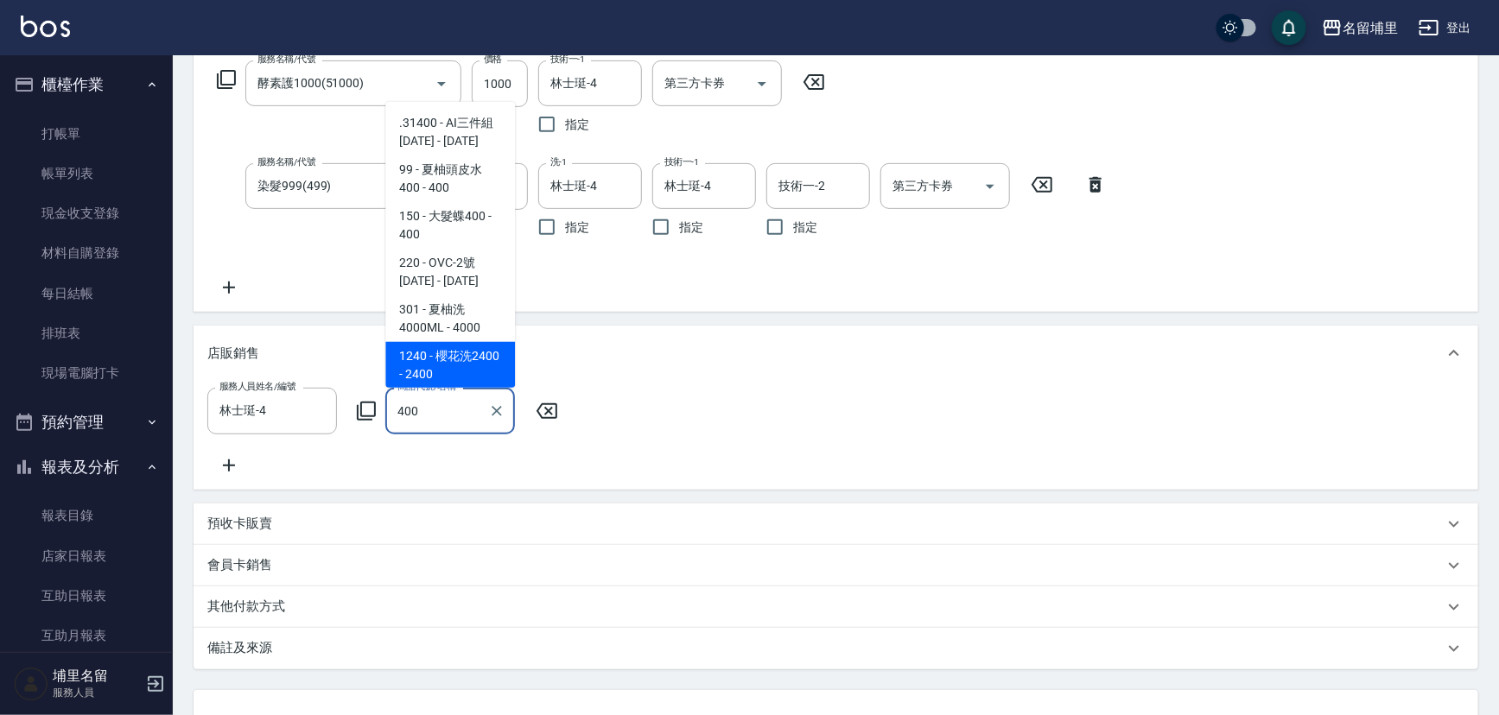
scroll to position [48, 0]
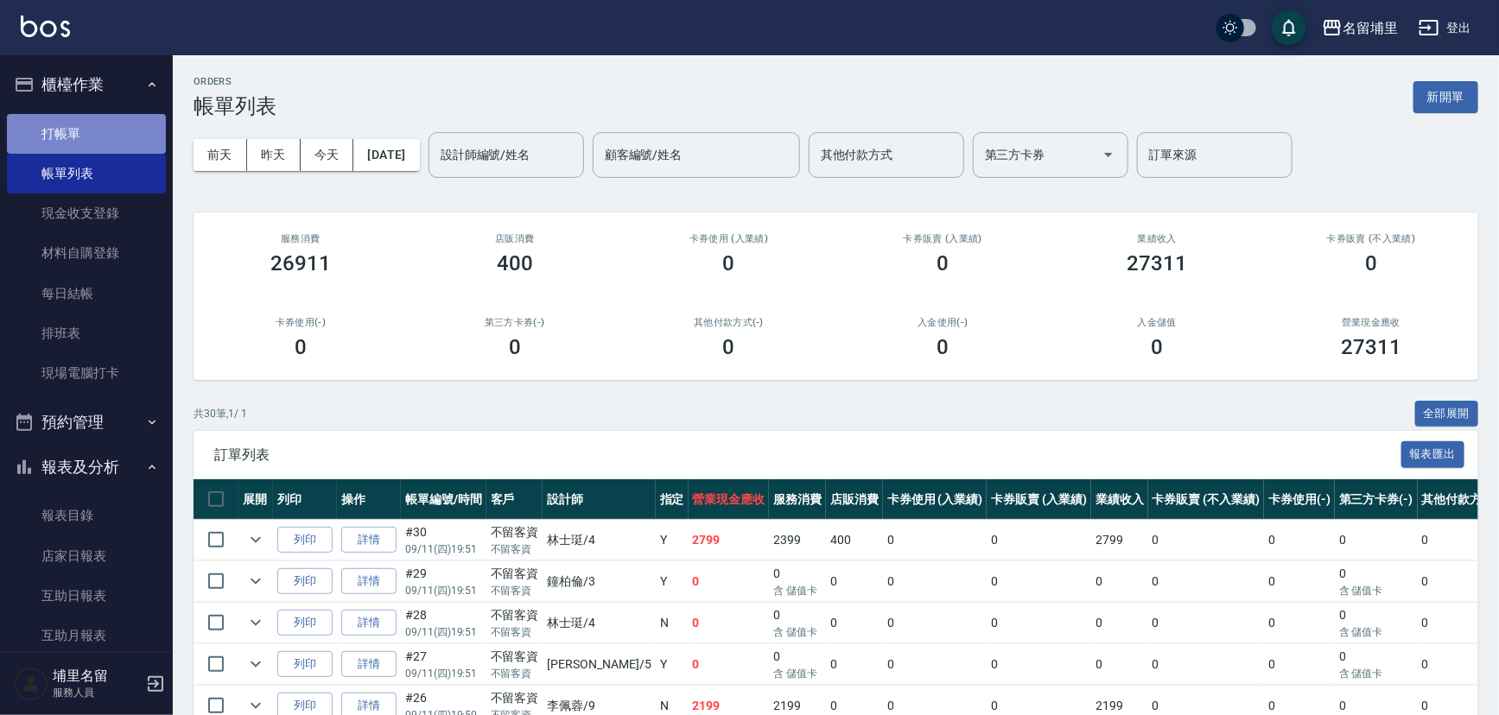
click at [93, 133] on link "打帳單" at bounding box center [86, 134] width 159 height 40
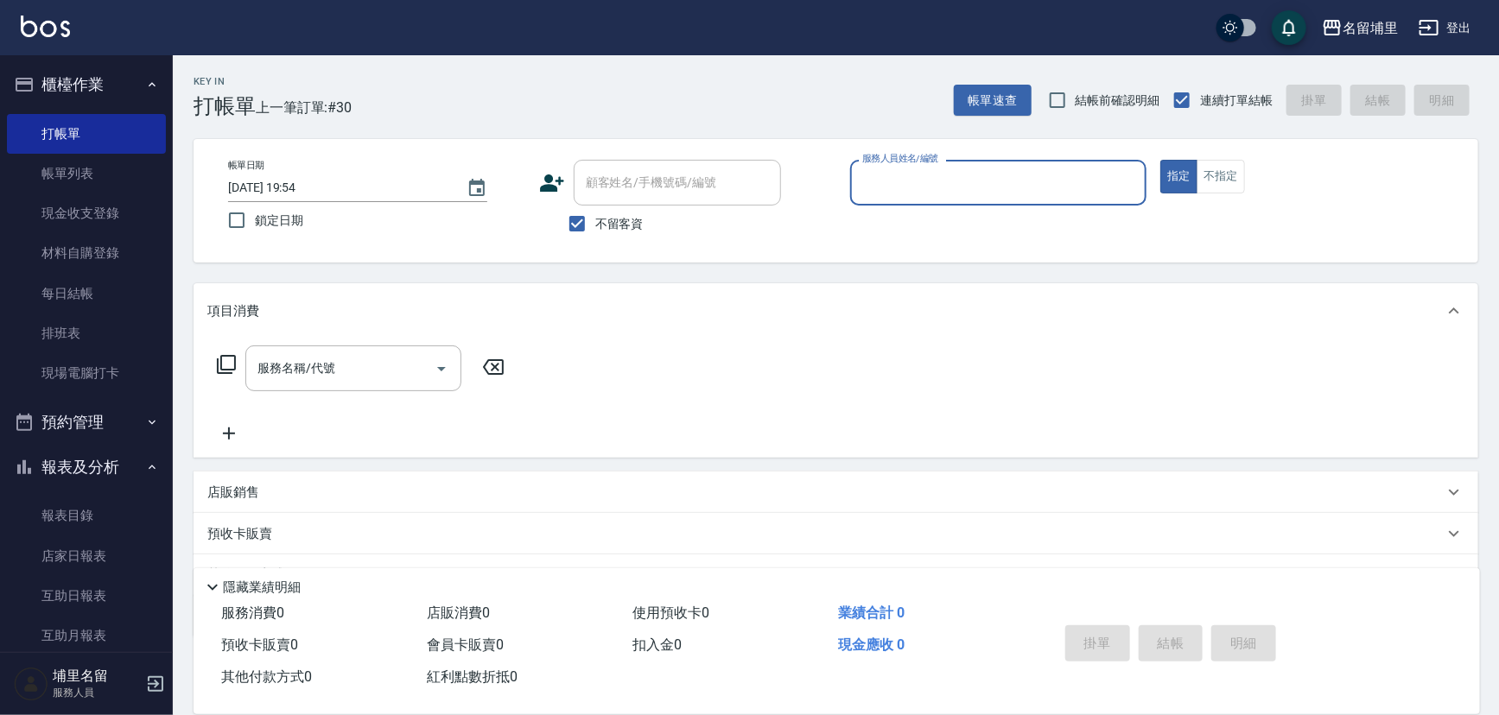
click at [1042, 184] on input "服務人員姓名/編號" at bounding box center [999, 183] width 282 height 30
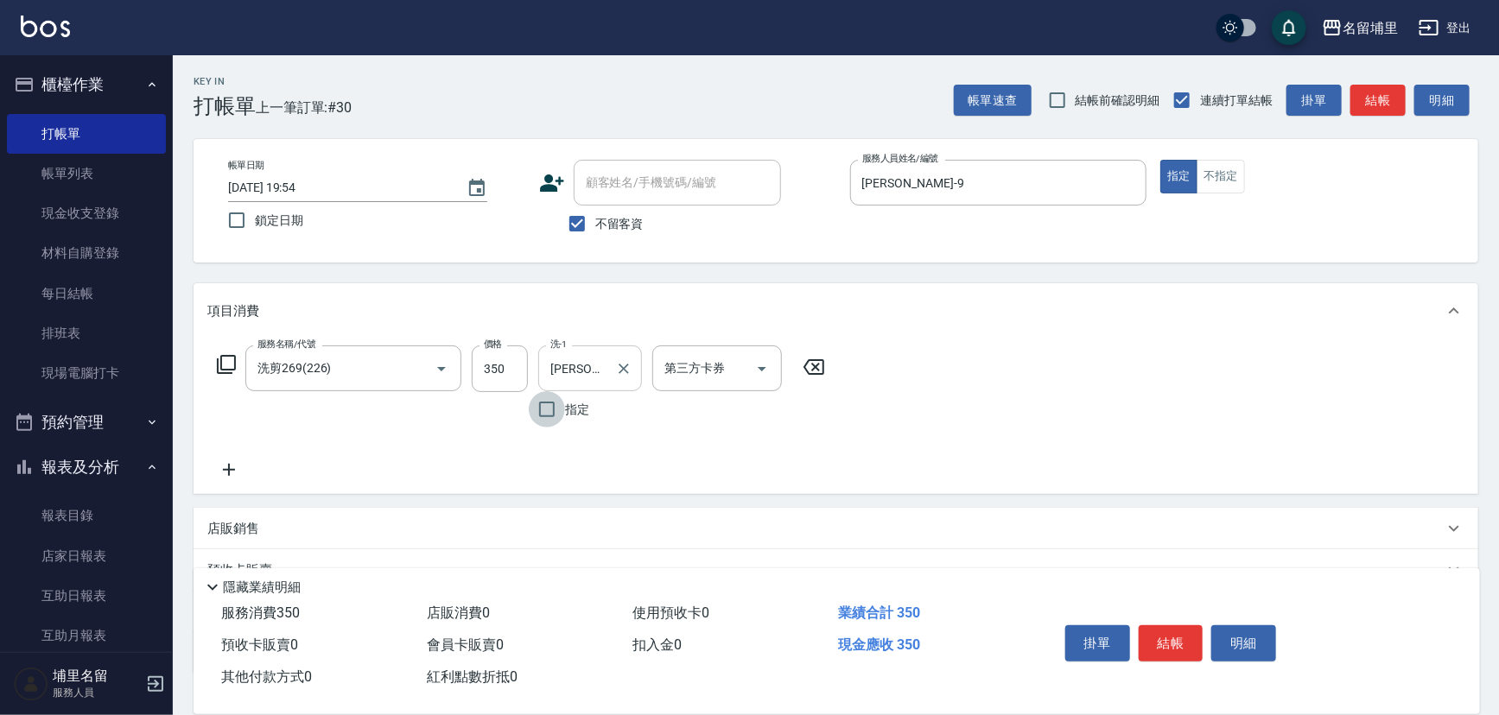
click at [582, 362] on input "[PERSON_NAME]-9" at bounding box center [577, 368] width 62 height 30
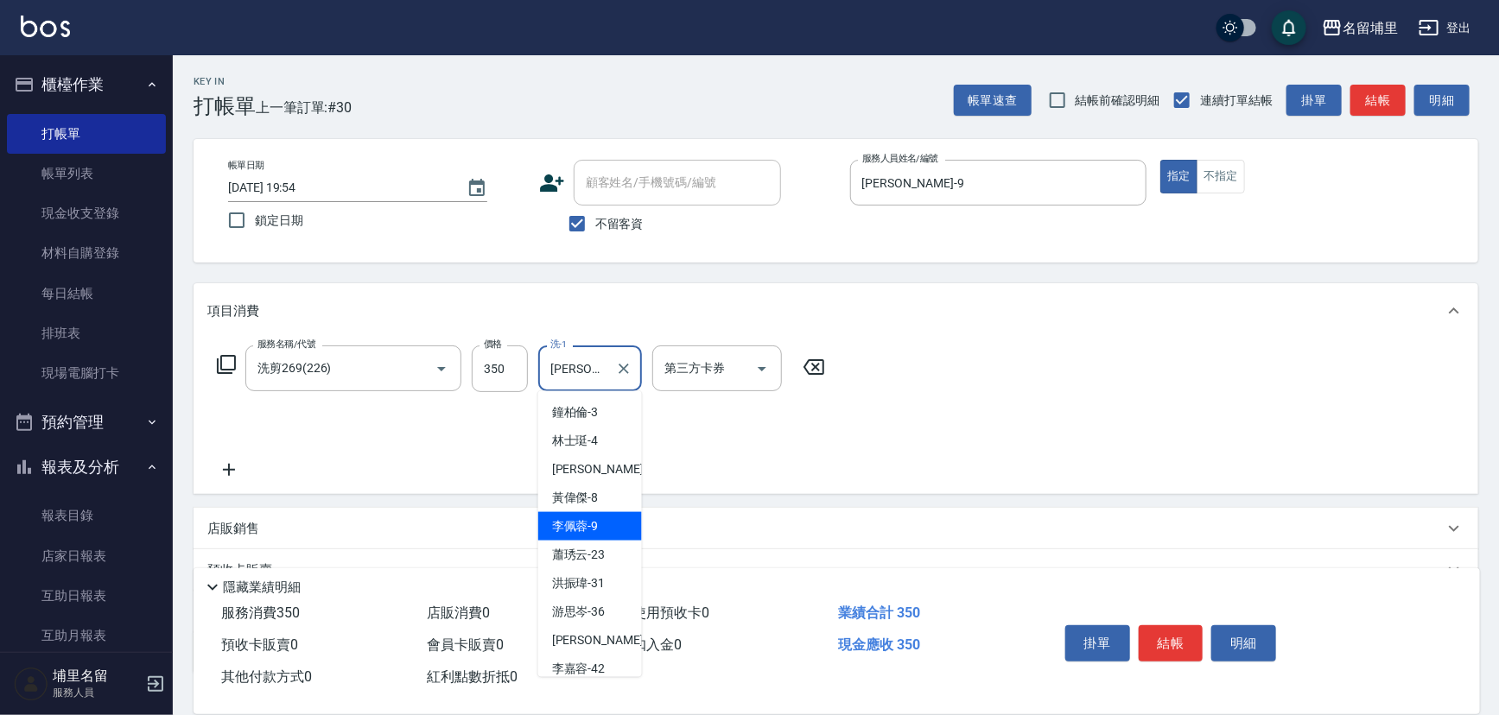
drag, startPoint x: 596, startPoint y: 358, endPoint x: 542, endPoint y: 358, distance: 54.4
click at [542, 358] on div "[PERSON_NAME]-9 洗-1" at bounding box center [590, 369] width 104 height 46
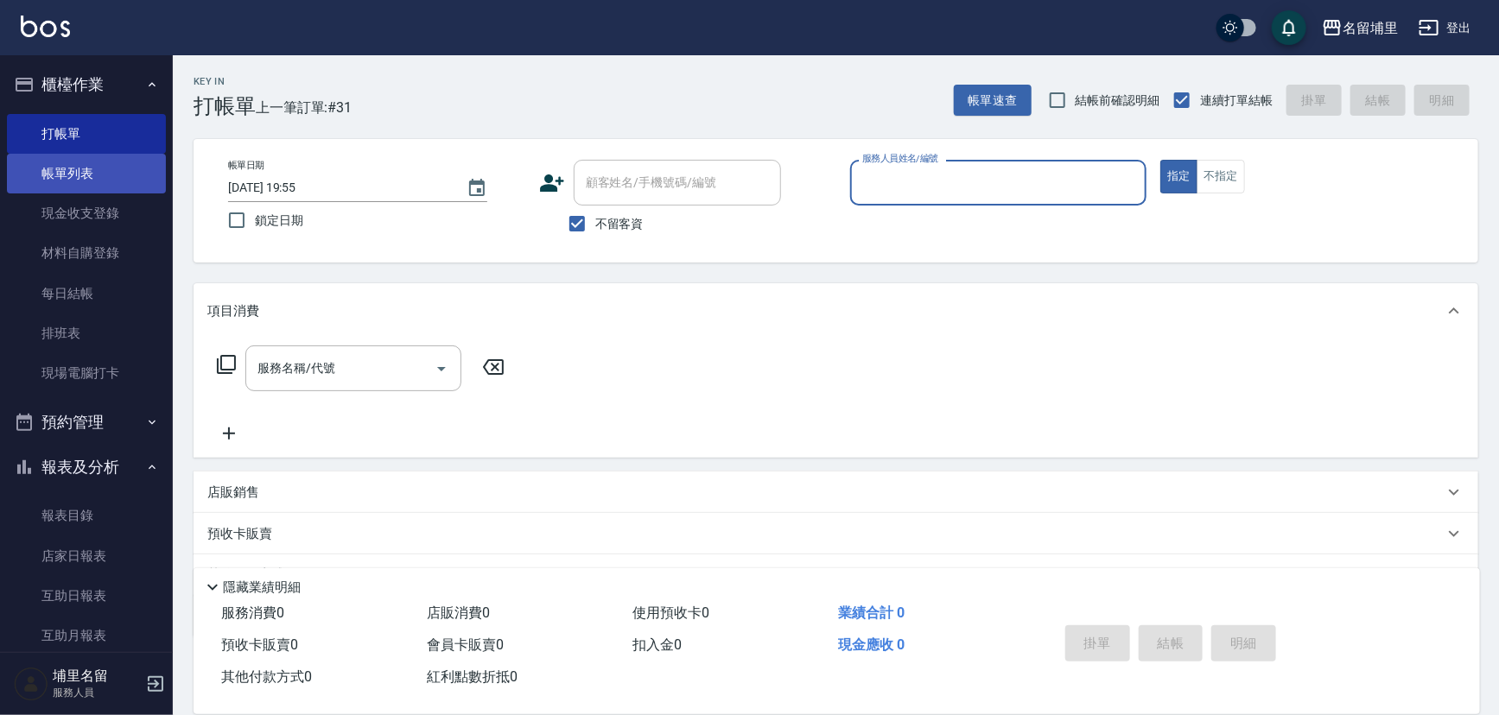
click at [106, 181] on link "帳單列表" at bounding box center [86, 174] width 159 height 40
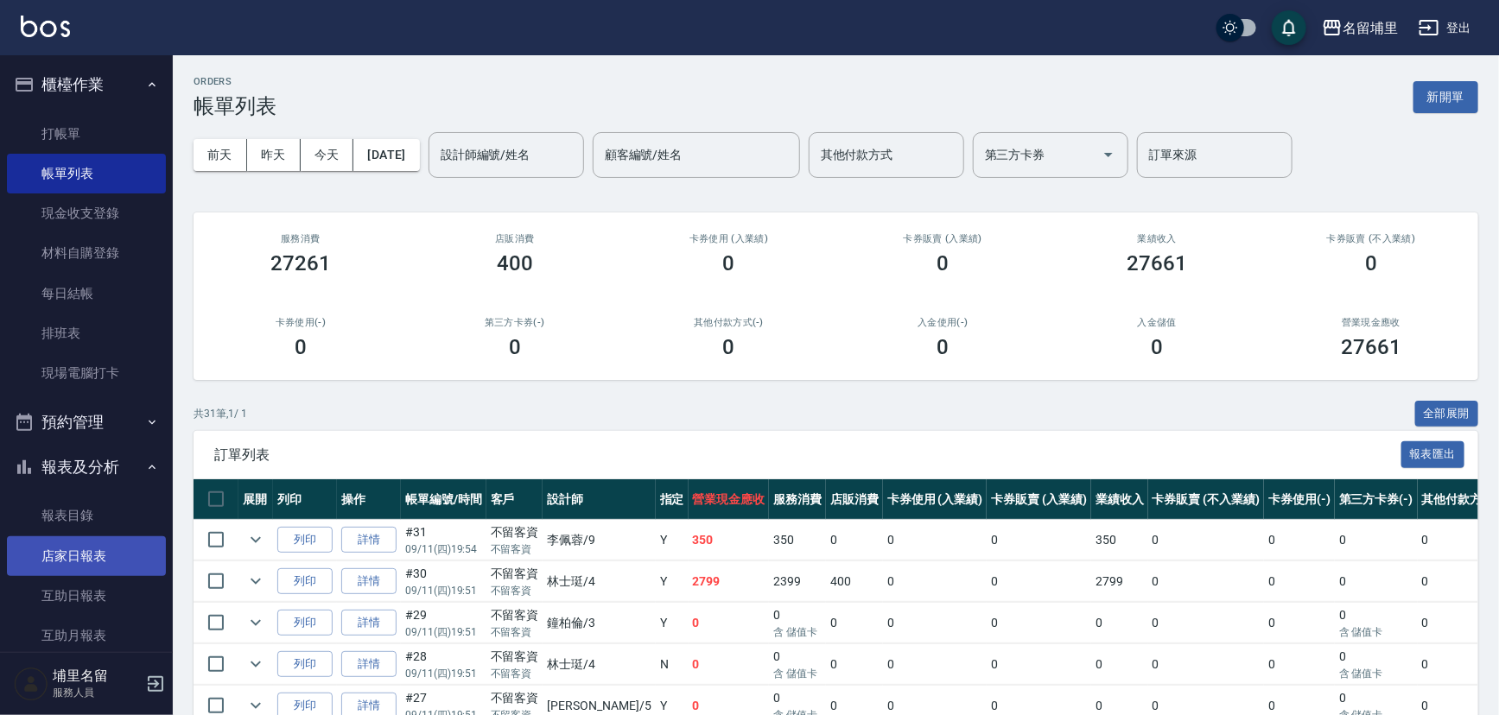
click at [94, 558] on link "店家日報表" at bounding box center [86, 556] width 159 height 40
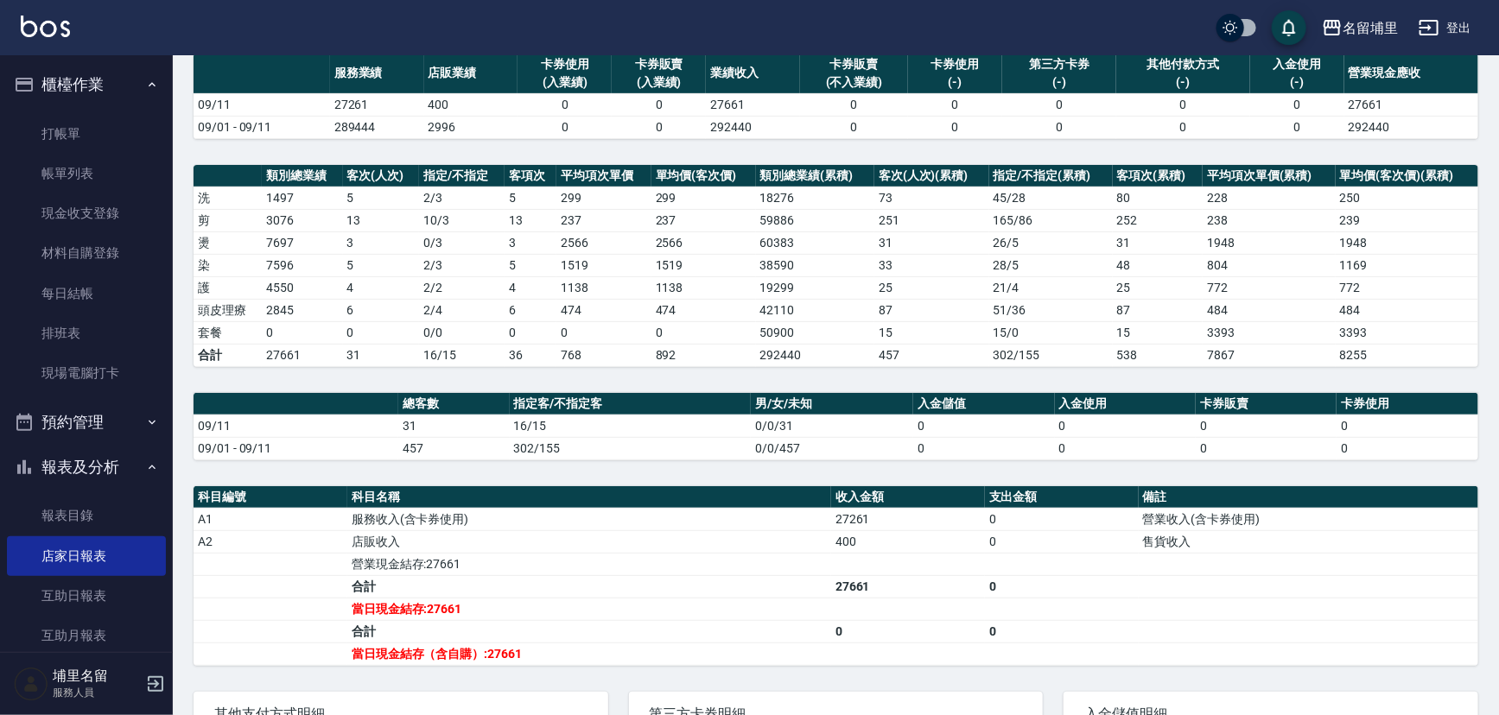
scroll to position [311, 0]
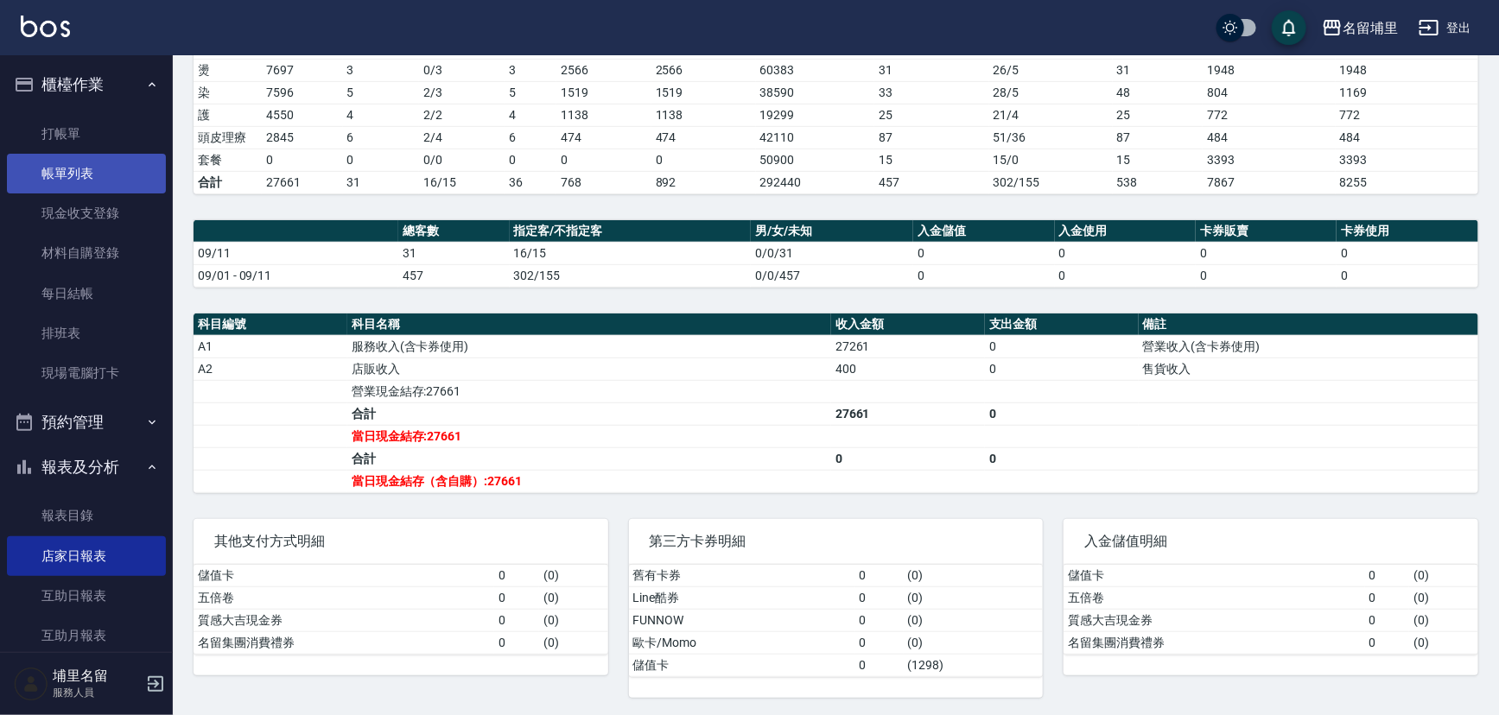
click at [54, 176] on link "帳單列表" at bounding box center [86, 174] width 159 height 40
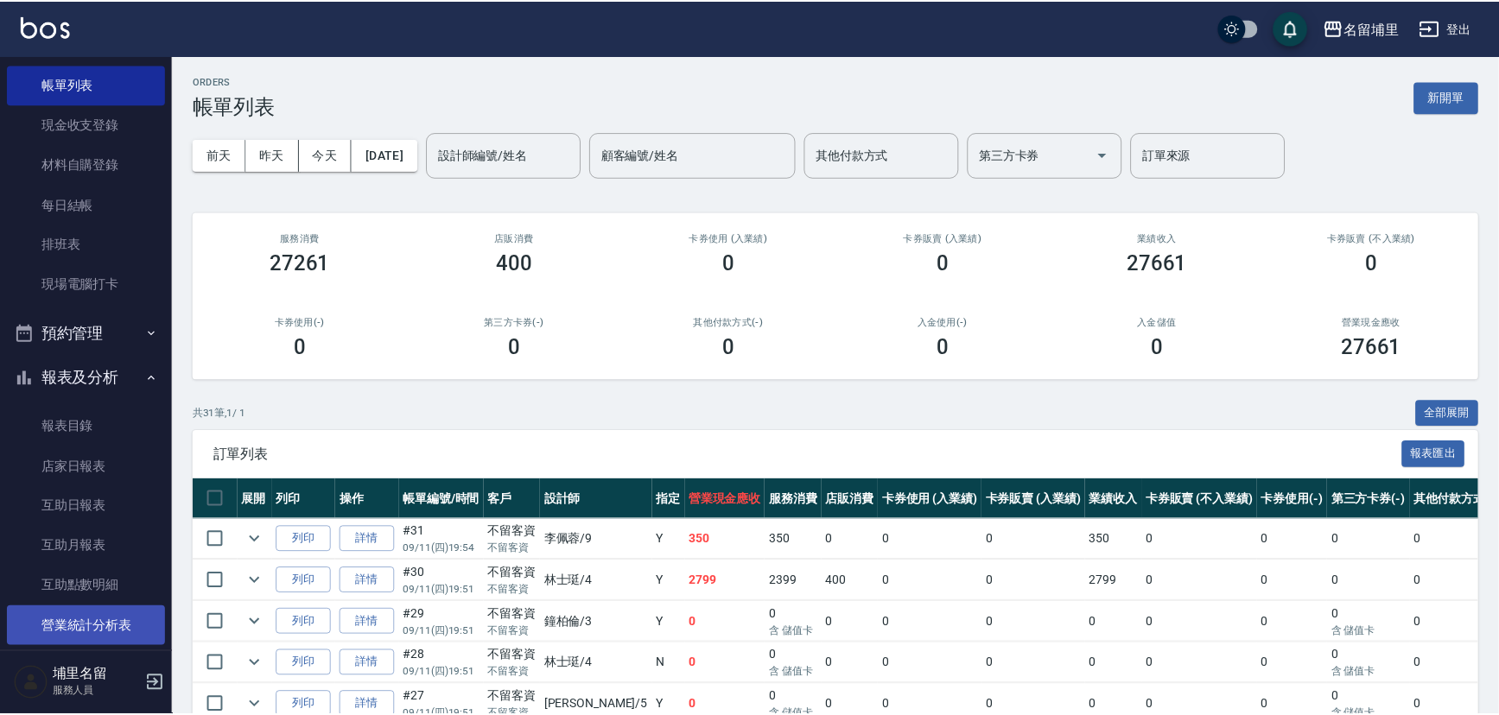
scroll to position [235, 0]
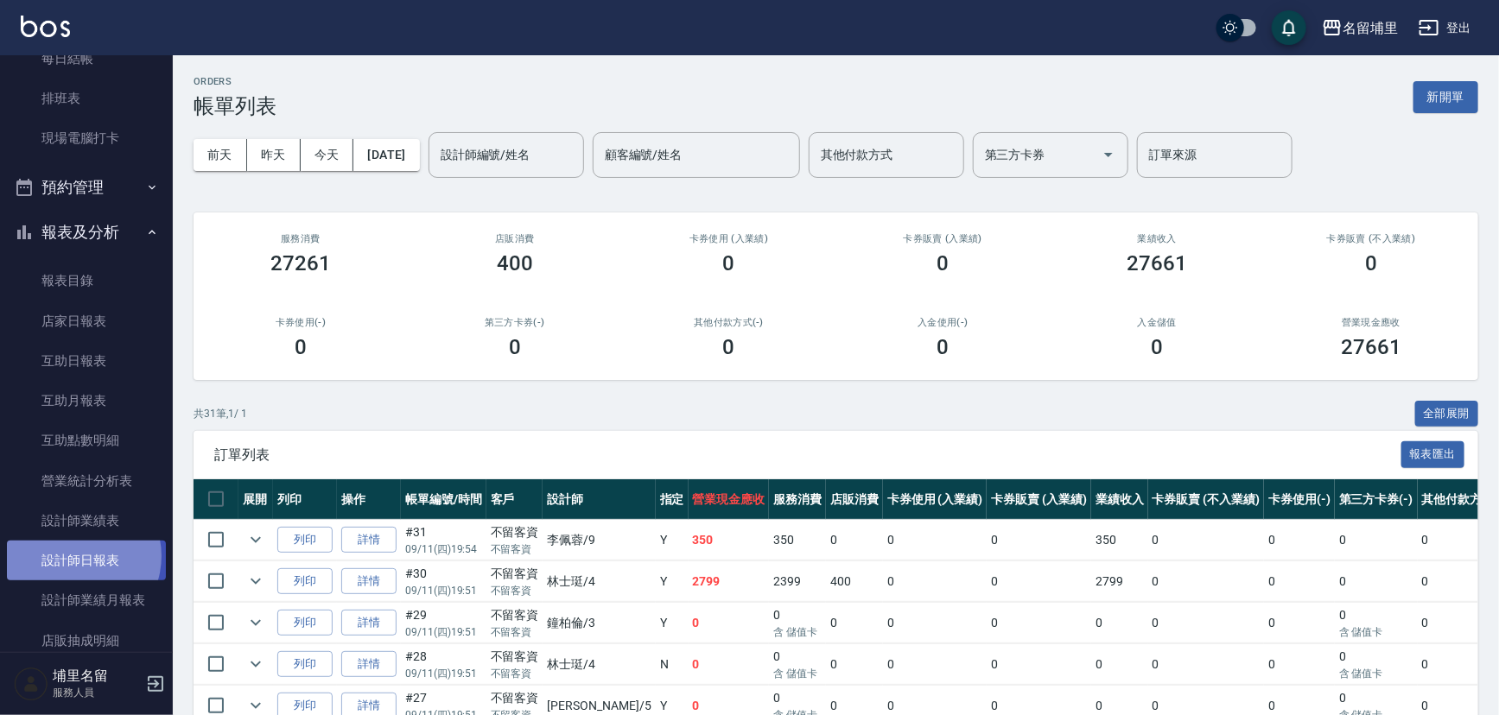
click at [76, 555] on link "設計師日報表" at bounding box center [86, 561] width 159 height 40
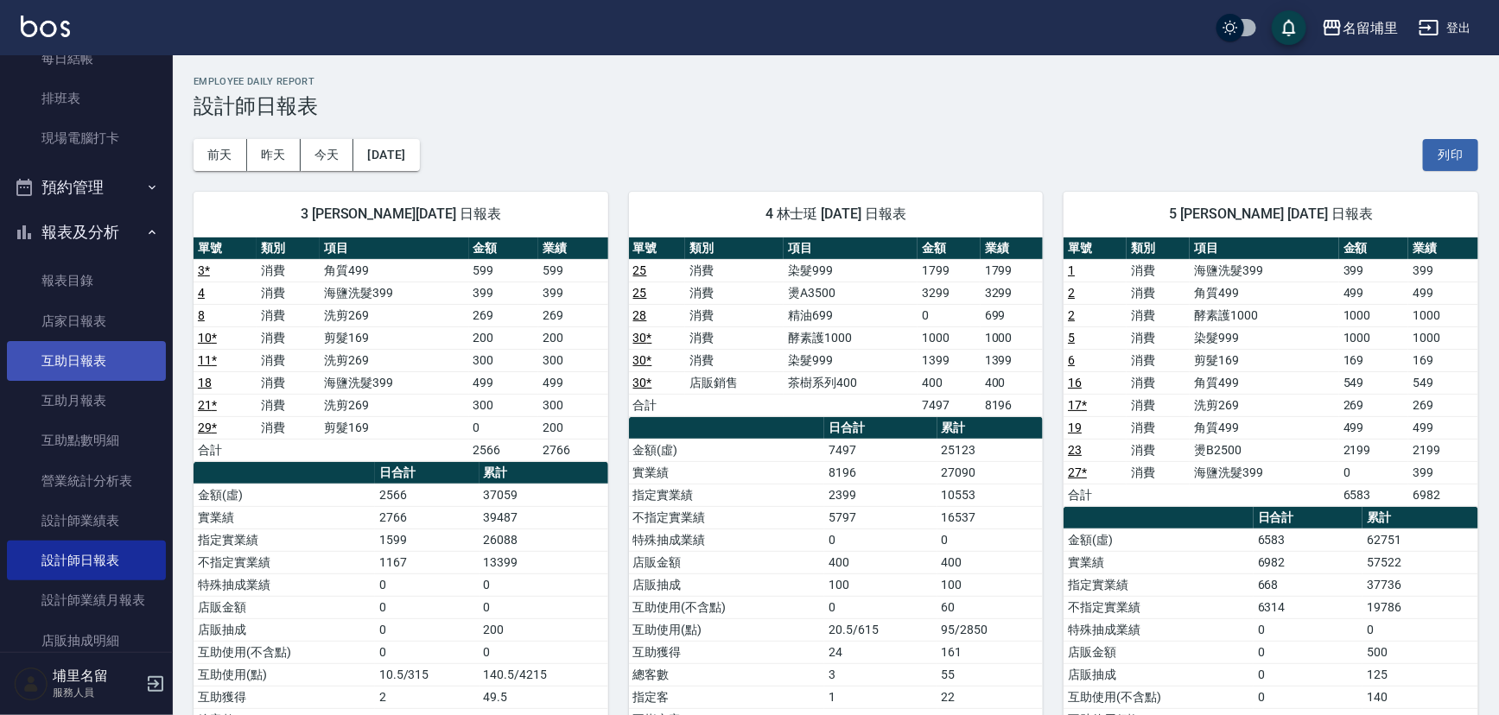
click at [86, 363] on link "互助日報表" at bounding box center [86, 361] width 159 height 40
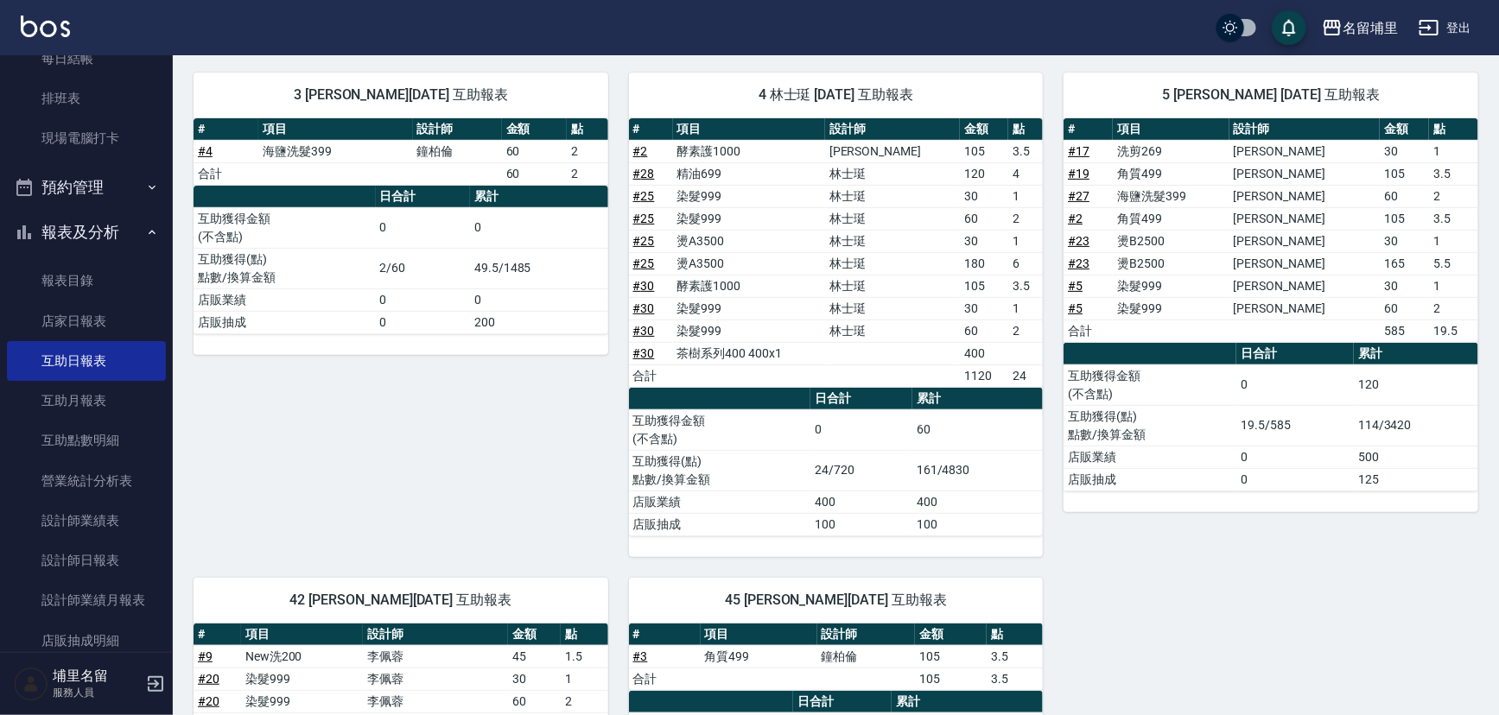
scroll to position [235, 0]
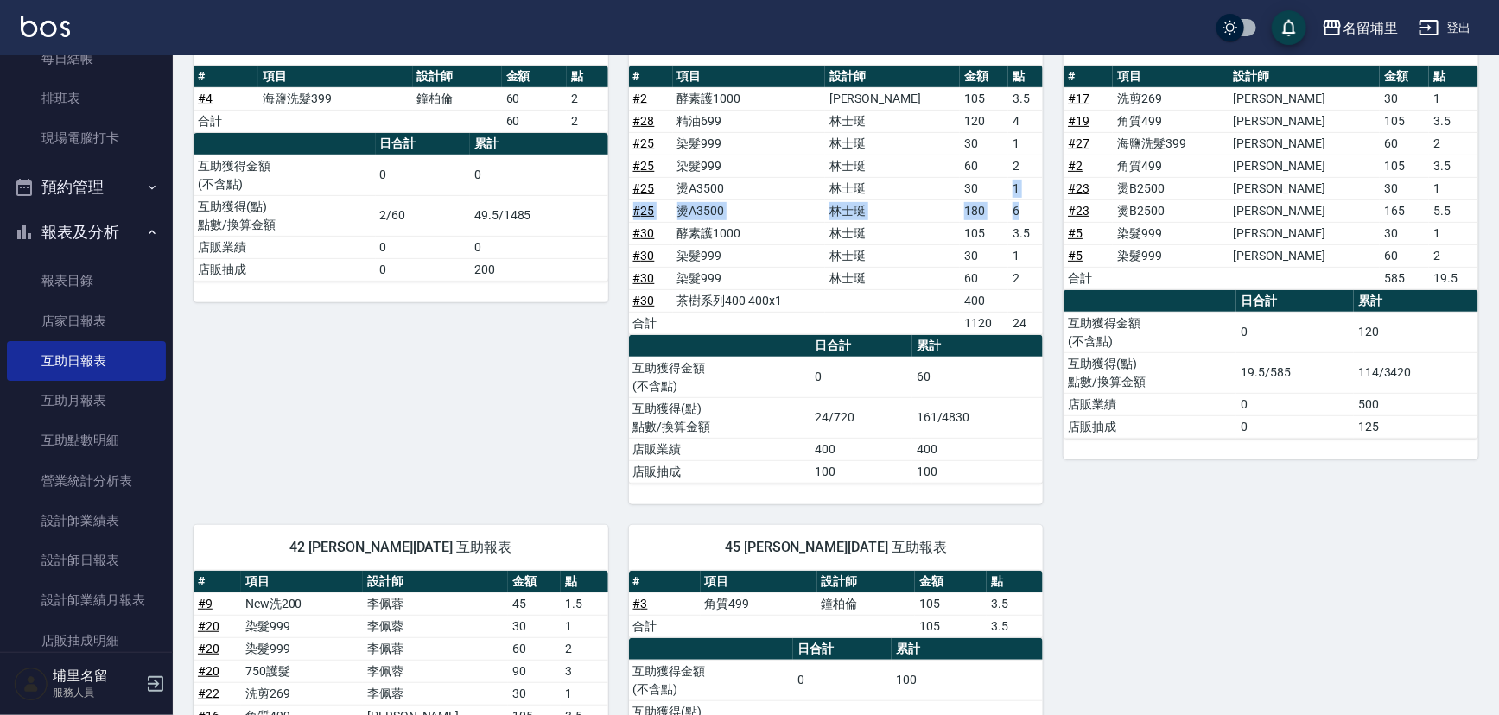
drag, startPoint x: 986, startPoint y: 187, endPoint x: 1036, endPoint y: 206, distance: 53.3
click at [1036, 206] on tbody "# 2 酵素護1000 [PERSON_NAME] 105 3.5 # 28 精油699 林士珽 120 4 # 25 染髮999 林士珽 30 1 # 25…" at bounding box center [836, 210] width 415 height 247
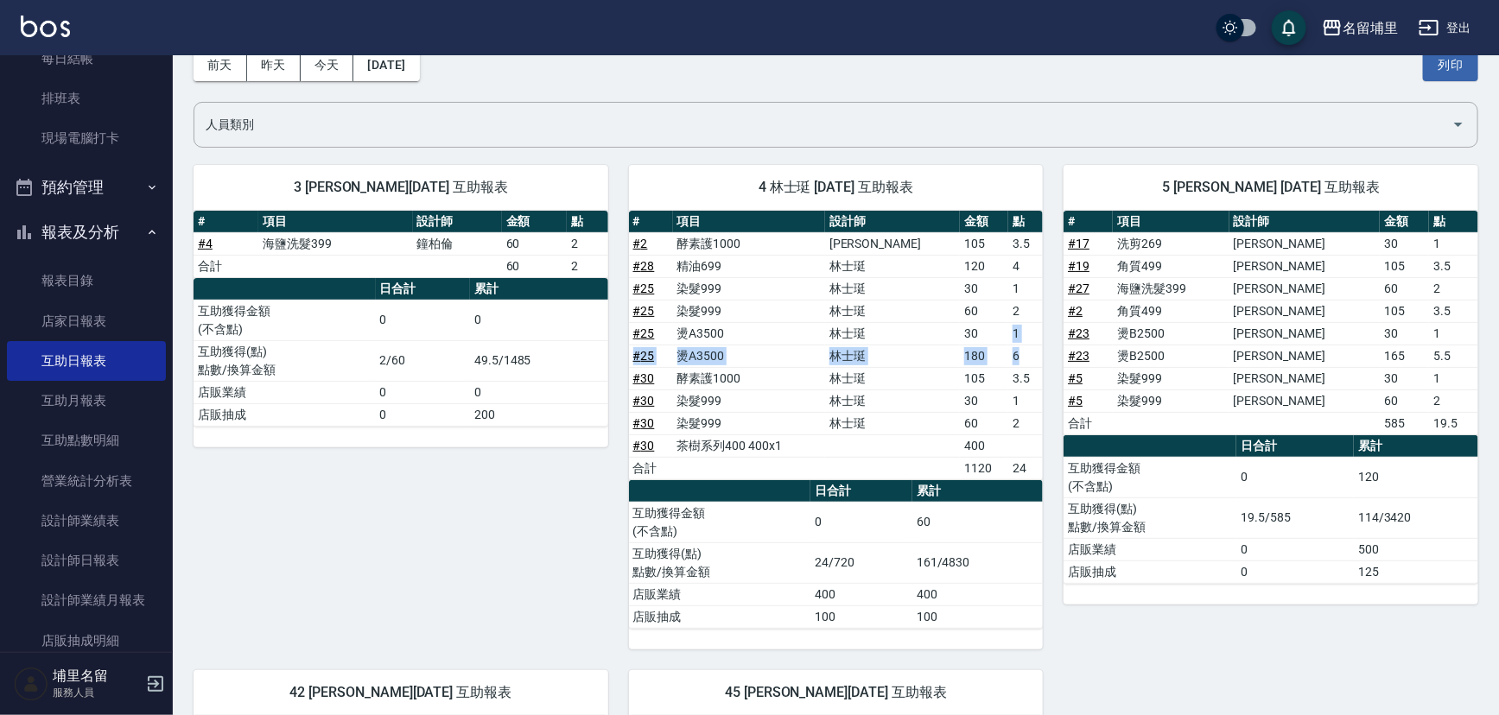
scroll to position [0, 0]
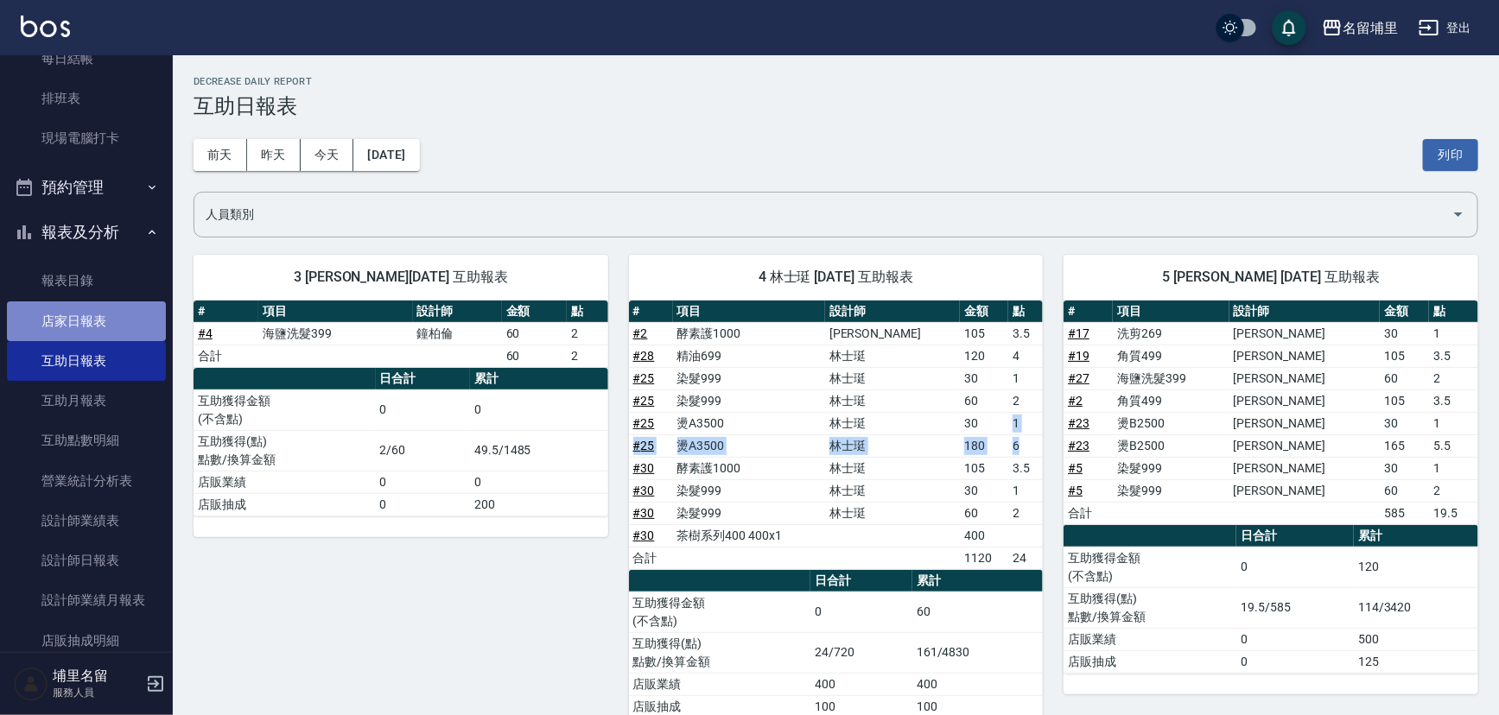
click at [86, 305] on link "店家日報表" at bounding box center [86, 321] width 159 height 40
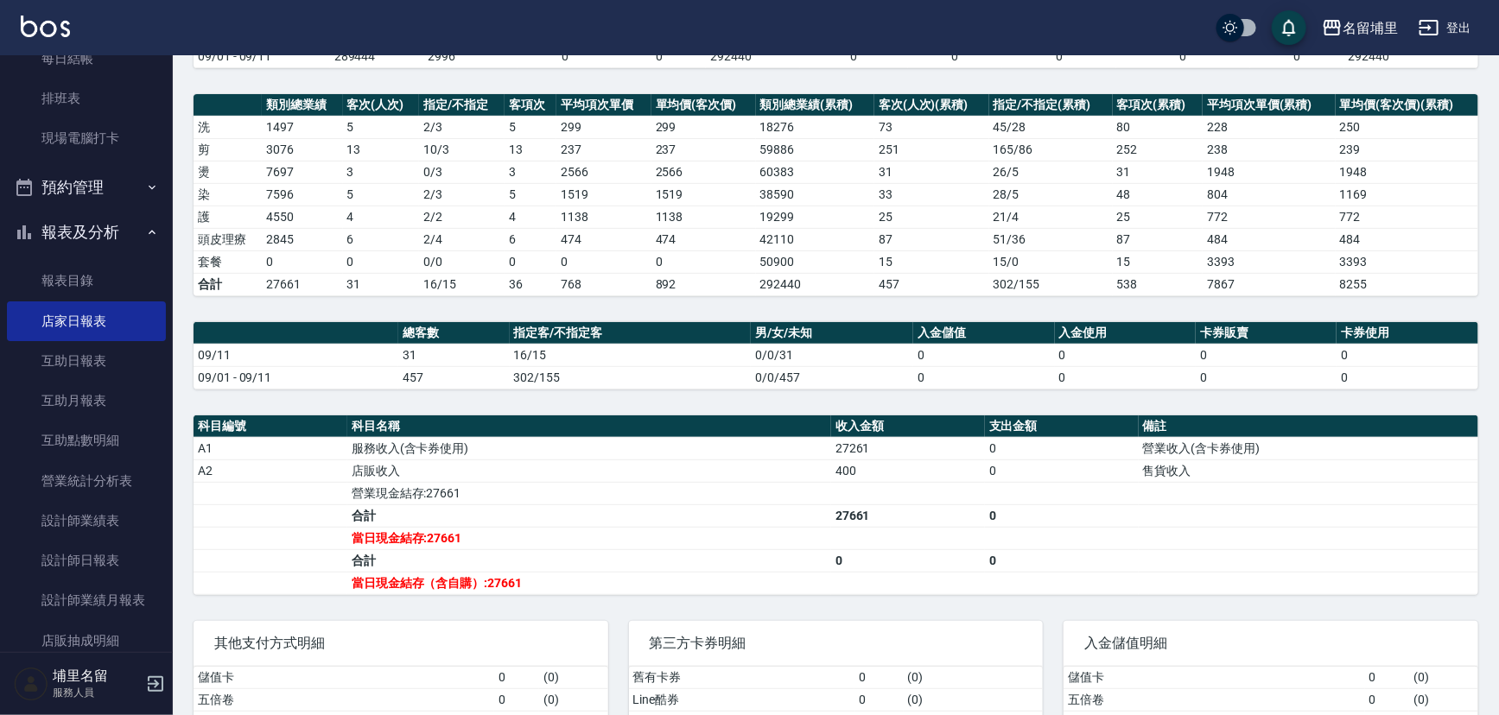
scroll to position [235, 0]
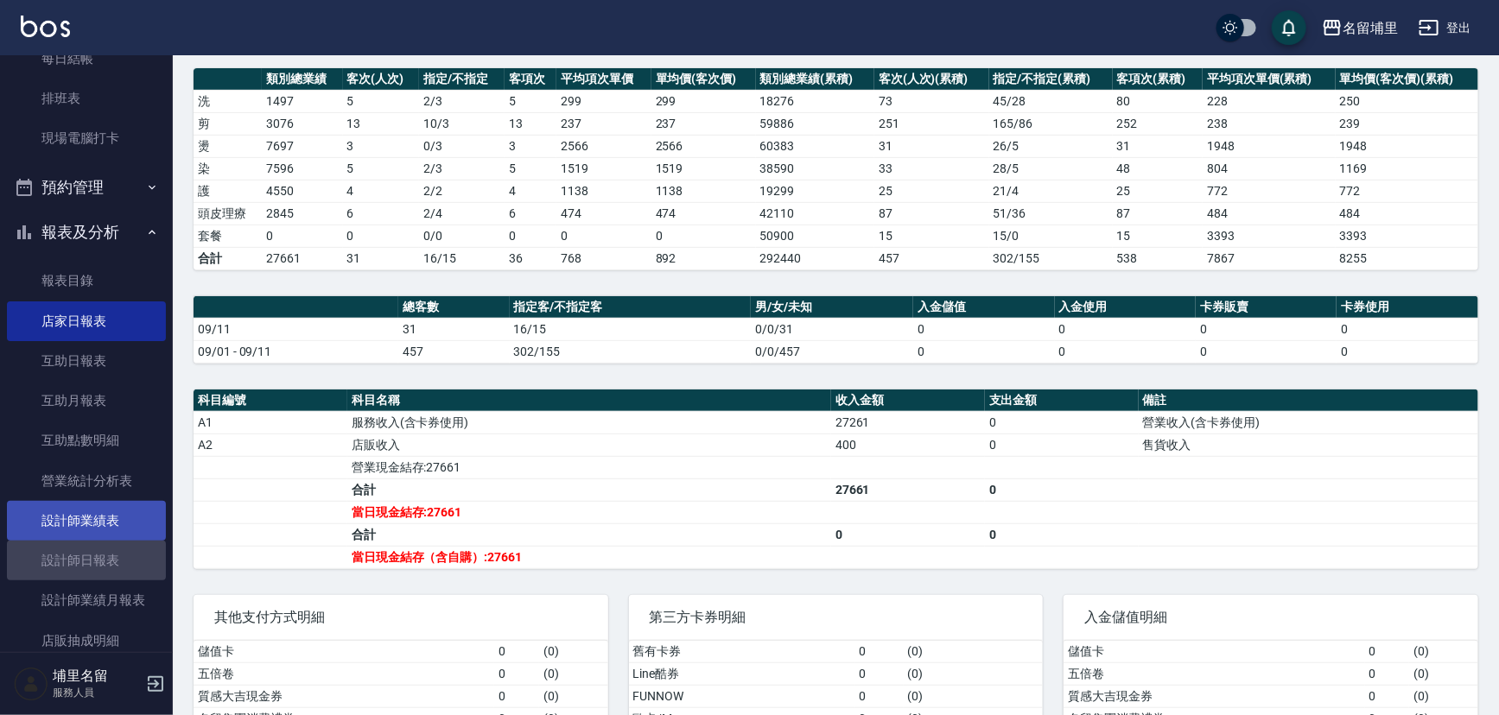
drag, startPoint x: 103, startPoint y: 564, endPoint x: 143, endPoint y: 536, distance: 48.4
click at [103, 562] on link "設計師日報表" at bounding box center [86, 561] width 159 height 40
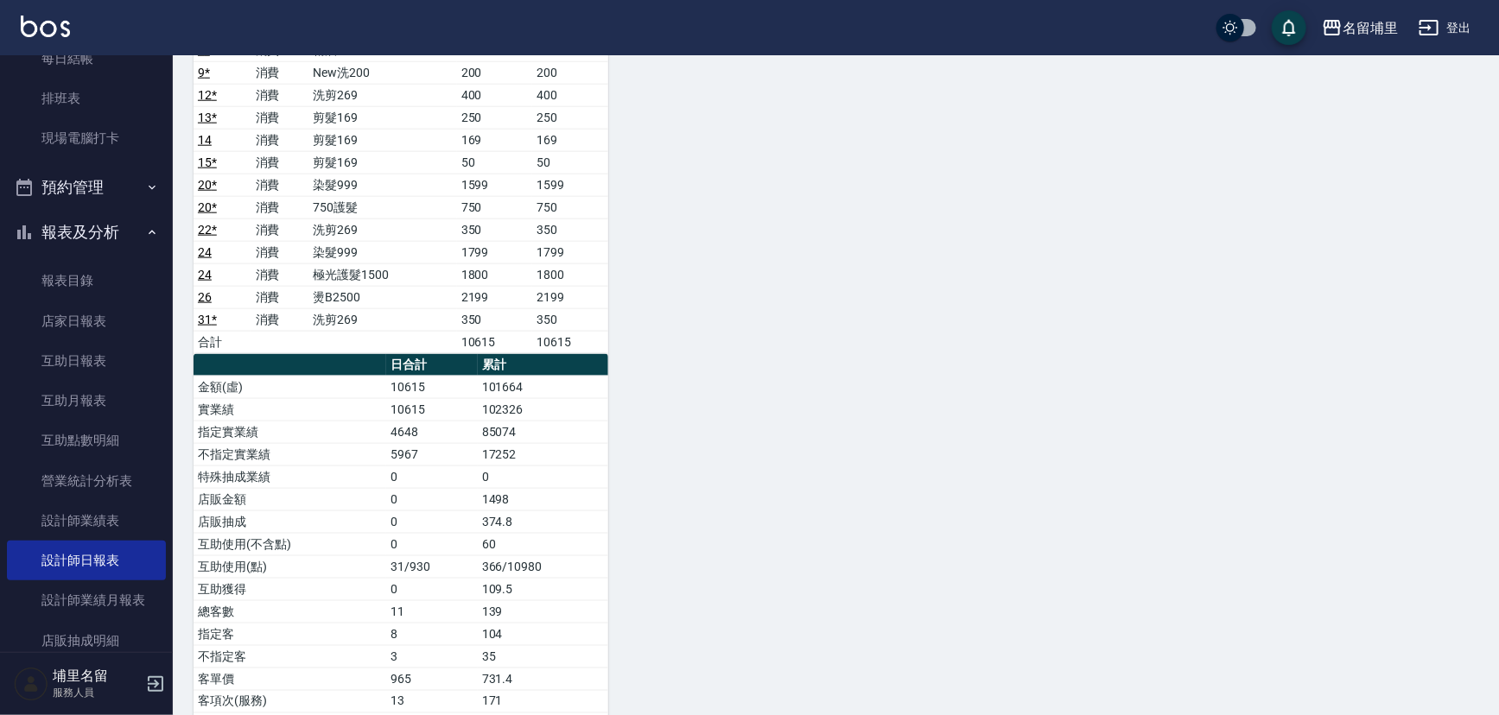
scroll to position [935, 0]
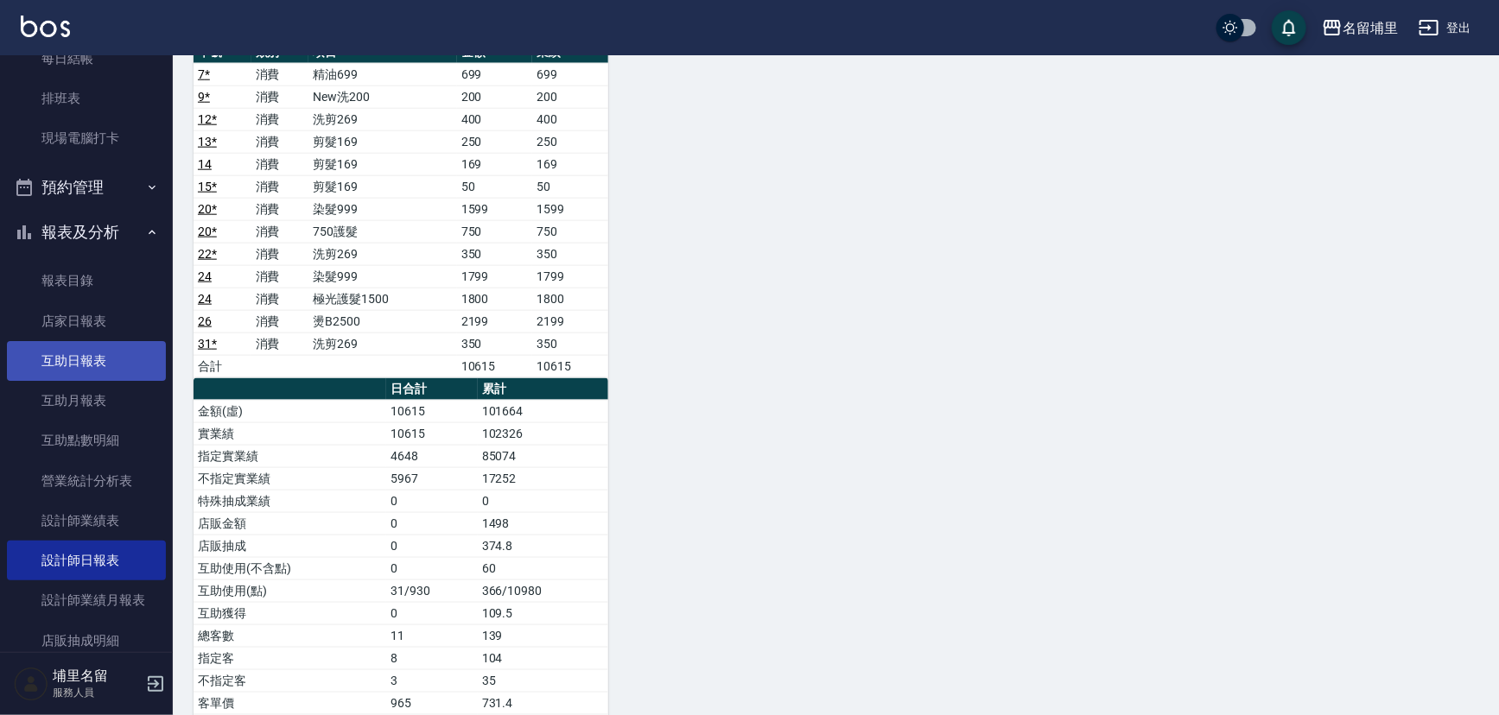
click at [86, 368] on link "互助日報表" at bounding box center [86, 361] width 159 height 40
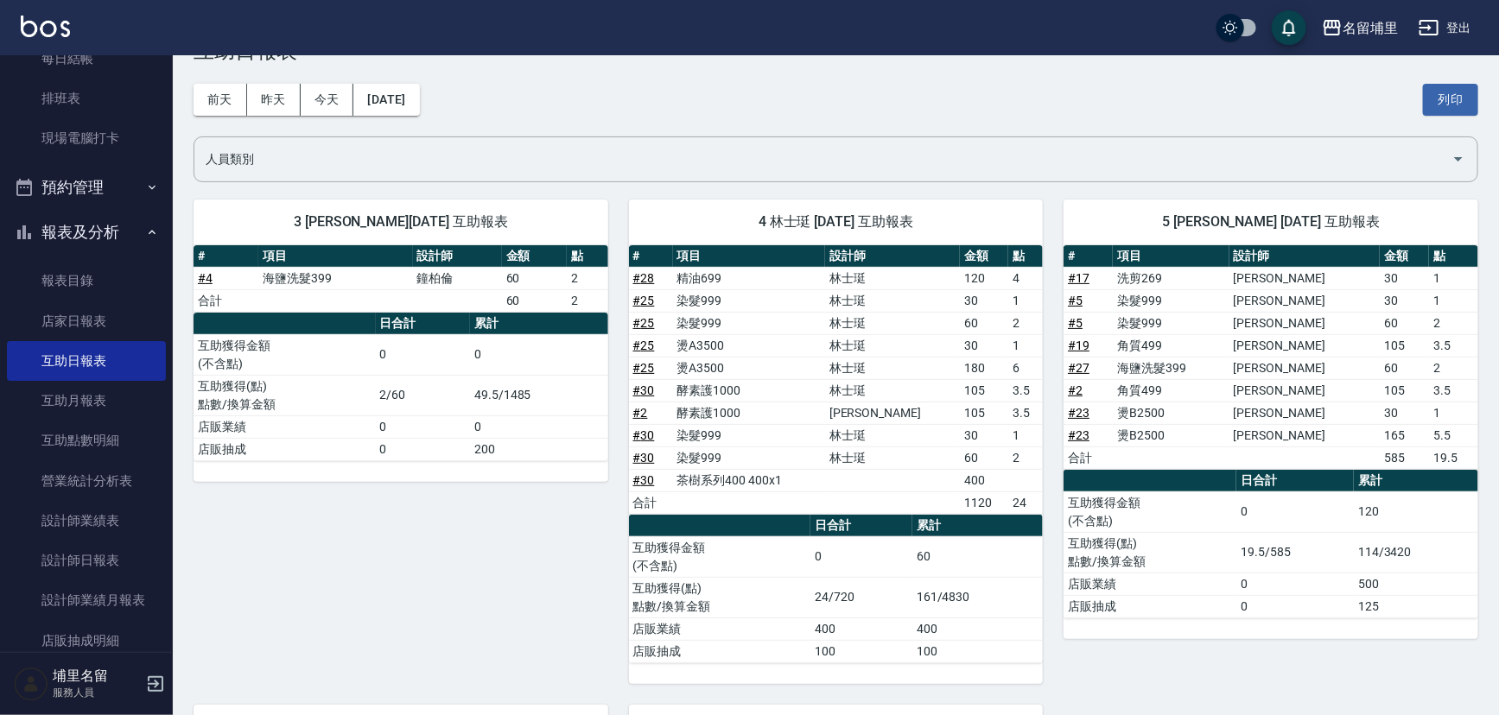
scroll to position [314, 0]
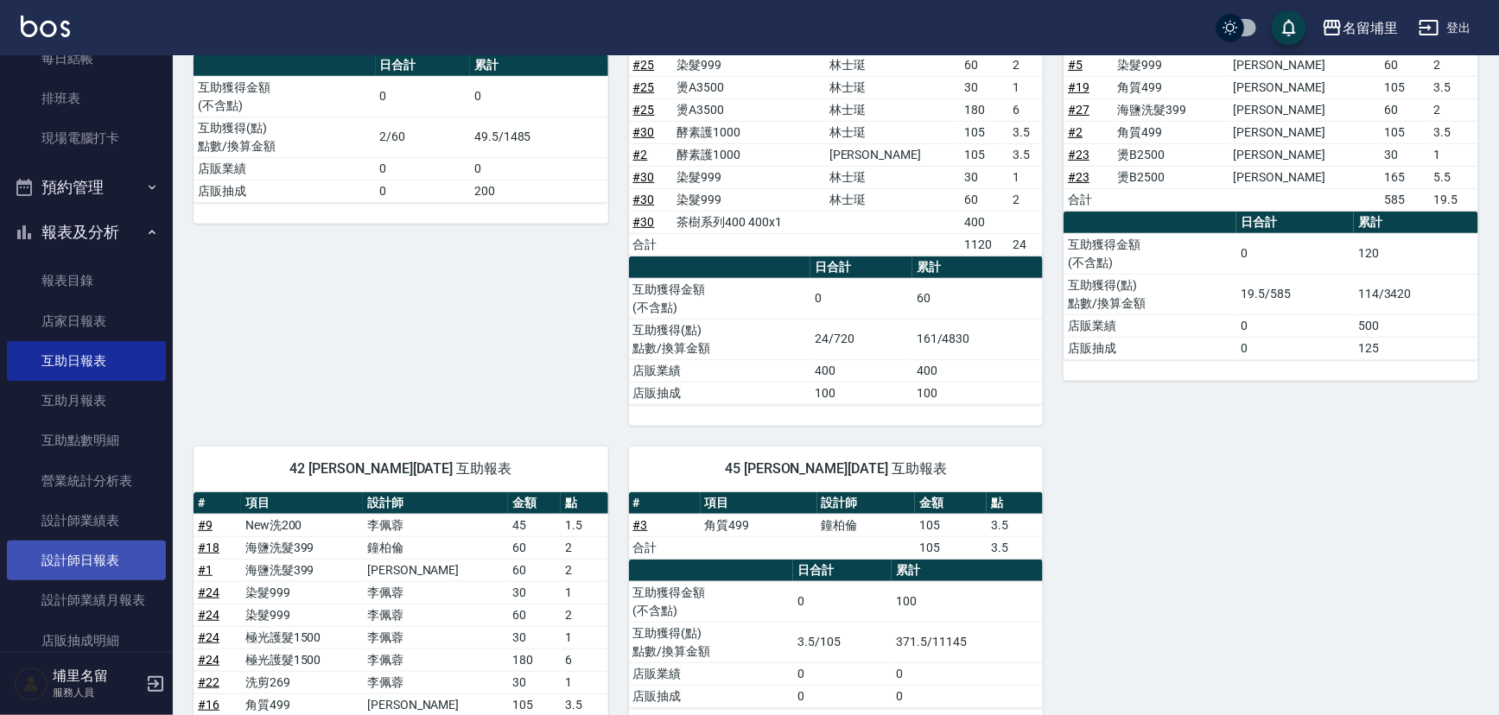
click at [29, 567] on link "設計師日報表" at bounding box center [86, 561] width 159 height 40
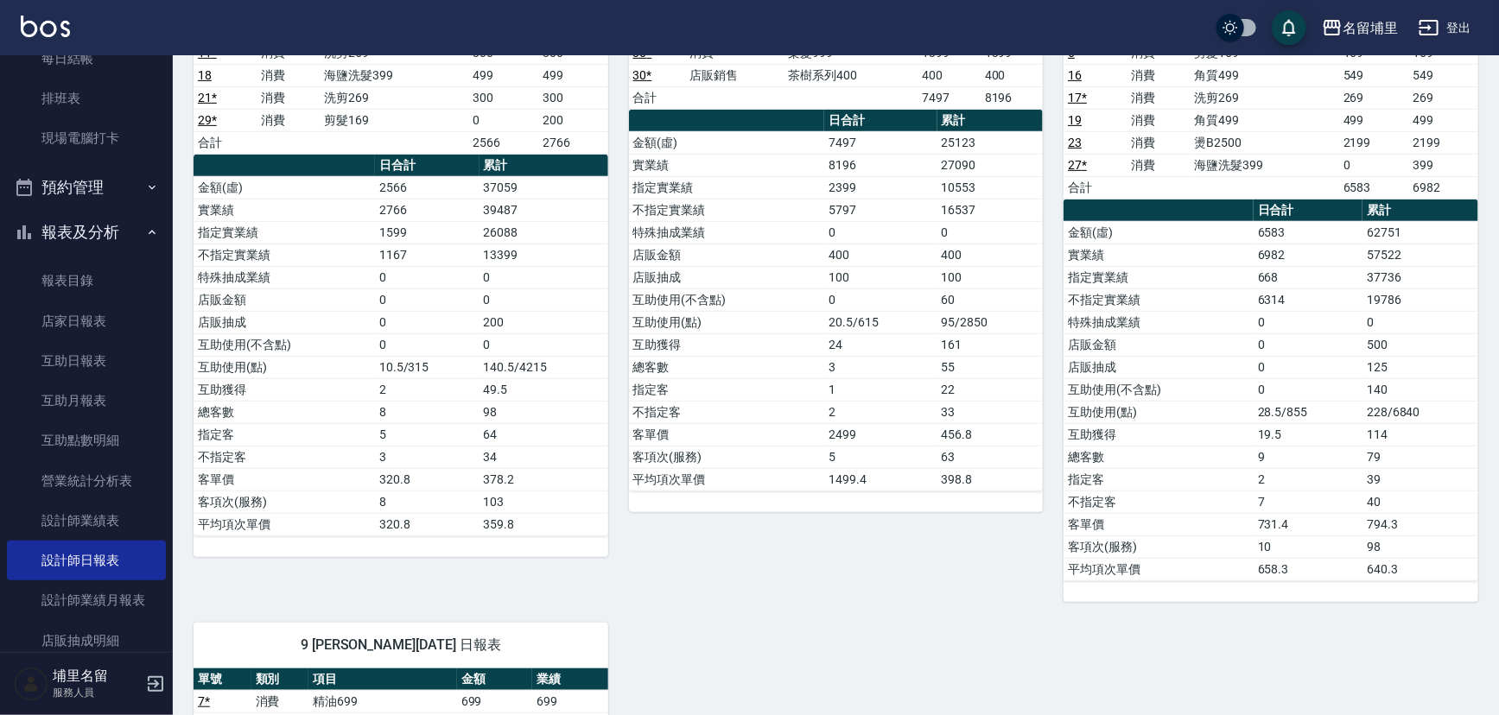
scroll to position [156, 0]
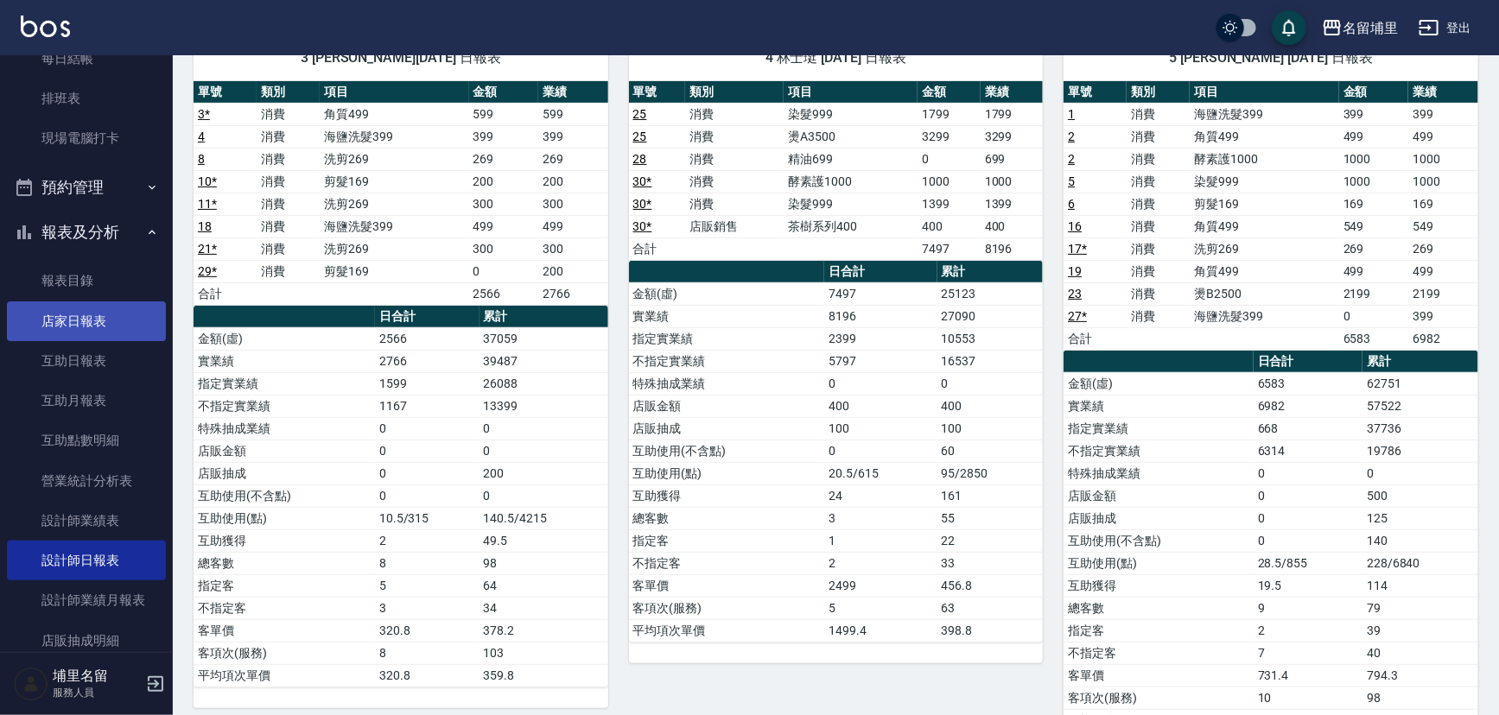
click at [103, 328] on link "店家日報表" at bounding box center [86, 321] width 159 height 40
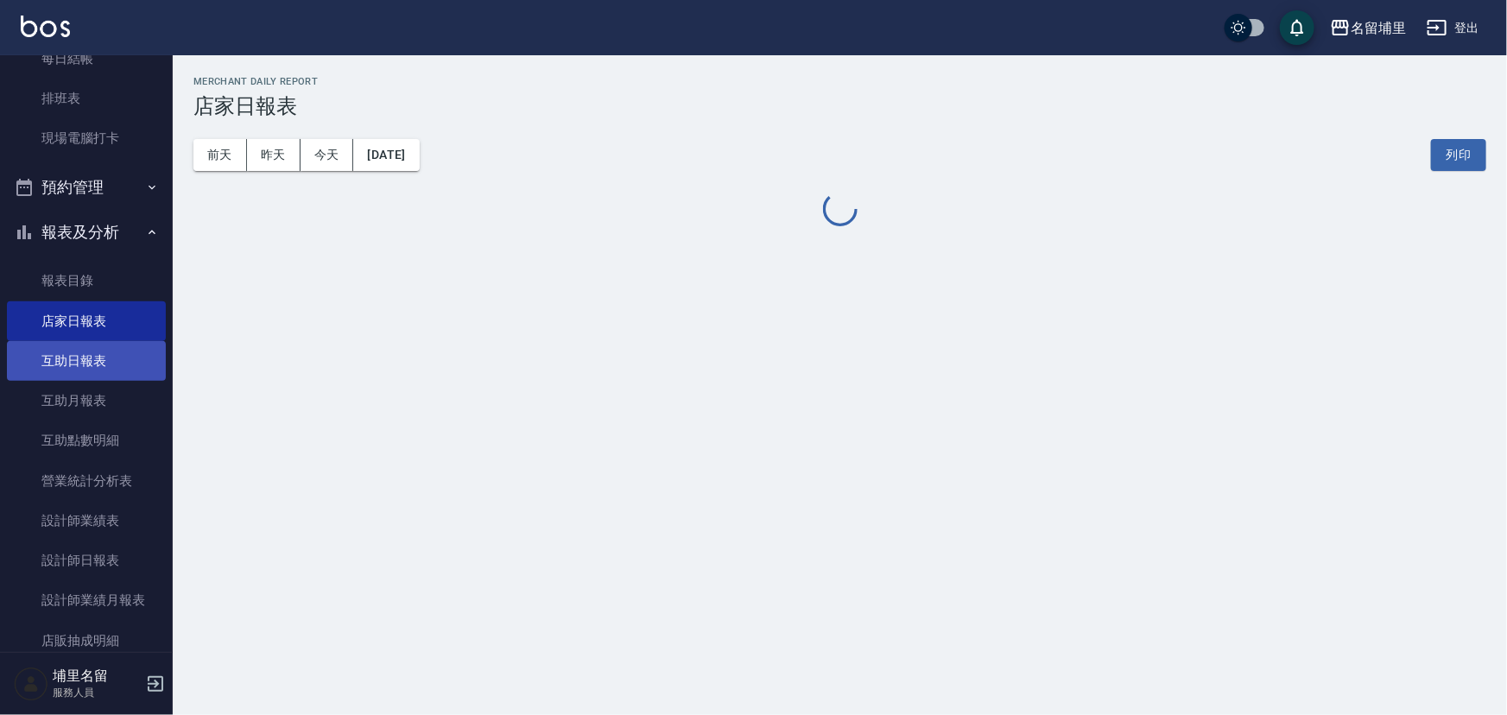
click at [93, 349] on link "互助日報表" at bounding box center [86, 361] width 159 height 40
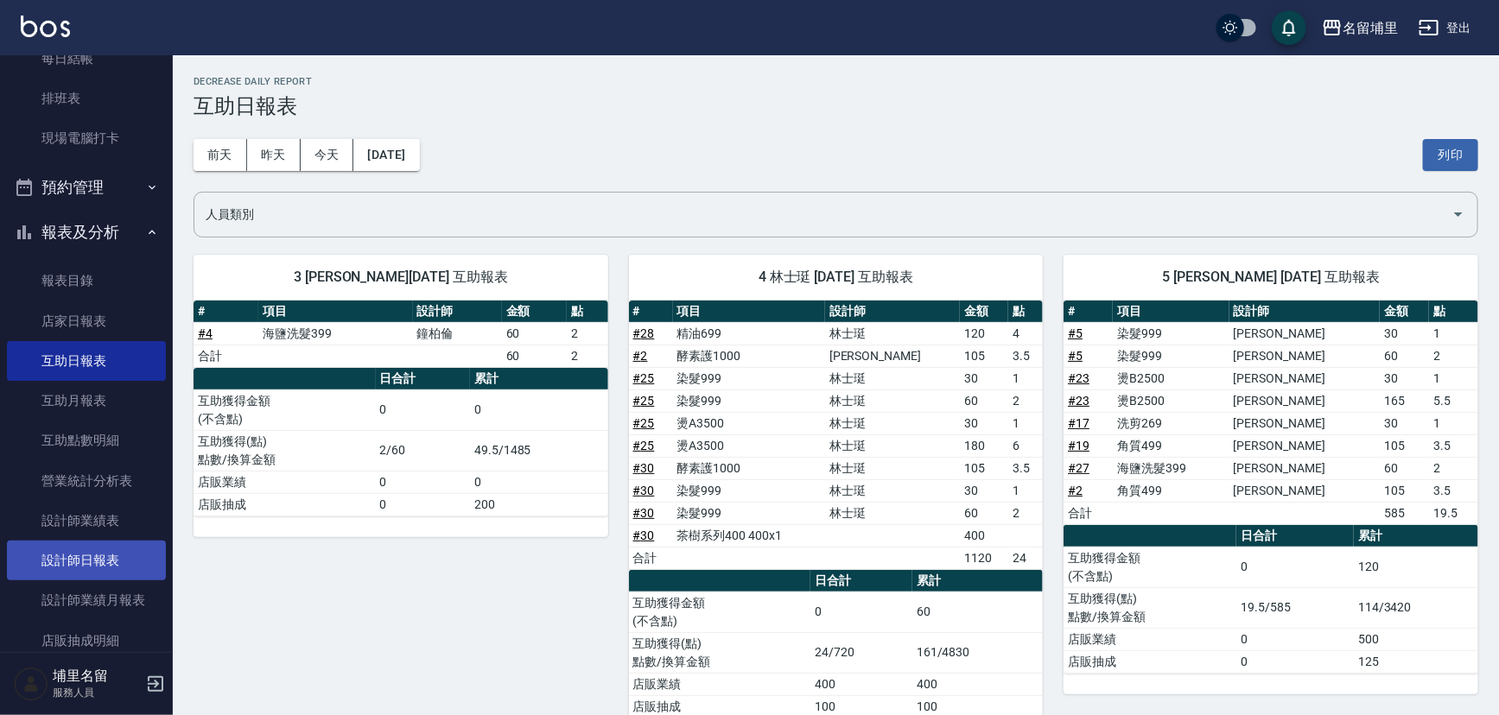
click at [92, 563] on link "設計師日報表" at bounding box center [86, 561] width 159 height 40
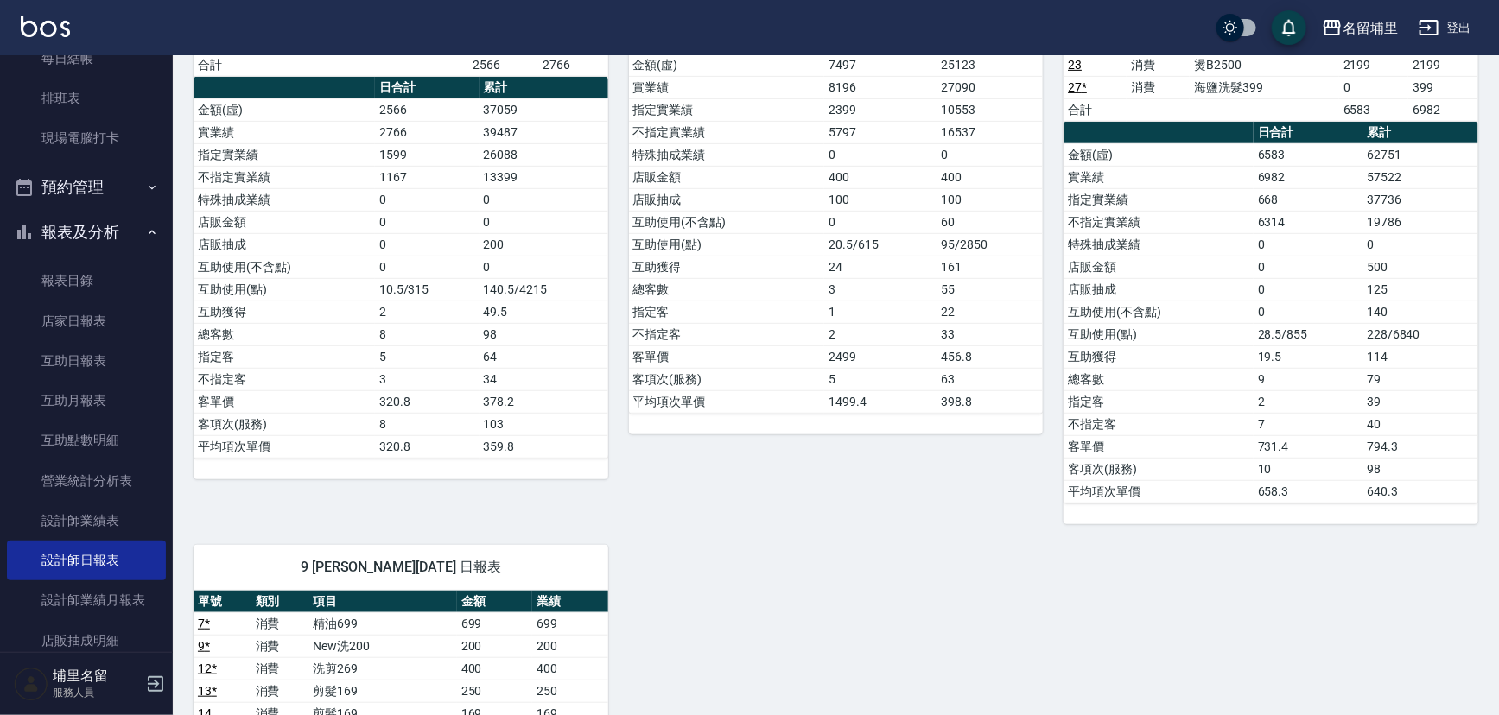
scroll to position [71, 0]
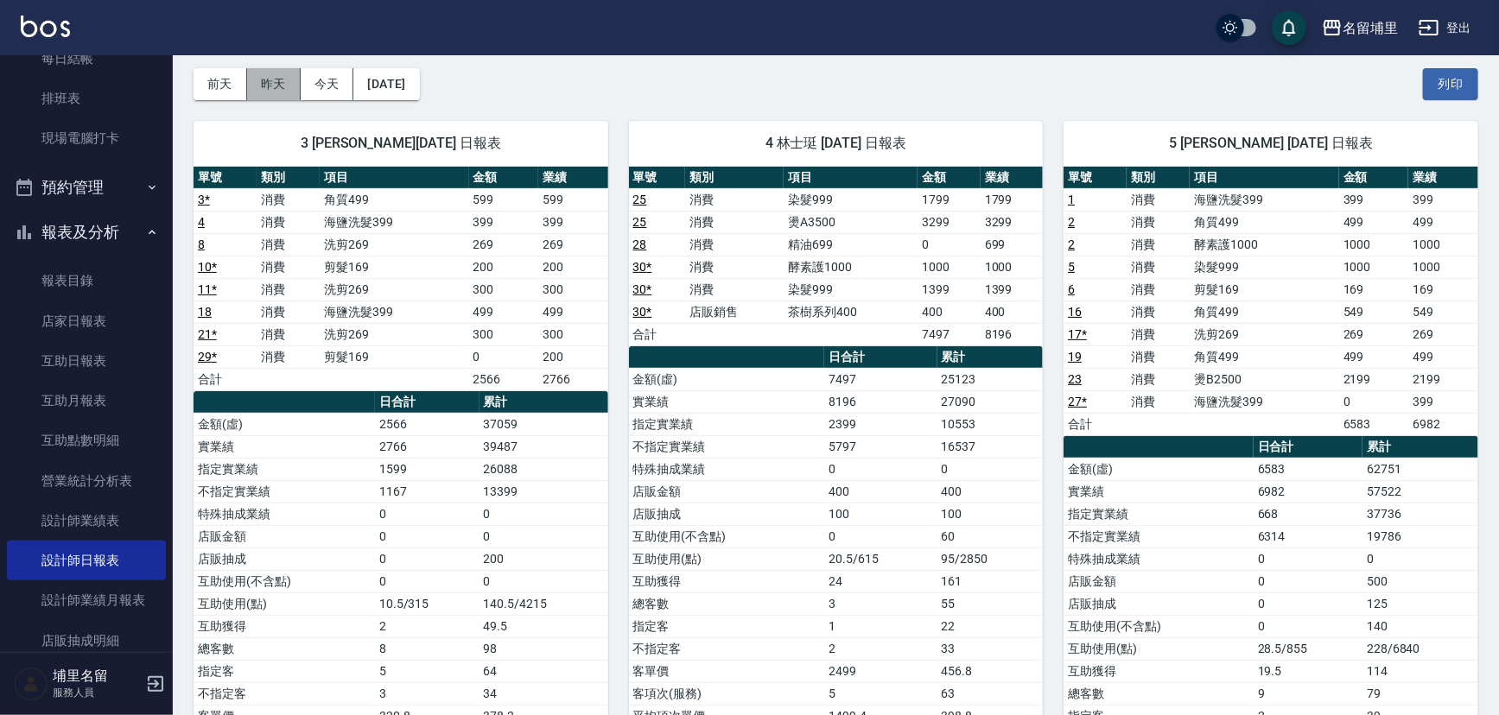
click at [268, 94] on button "昨天" at bounding box center [274, 84] width 54 height 32
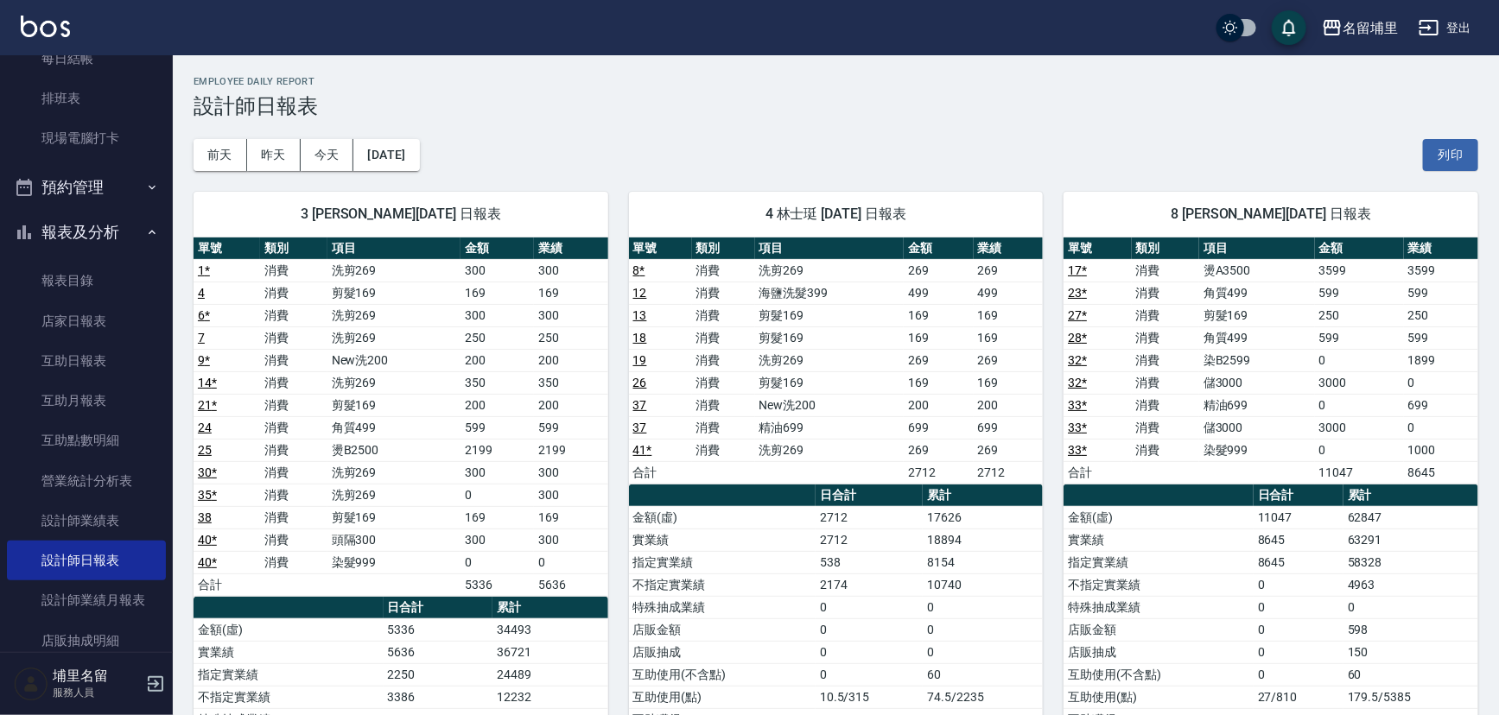
click at [593, 143] on div "[DATE] [DATE] [DATE] [DATE] 列印" at bounding box center [835, 154] width 1284 height 73
click at [261, 151] on button "昨天" at bounding box center [274, 155] width 54 height 32
click at [347, 156] on button "今天" at bounding box center [328, 155] width 54 height 32
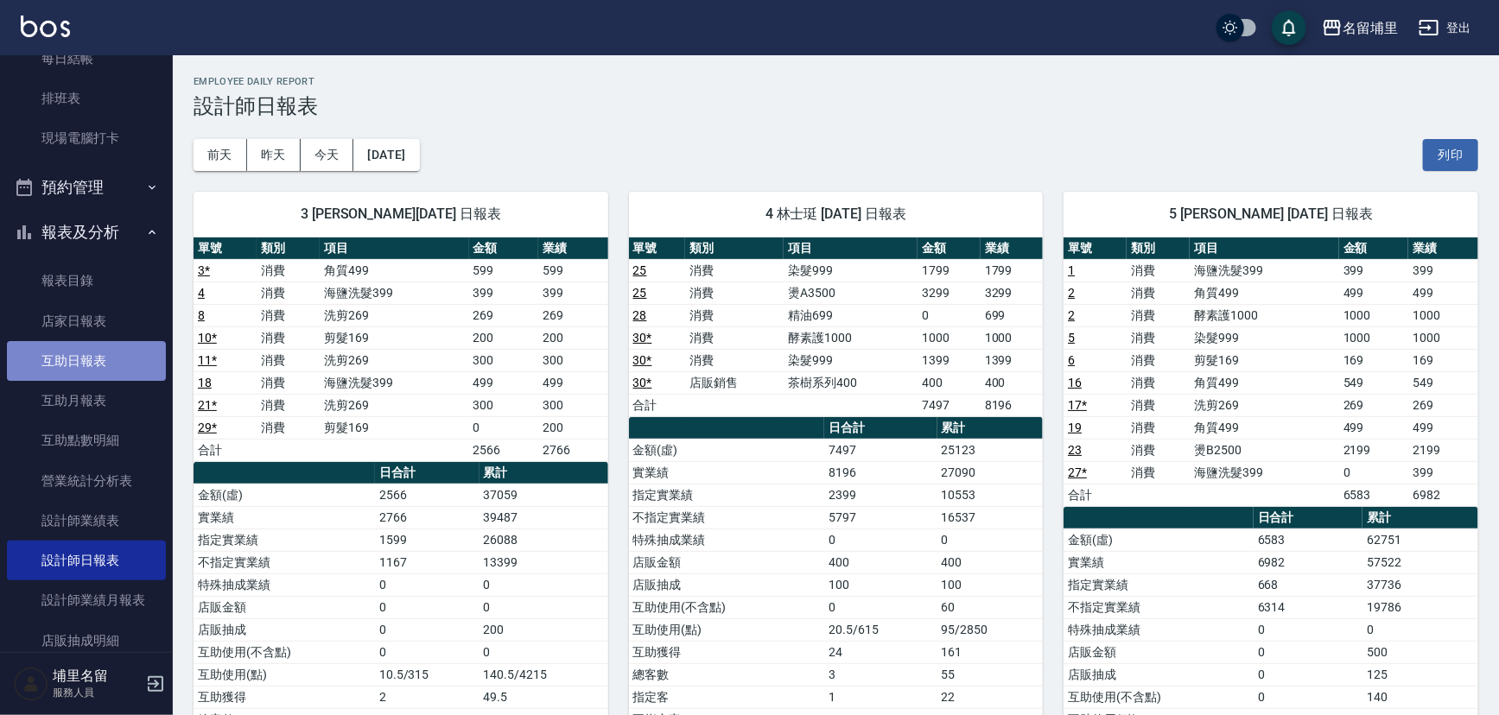
click at [86, 349] on link "互助日報表" at bounding box center [86, 361] width 159 height 40
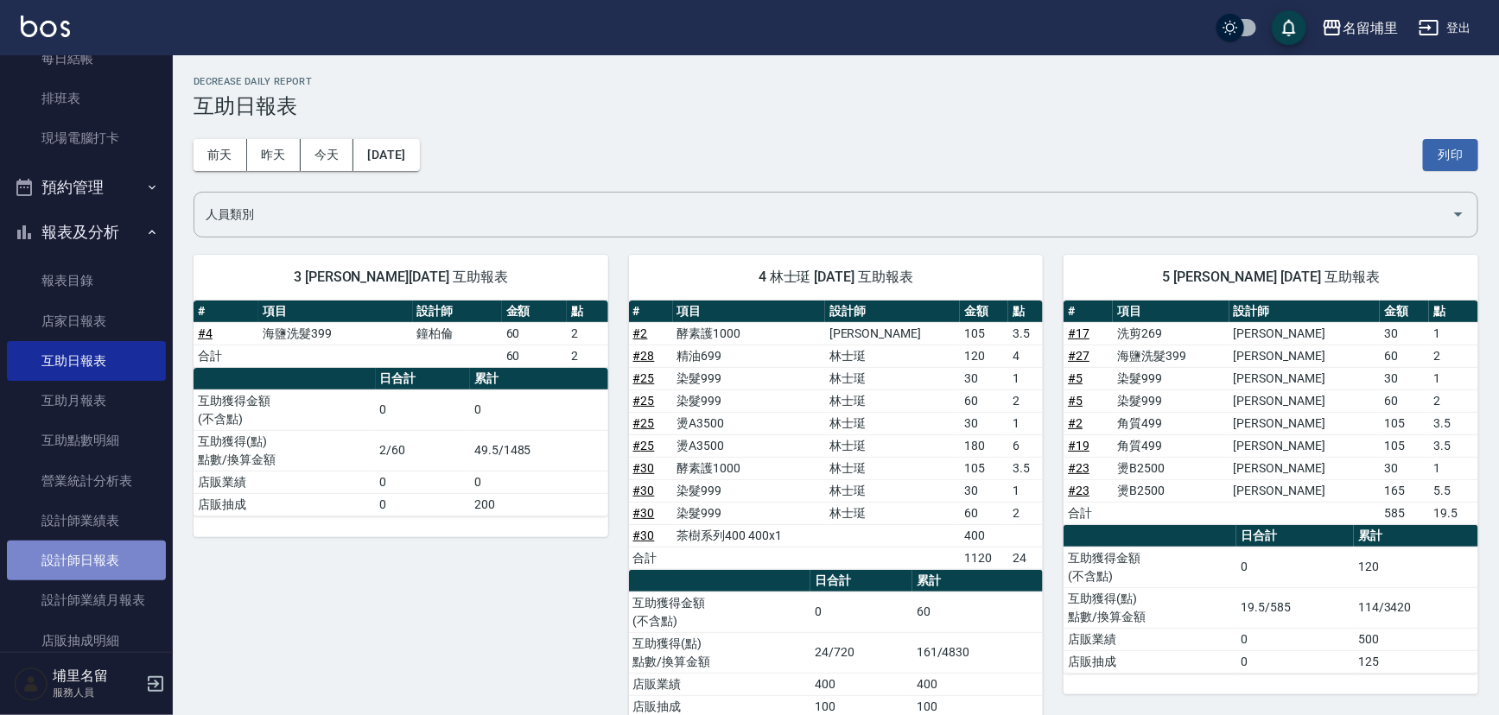
click at [120, 560] on link "設計師日報表" at bounding box center [86, 561] width 159 height 40
